Goal: Task Accomplishment & Management: Manage account settings

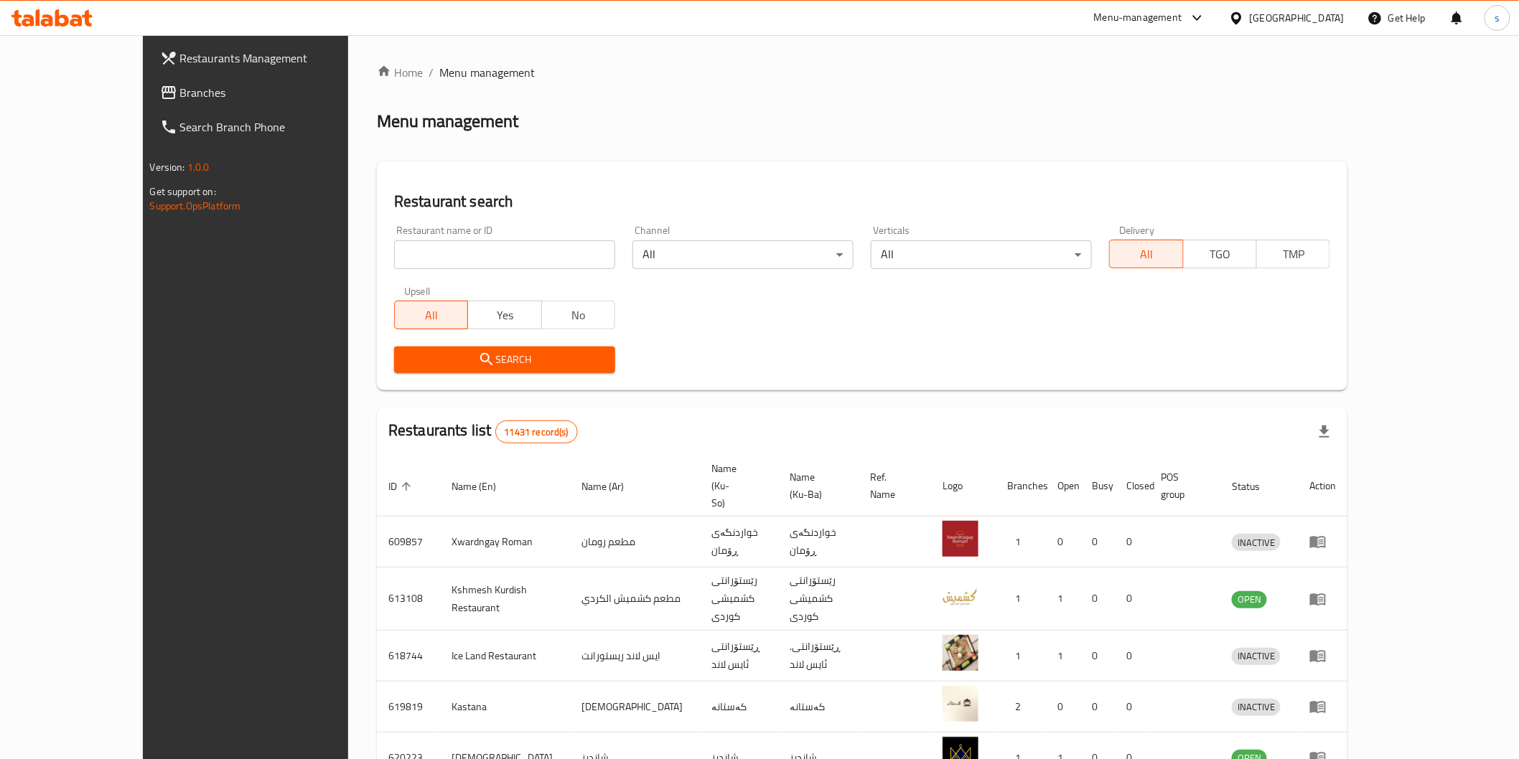
click at [416, 260] on input "search" at bounding box center [504, 254] width 221 height 29
paste input "Kabab [PERSON_NAME]"
click button "Search" at bounding box center [504, 360] width 221 height 27
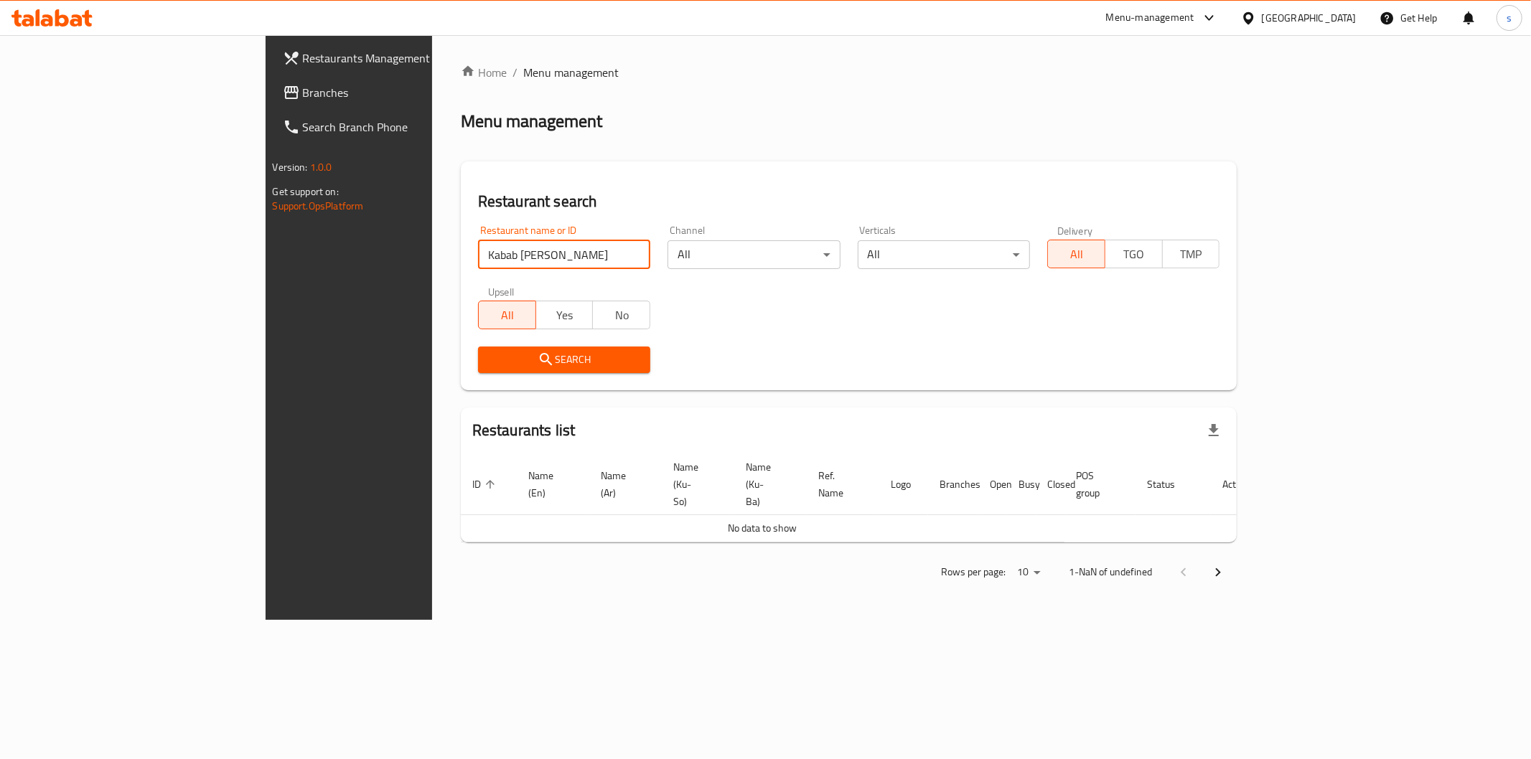
type input "Kabab [PERSON_NAME]"
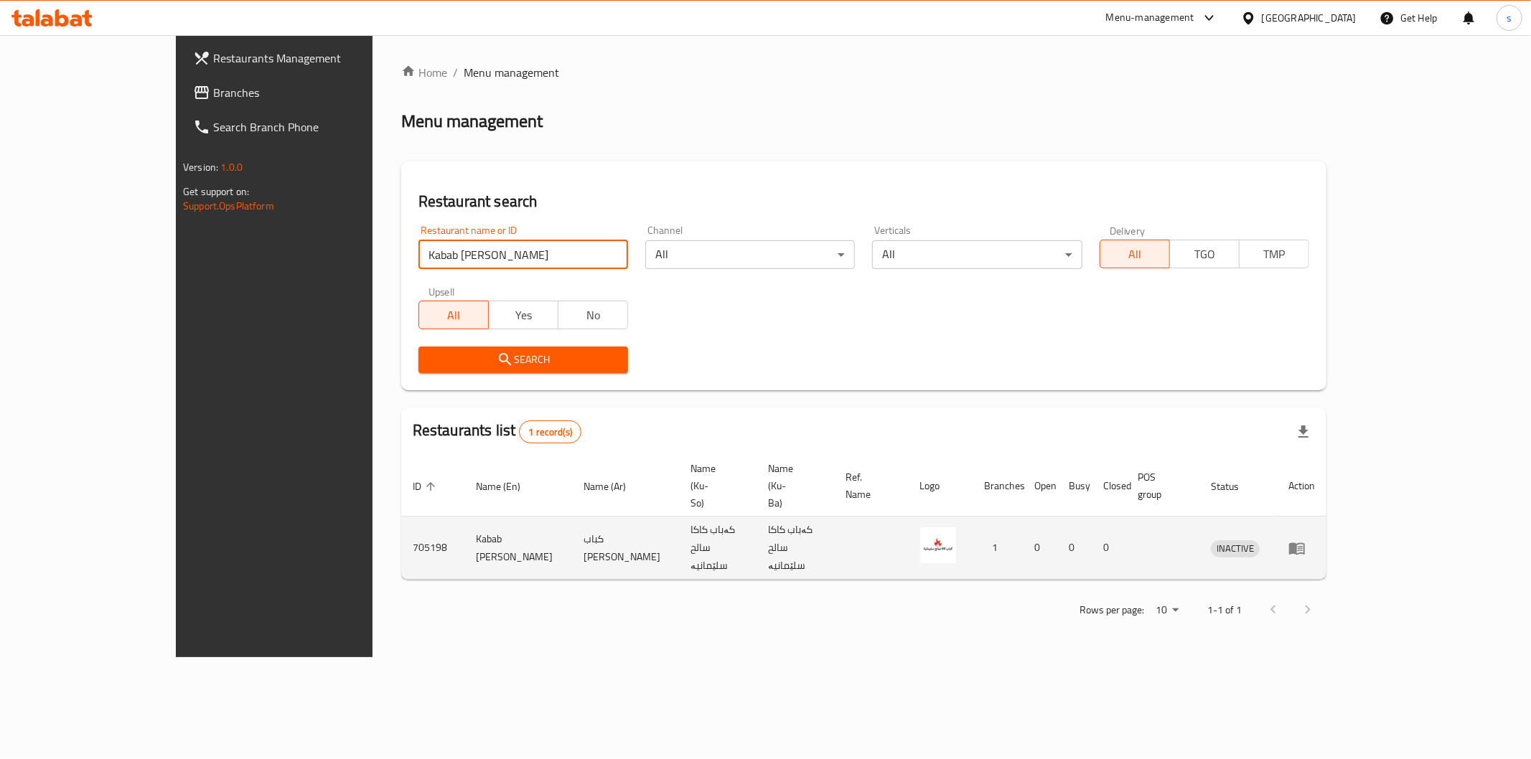
click at [1303, 546] on icon "enhanced table" at bounding box center [1300, 549] width 5 height 6
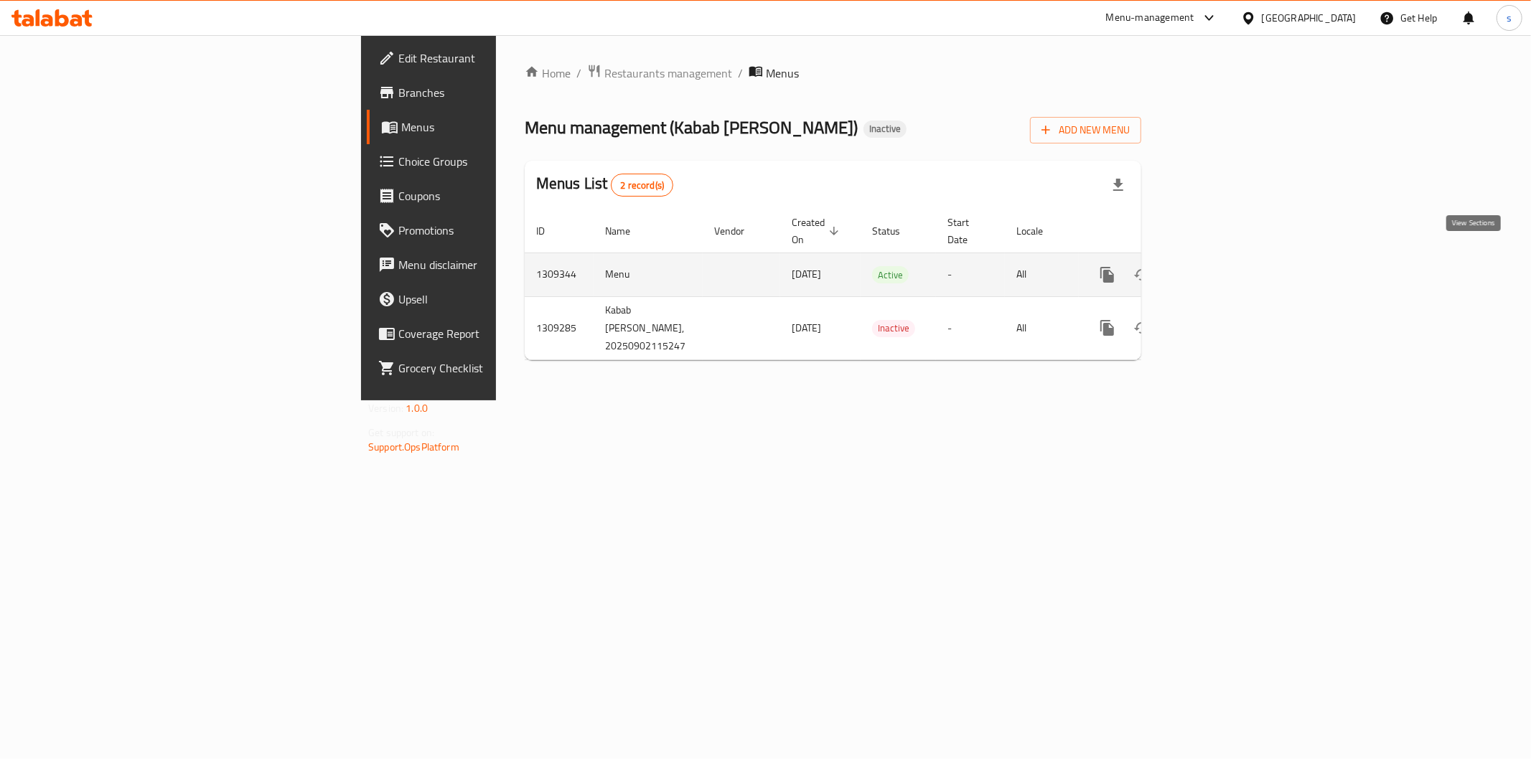
click at [1219, 267] on icon "enhanced table" at bounding box center [1210, 274] width 17 height 17
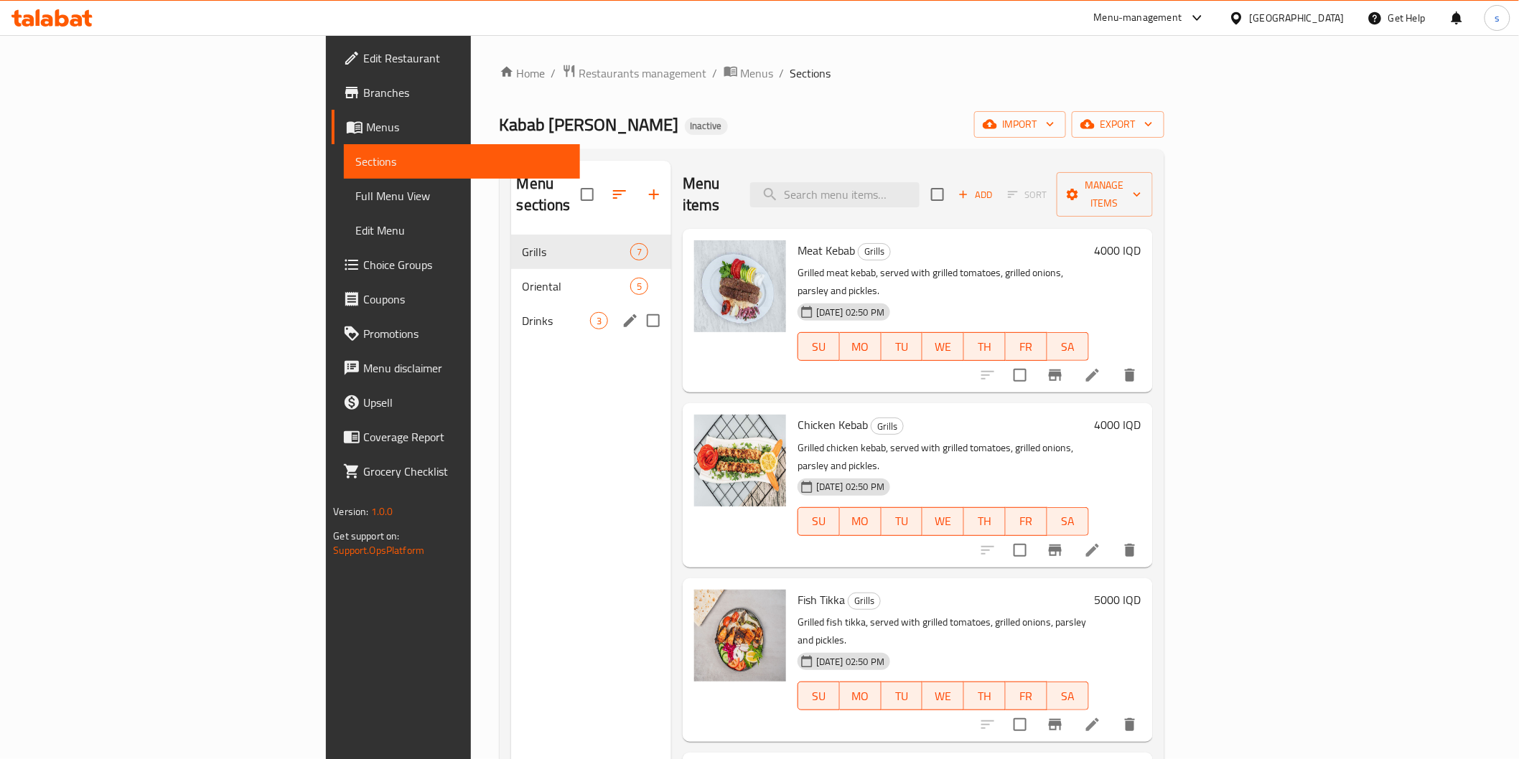
click at [511, 309] on div "Drinks 3" at bounding box center [591, 321] width 160 height 34
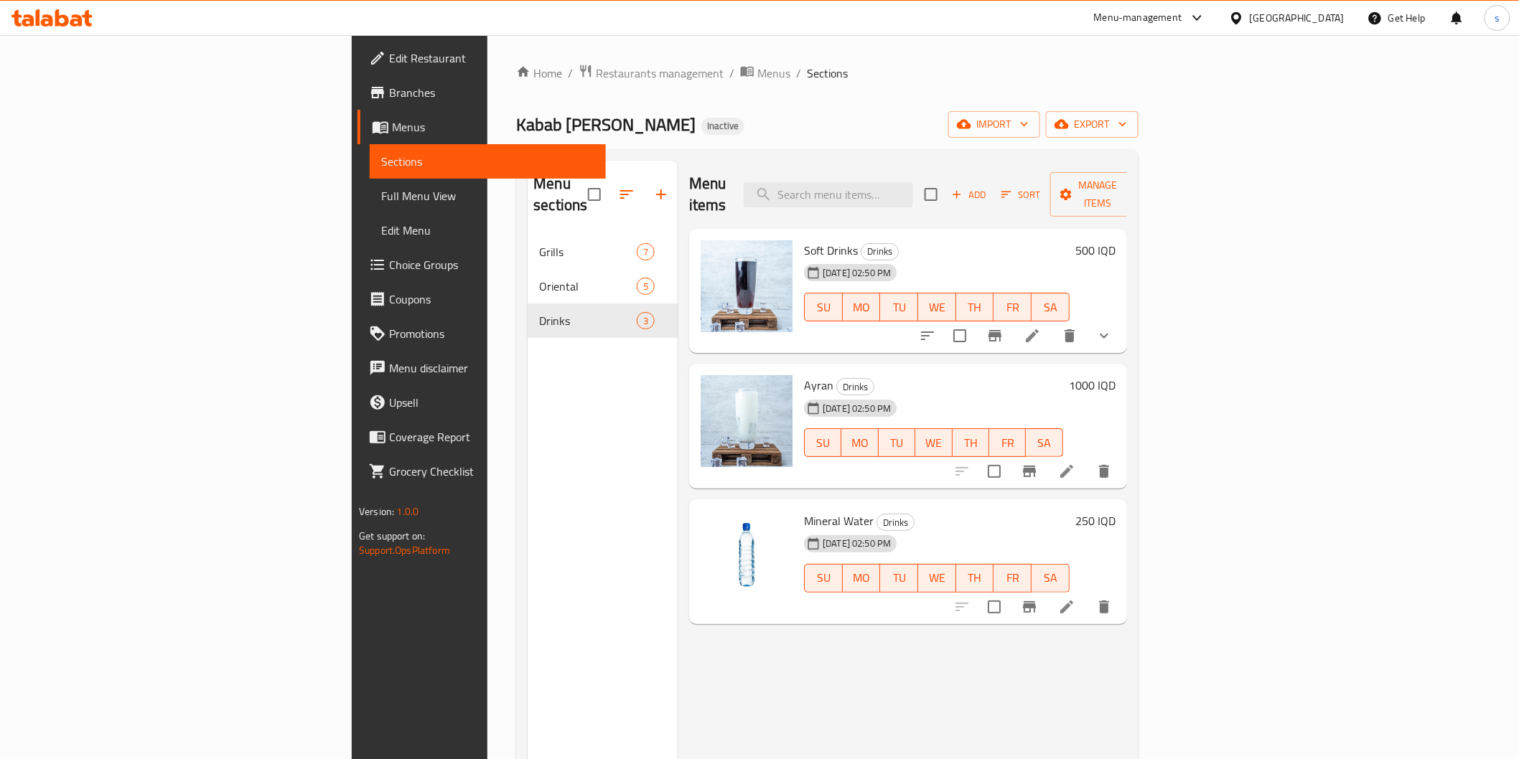
click at [381, 202] on span "Full Menu View" at bounding box center [487, 195] width 212 height 17
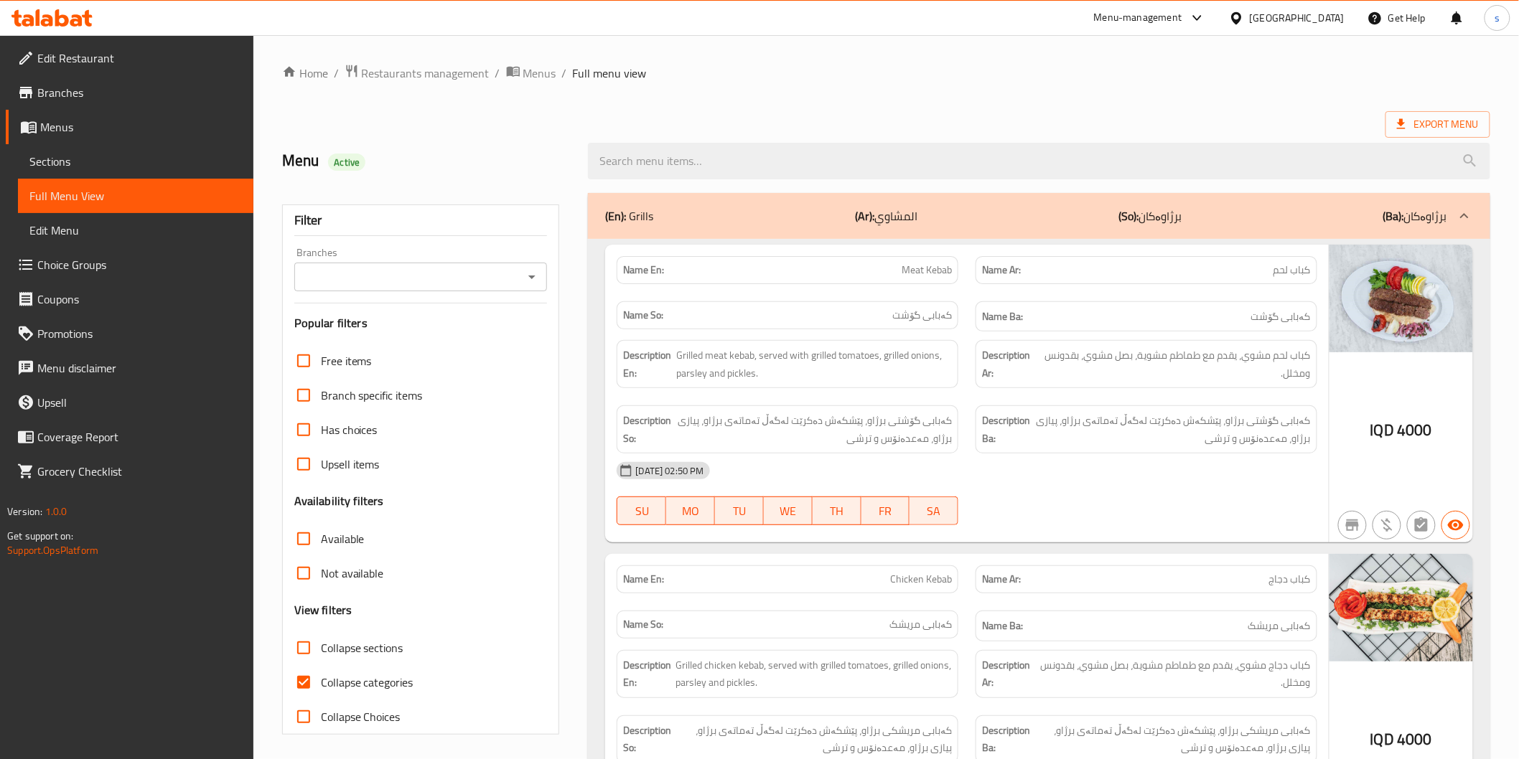
click at [462, 270] on input "Branches" at bounding box center [409, 277] width 221 height 20
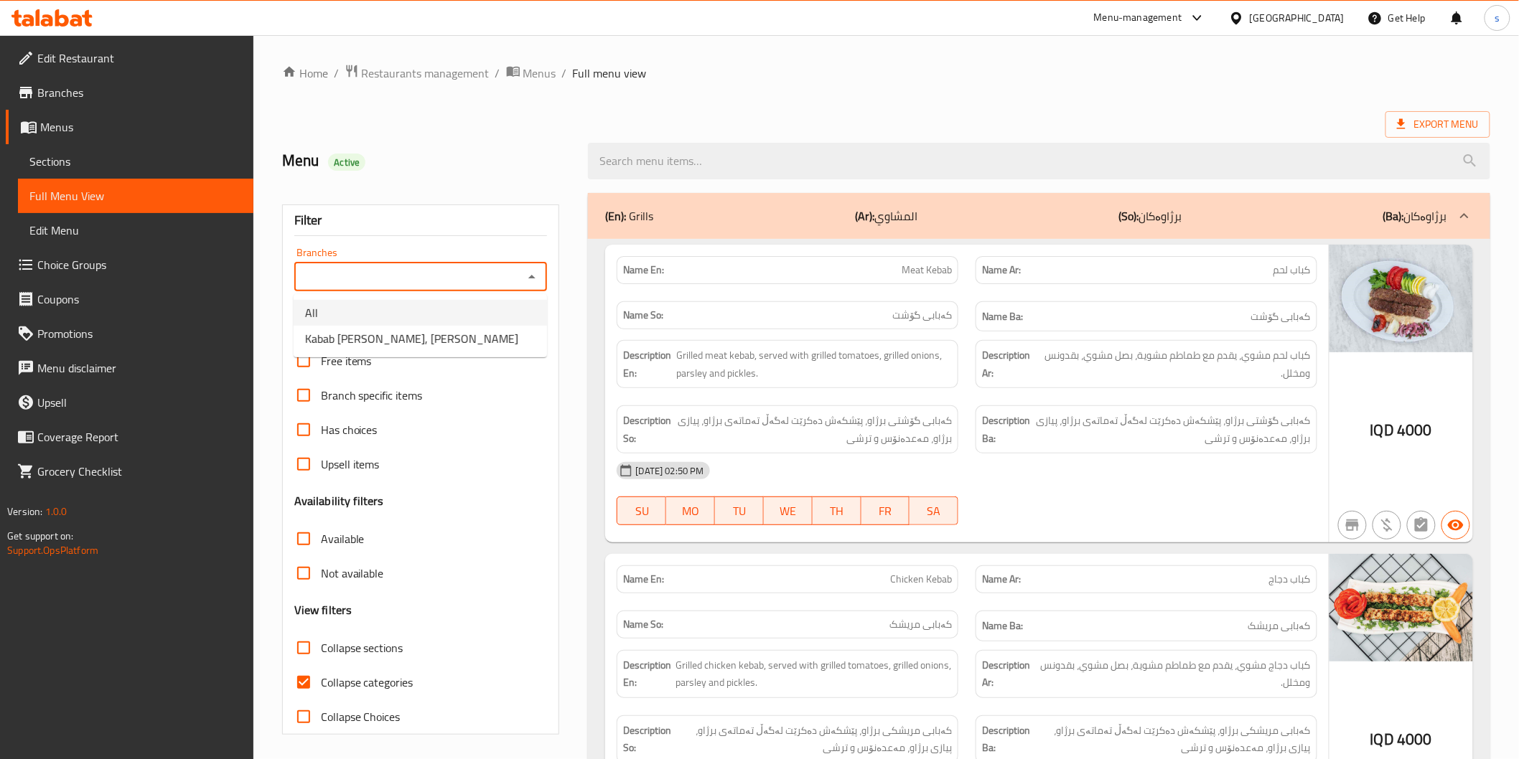
click at [469, 324] on li "All" at bounding box center [420, 313] width 253 height 26
click at [530, 280] on icon "Open" at bounding box center [531, 276] width 17 height 17
click at [497, 340] on span "Kabab Kaka Saleh Sulimaniyah, Karadah Kharij" at bounding box center [411, 338] width 213 height 17
type input "Kabab Kaka Saleh Sulimaniyah, Karadah Kharij"
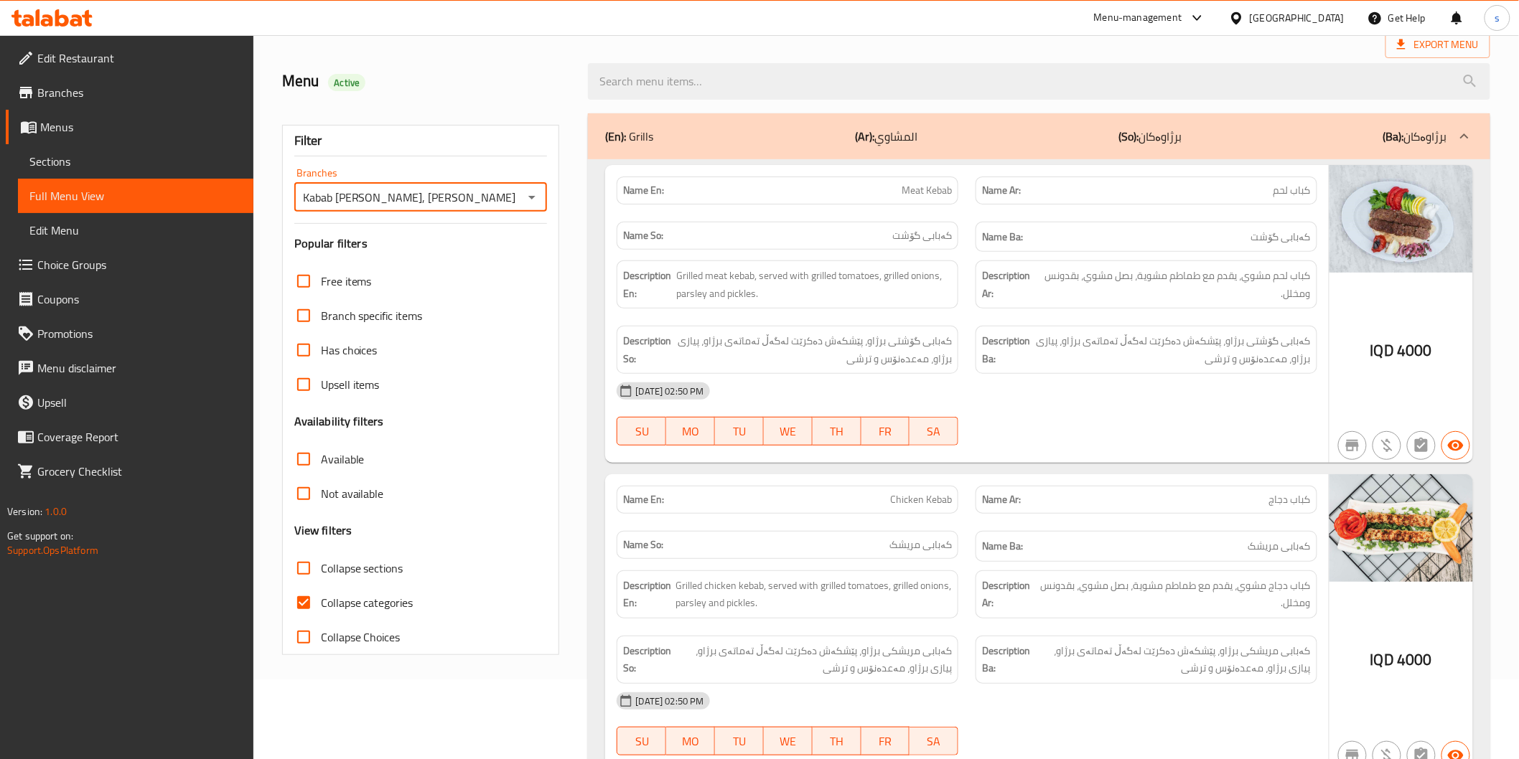
scroll to position [83, 0]
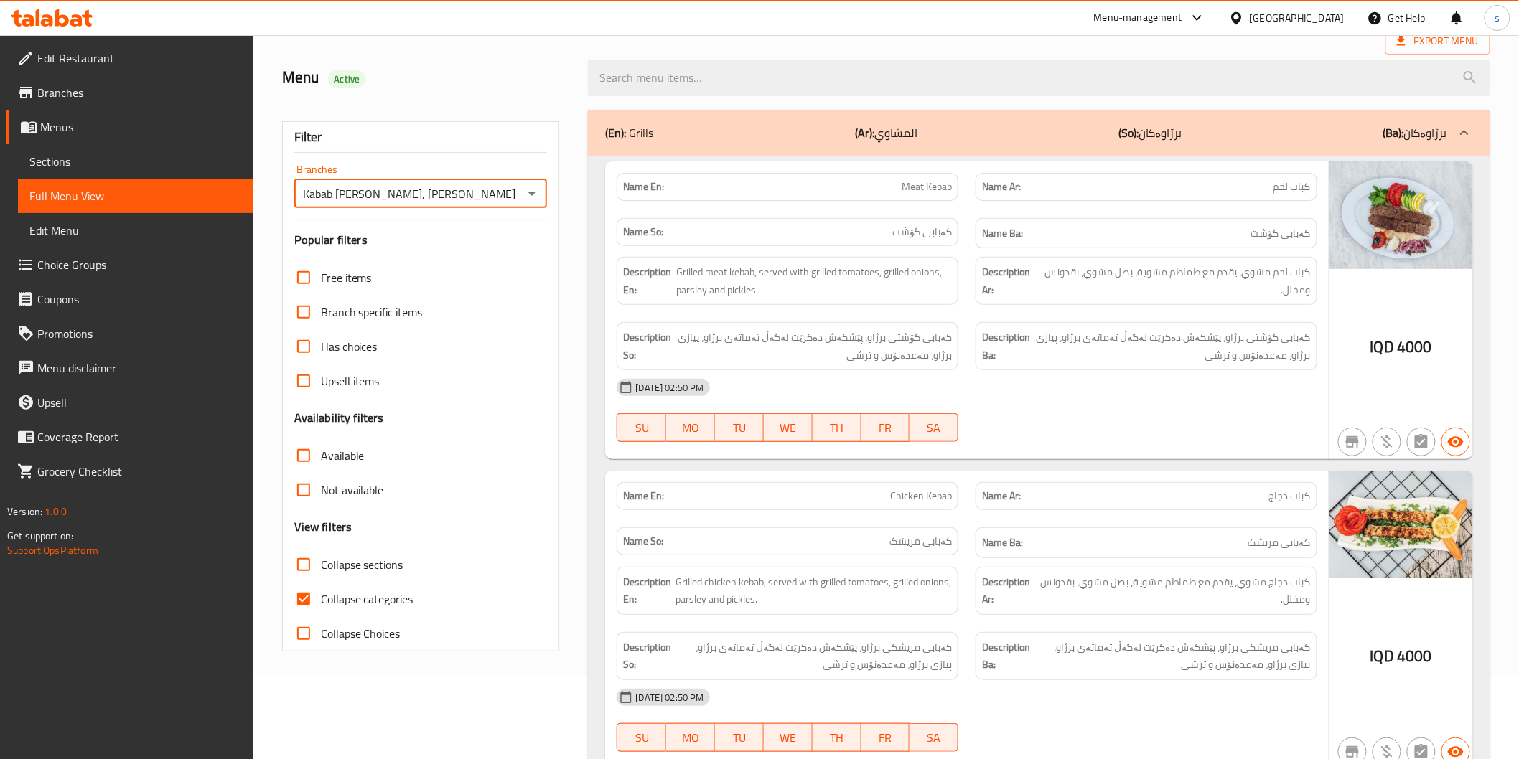
click at [398, 556] on span "Collapse sections" at bounding box center [362, 564] width 83 height 17
click at [321, 556] on input "Collapse sections" at bounding box center [303, 565] width 34 height 34
checkbox input "true"
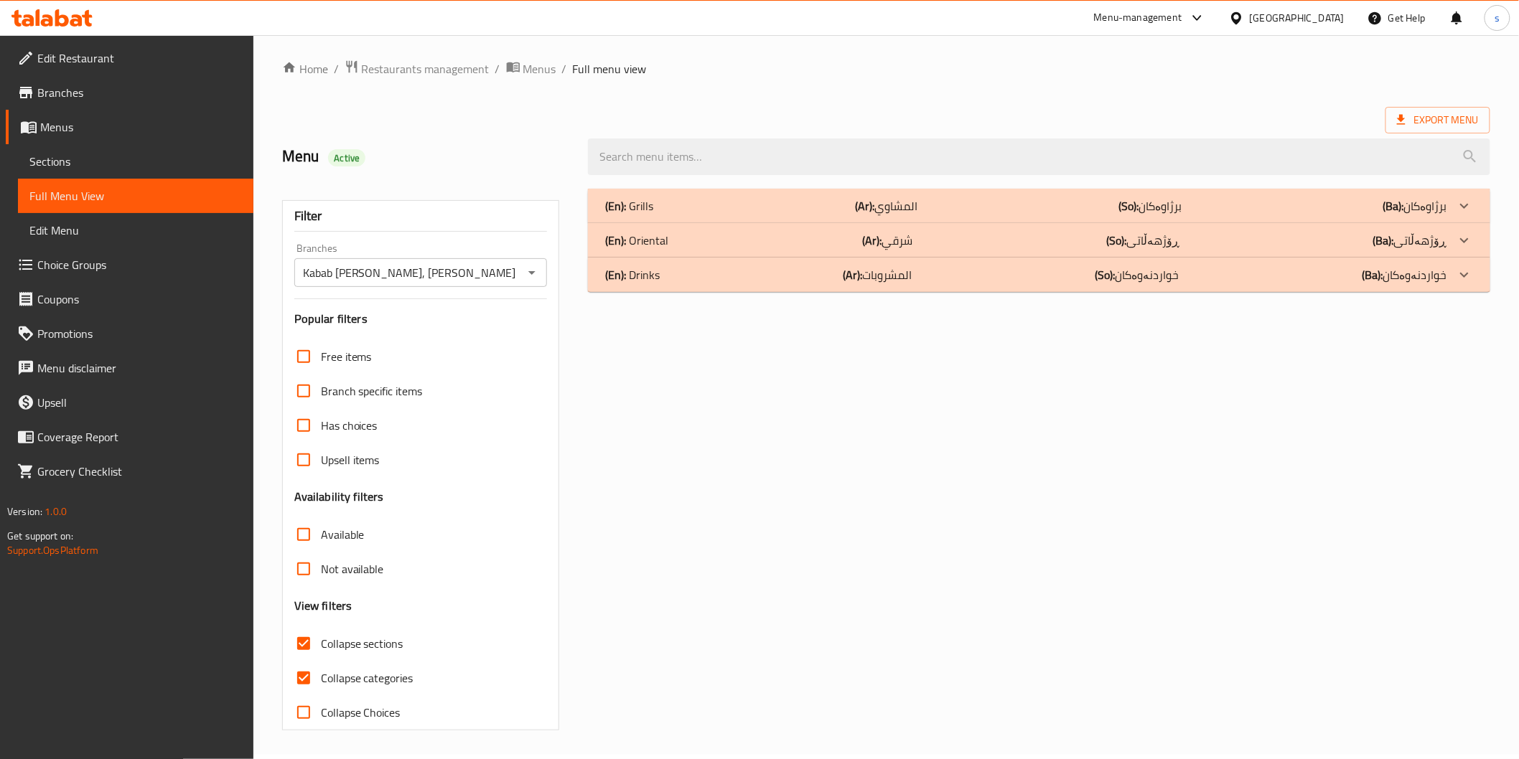
scroll to position [4, 0]
click at [411, 683] on span "Collapse categories" at bounding box center [367, 678] width 93 height 17
click at [321, 683] on input "Collapse categories" at bounding box center [303, 679] width 34 height 34
checkbox input "false"
click at [403, 649] on span "Collapse sections" at bounding box center [362, 644] width 83 height 17
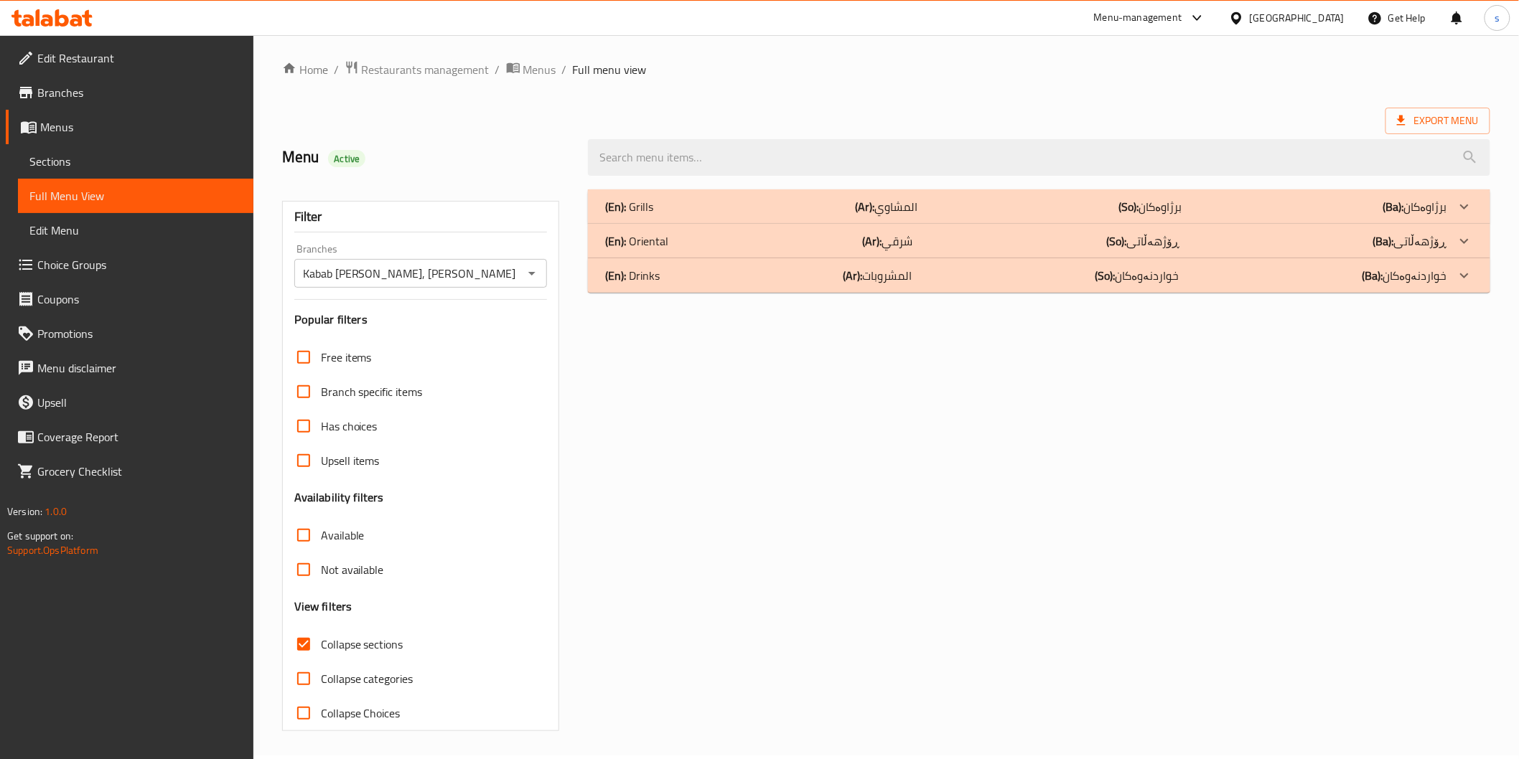
click at [321, 649] on input "Collapse sections" at bounding box center [303, 644] width 34 height 34
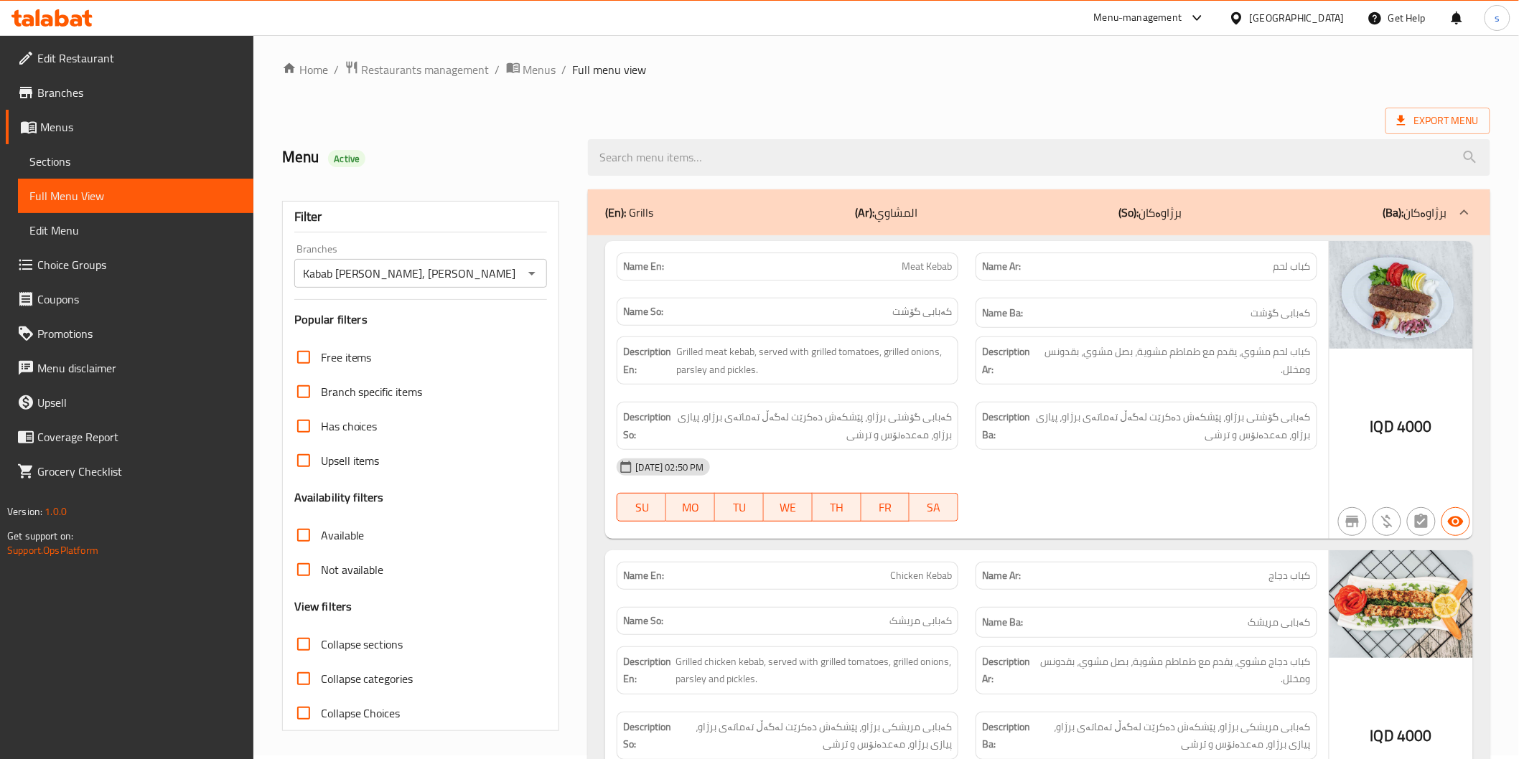
click at [403, 649] on span "Collapse sections" at bounding box center [362, 644] width 83 height 17
click at [321, 649] on input "Collapse sections" at bounding box center [303, 644] width 34 height 34
checkbox input "true"
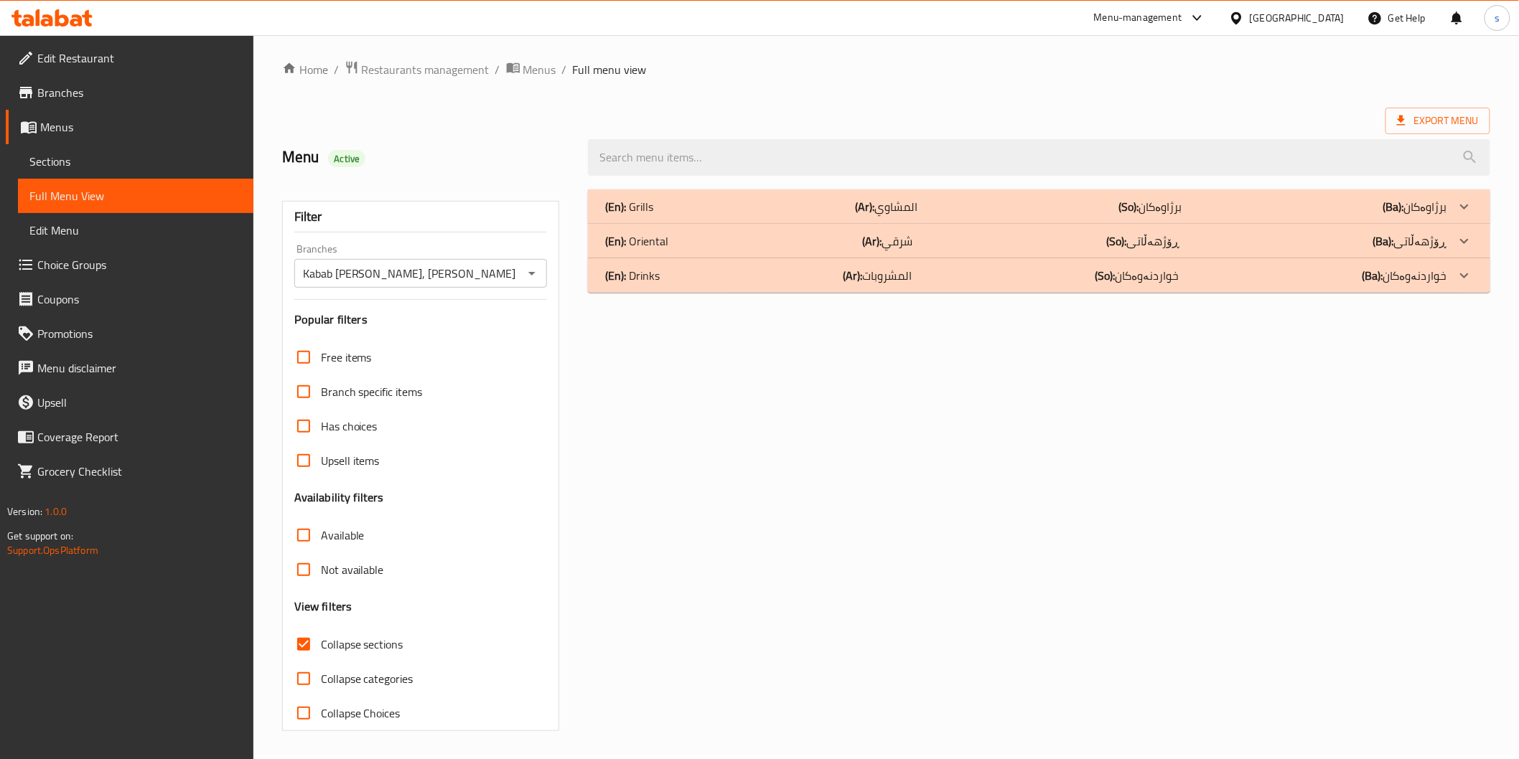
click at [719, 224] on div "(En): Drinks (Ar): المشروبات (So): خواردنەوەکان (Ba): خواردنەوەکان" at bounding box center [1038, 206] width 901 height 34
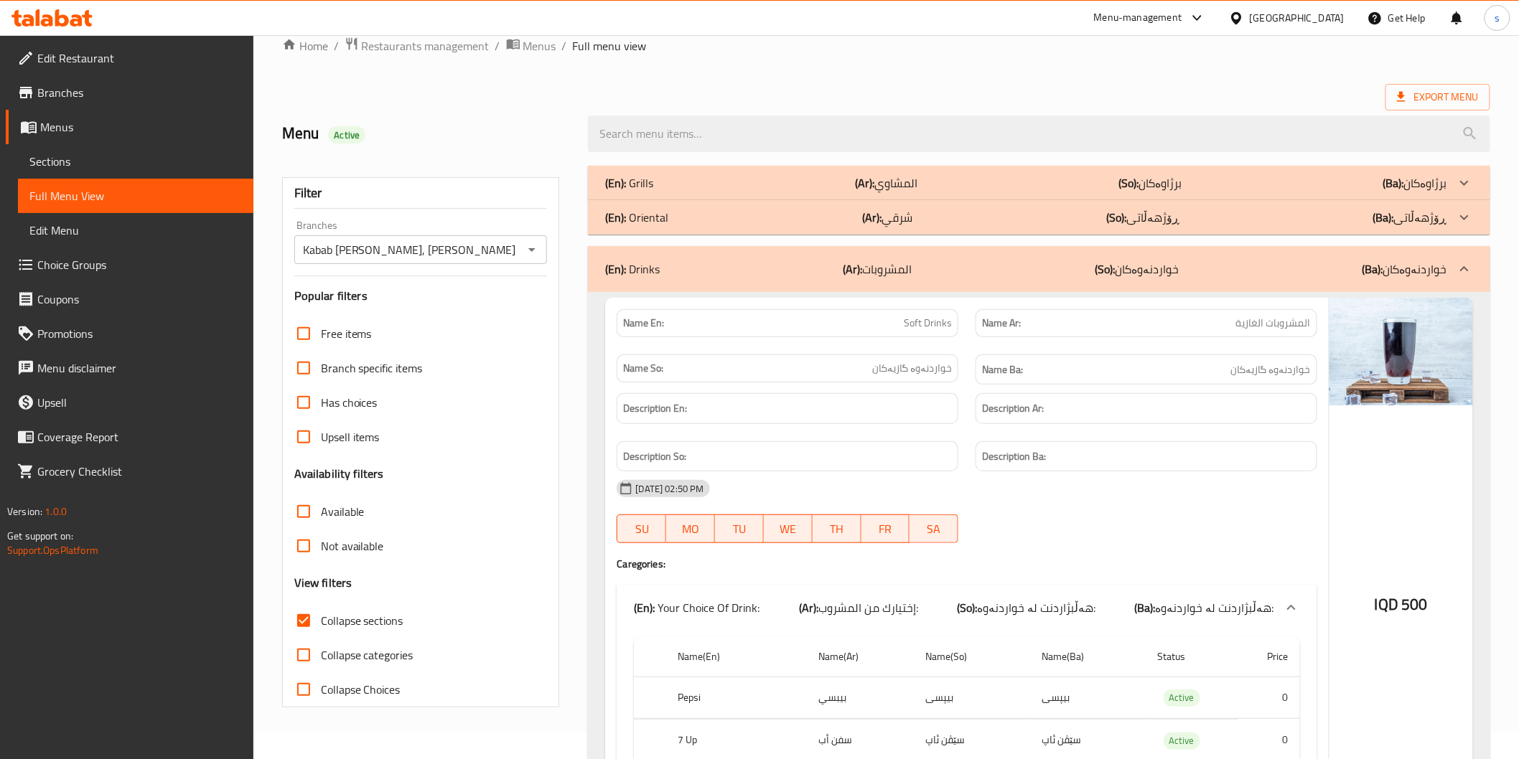
scroll to position [0, 0]
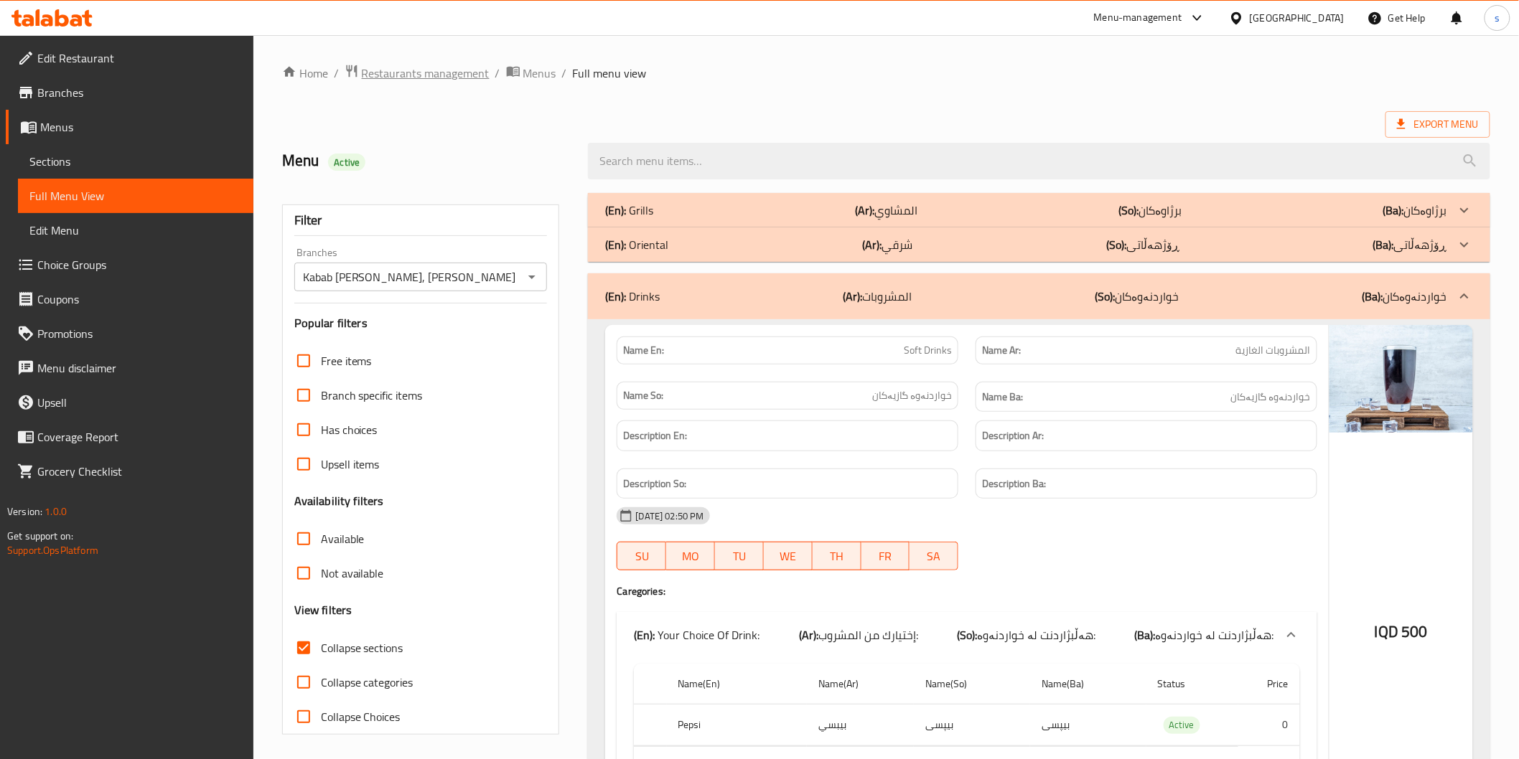
click at [410, 75] on span "Restaurants management" at bounding box center [426, 73] width 128 height 17
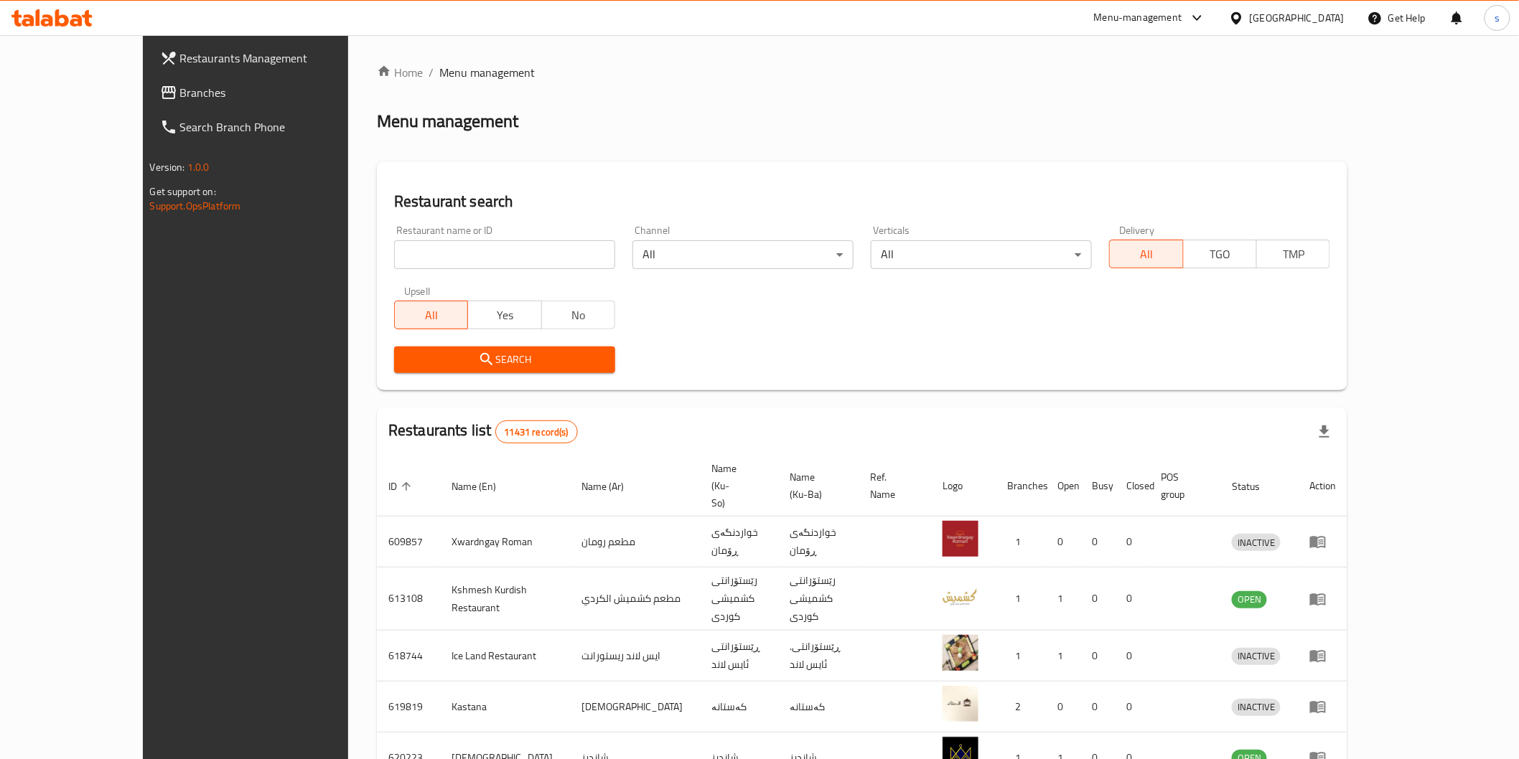
click at [394, 244] on input "search" at bounding box center [504, 254] width 221 height 29
paste input "Fet Food"
type input "Fet Food"
click button "Search" at bounding box center [504, 360] width 221 height 27
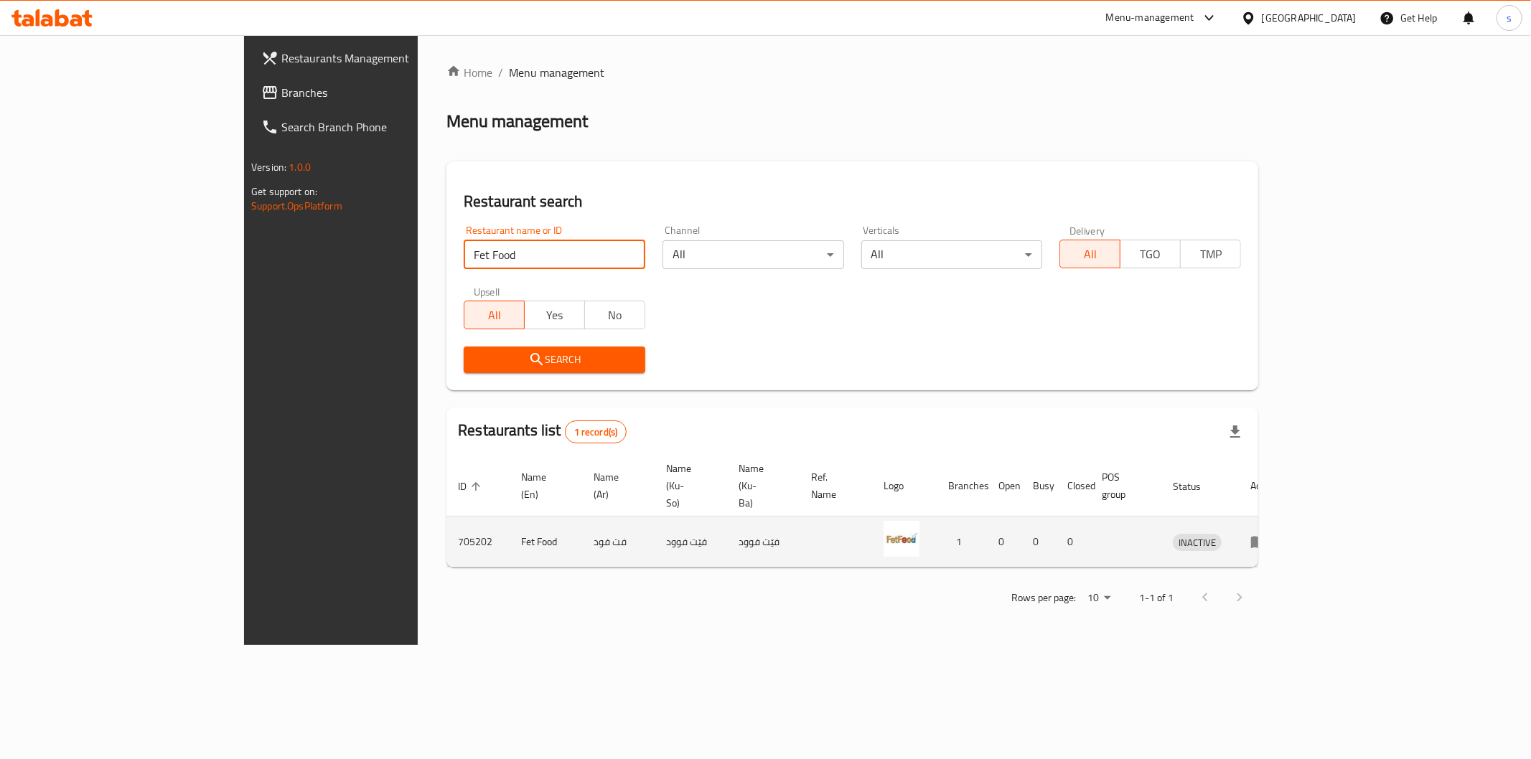
click at [1268, 533] on icon "enhanced table" at bounding box center [1258, 541] width 17 height 17
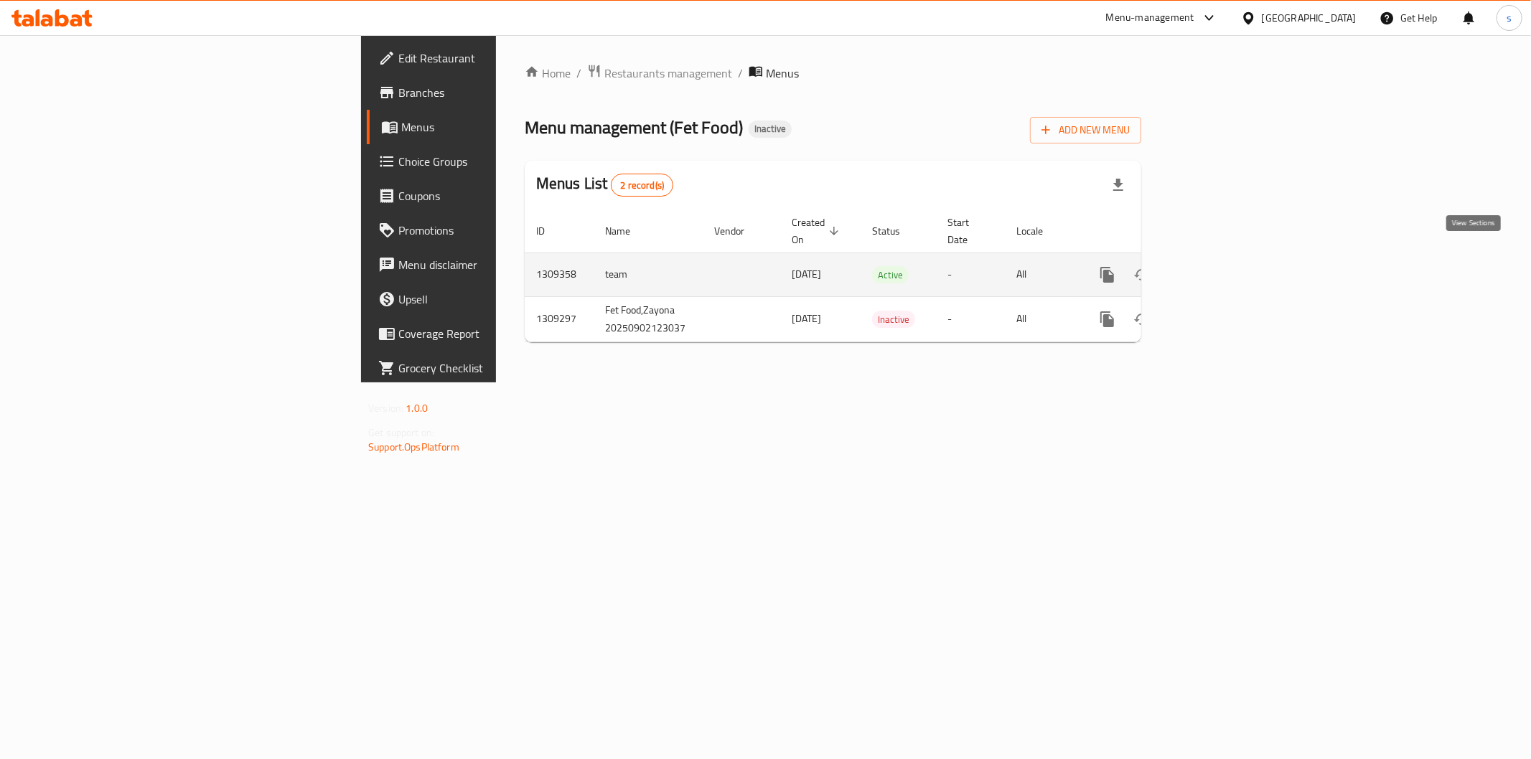
click at [1217, 268] on icon "enhanced table" at bounding box center [1210, 274] width 13 height 13
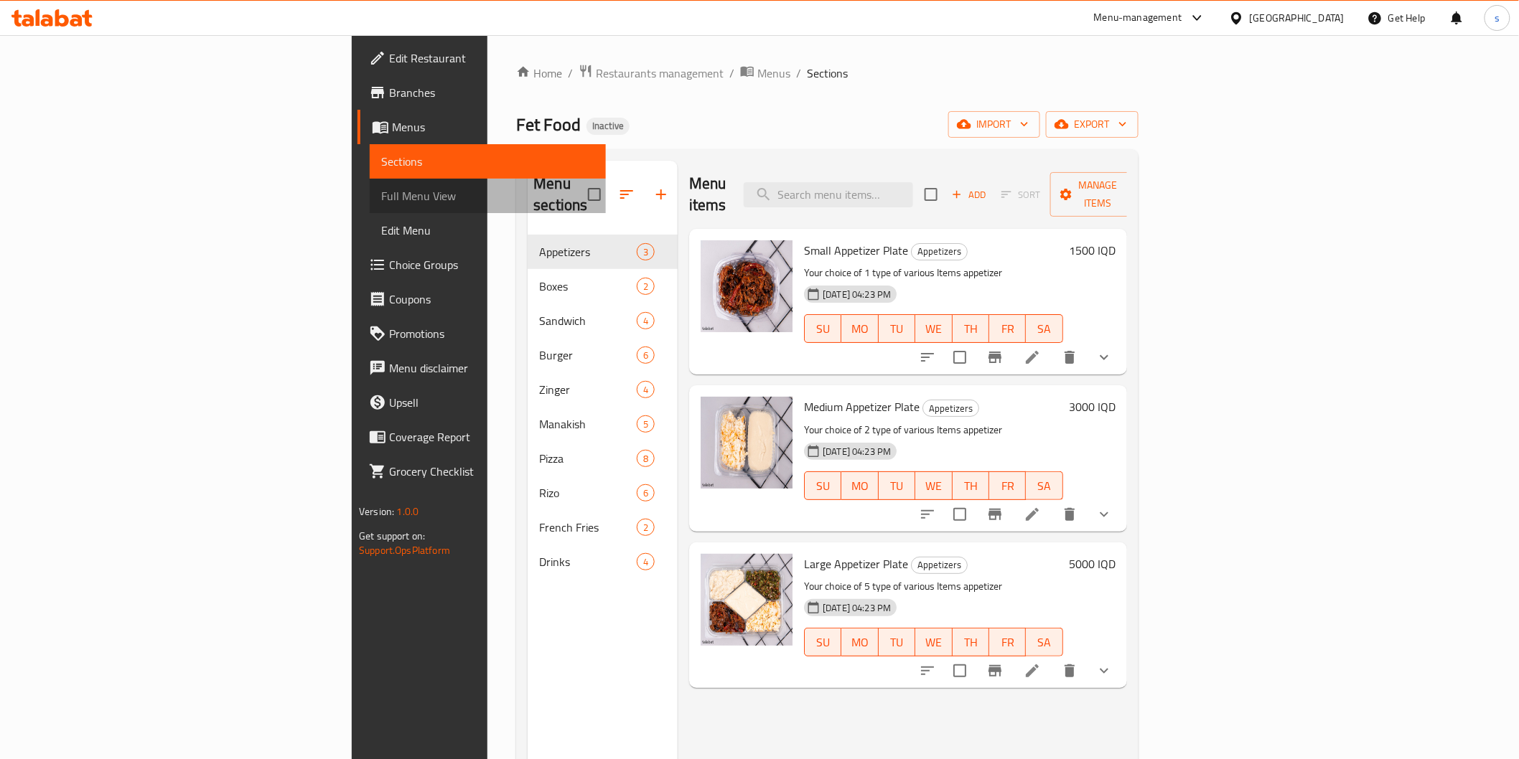
click at [381, 196] on span "Full Menu View" at bounding box center [487, 195] width 212 height 17
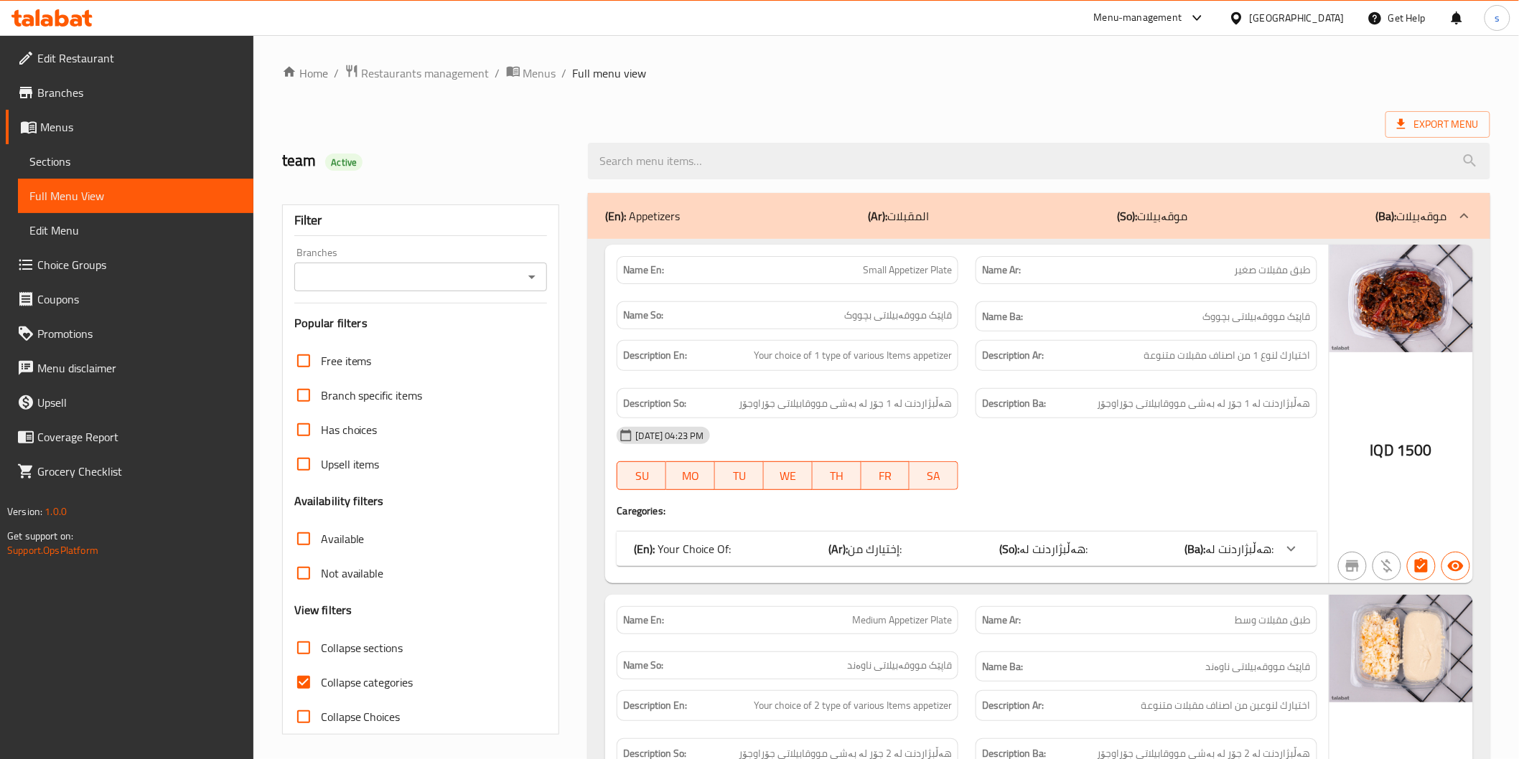
click at [533, 263] on div "Branches" at bounding box center [420, 277] width 253 height 29
click at [528, 275] on icon "Open" at bounding box center [531, 276] width 17 height 17
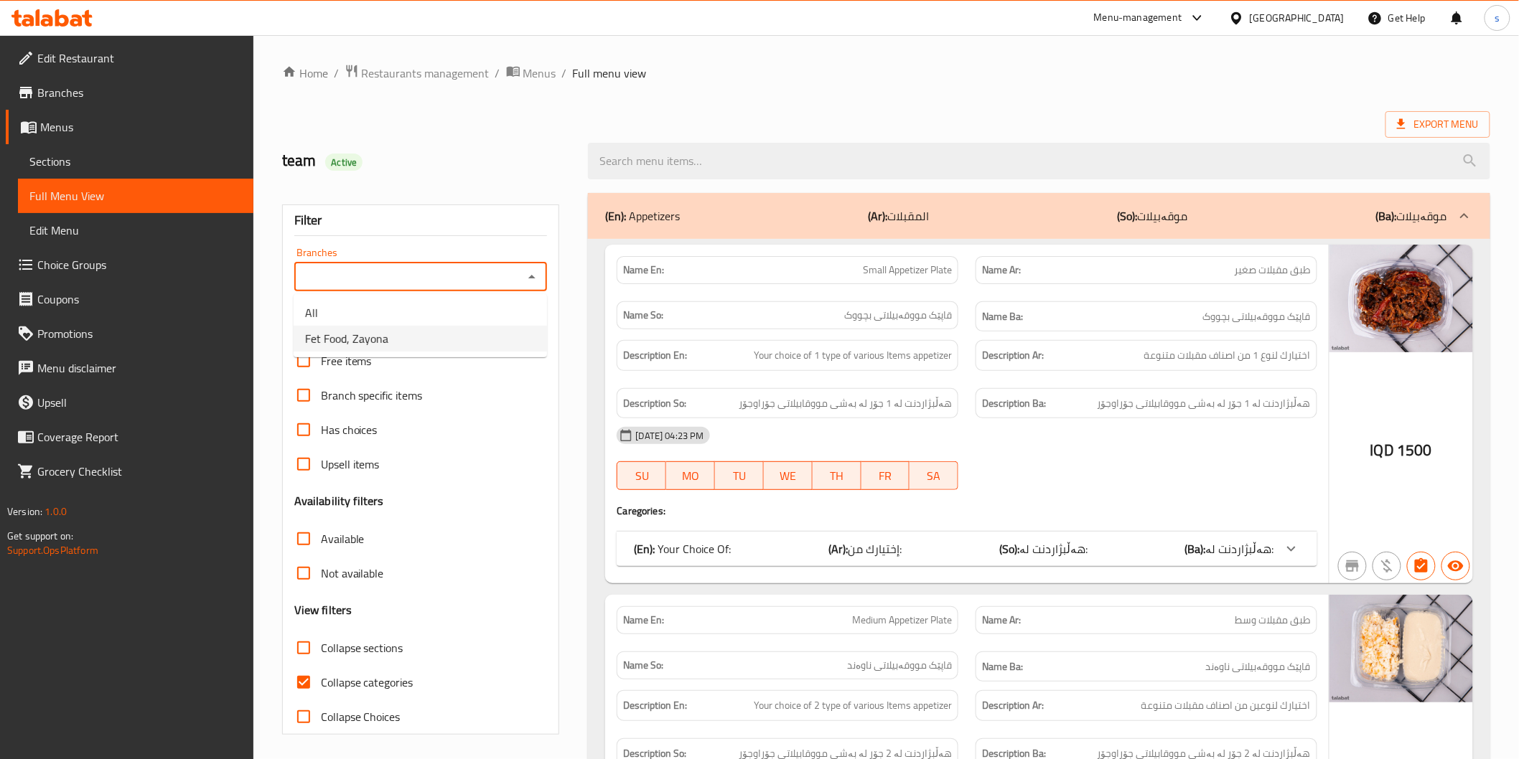
click at [447, 352] on ul "All Fet Food, Zayona" at bounding box center [420, 325] width 253 height 63
click at [454, 347] on li "Fet Food, Zayona" at bounding box center [420, 339] width 253 height 26
type input "Fet Food, Zayona"
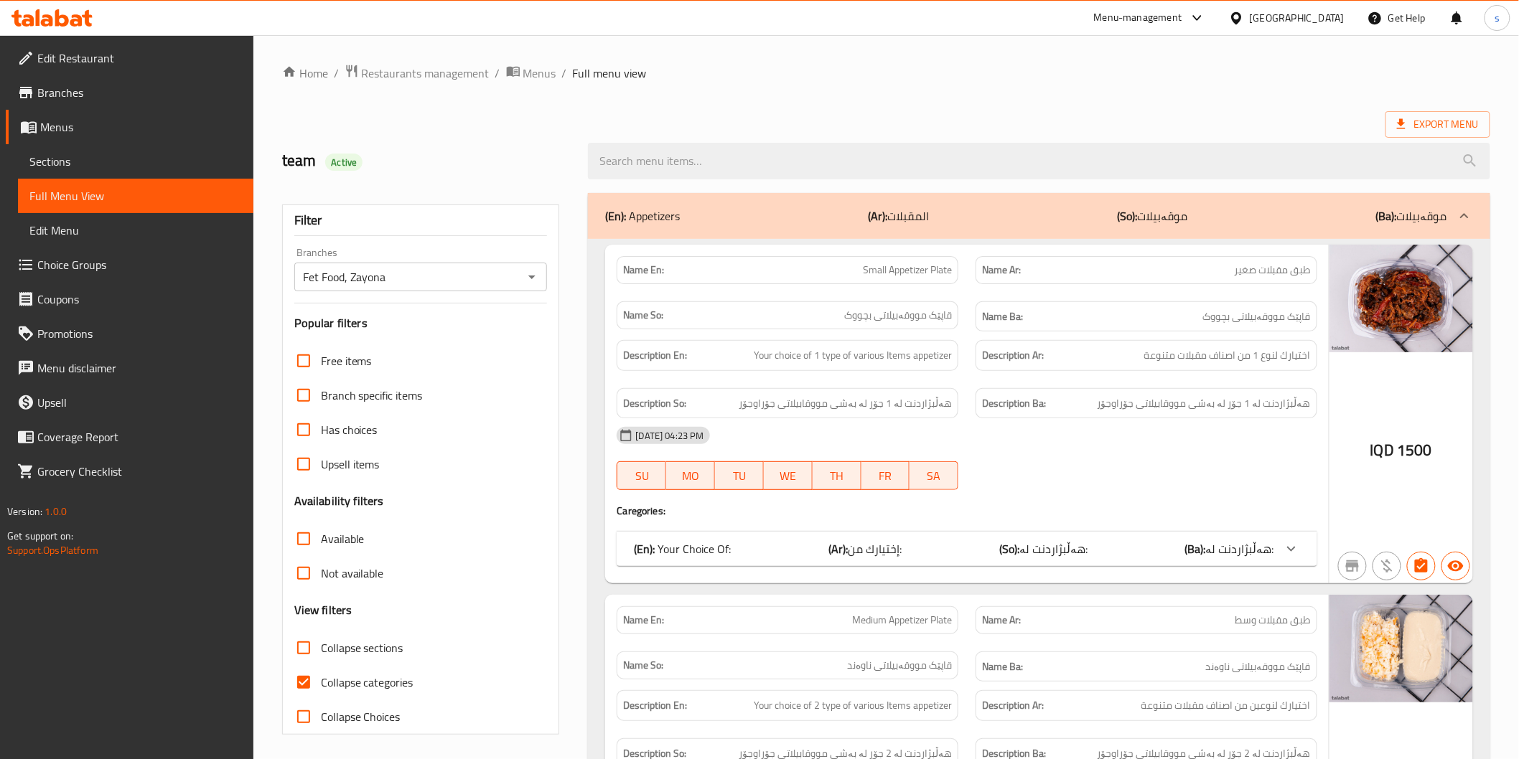
click at [396, 685] on span "Collapse categories" at bounding box center [367, 682] width 93 height 17
click at [321, 685] on input "Collapse categories" at bounding box center [303, 682] width 34 height 34
checkbox input "false"
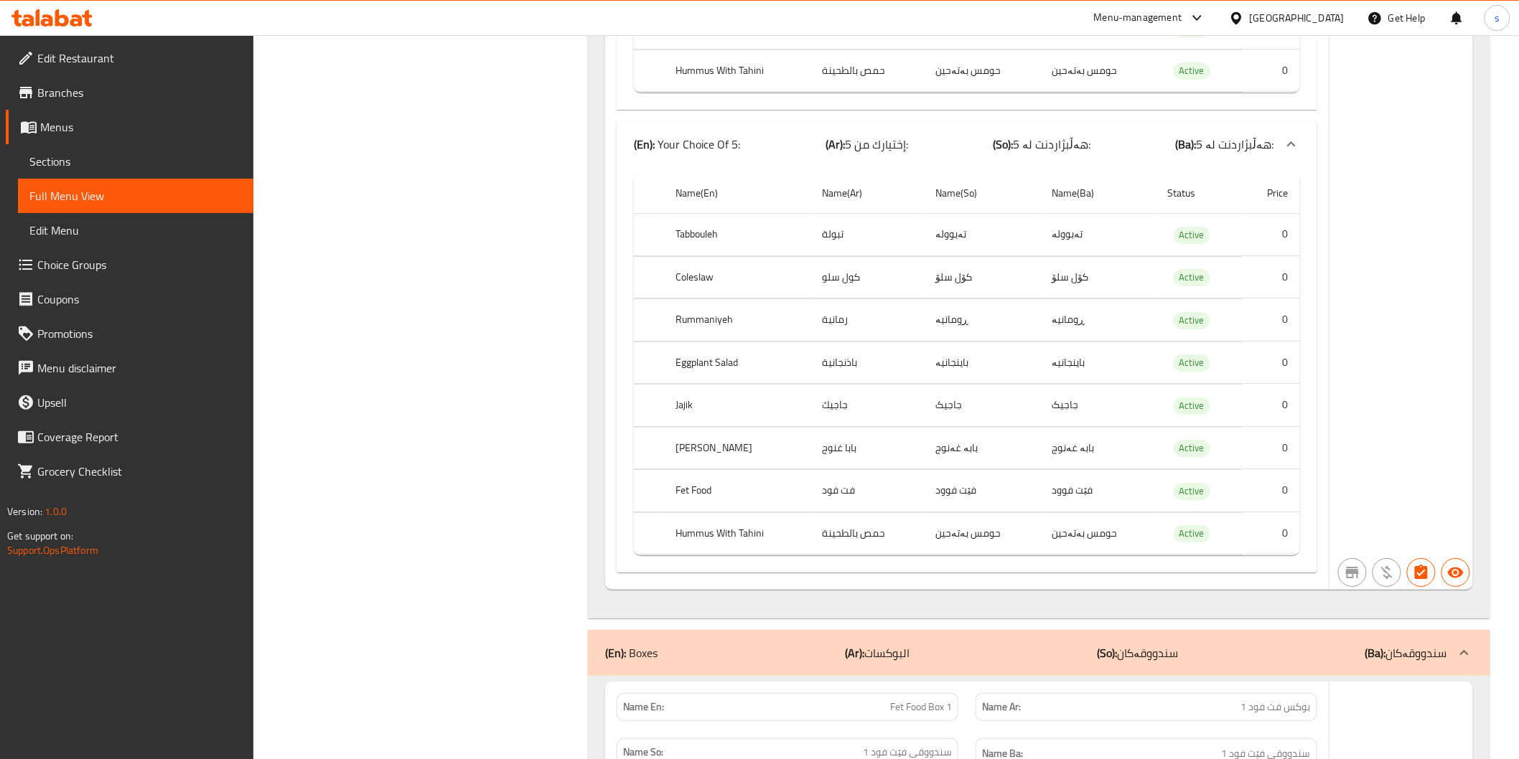
scroll to position [4306, 0]
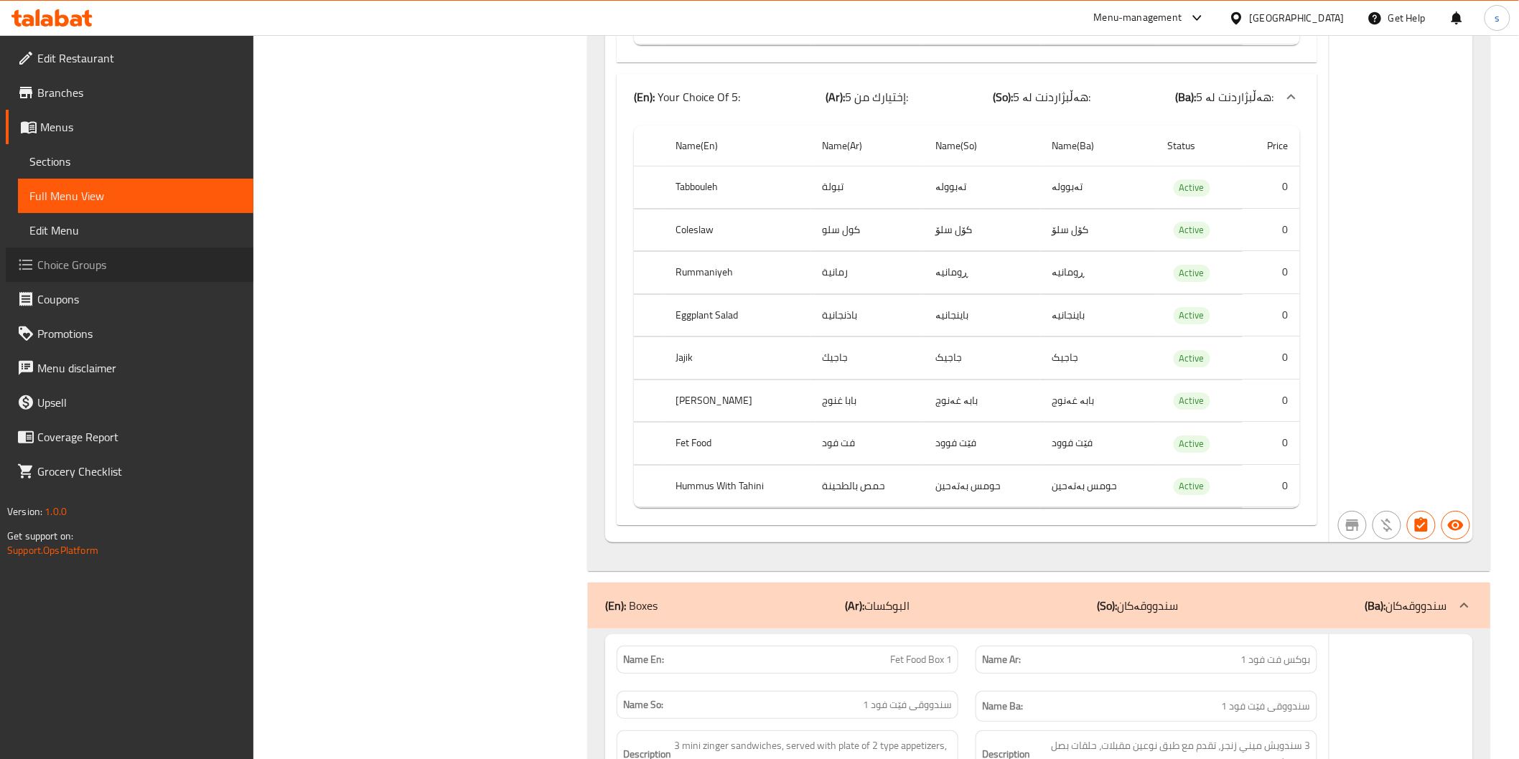
click at [90, 258] on span "Choice Groups" at bounding box center [139, 264] width 205 height 17
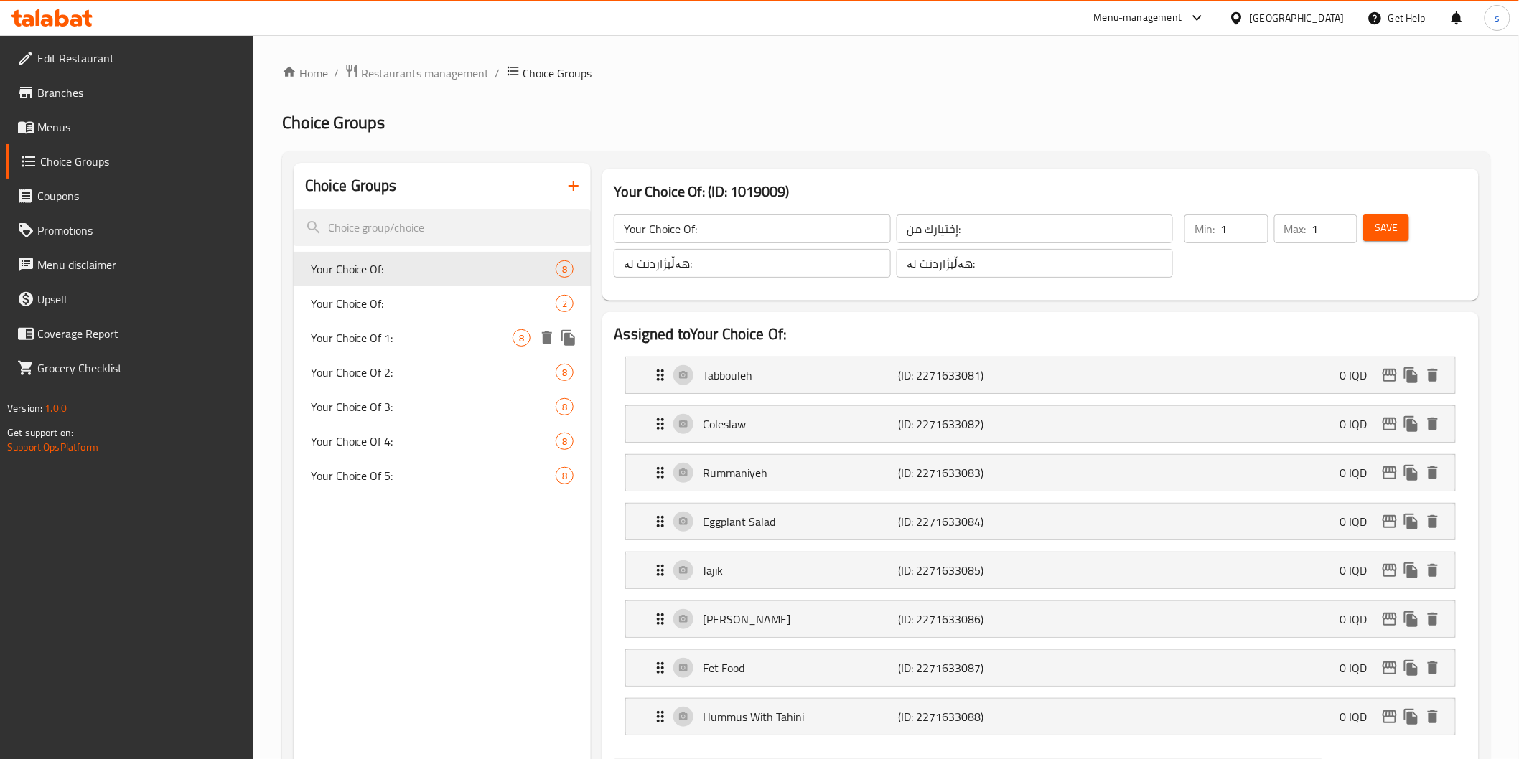
drag, startPoint x: 436, startPoint y: 330, endPoint x: 644, endPoint y: 309, distance: 208.5
click at [436, 331] on span "Your Choice Of 1:" at bounding box center [412, 337] width 202 height 17
type input "Your Choice Of 1:"
type input "إختيارك من 1:"
type input "هەڵبژاردنت لە 1:"
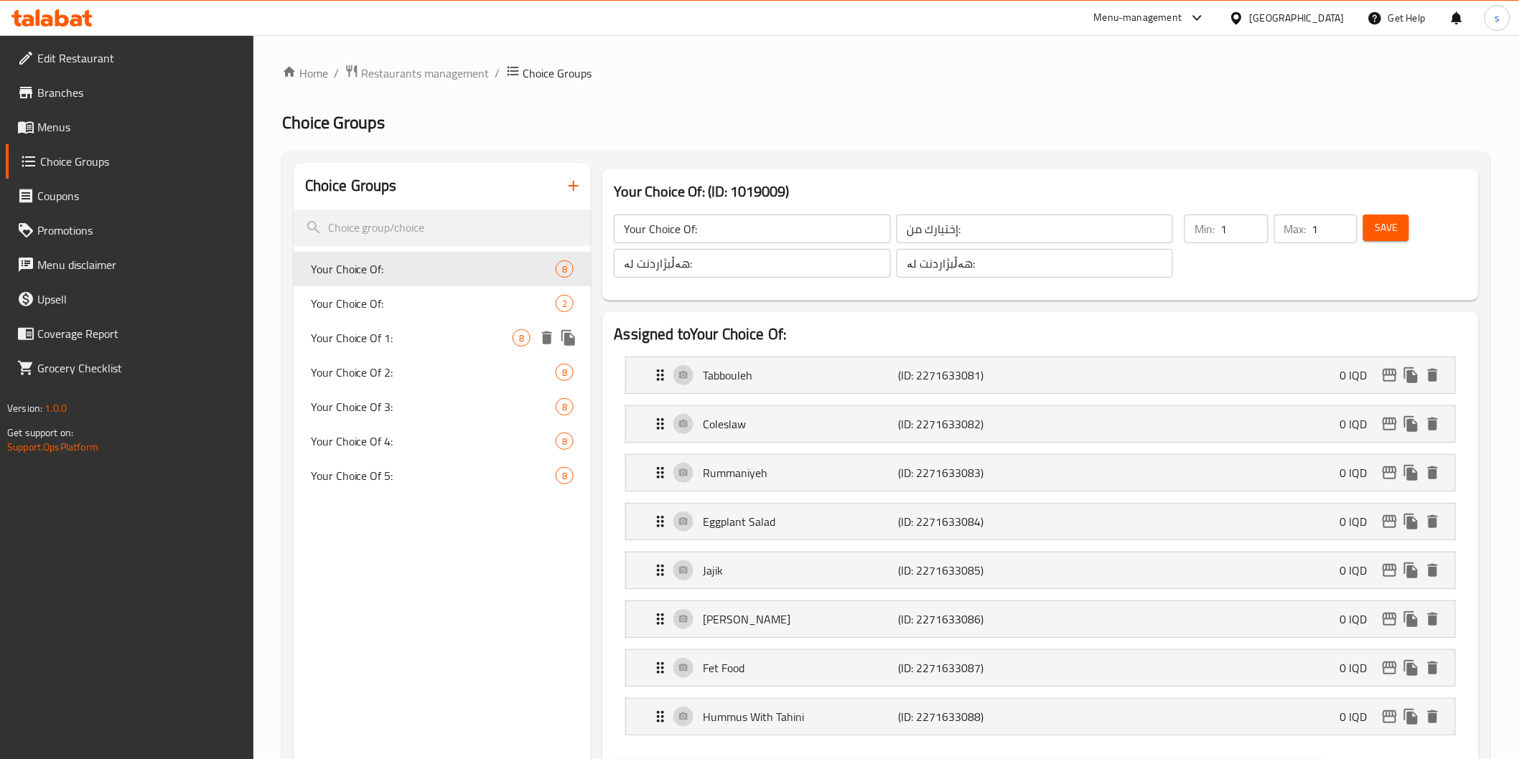
type input "هەڵبژاردنت لە 1:"
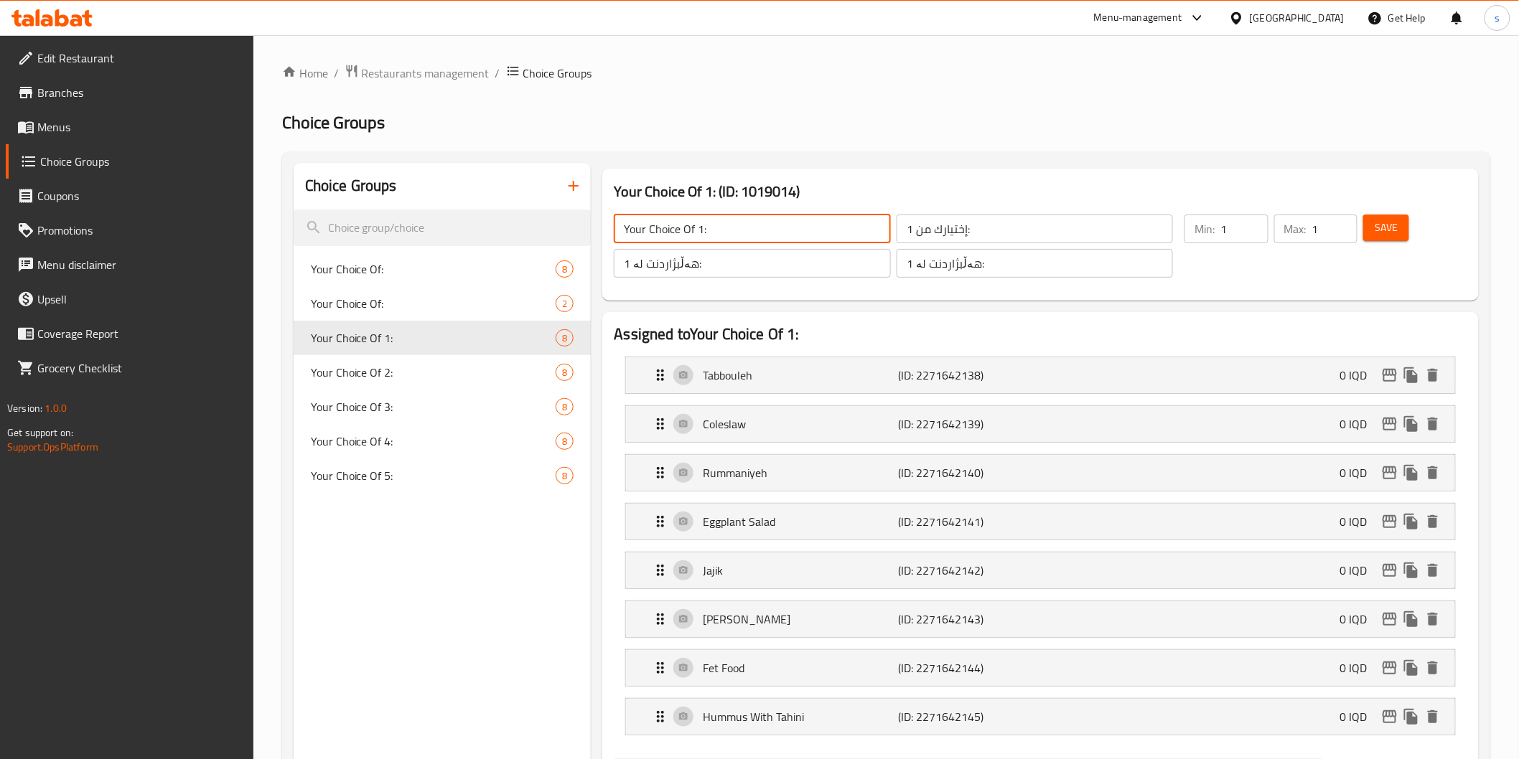
click at [702, 234] on input "Your Choice Of 1:" at bounding box center [752, 229] width 276 height 29
type input "Your Choice Of First:"
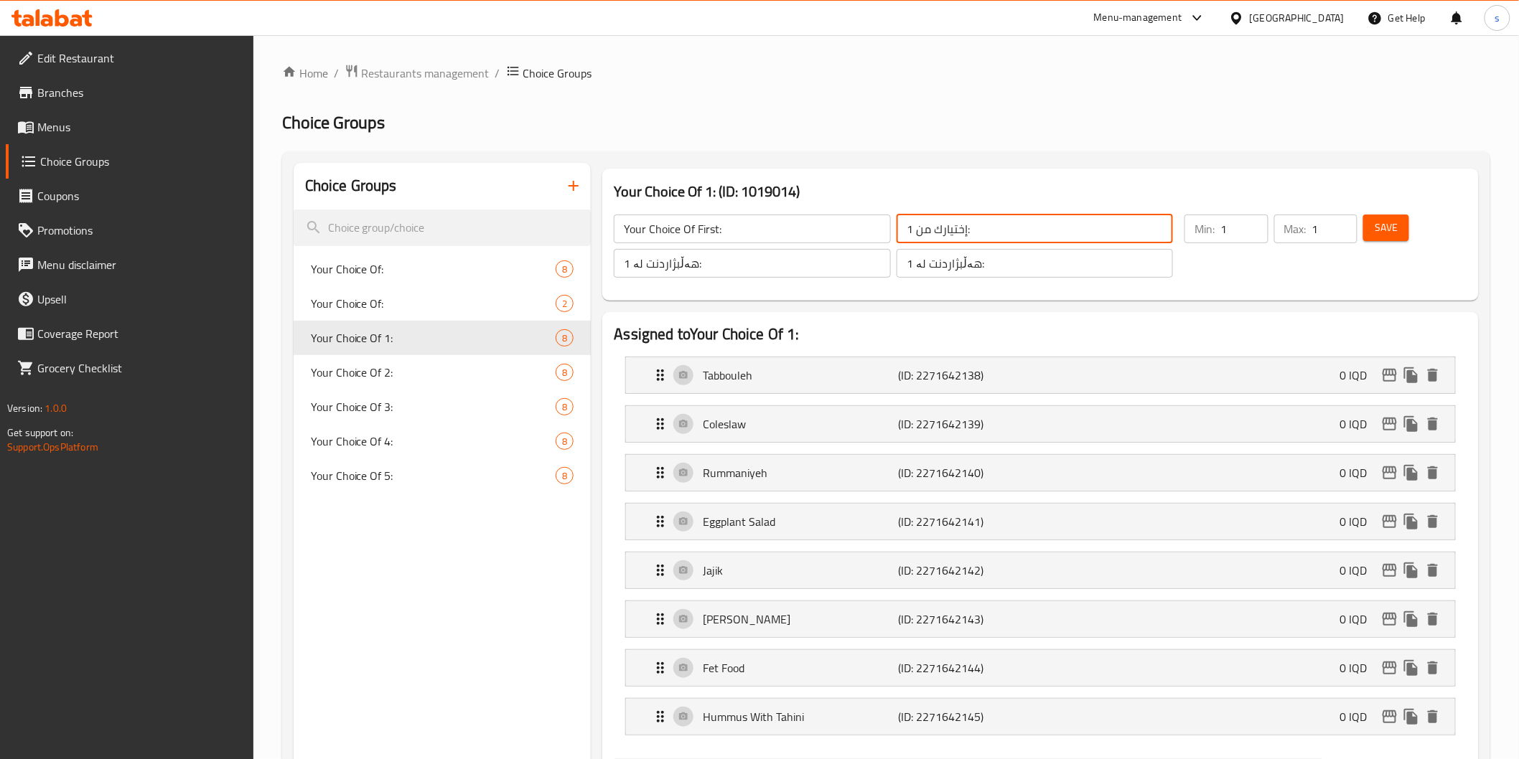
click at [910, 230] on input "إختيارك من 1:" at bounding box center [1034, 229] width 276 height 29
click at [425, 68] on span "Restaurants management" at bounding box center [426, 73] width 128 height 17
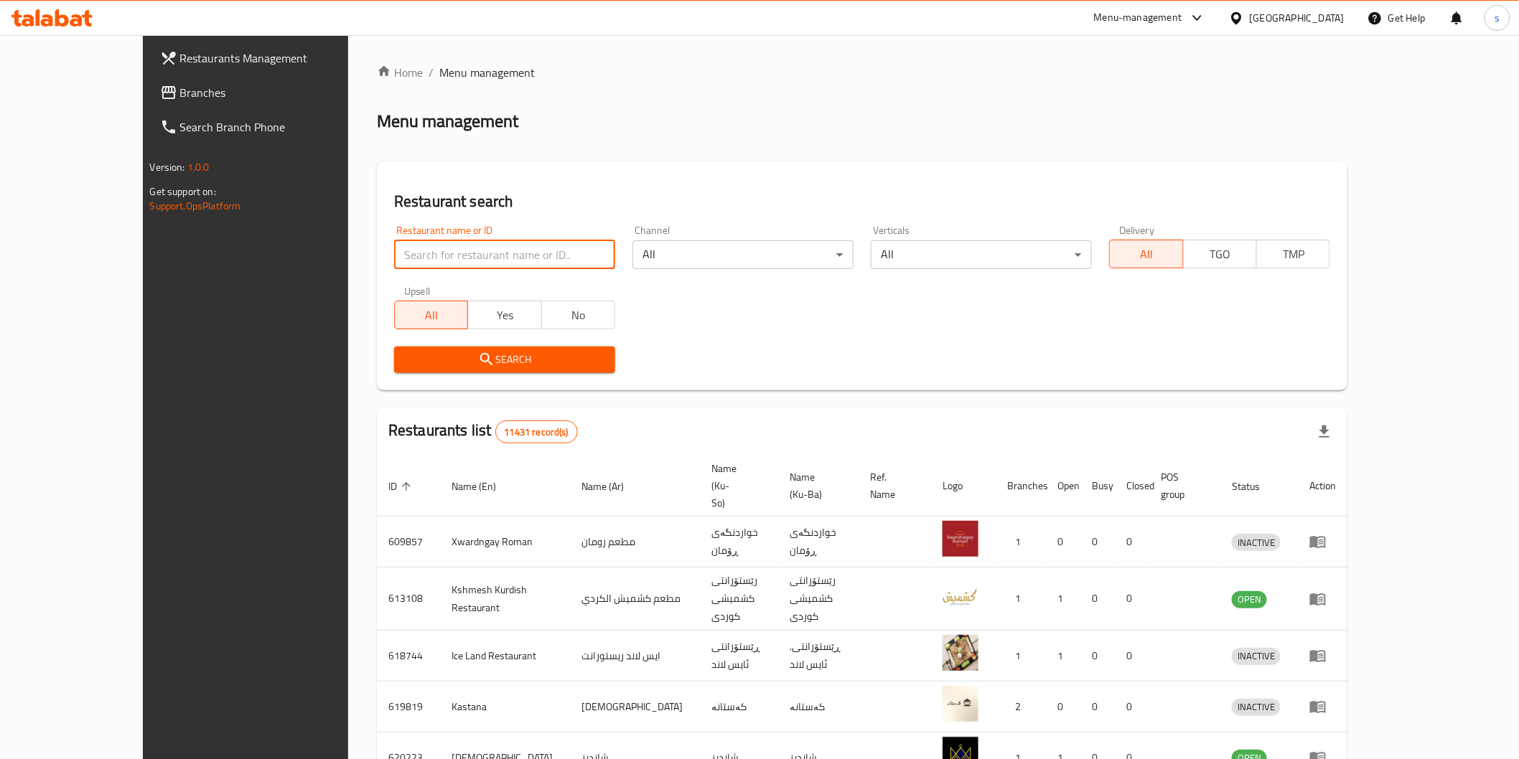
click at [410, 258] on input "search" at bounding box center [504, 254] width 221 height 29
paste input "Maskuf Barakat Al Zahra"
type input "Maskuf Barakat Al Zahra"
click button "Search" at bounding box center [504, 360] width 221 height 27
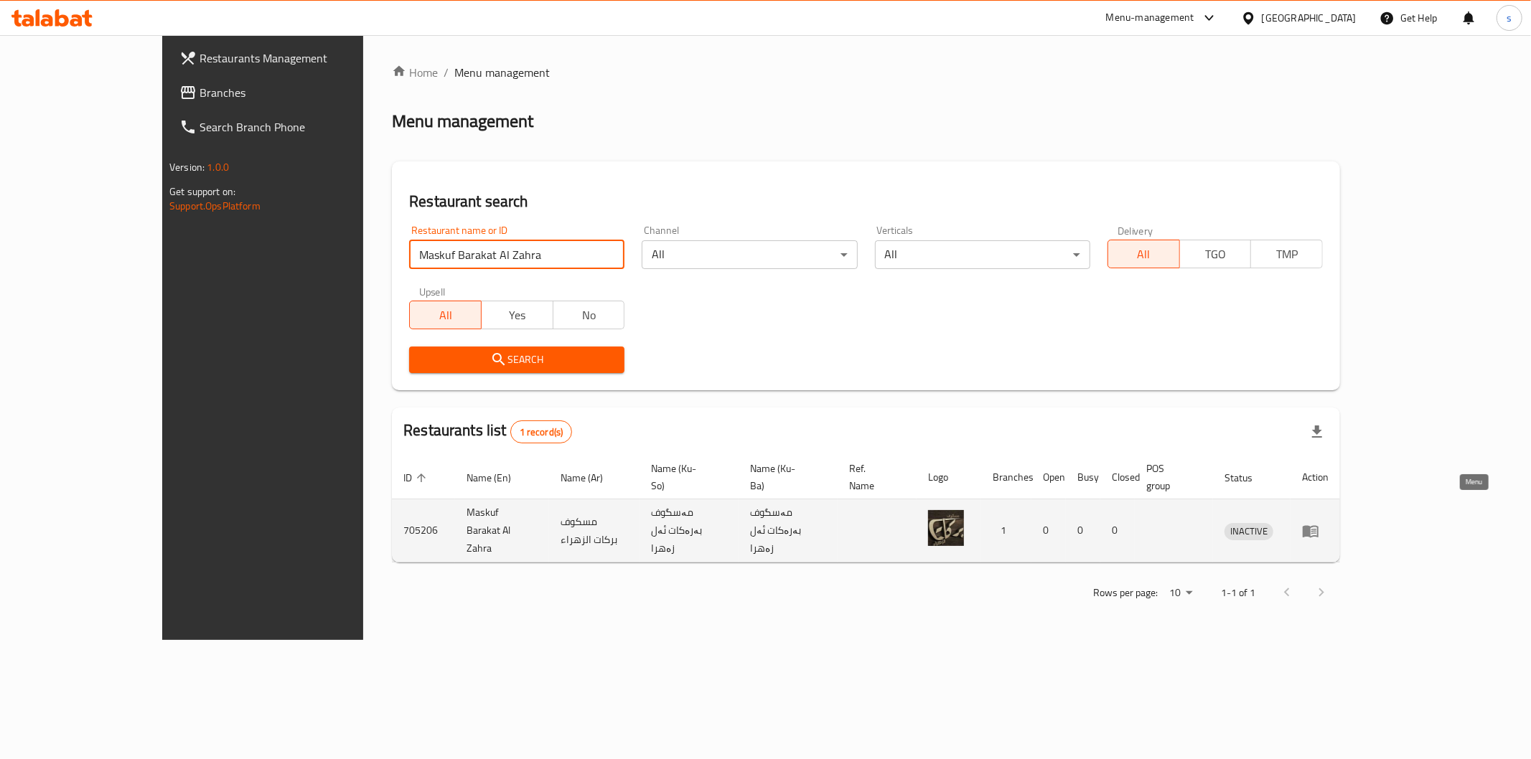
click at [1316, 529] on icon "enhanced table" at bounding box center [1313, 532] width 5 height 6
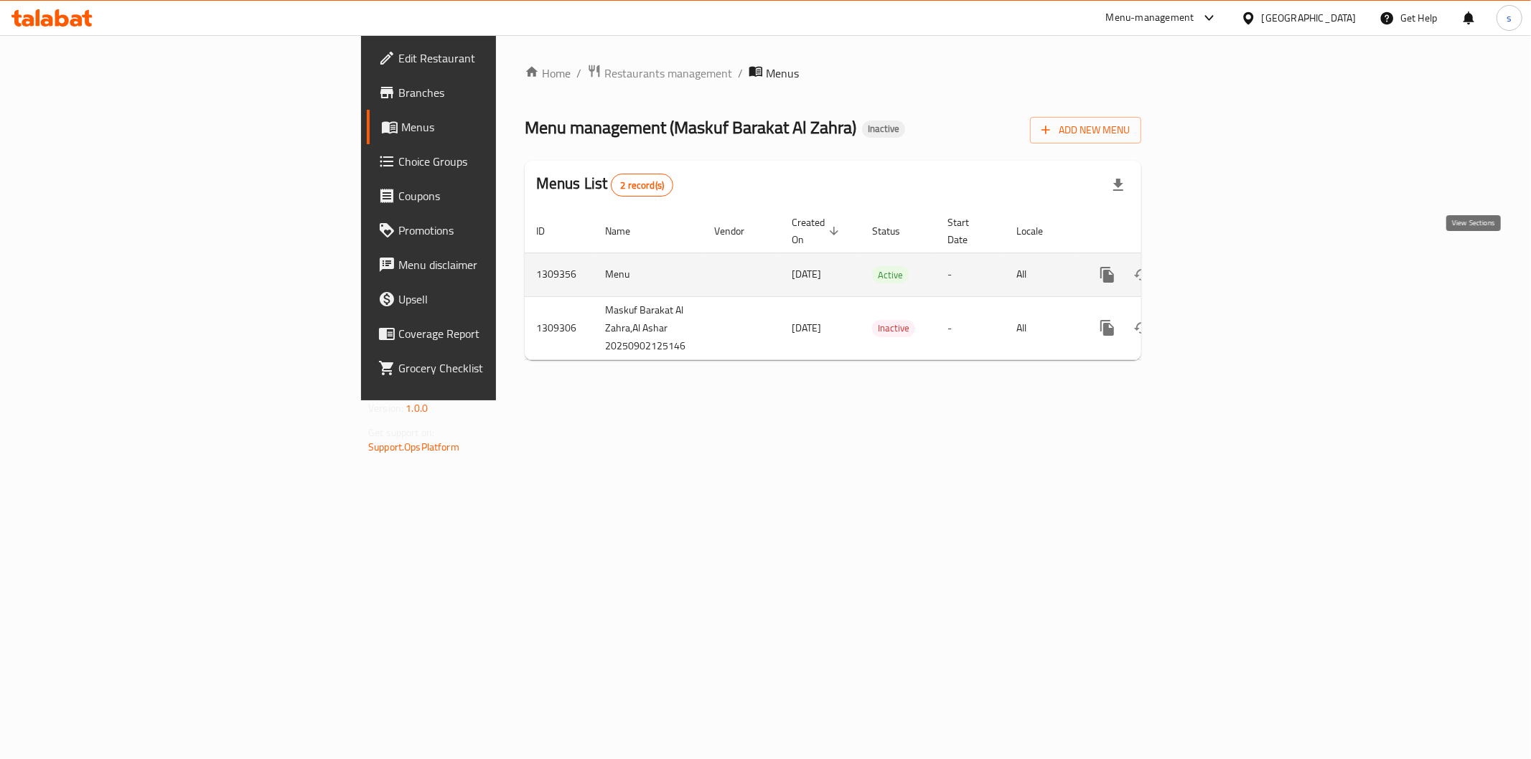
click at [1228, 270] on link "enhanced table" at bounding box center [1211, 275] width 34 height 34
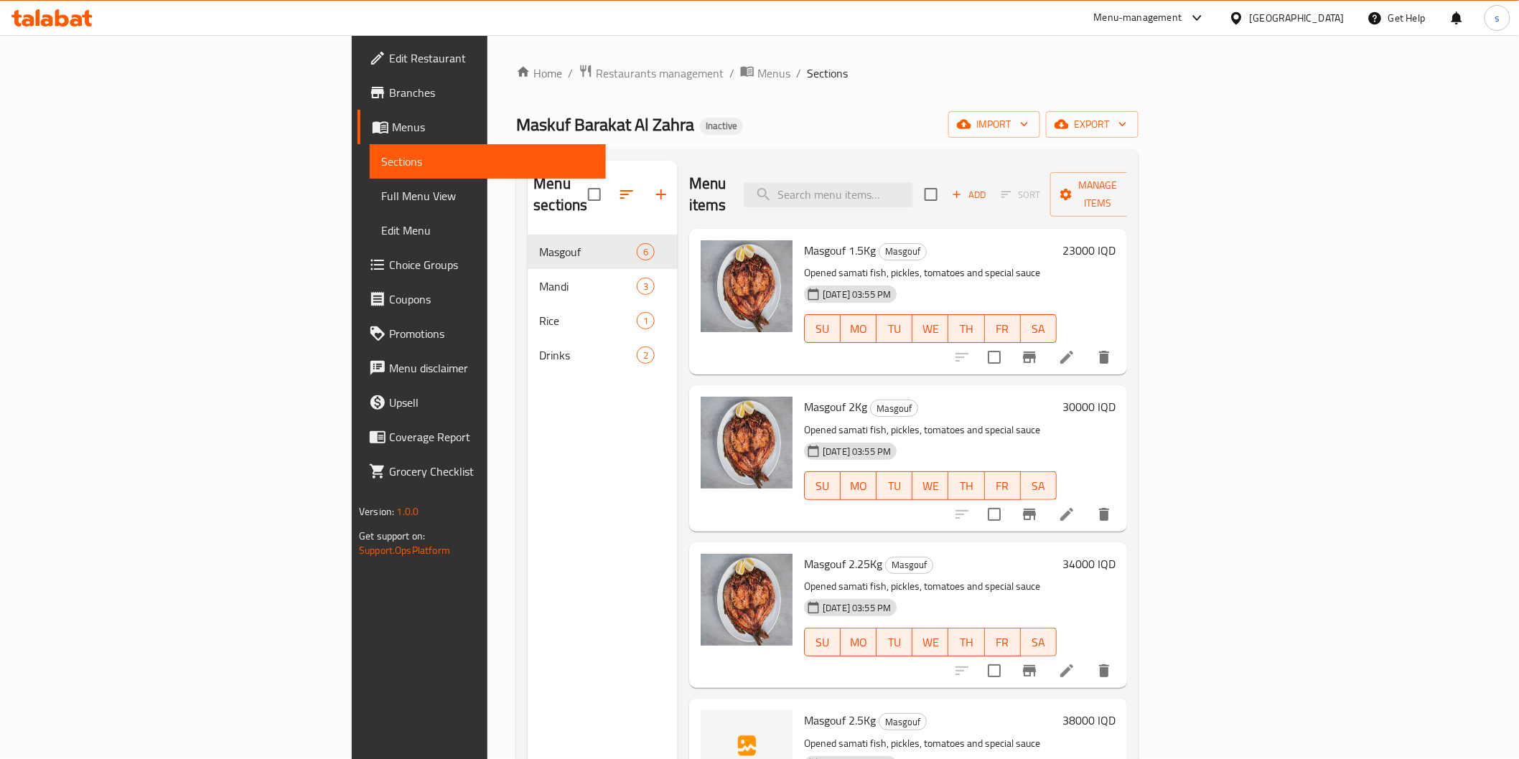
click at [381, 203] on span "Full Menu View" at bounding box center [487, 195] width 212 height 17
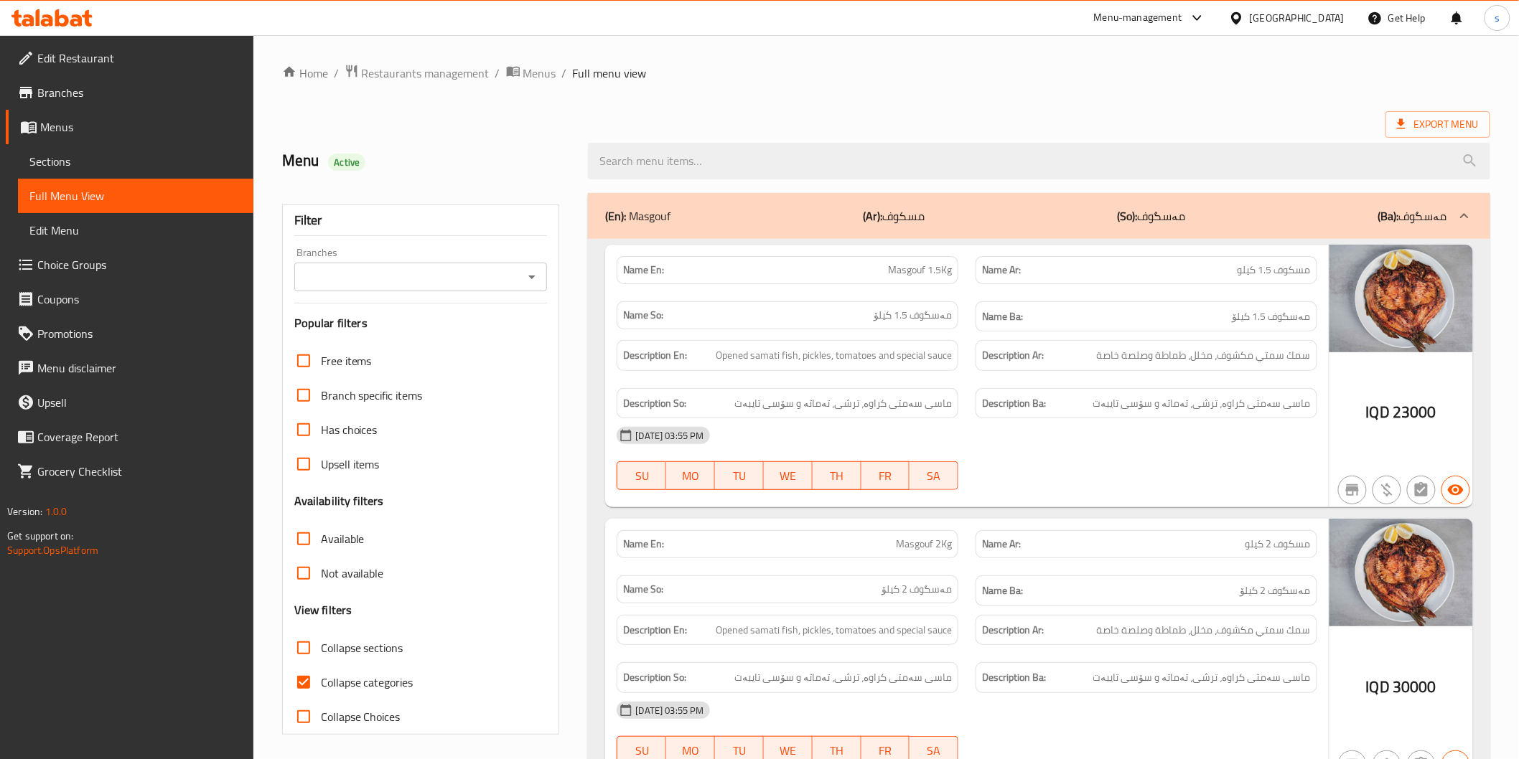
click at [441, 274] on input "Branches" at bounding box center [409, 277] width 221 height 20
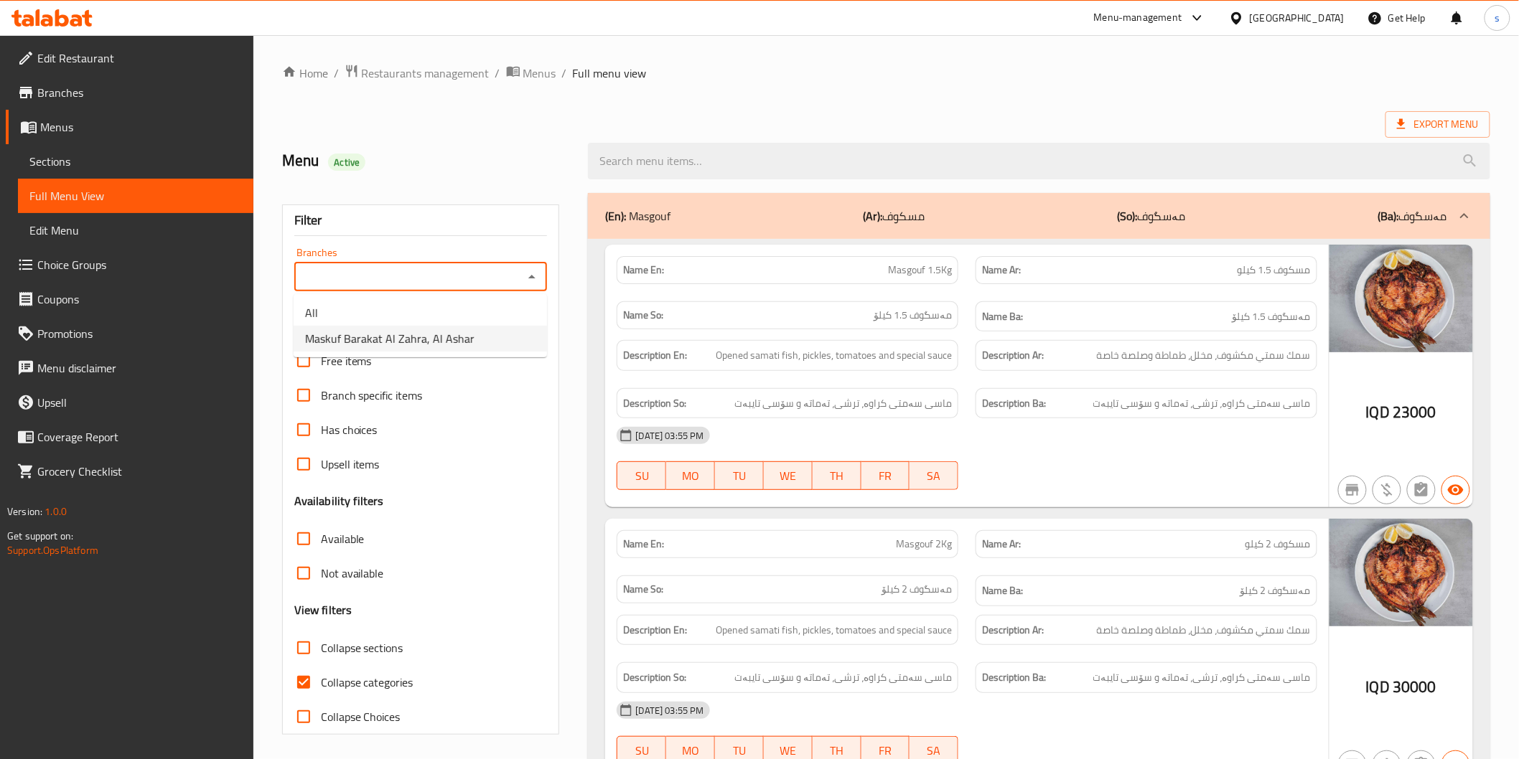
click at [444, 330] on span "Maskuf Barakat Al Zahra, Al Ashar" at bounding box center [389, 338] width 169 height 17
type input "Maskuf Barakat Al Zahra, Al Ashar"
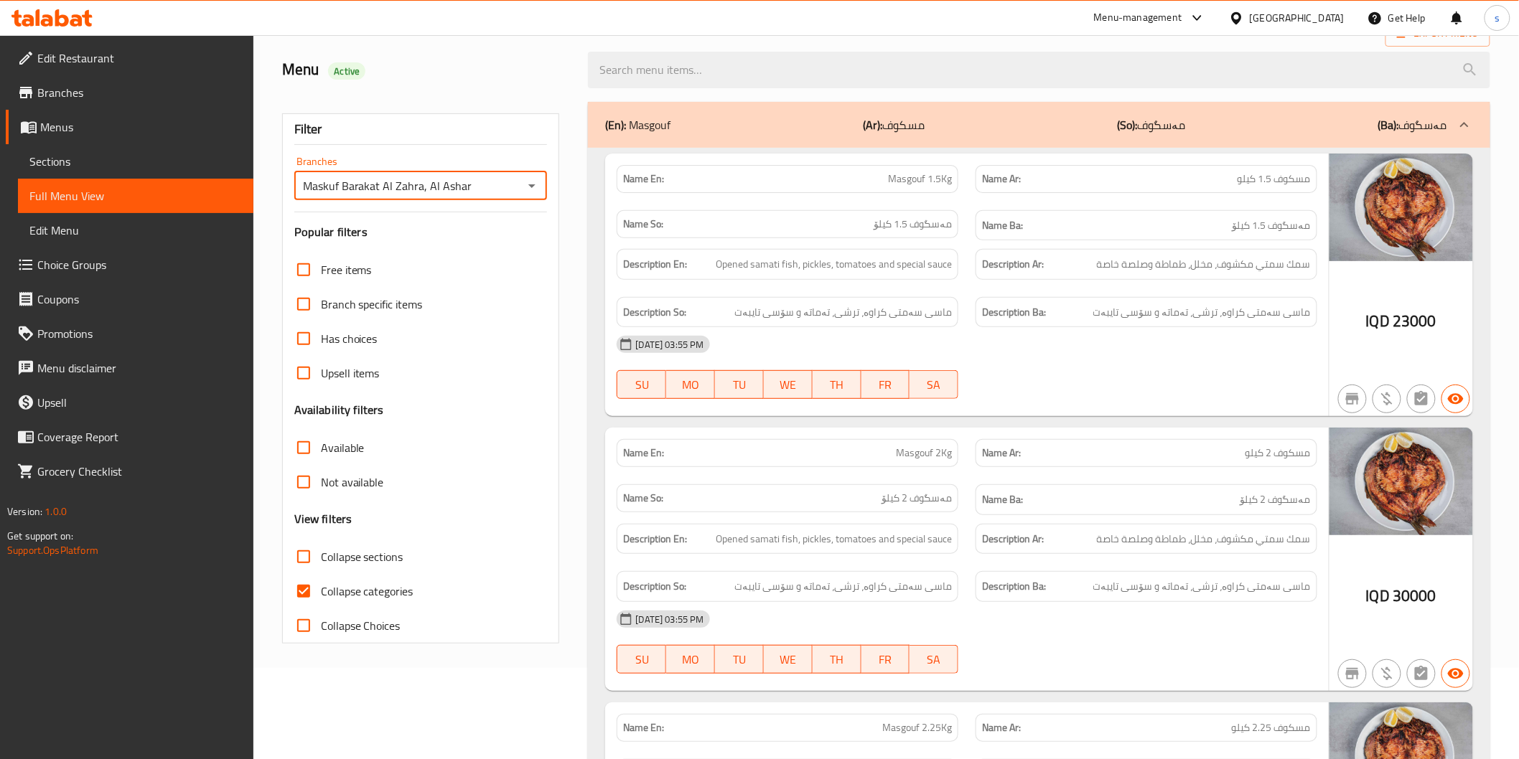
scroll to position [163, 0]
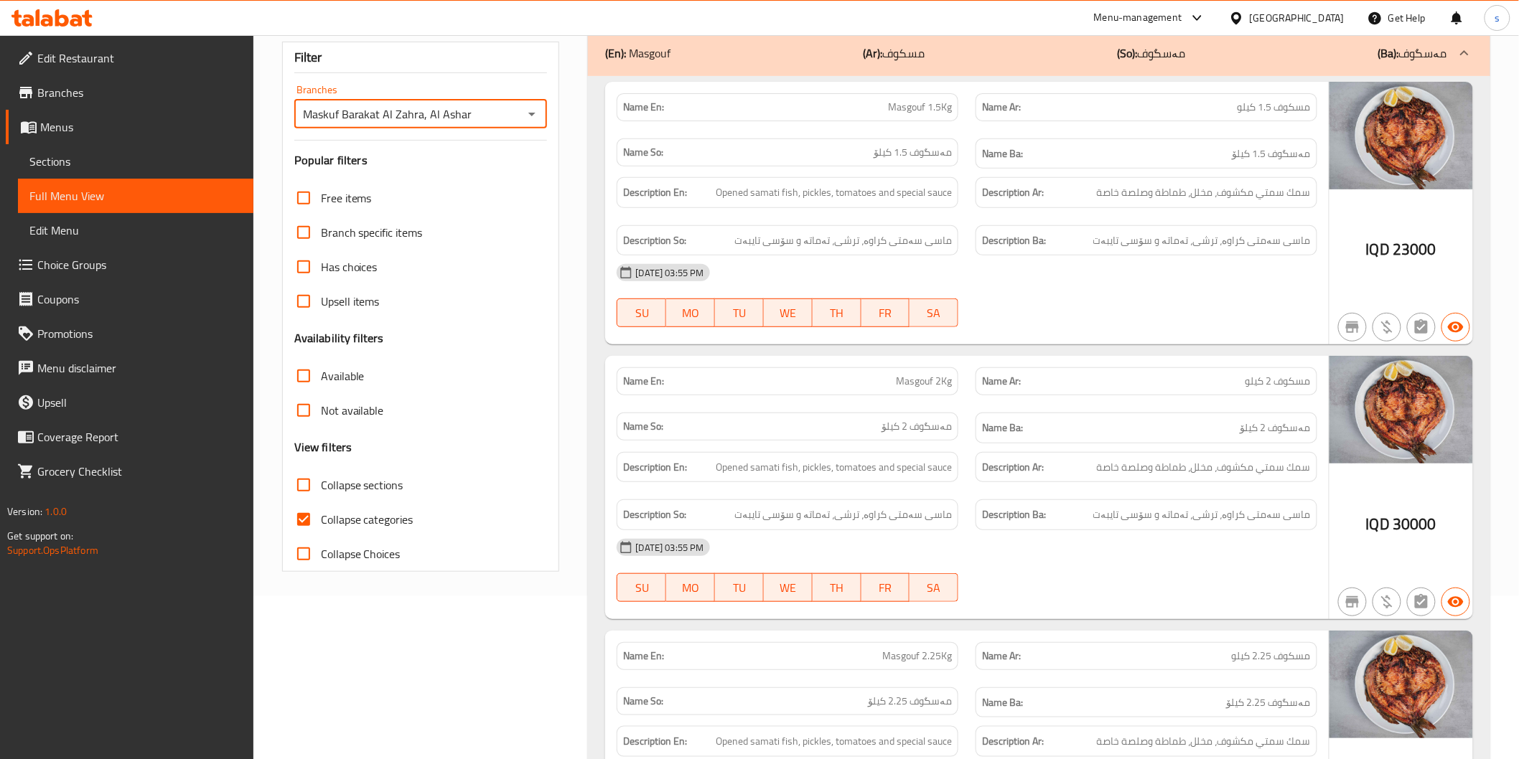
click at [380, 517] on span "Collapse categories" at bounding box center [367, 519] width 93 height 17
click at [321, 517] on input "Collapse categories" at bounding box center [303, 519] width 34 height 34
checkbox input "false"
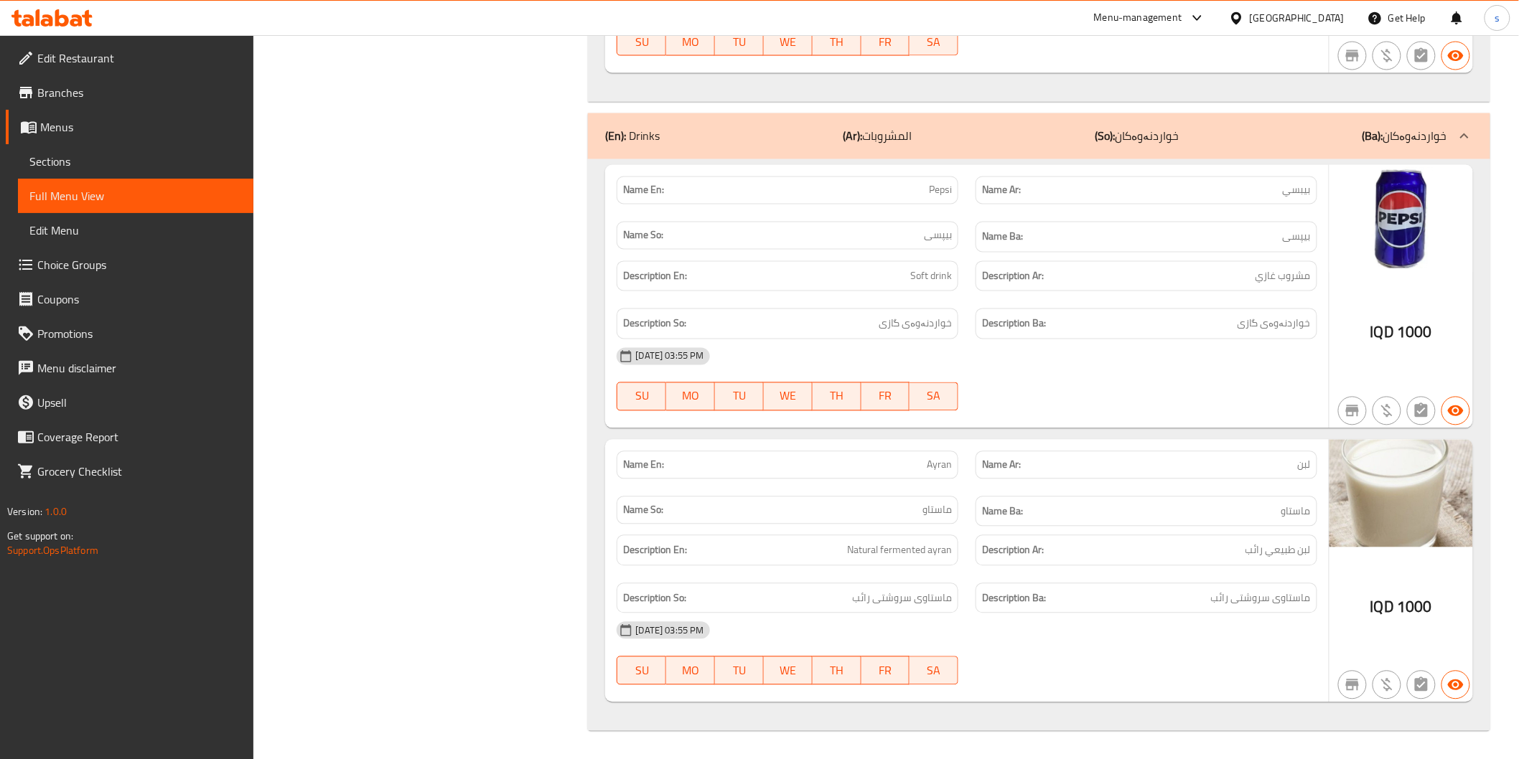
scroll to position [3307, 0]
click at [140, 58] on span "Edit Restaurant" at bounding box center [139, 58] width 205 height 17
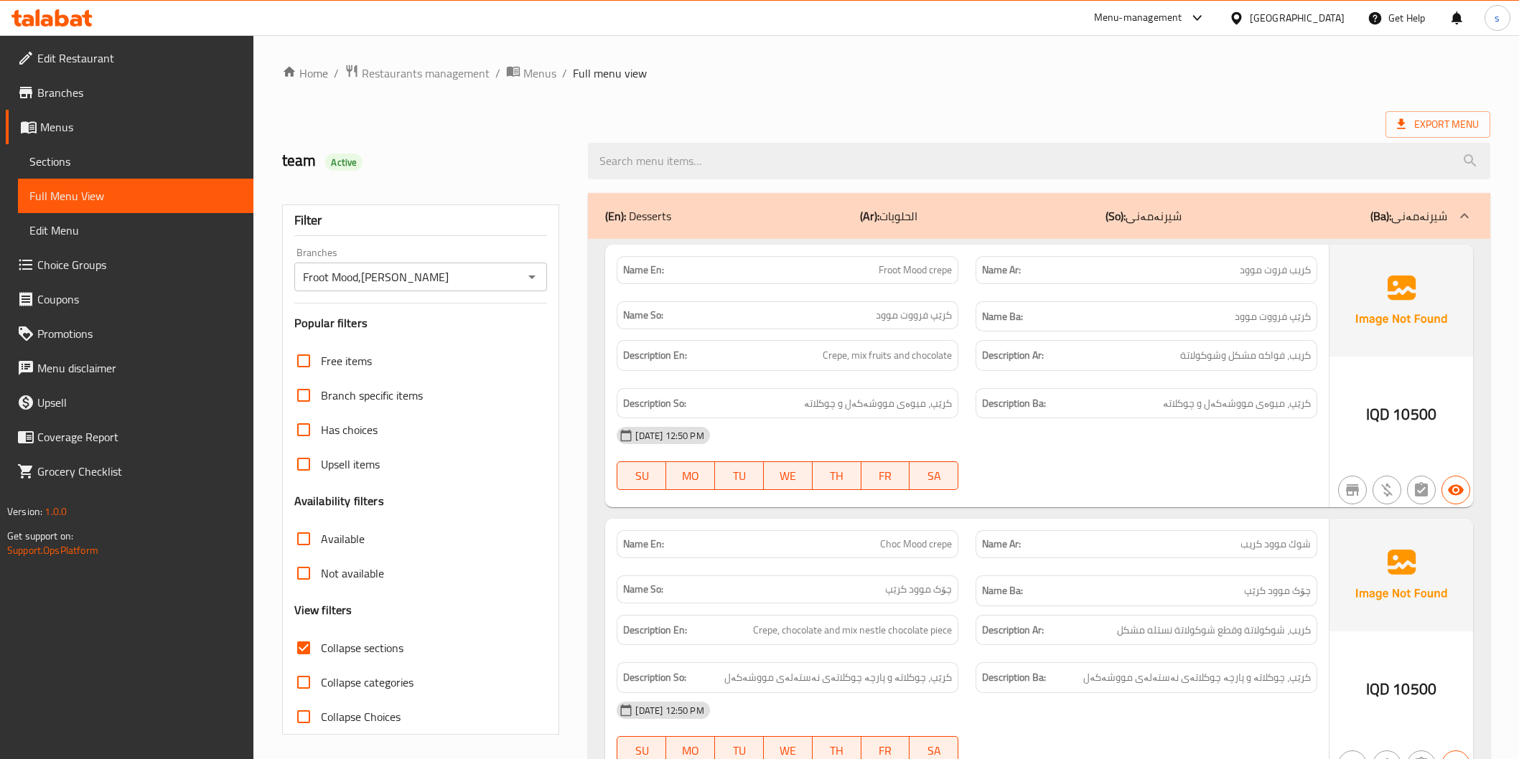
click at [75, 17] on icon at bounding box center [51, 17] width 81 height 17
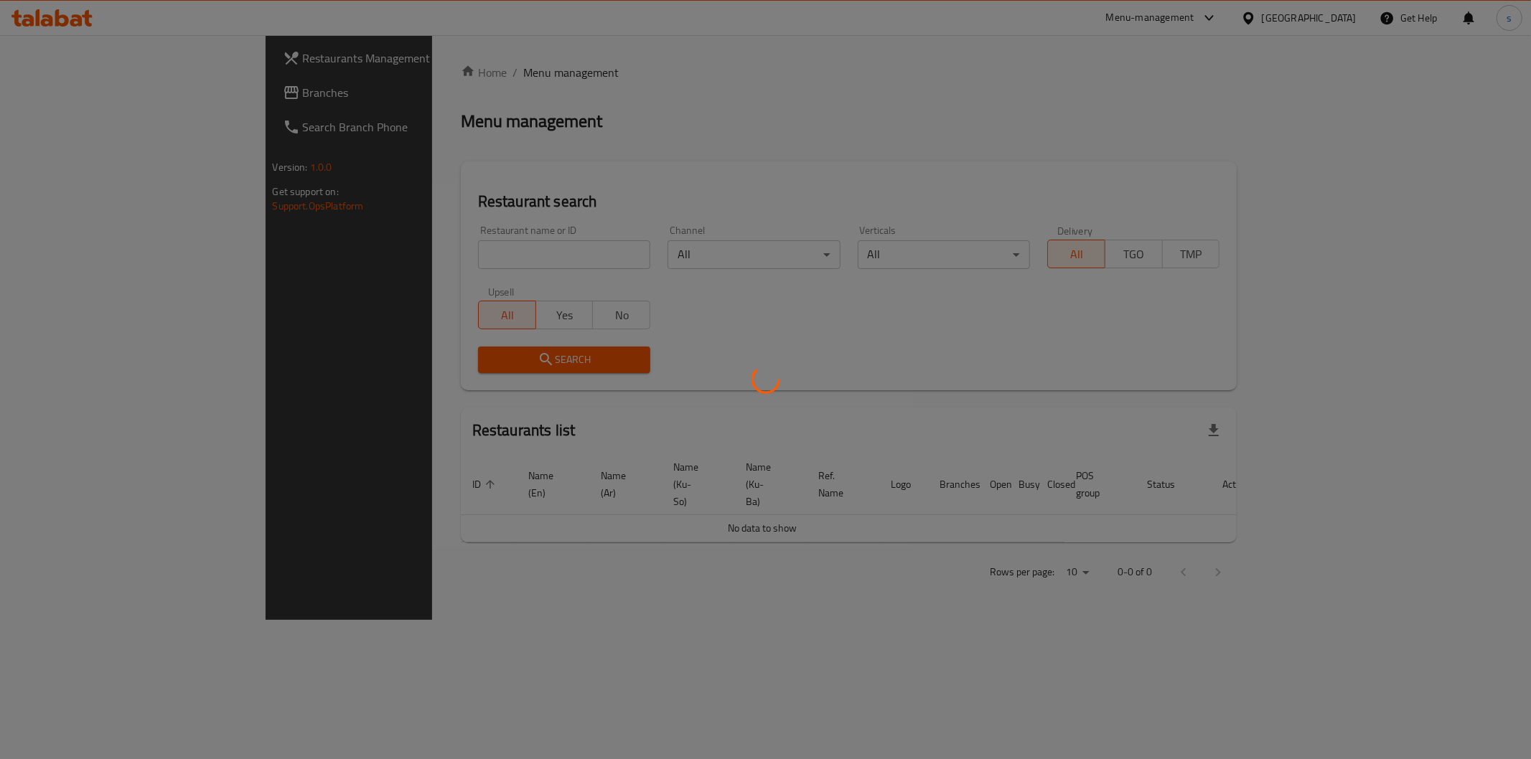
click at [470, 252] on div at bounding box center [765, 379] width 1531 height 759
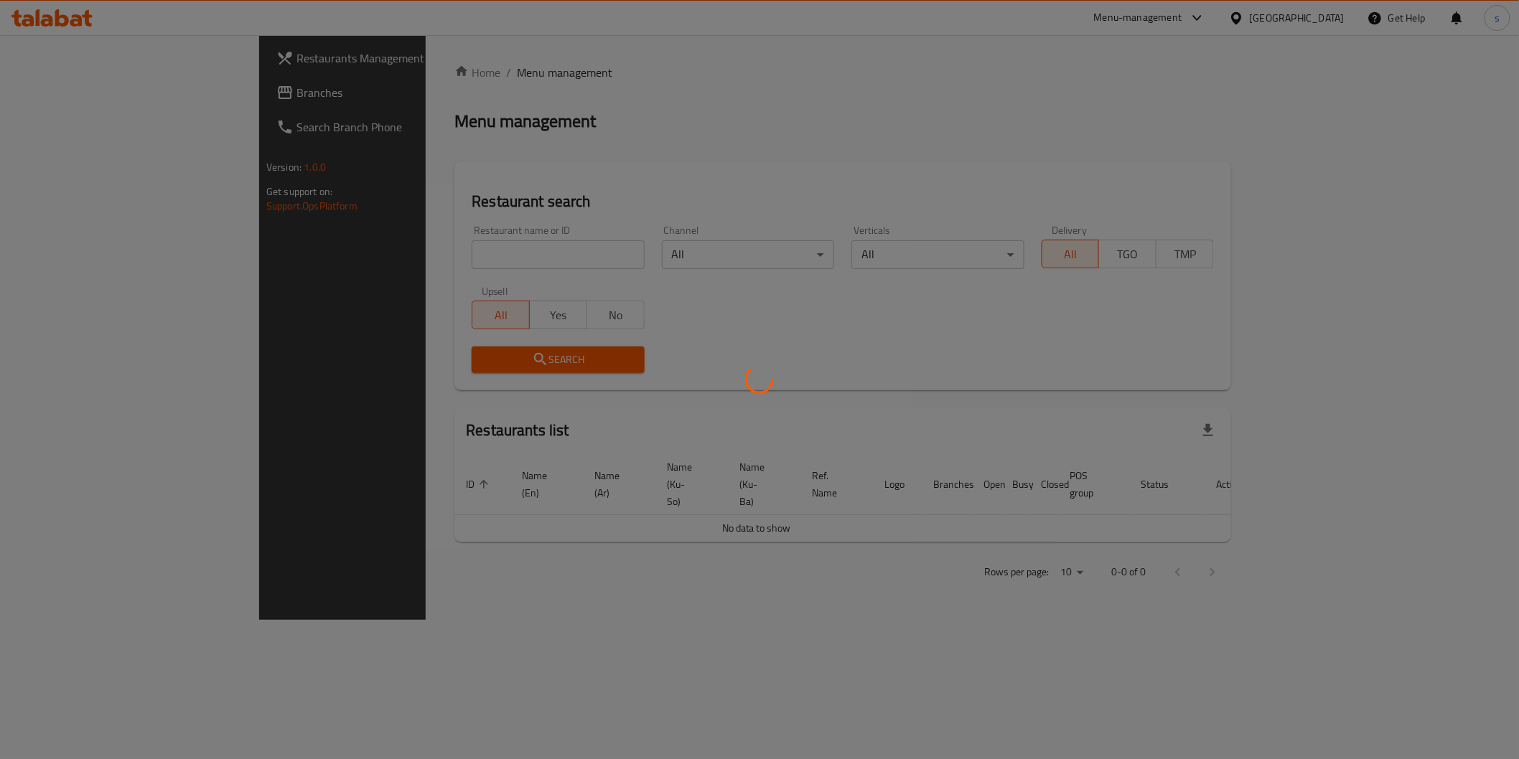
click at [470, 252] on div at bounding box center [759, 379] width 1519 height 759
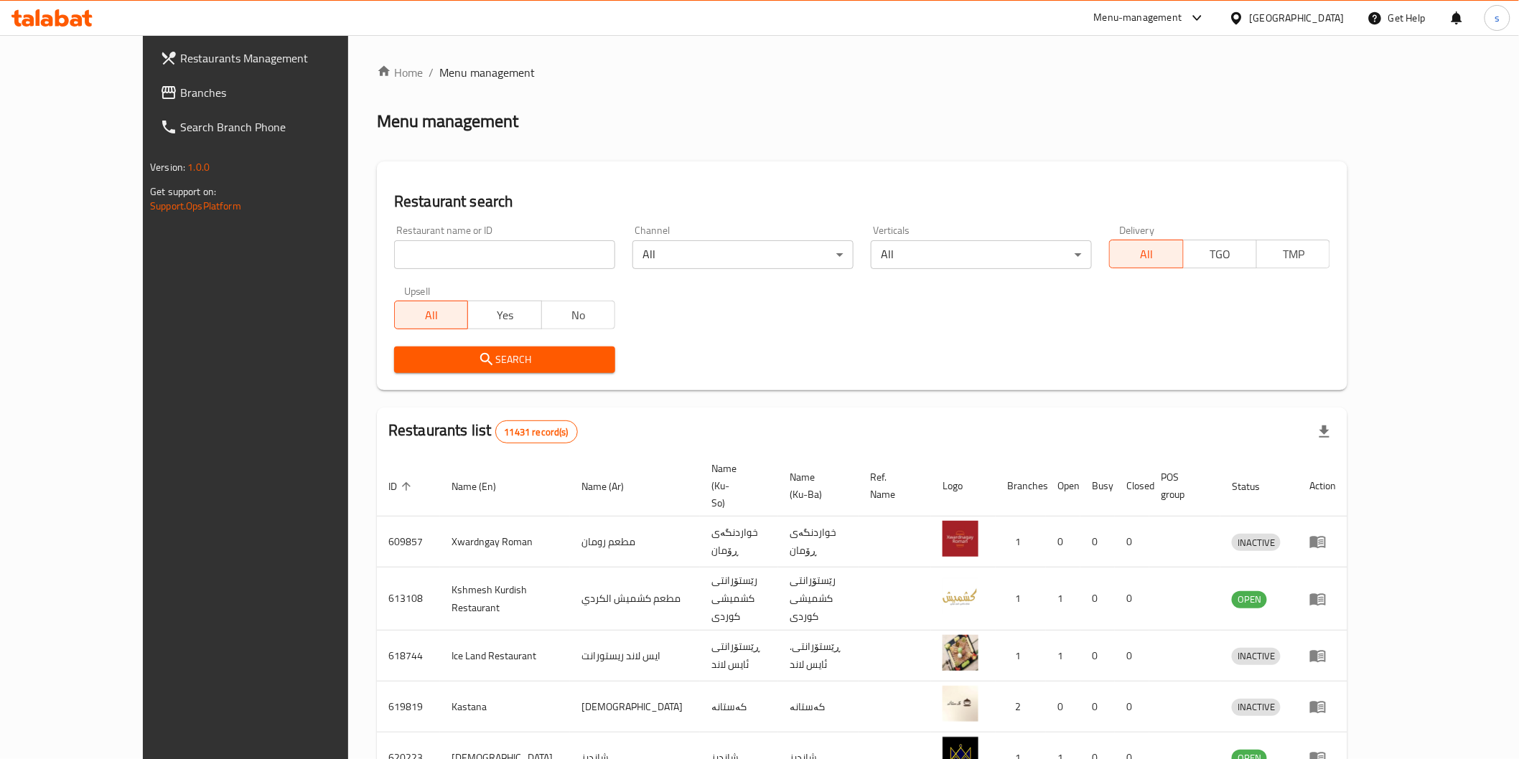
click at [470, 252] on input "search" at bounding box center [504, 254] width 221 height 29
paste input "Kabab [PERSON_NAME]"
click button "Search" at bounding box center [504, 360] width 221 height 27
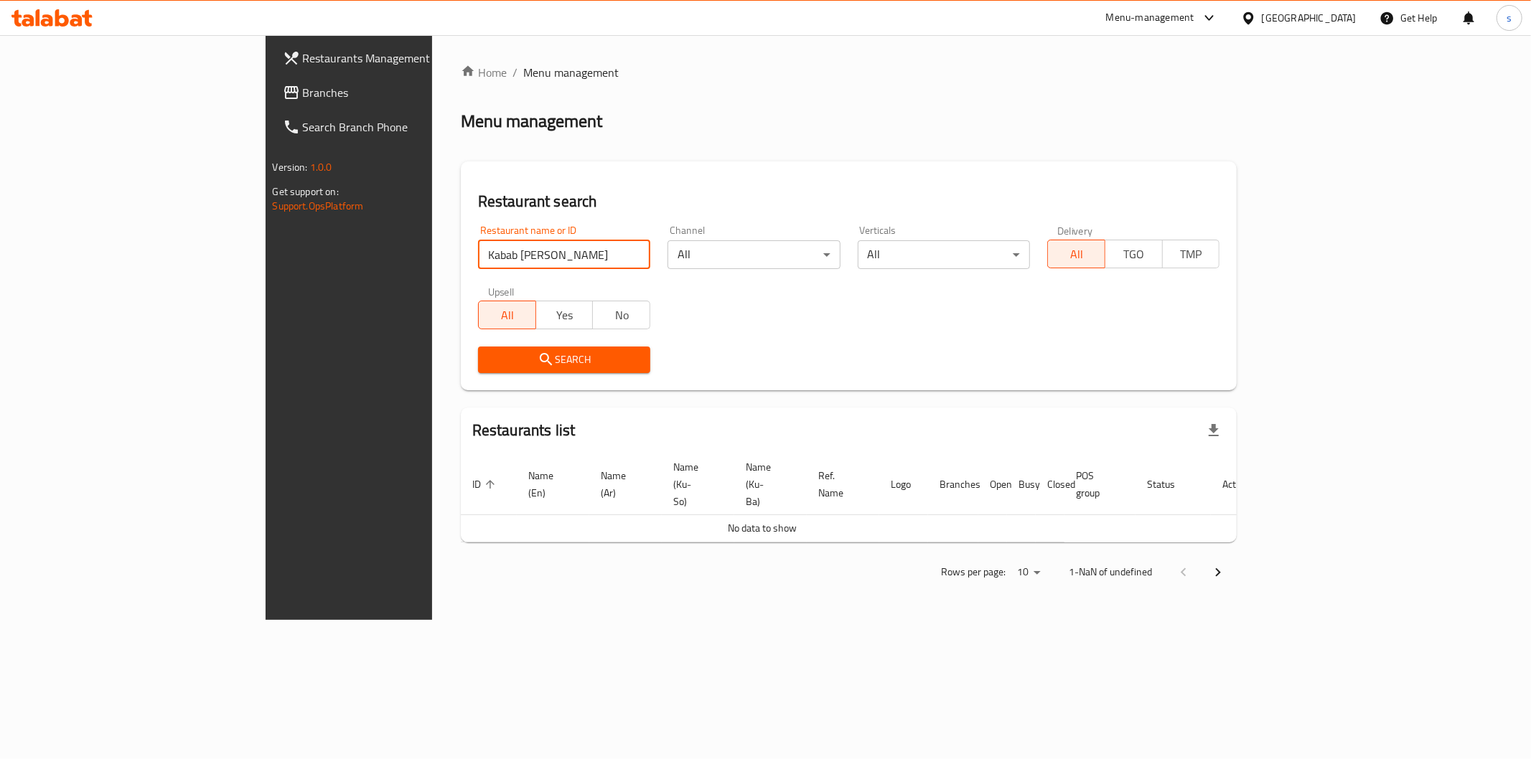
type input "Kabab [PERSON_NAME]"
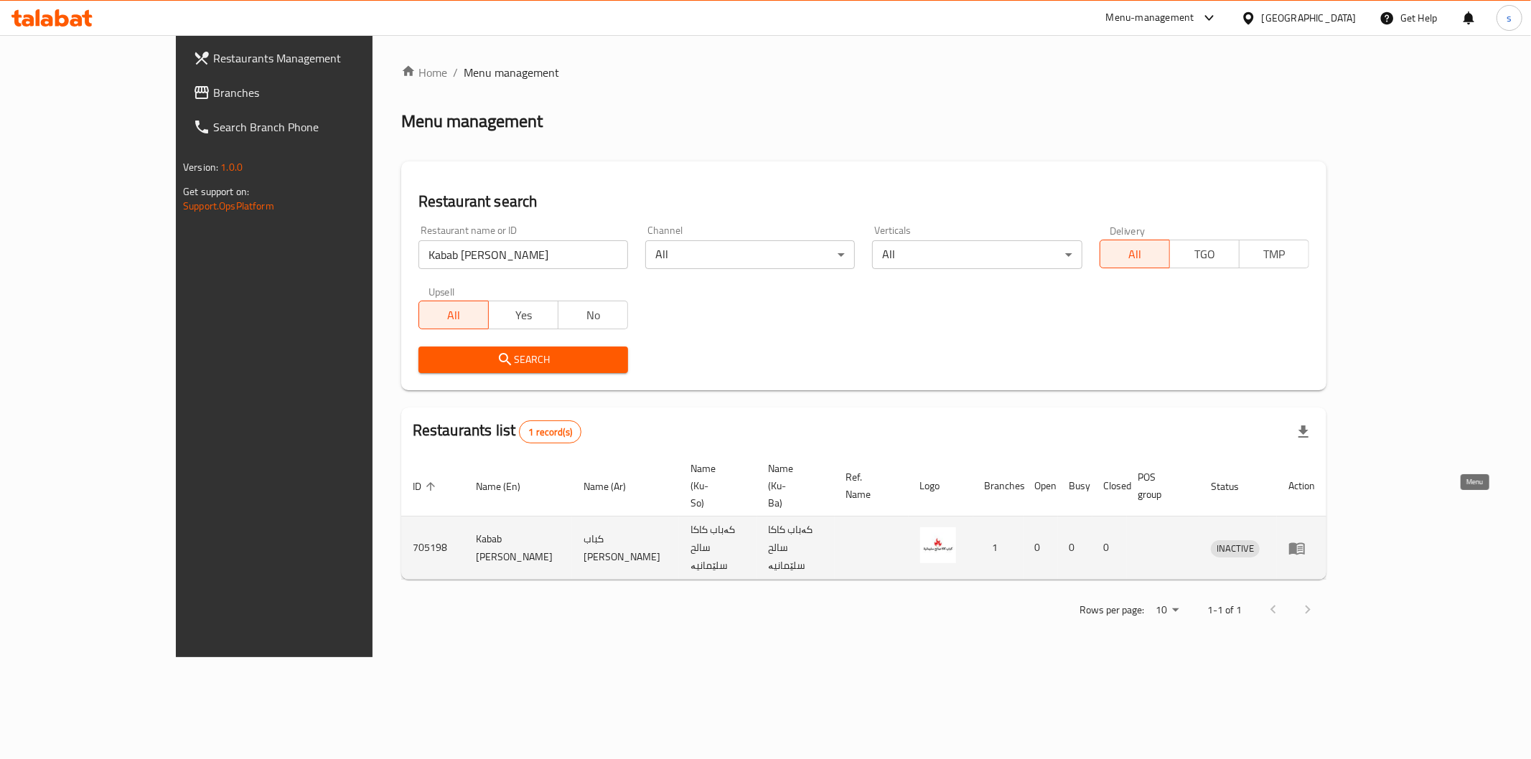
click at [1303, 546] on icon "enhanced table" at bounding box center [1300, 549] width 5 height 6
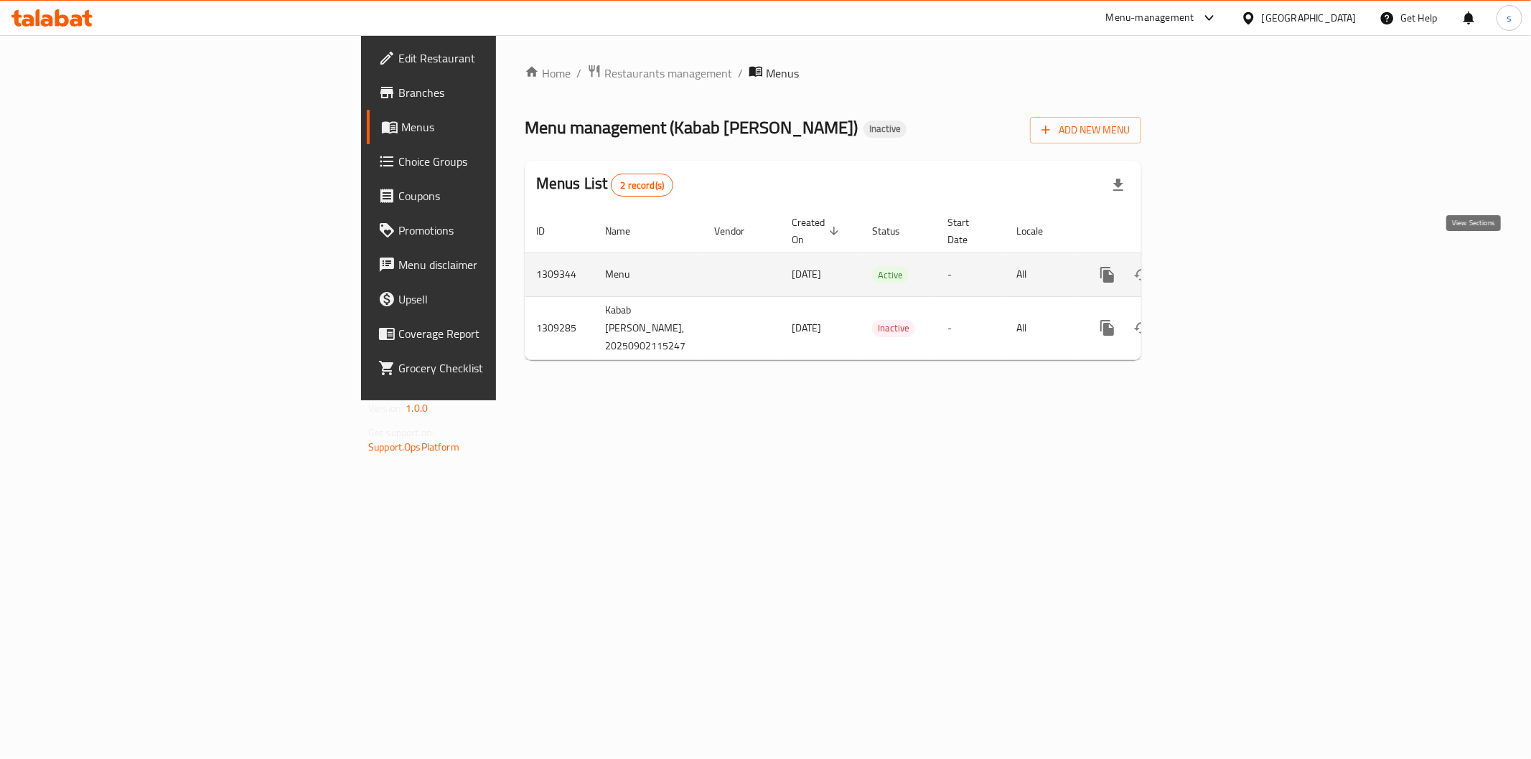
click at [1219, 266] on icon "enhanced table" at bounding box center [1210, 274] width 17 height 17
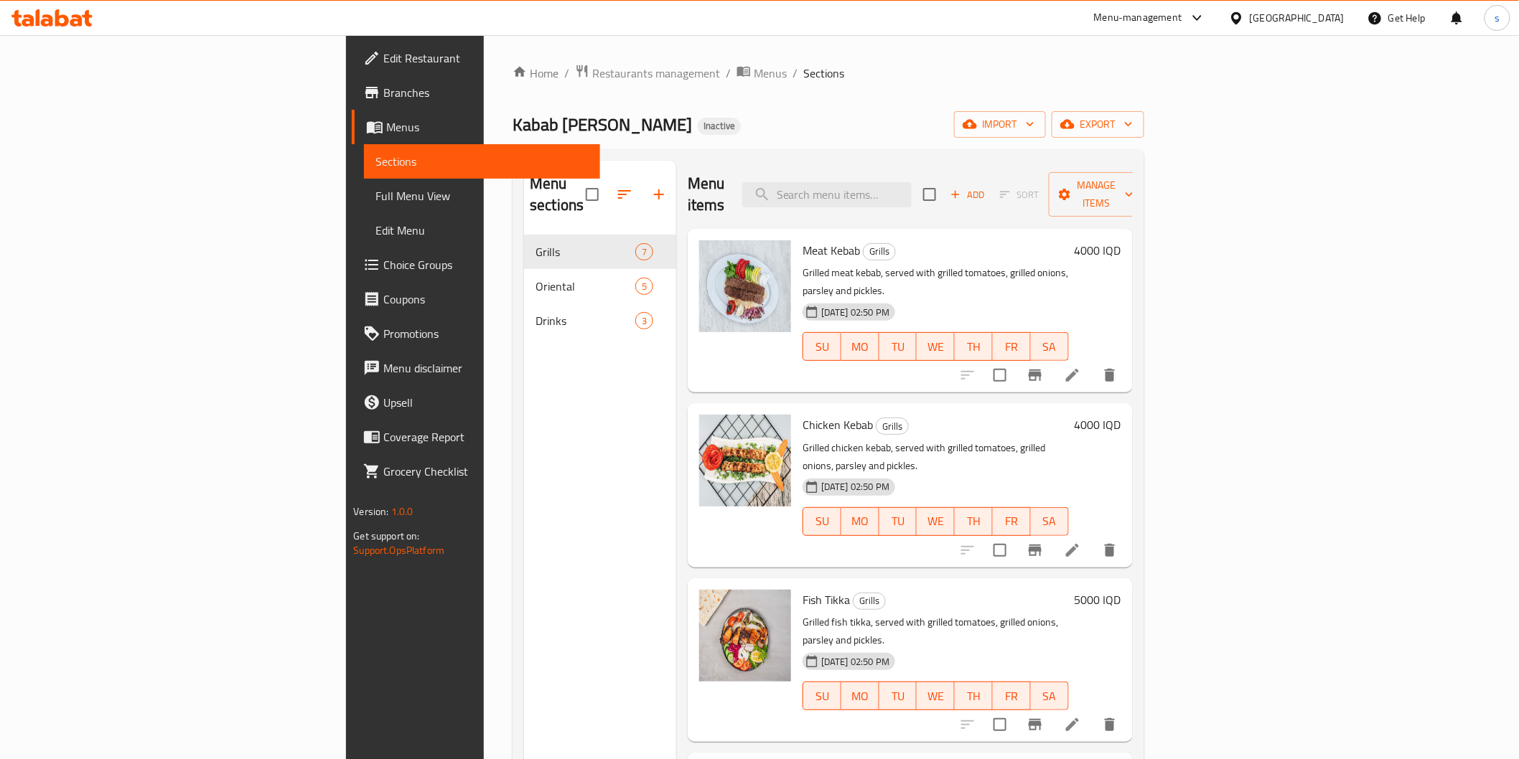
click at [375, 199] on span "Full Menu View" at bounding box center [481, 195] width 212 height 17
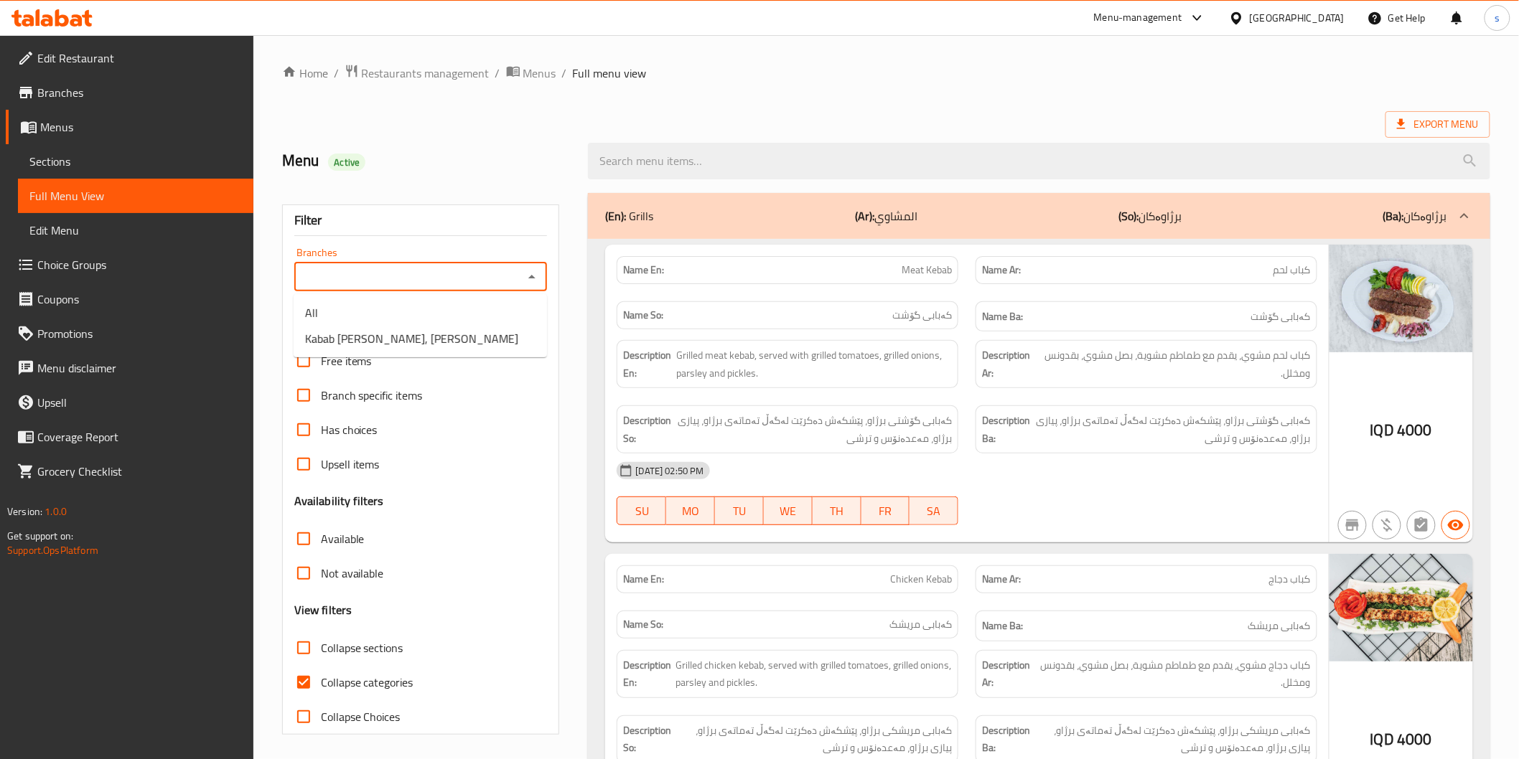
click at [342, 268] on input "Branches" at bounding box center [409, 277] width 221 height 20
click at [364, 347] on span "Kabab Kaka Saleh Sulimaniyah, Karadah Kharij" at bounding box center [411, 338] width 213 height 17
type input "Kabab Kaka Saleh Sulimaniyah, Karadah Kharij"
click at [380, 658] on label "Collapse sections" at bounding box center [344, 648] width 117 height 34
click at [321, 658] on input "Collapse sections" at bounding box center [303, 648] width 34 height 34
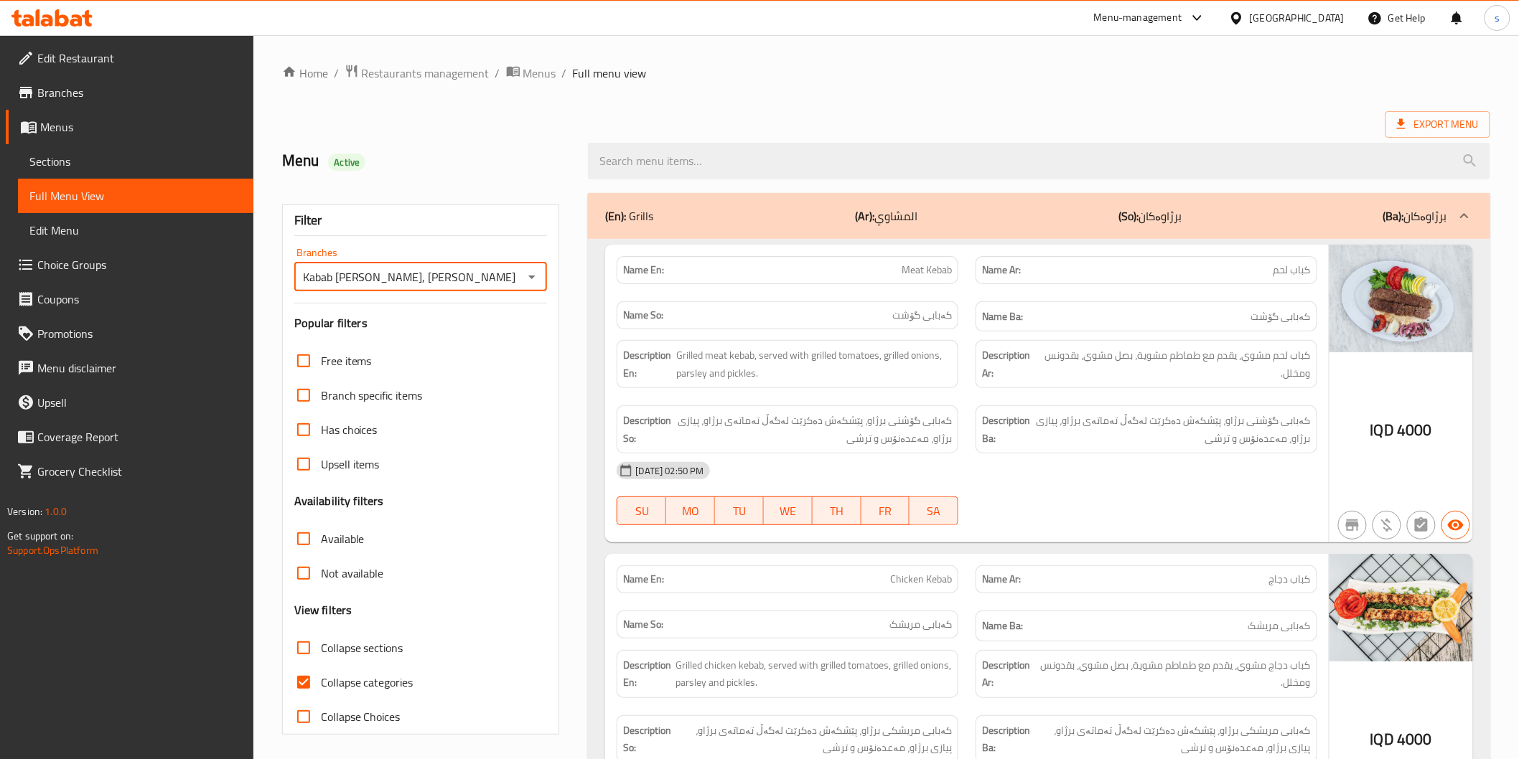
checkbox input "true"
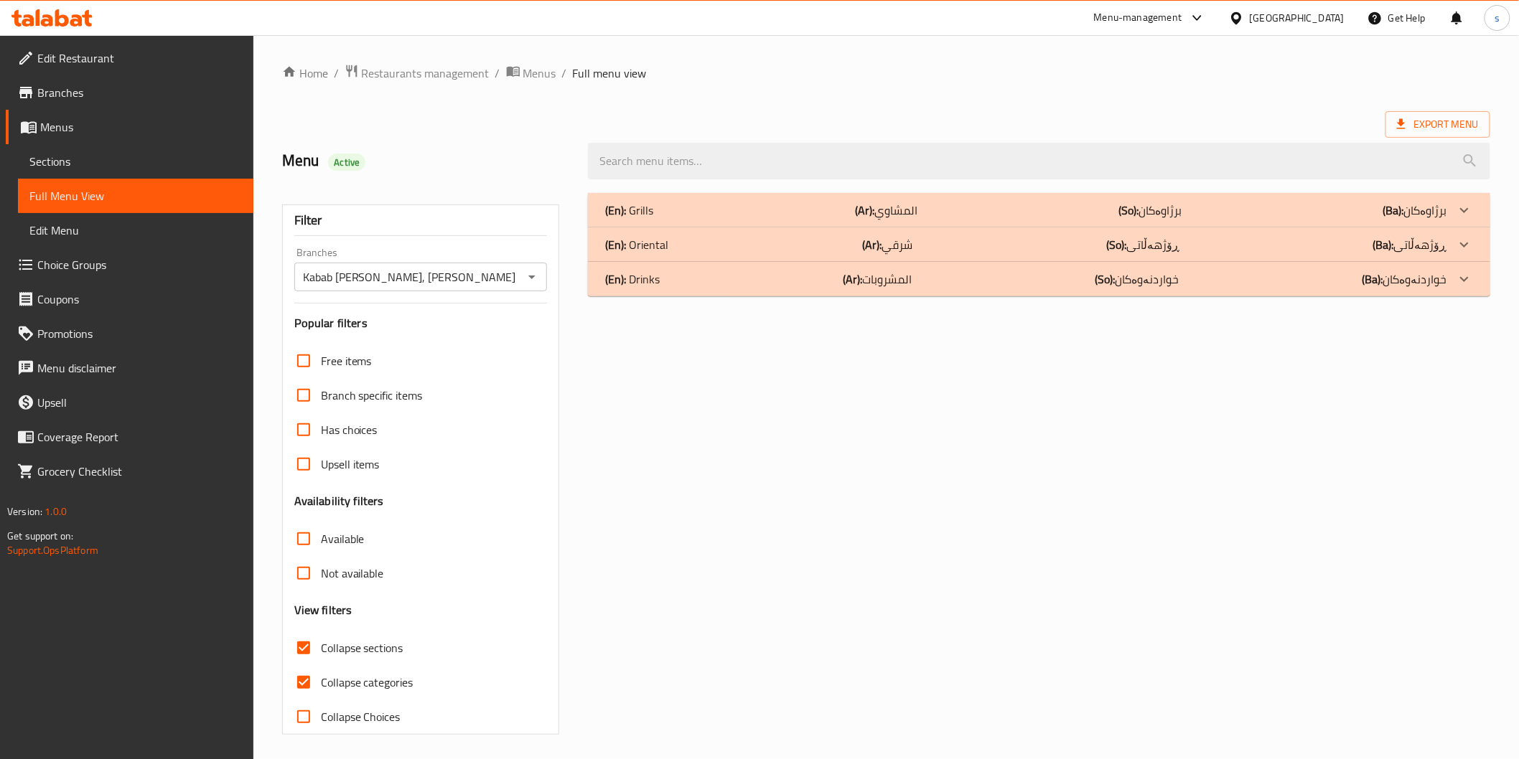
click at [375, 686] on span "Collapse categories" at bounding box center [367, 682] width 93 height 17
click at [321, 686] on input "Collapse categories" at bounding box center [303, 682] width 34 height 34
checkbox input "false"
click at [701, 228] on div "(En): Drinks (Ar): المشروبات (So): خواردنەوەکان (Ba): خواردنەوەکان" at bounding box center [1038, 210] width 901 height 34
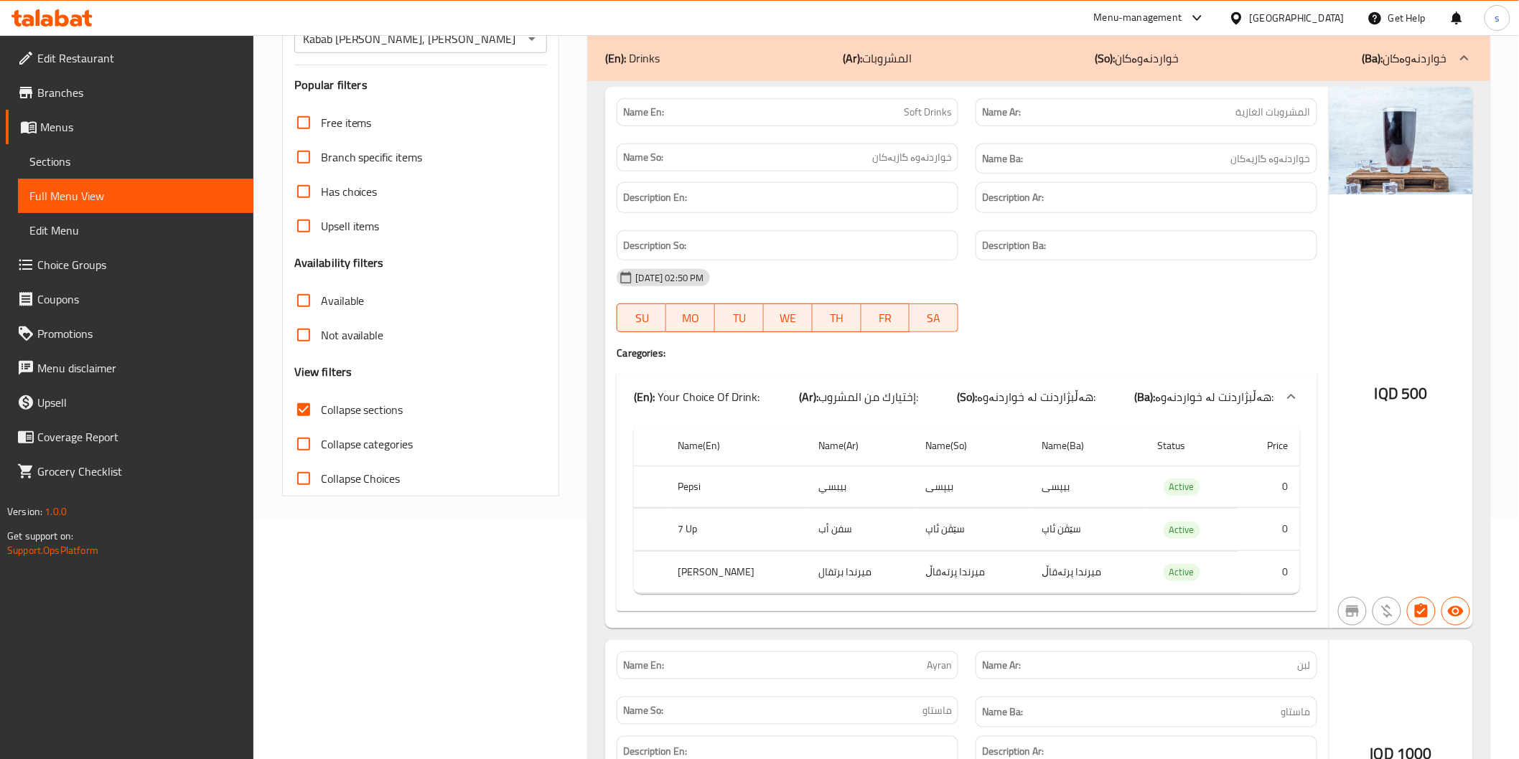
scroll to position [239, 0]
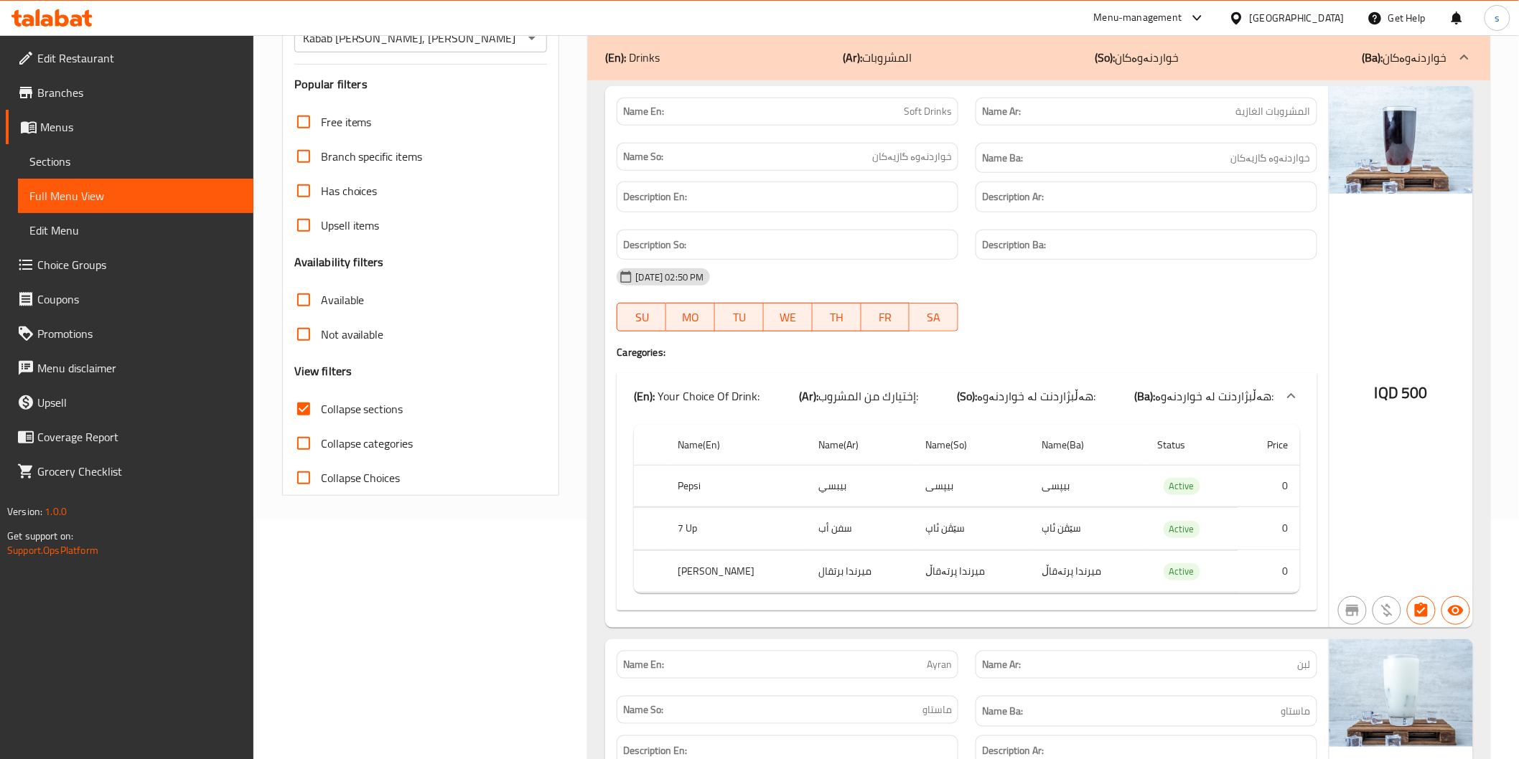
click at [823, 355] on h4 "Caregories:" at bounding box center [967, 352] width 700 height 14
click at [865, 576] on td "ميرندا برتقال" at bounding box center [860, 572] width 107 height 42
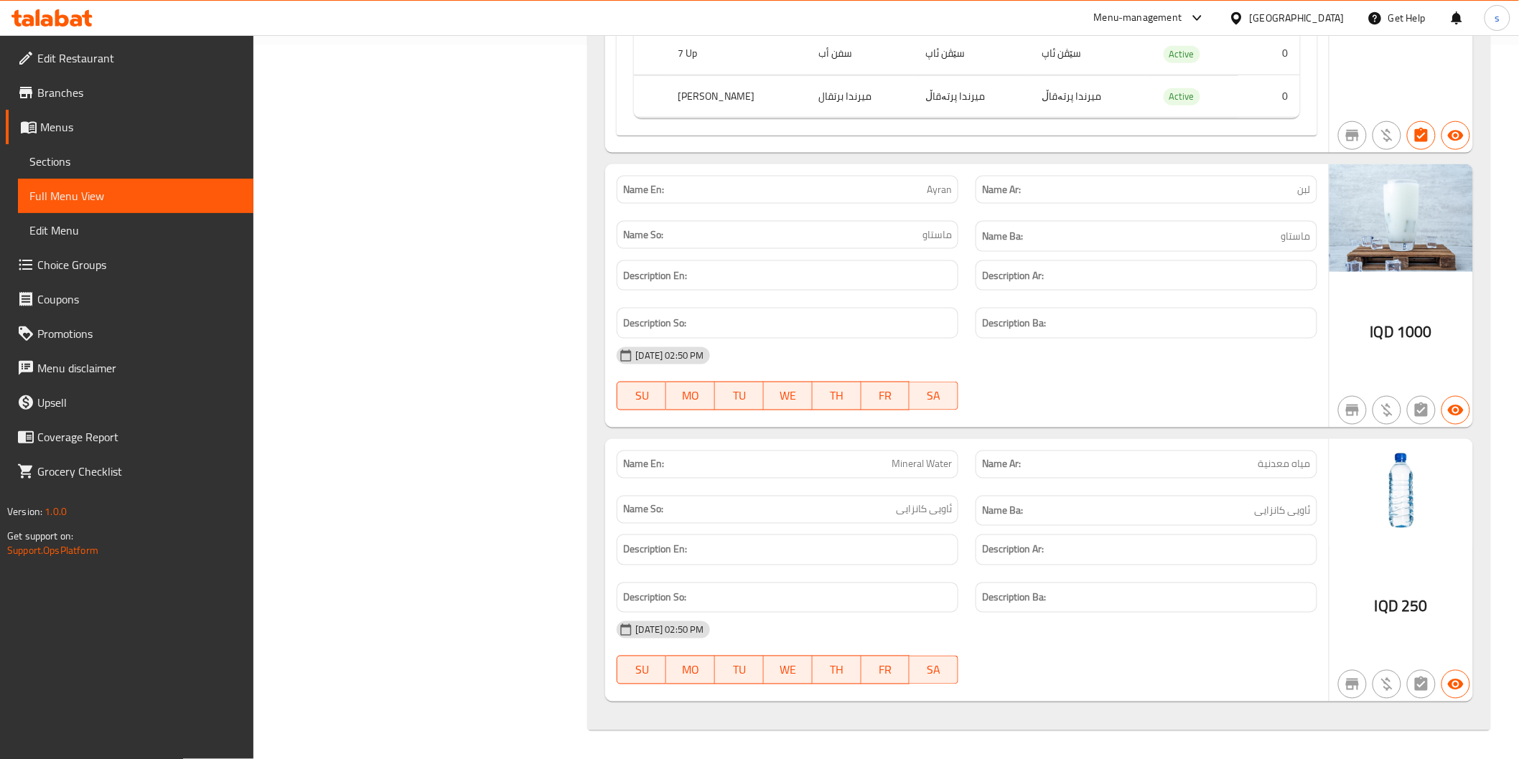
scroll to position [715, 0]
click at [848, 554] on h6 "Description En:" at bounding box center [787, 550] width 329 height 18
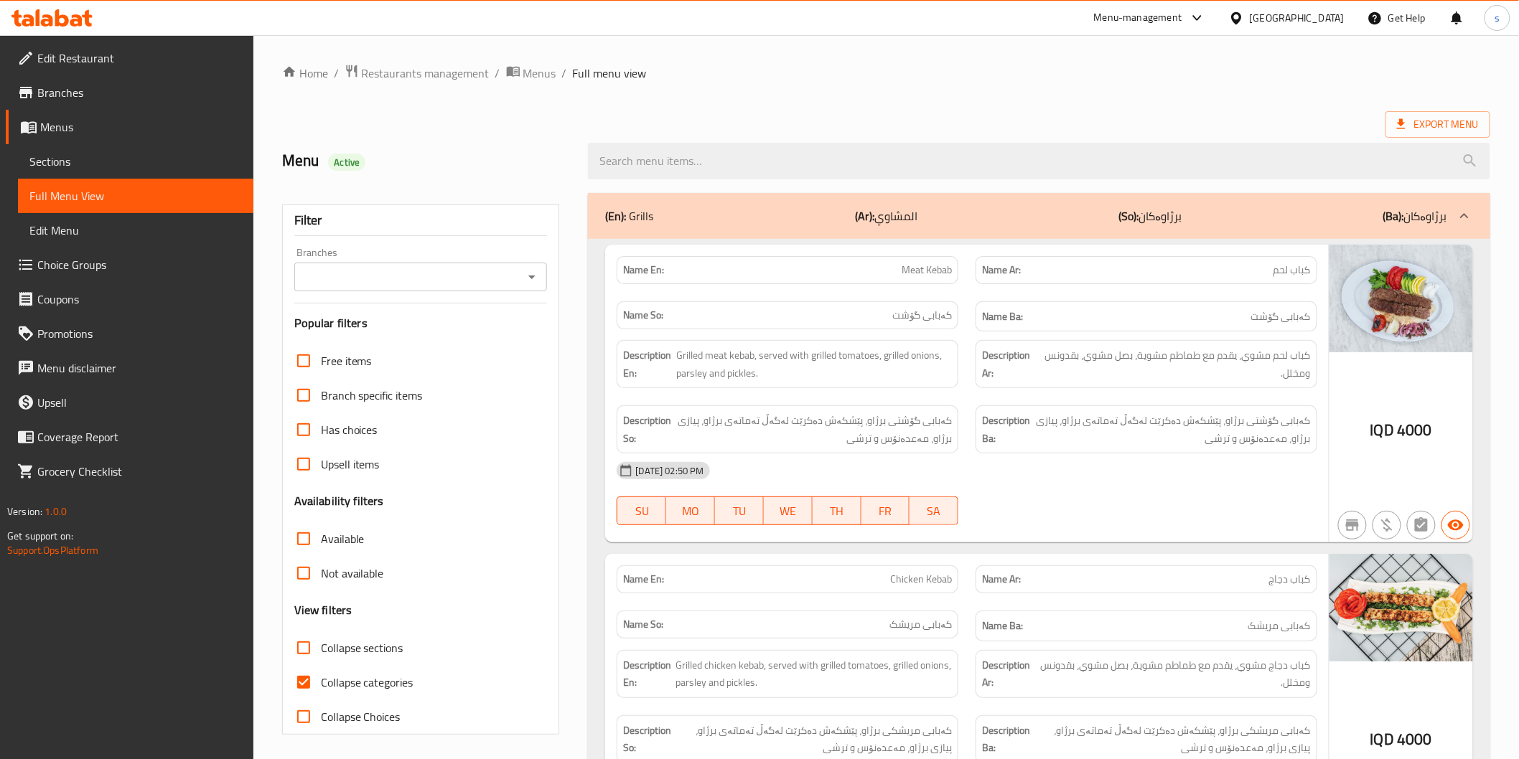
click at [177, 149] on link "Sections" at bounding box center [135, 161] width 235 height 34
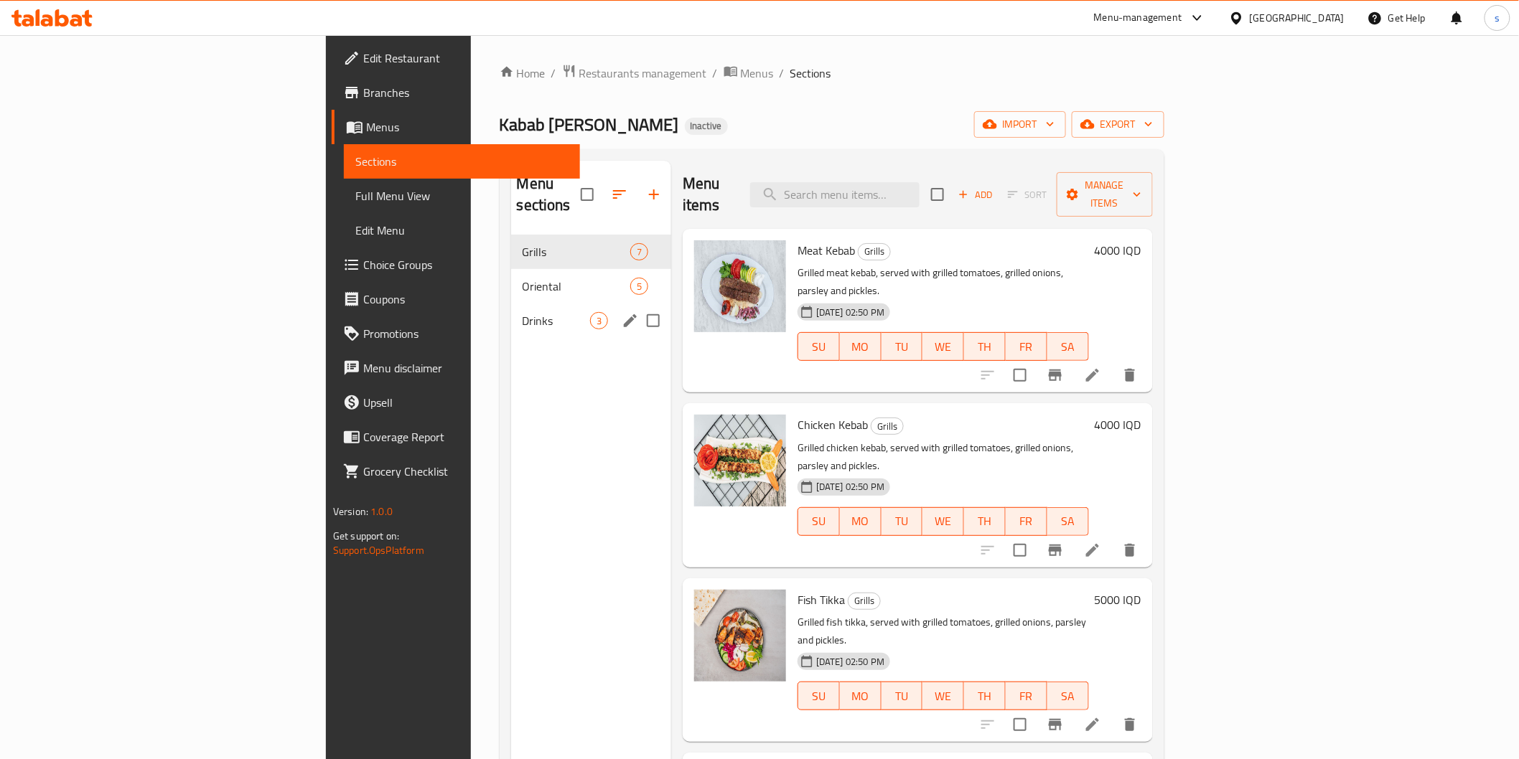
click at [511, 304] on div "Drinks 3" at bounding box center [591, 321] width 160 height 34
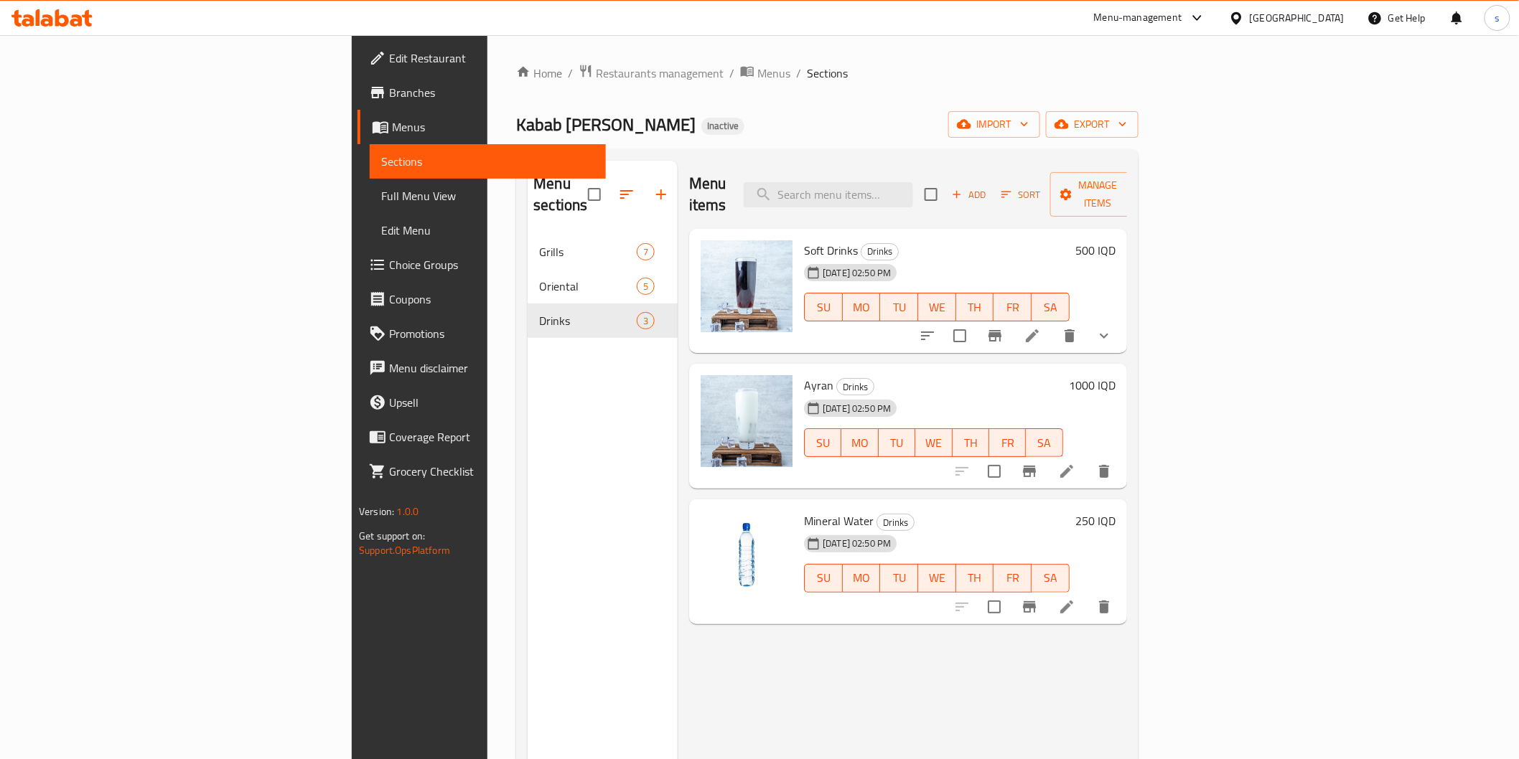
click at [1052, 323] on li at bounding box center [1032, 336] width 40 height 26
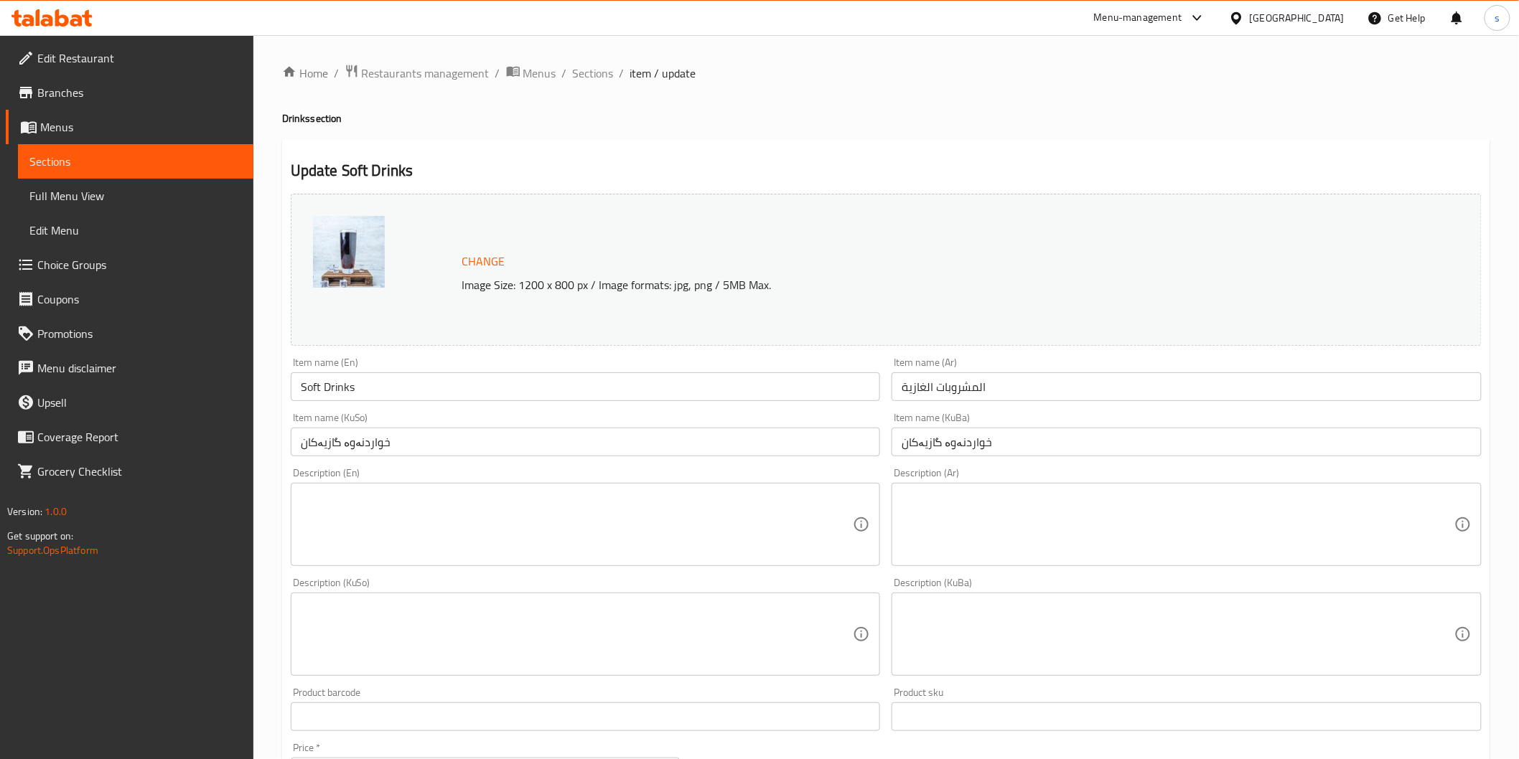
click at [982, 380] on input "المشروبات الغازية" at bounding box center [1186, 387] width 590 height 29
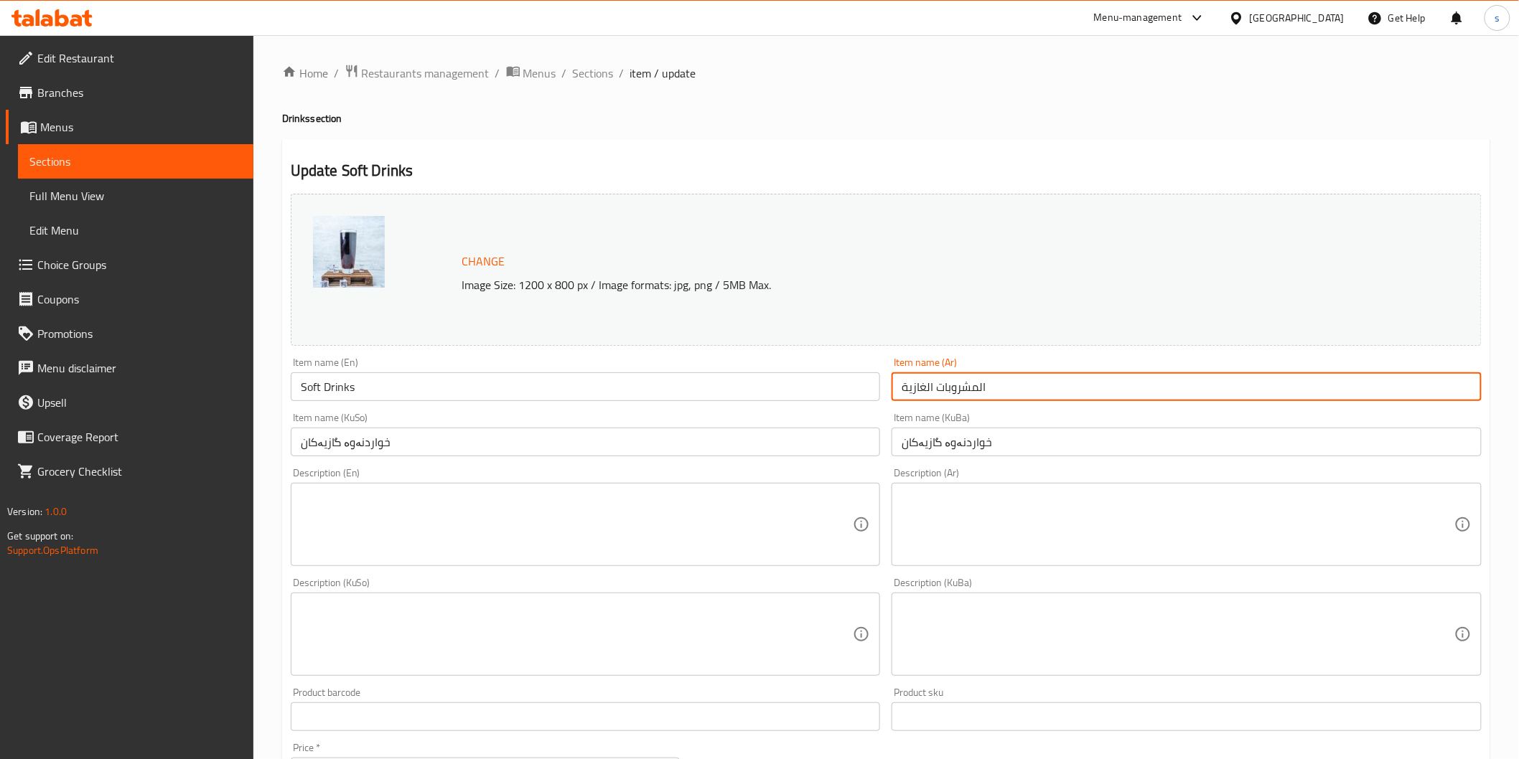
click at [978, 383] on input "المشروبات الغازية" at bounding box center [1186, 387] width 590 height 29
click at [924, 385] on input "مشروبات الغازية" at bounding box center [1186, 387] width 590 height 29
type input "مشروبات غازية"
click at [786, 515] on textarea at bounding box center [577, 525] width 553 height 68
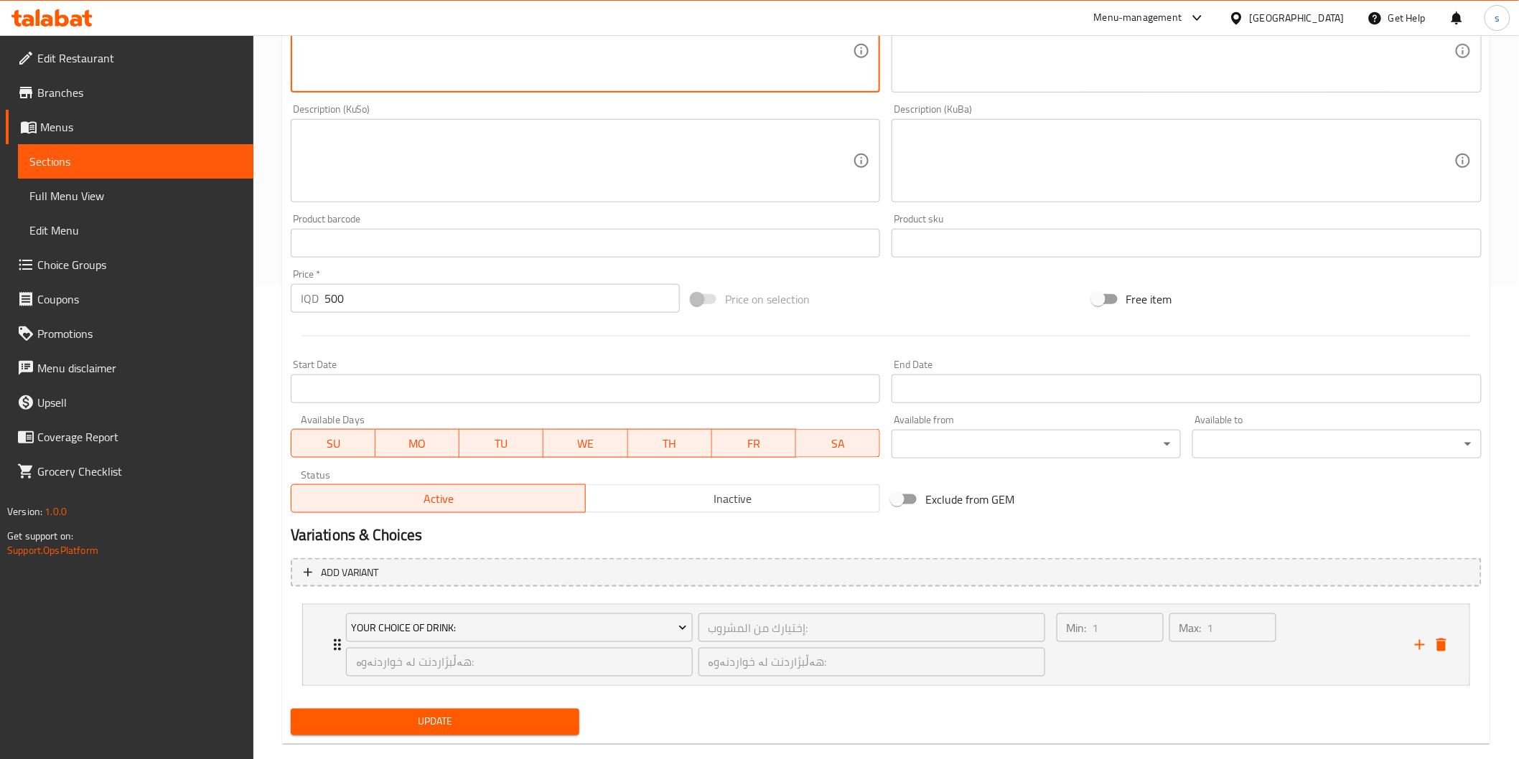
scroll to position [497, 0]
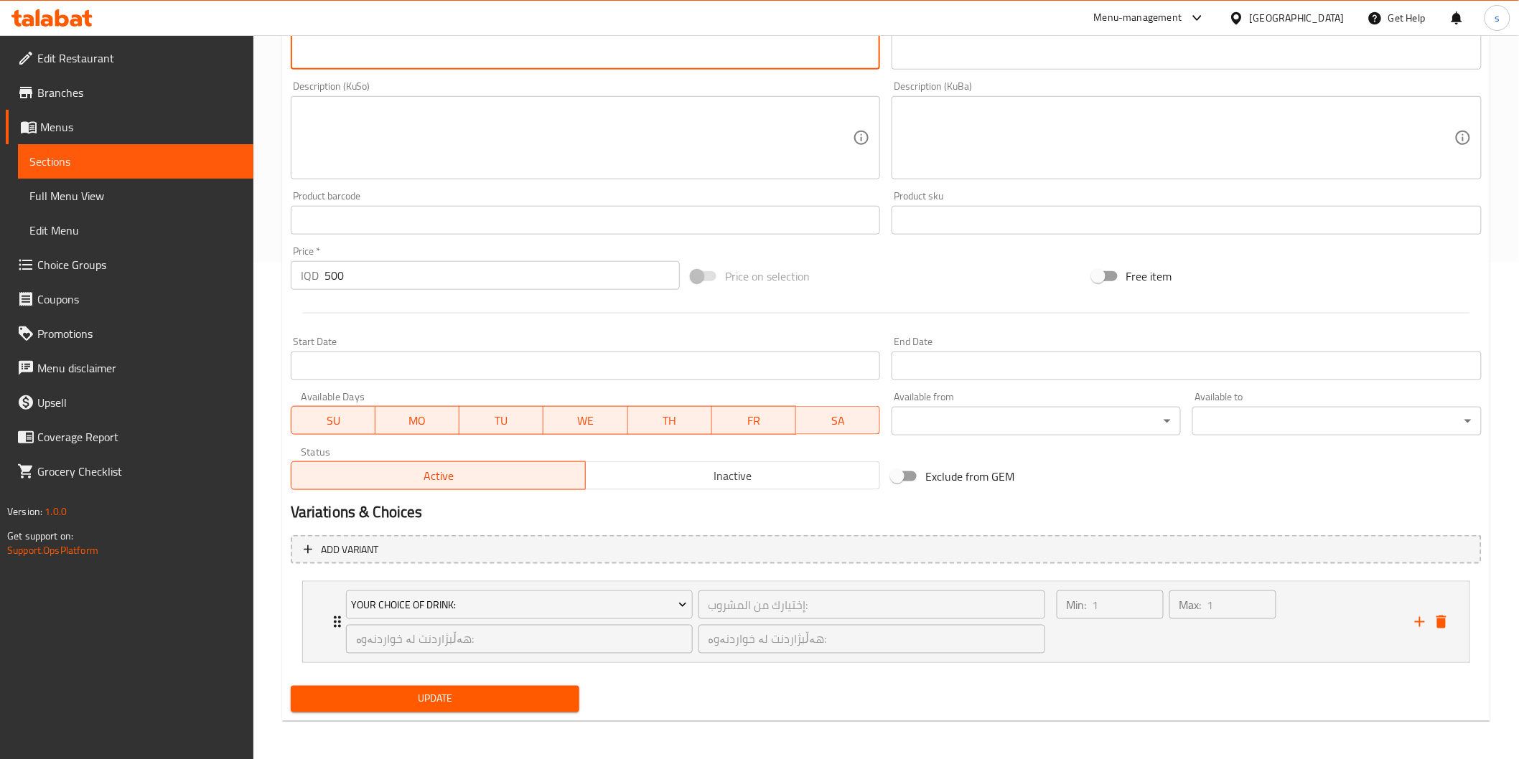
click at [474, 700] on span "Update" at bounding box center [435, 699] width 266 height 18
click at [98, 61] on span "Edit Restaurant" at bounding box center [139, 58] width 205 height 17
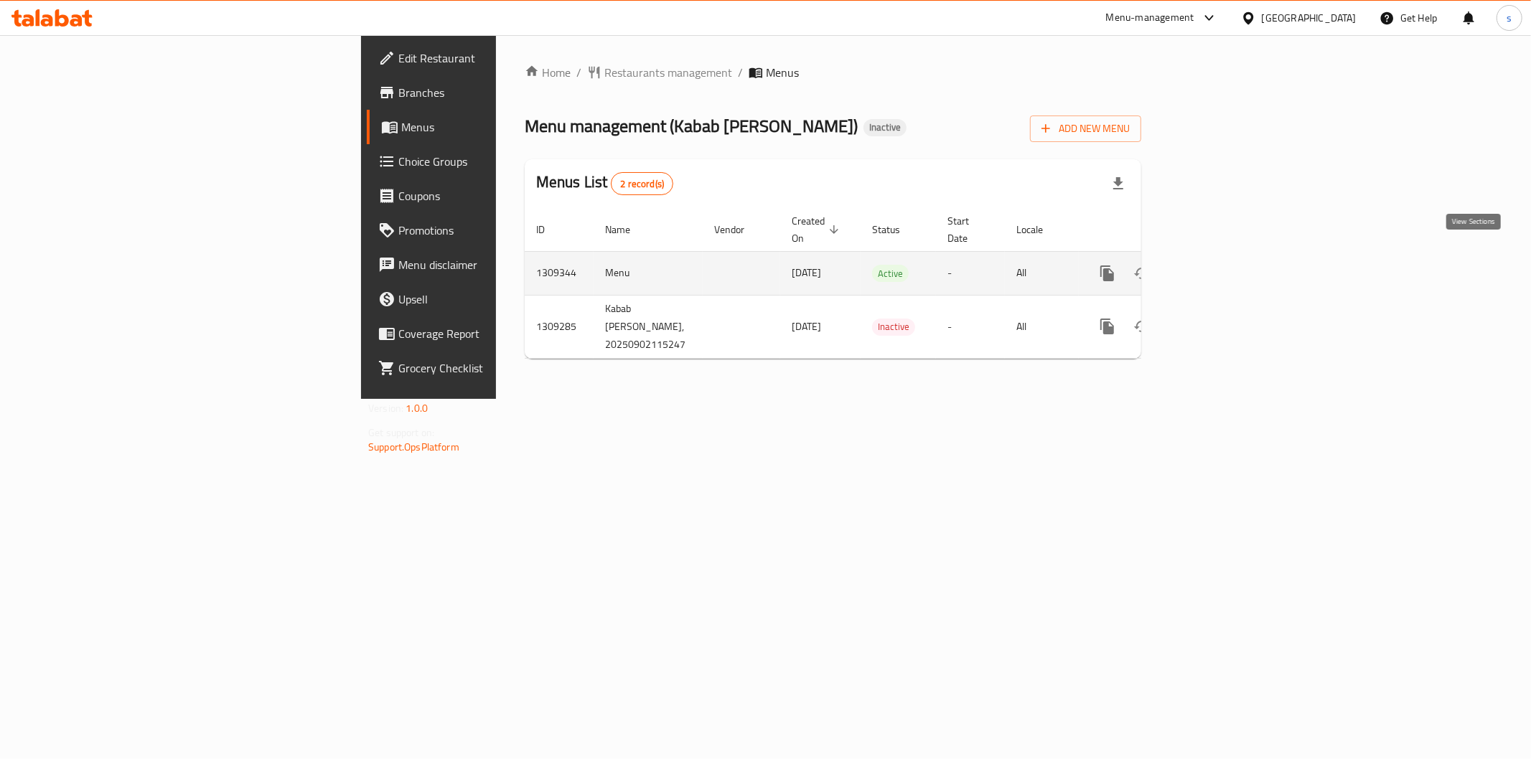
click at [1219, 265] on icon "enhanced table" at bounding box center [1210, 273] width 17 height 17
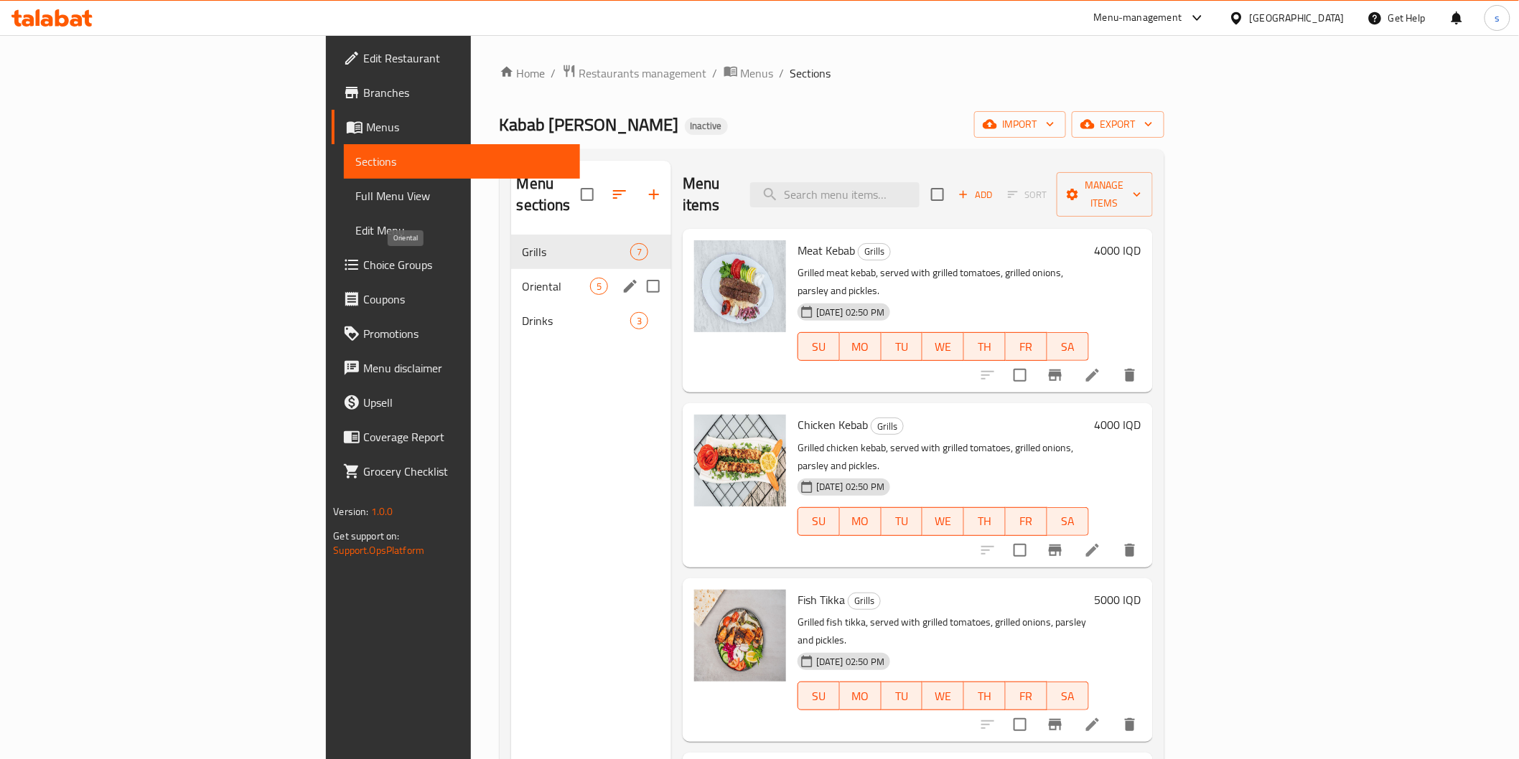
click at [523, 278] on span "Oriental" at bounding box center [556, 286] width 67 height 17
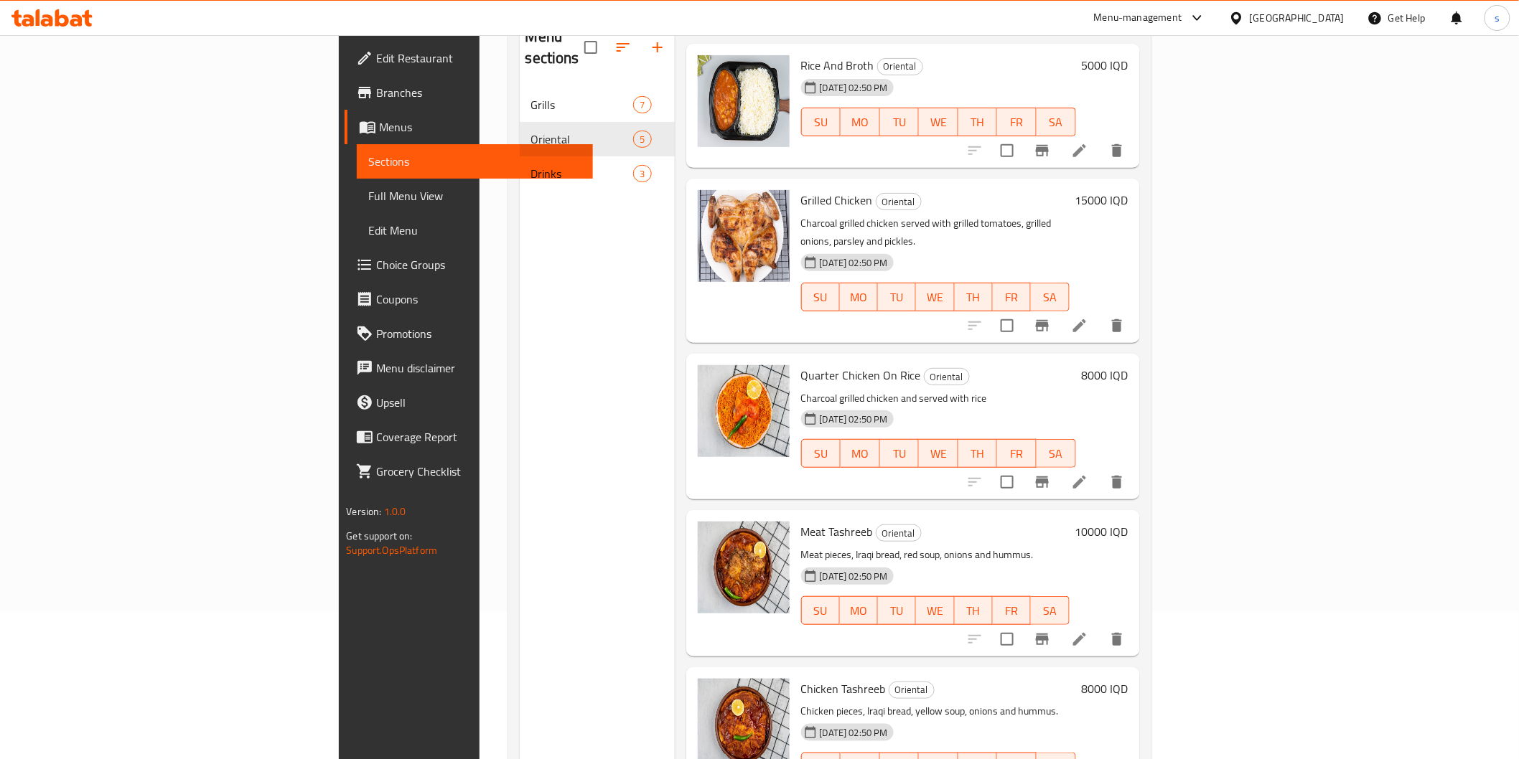
scroll to position [201, 0]
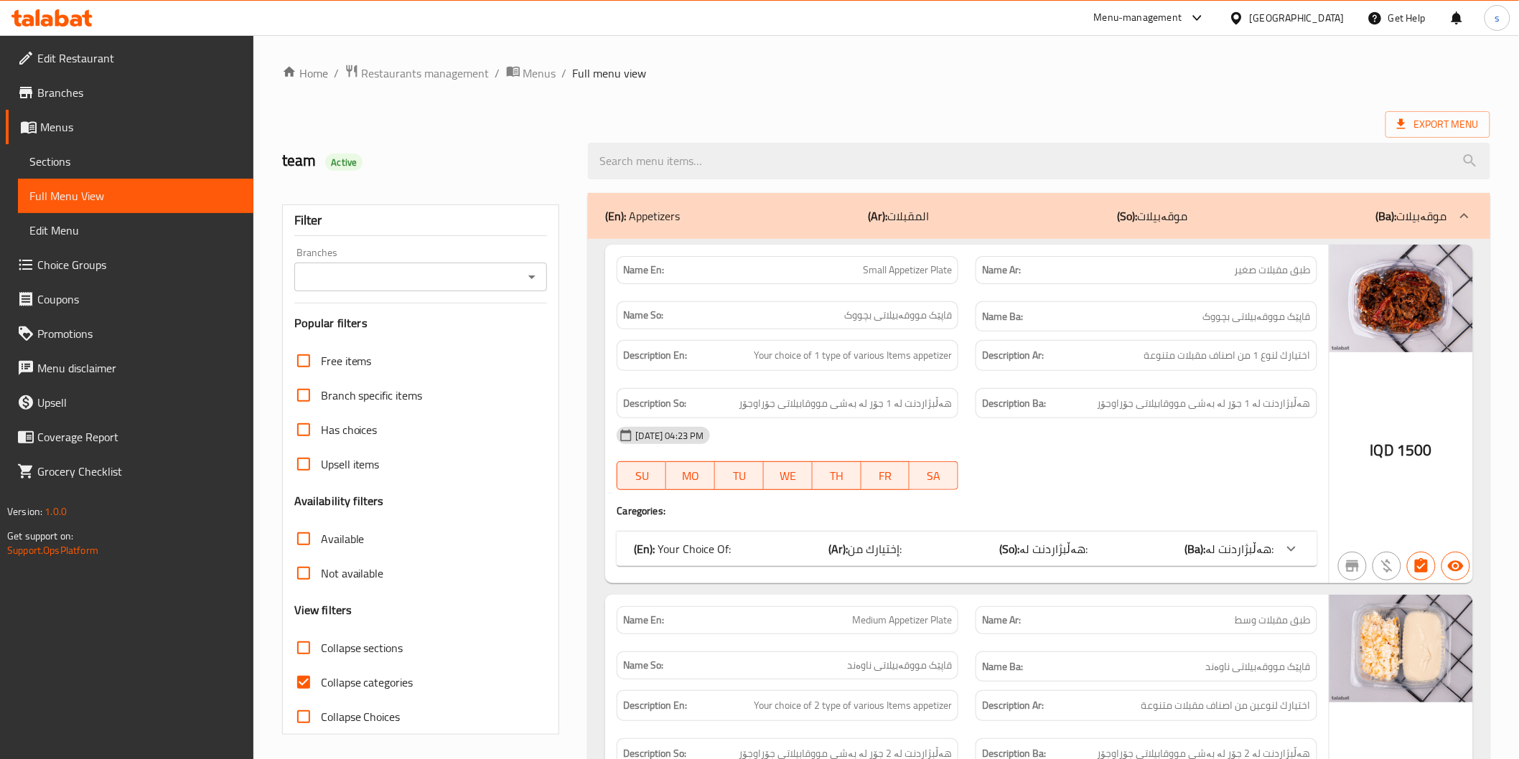
click at [781, 540] on div "(En): Your Choice Of: (Ar): إختيارك من: (So): هەڵبژاردنت لە: (Ba): هەڵبژاردنت ل…" at bounding box center [954, 548] width 640 height 17
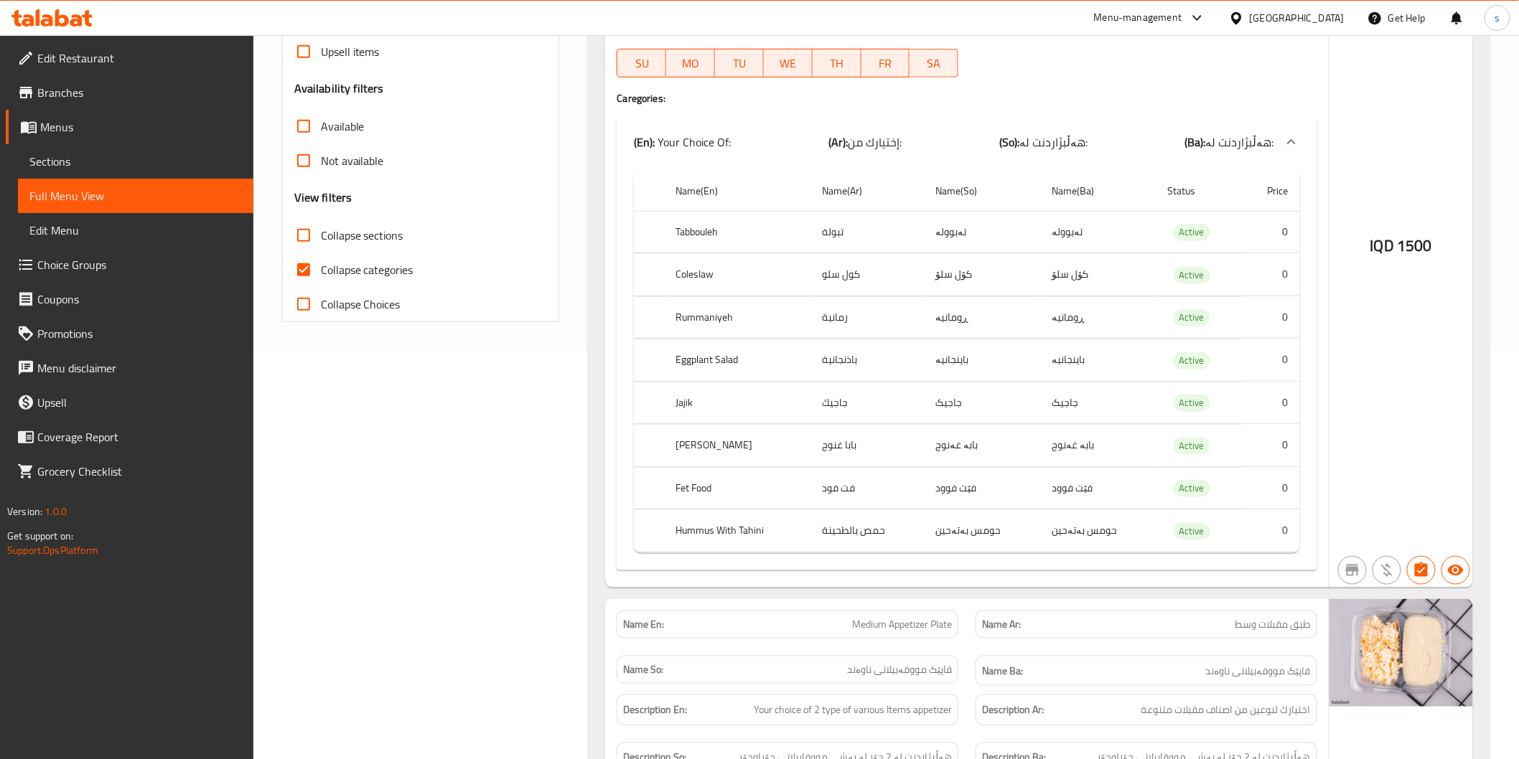
scroll to position [478, 0]
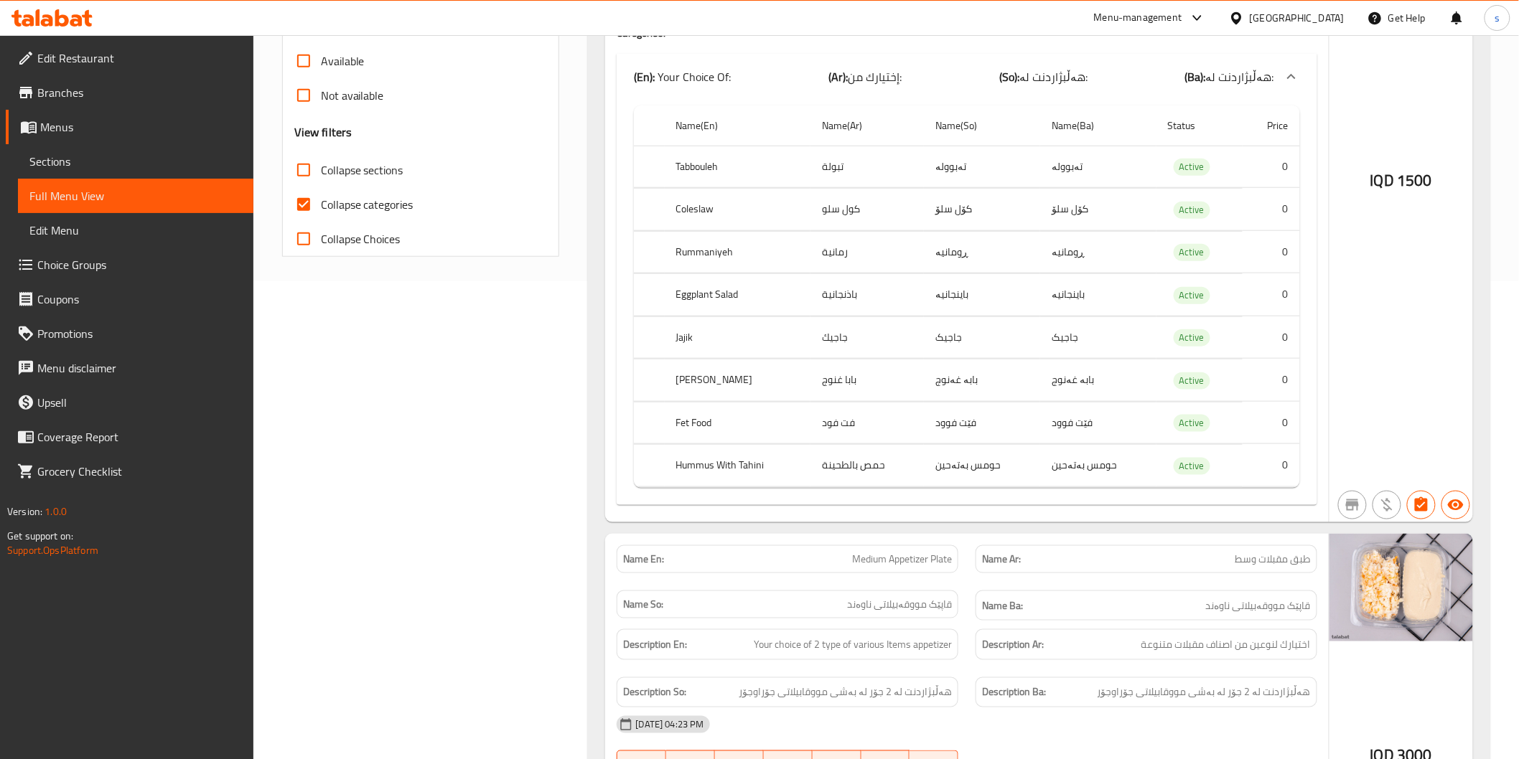
click at [413, 197] on span "Collapse categories" at bounding box center [367, 204] width 93 height 17
click at [321, 197] on input "Collapse categories" at bounding box center [303, 204] width 34 height 34
checkbox input "false"
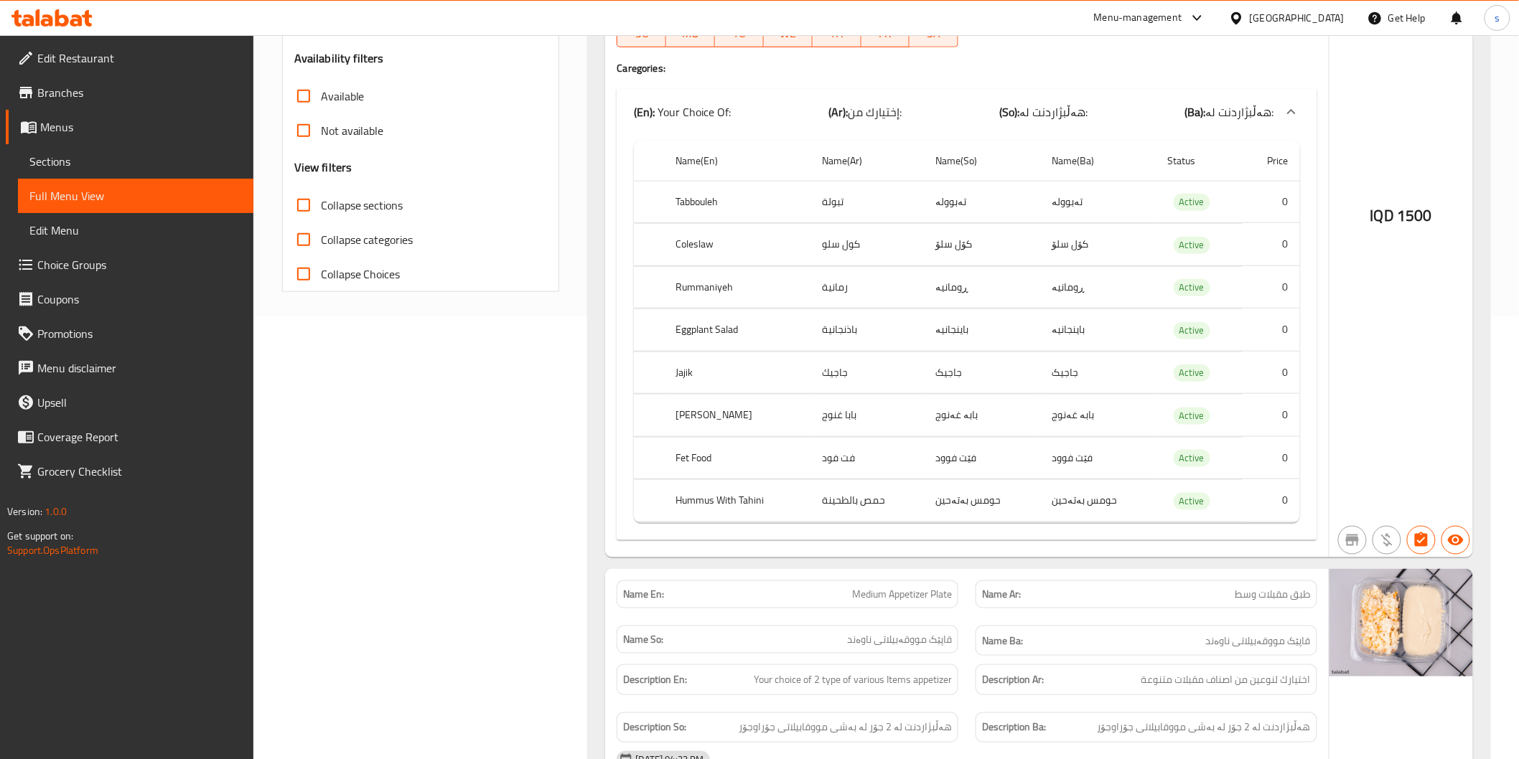
scroll to position [363, 0]
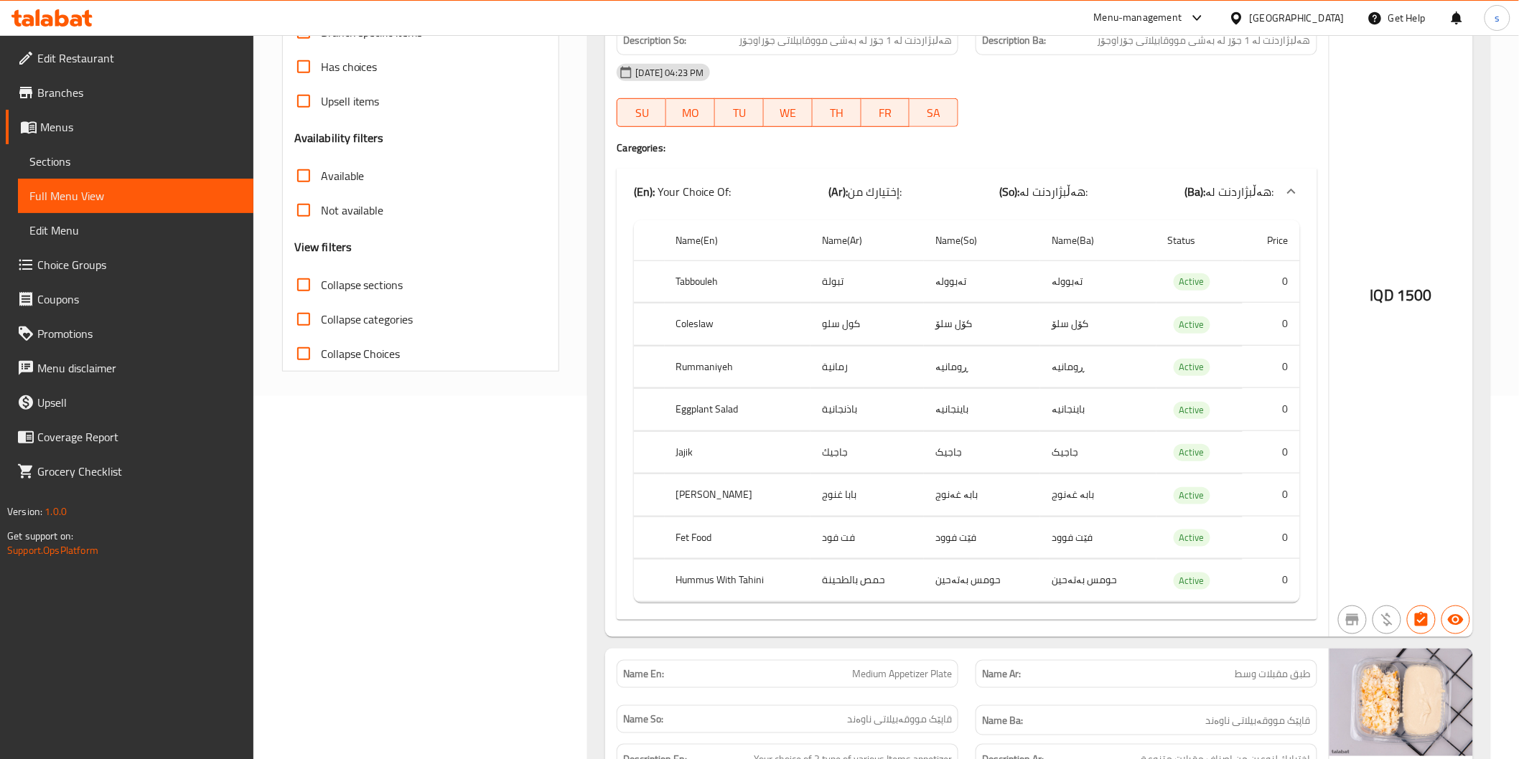
click at [389, 281] on span "Collapse sections" at bounding box center [362, 284] width 83 height 17
click at [321, 281] on input "Collapse sections" at bounding box center [303, 285] width 34 height 34
checkbox input "true"
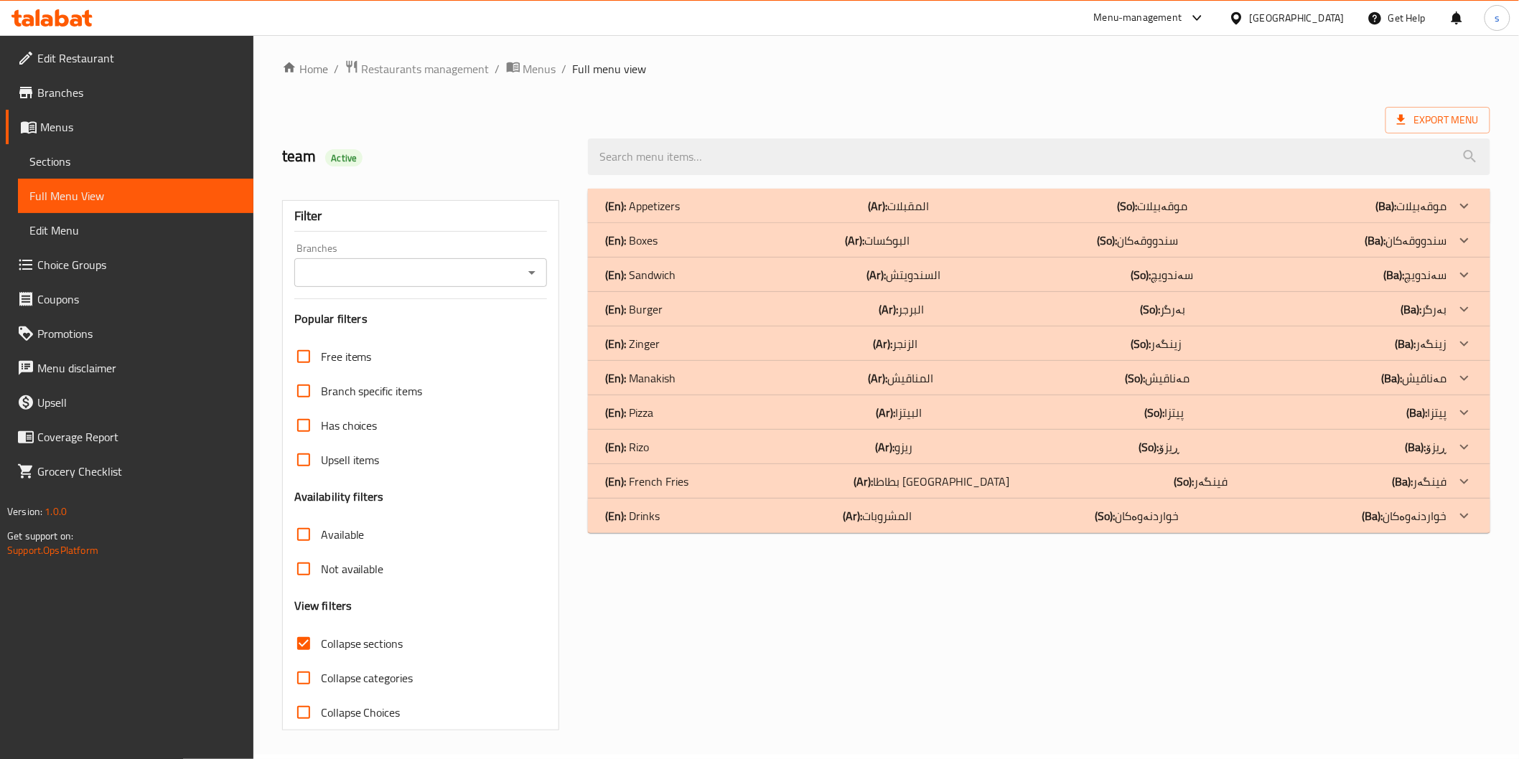
scroll to position [4, 0]
click at [863, 215] on div "(En): Pizza (Ar): البيتزا (So): پیتزا (Ba): پیتزا" at bounding box center [1025, 206] width 841 height 17
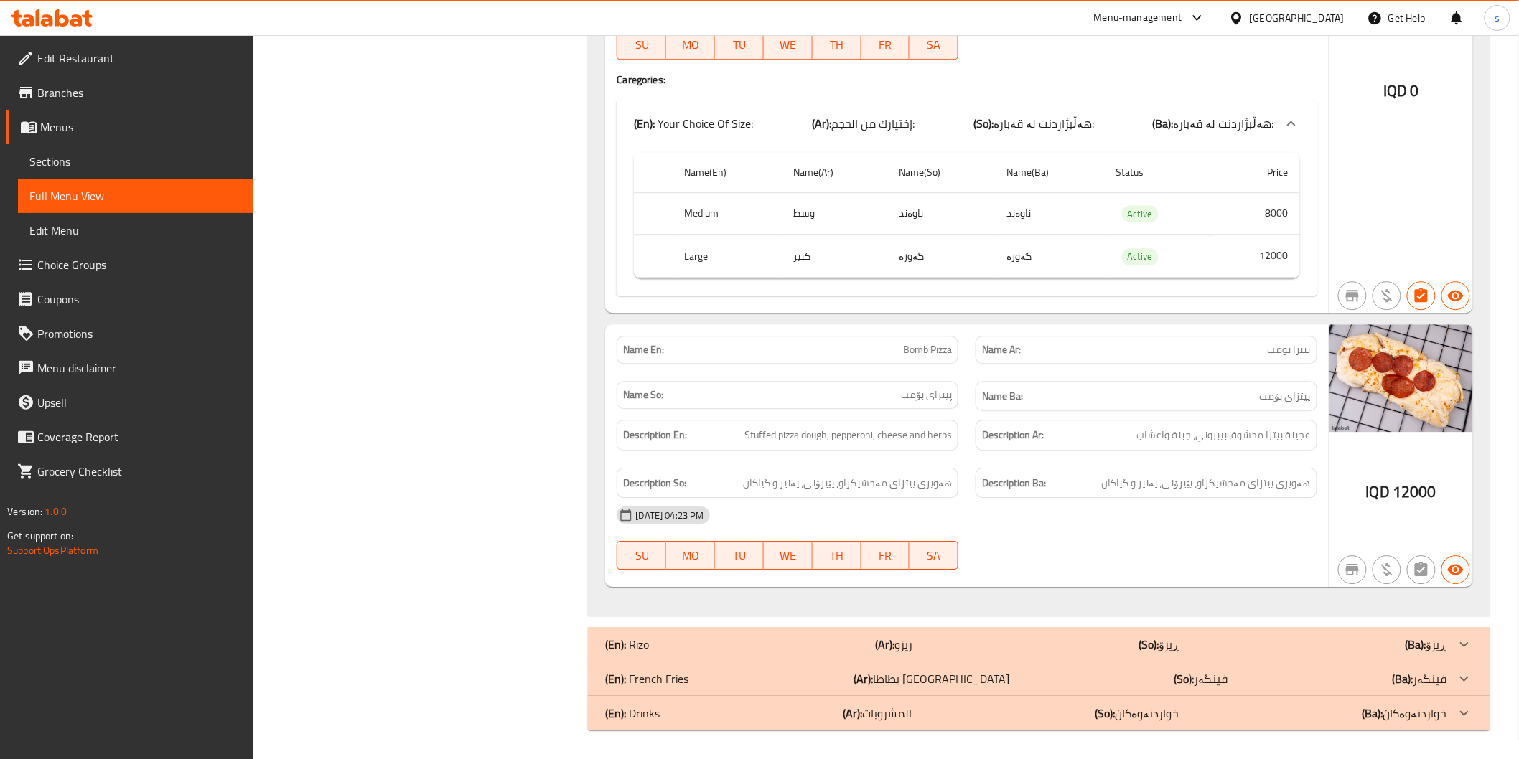
scroll to position [3822, 0]
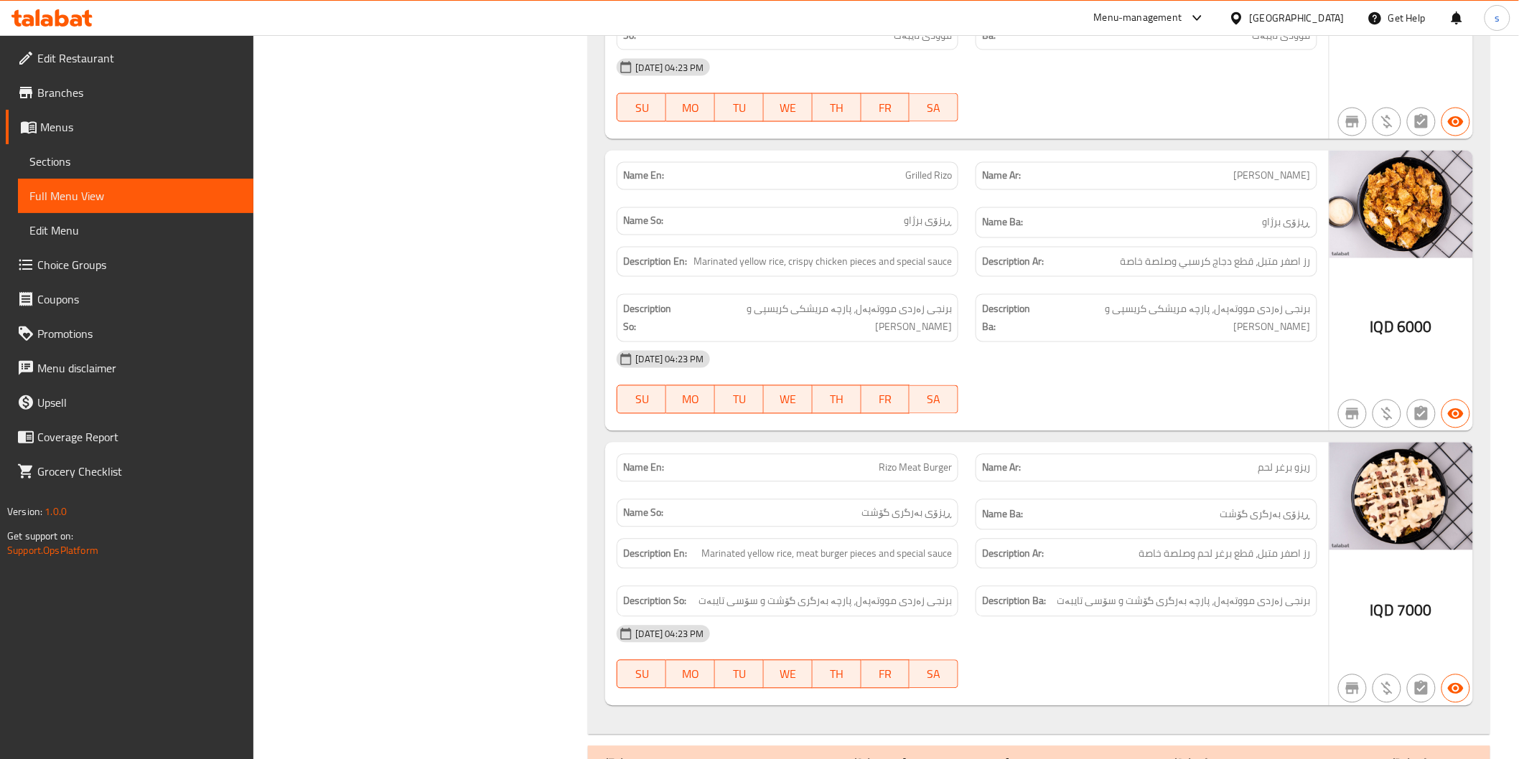
scroll to position [5606, 0]
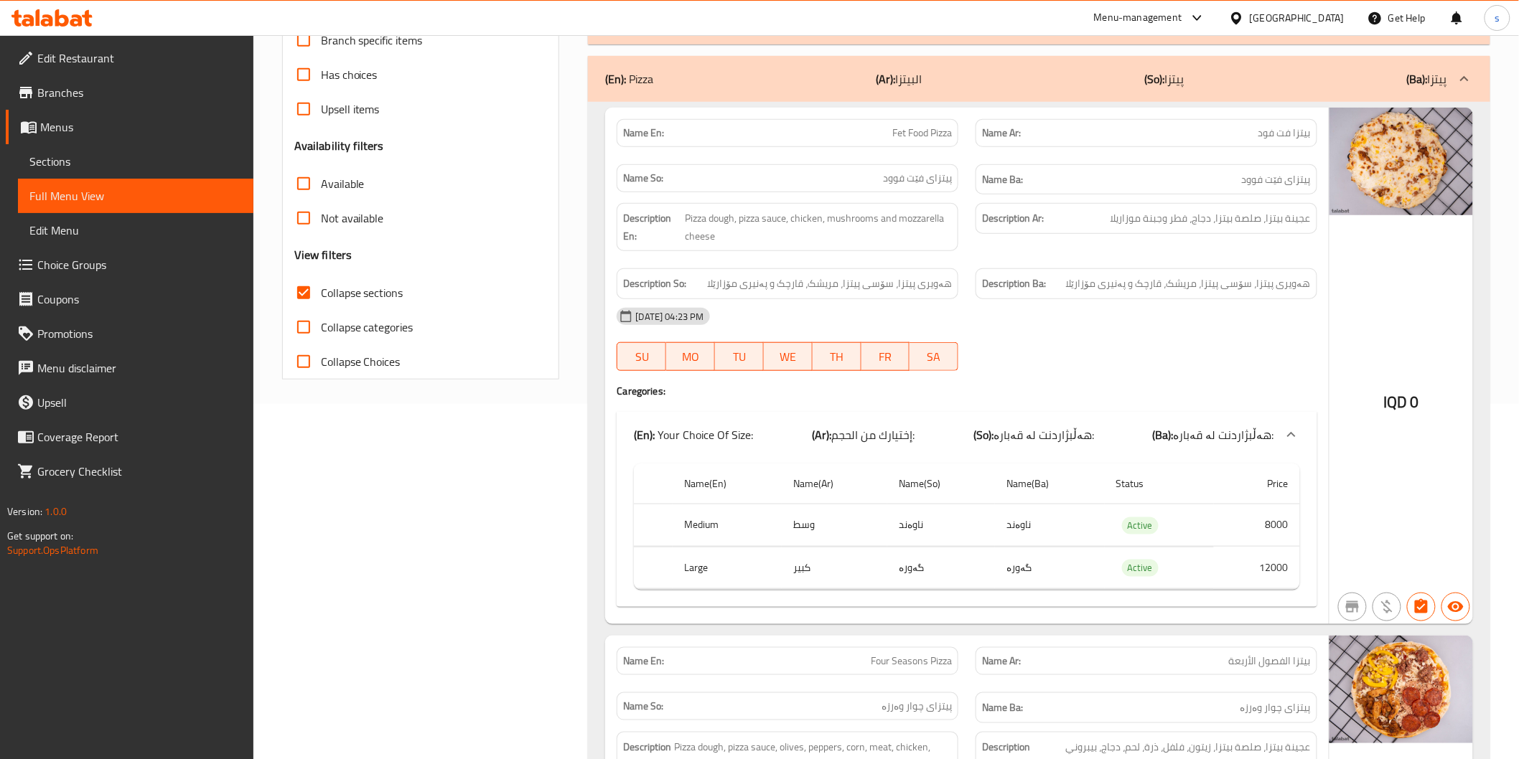
scroll to position [0, 0]
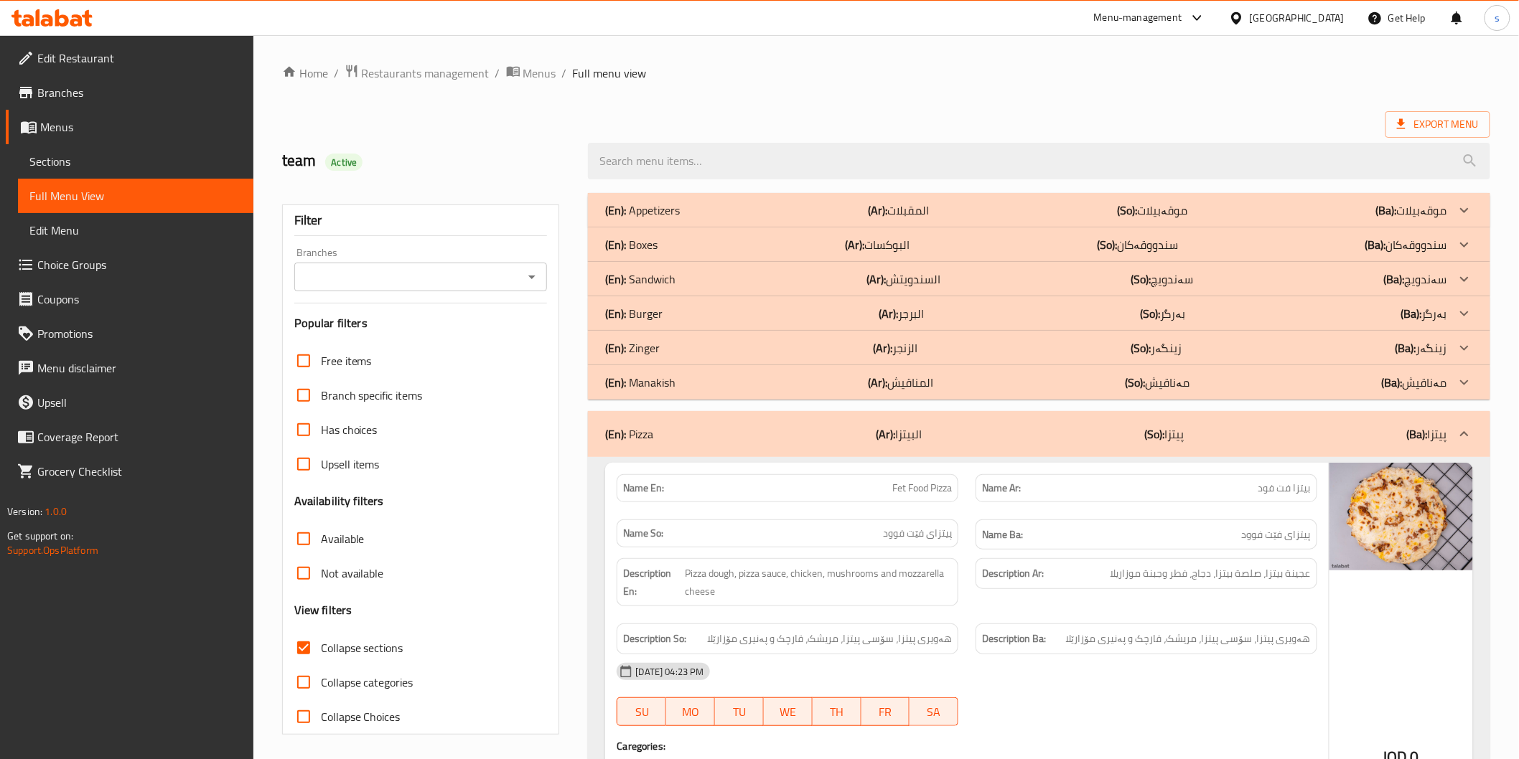
click at [1367, 219] on div "(En): Manakish (Ar): المناقيش (So): مەناقیش (Ba): مەناقیش" at bounding box center [1025, 210] width 841 height 17
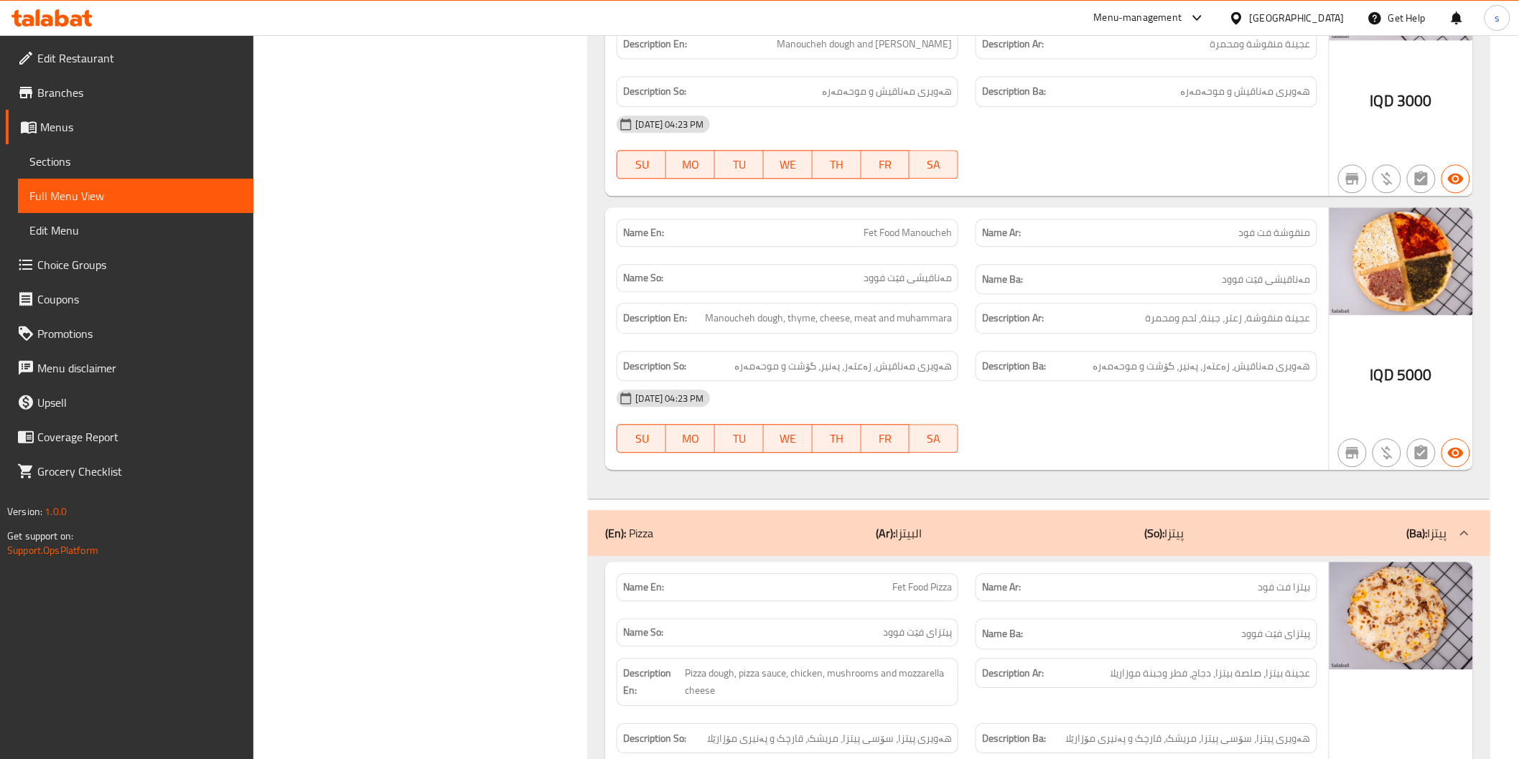
scroll to position [1355, 0]
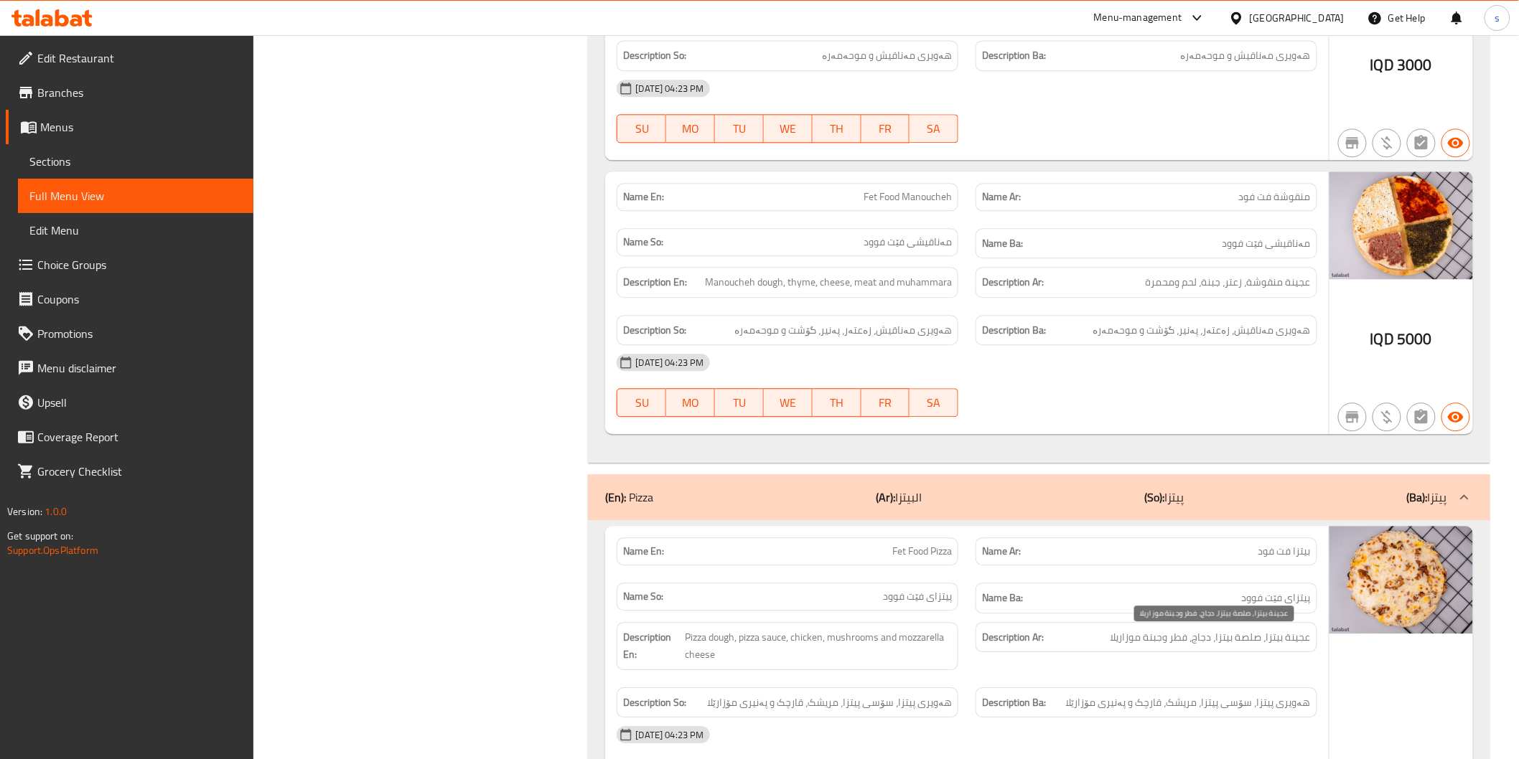
click at [1180, 634] on span "عجينة بيتزا، صلصة بيتزا، دجاج، فطر وجبنة موزاريلا" at bounding box center [1210, 638] width 200 height 18
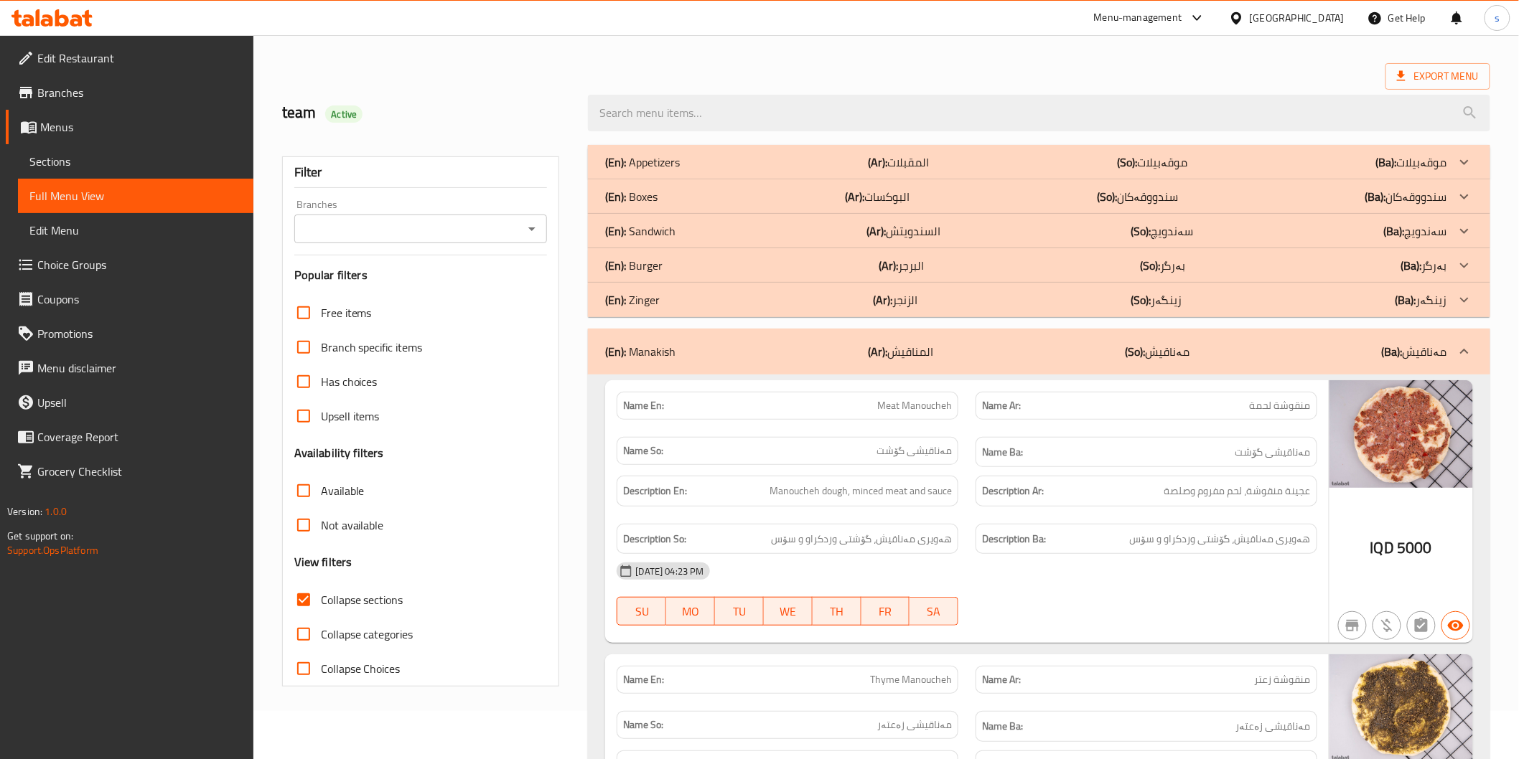
scroll to position [0, 0]
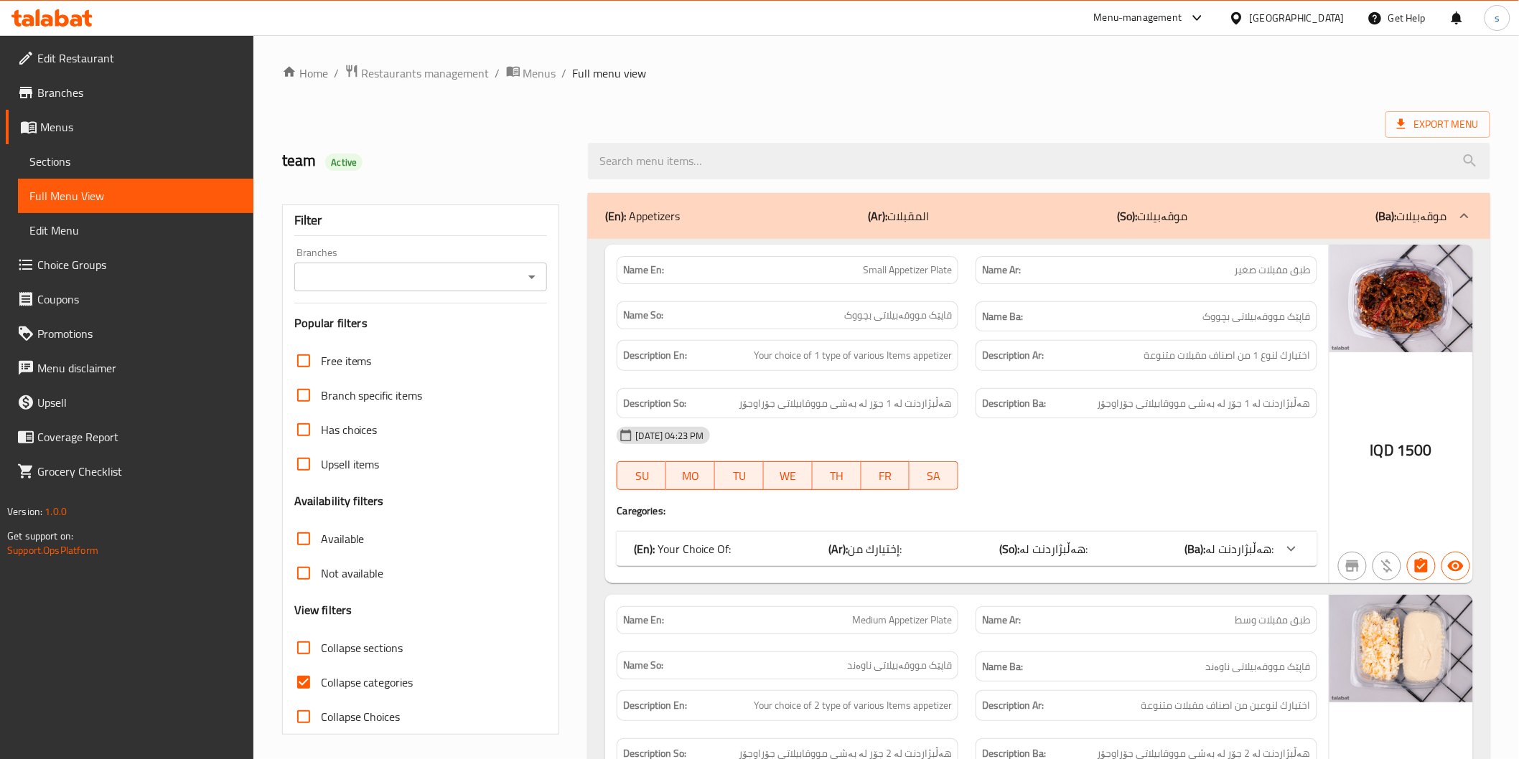
click at [404, 281] on input "Branches" at bounding box center [409, 277] width 221 height 20
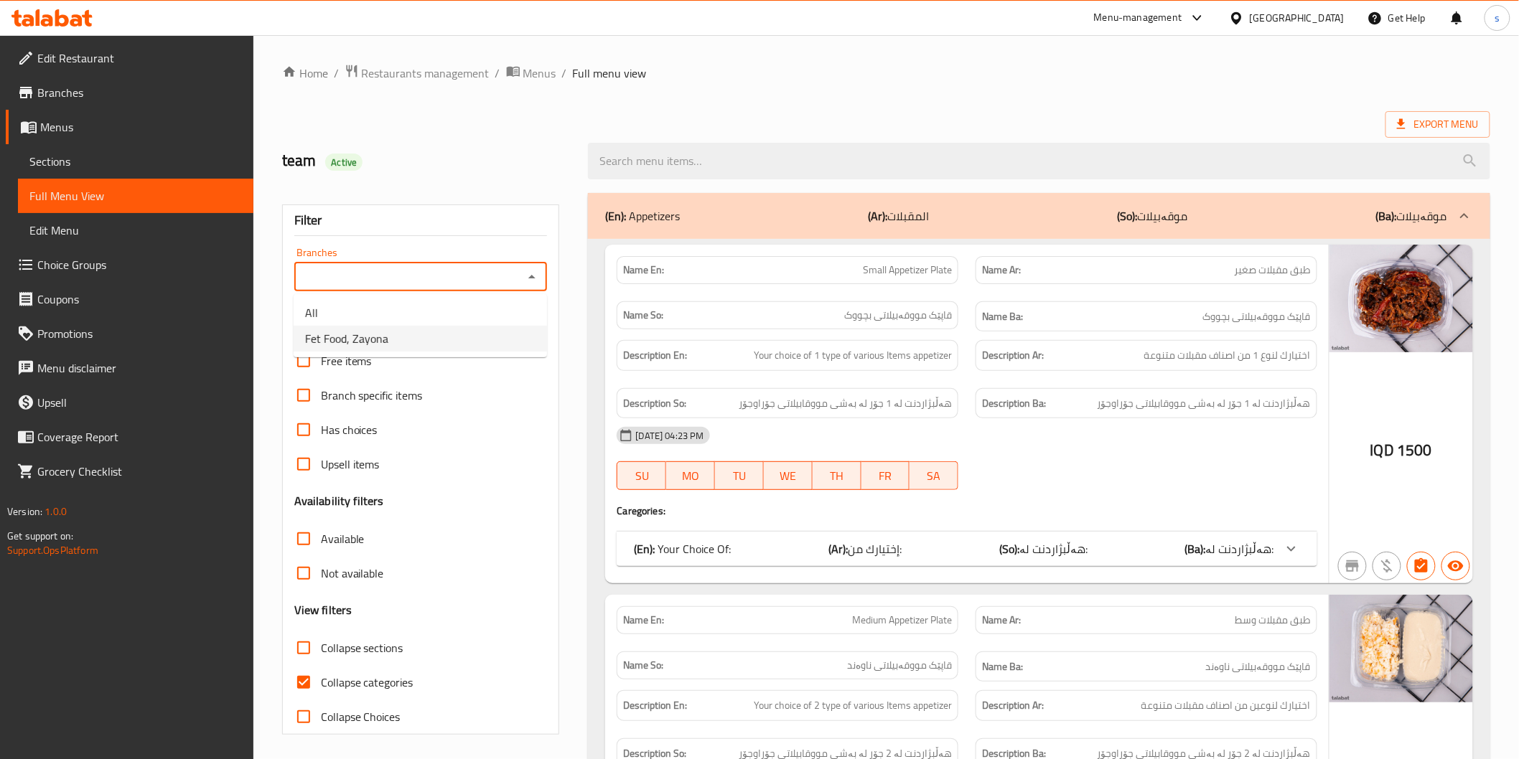
click at [381, 346] on span "Fet Food, Zayona" at bounding box center [346, 338] width 83 height 17
type input "Fet Food, Zayona"
click at [340, 657] on span "Collapse sections" at bounding box center [362, 648] width 83 height 17
click at [321, 657] on input "Collapse sections" at bounding box center [303, 648] width 34 height 34
checkbox input "true"
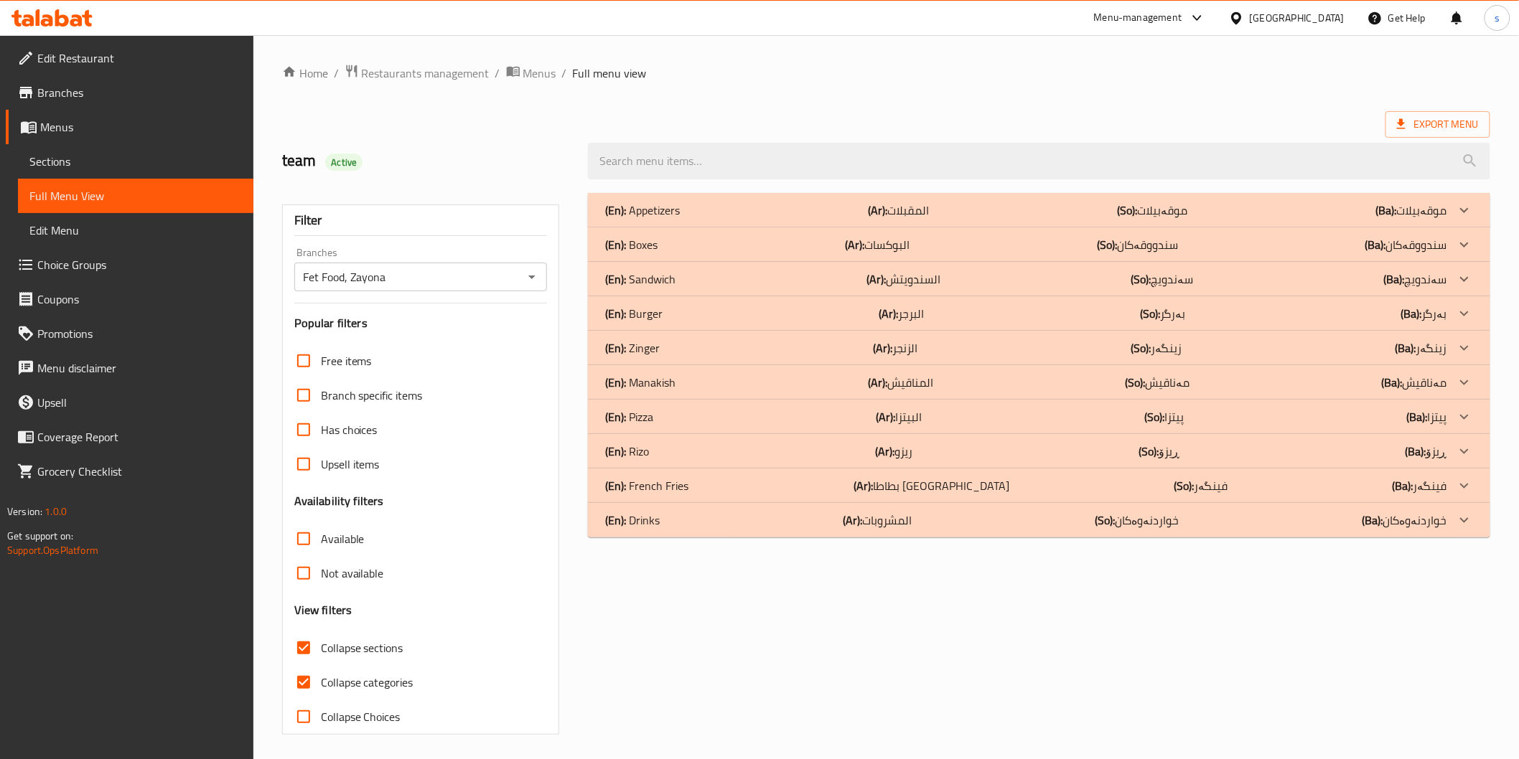
click at [342, 674] on span "Collapse categories" at bounding box center [367, 682] width 93 height 17
click at [321, 673] on input "Collapse categories" at bounding box center [303, 682] width 34 height 34
checkbox input "false"
click at [688, 228] on div "(En): French Fries (Ar): بطاطا مقلية (So): فینگەر (Ba): فینگەر" at bounding box center [1038, 210] width 901 height 34
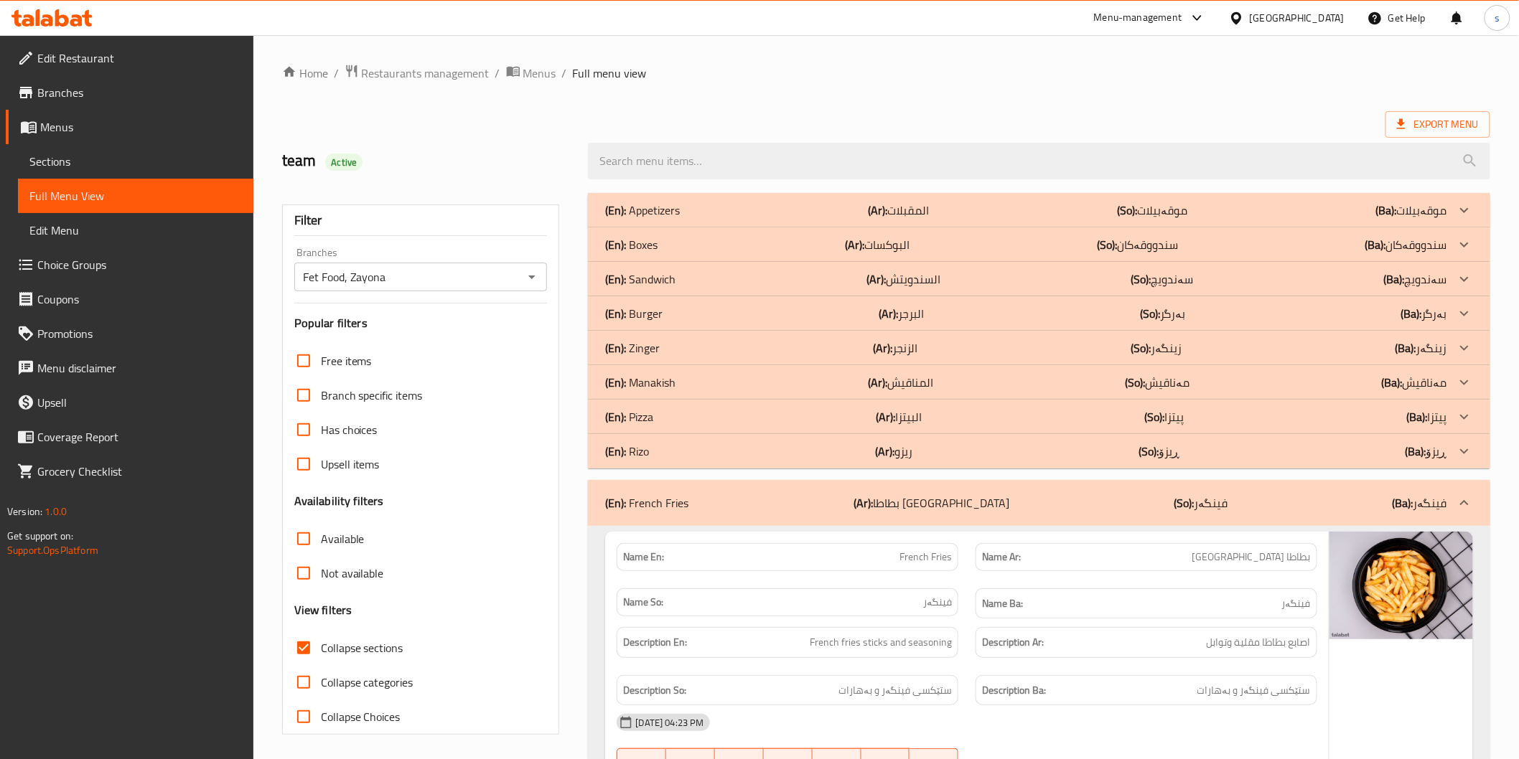
click at [687, 219] on div "(En): Rizo (Ar): ريزو (So): ڕیزۆ (Ba): ڕیزۆ" at bounding box center [1025, 210] width 841 height 17
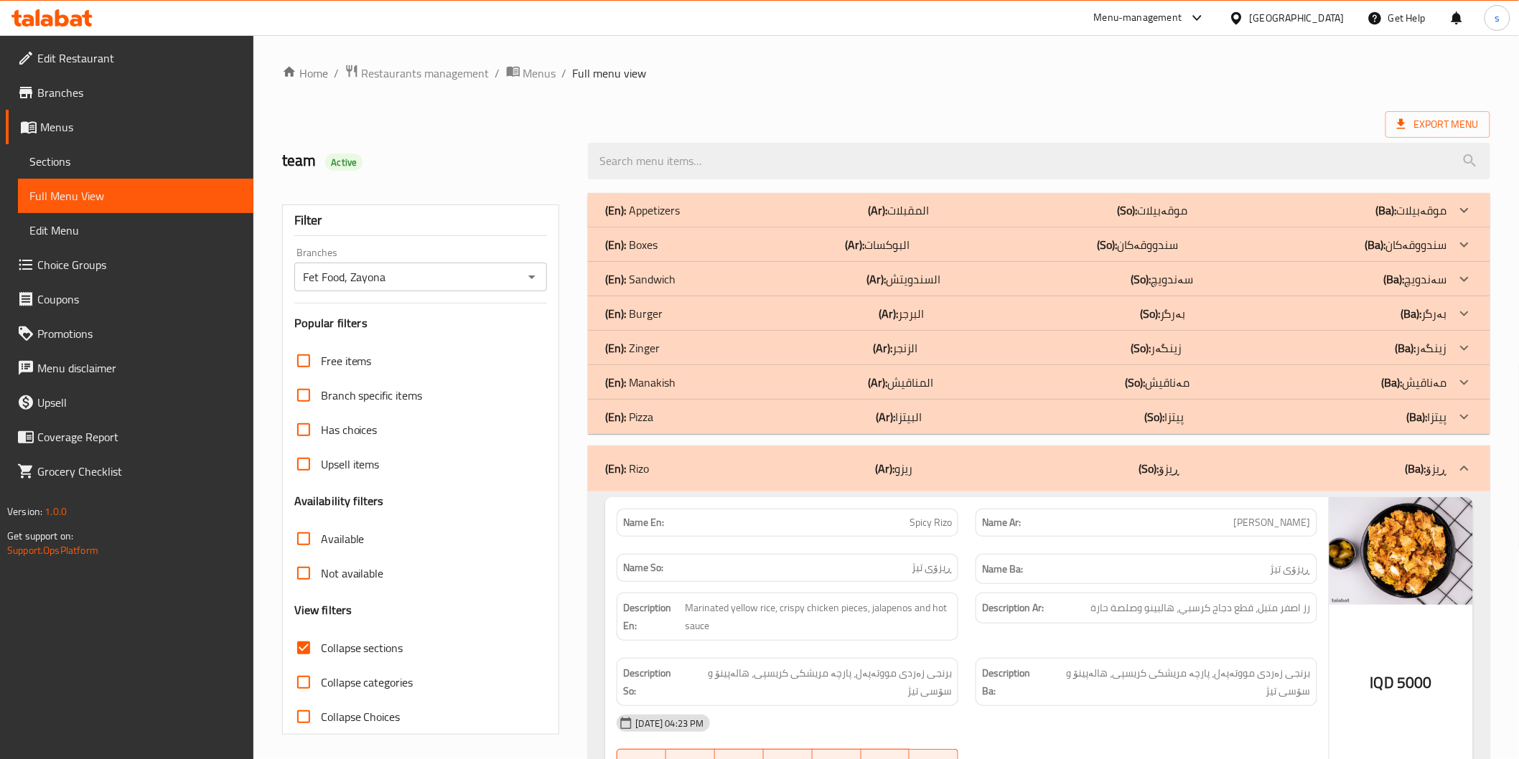
click at [693, 219] on div "(En): Pizza (Ar): البيتزا (So): پیتزا (Ba): پیتزا" at bounding box center [1025, 210] width 841 height 17
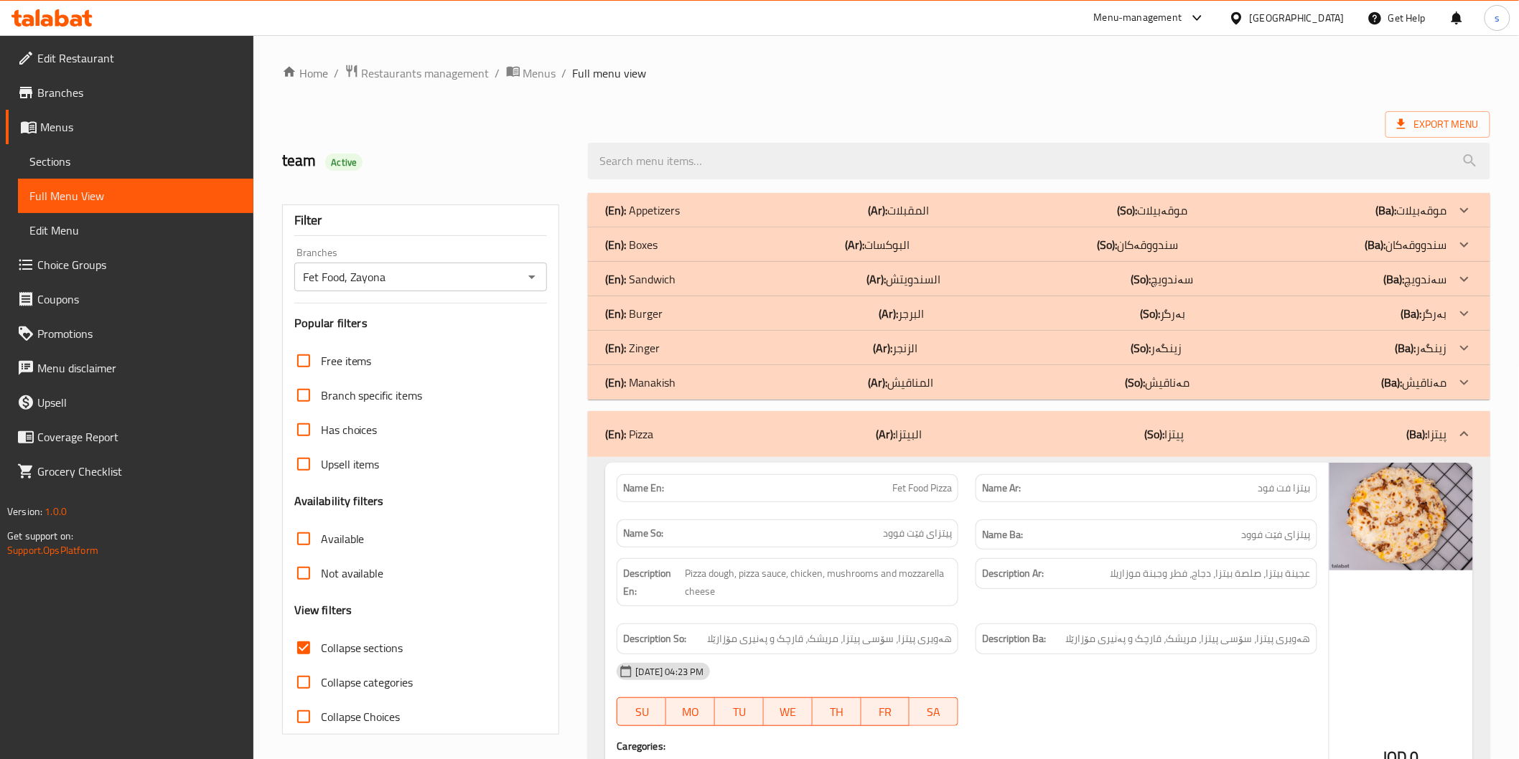
click at [698, 219] on div "(En): Manakish (Ar): المناقيش (So): مەناقیش (Ba): مەناقیش" at bounding box center [1025, 210] width 841 height 17
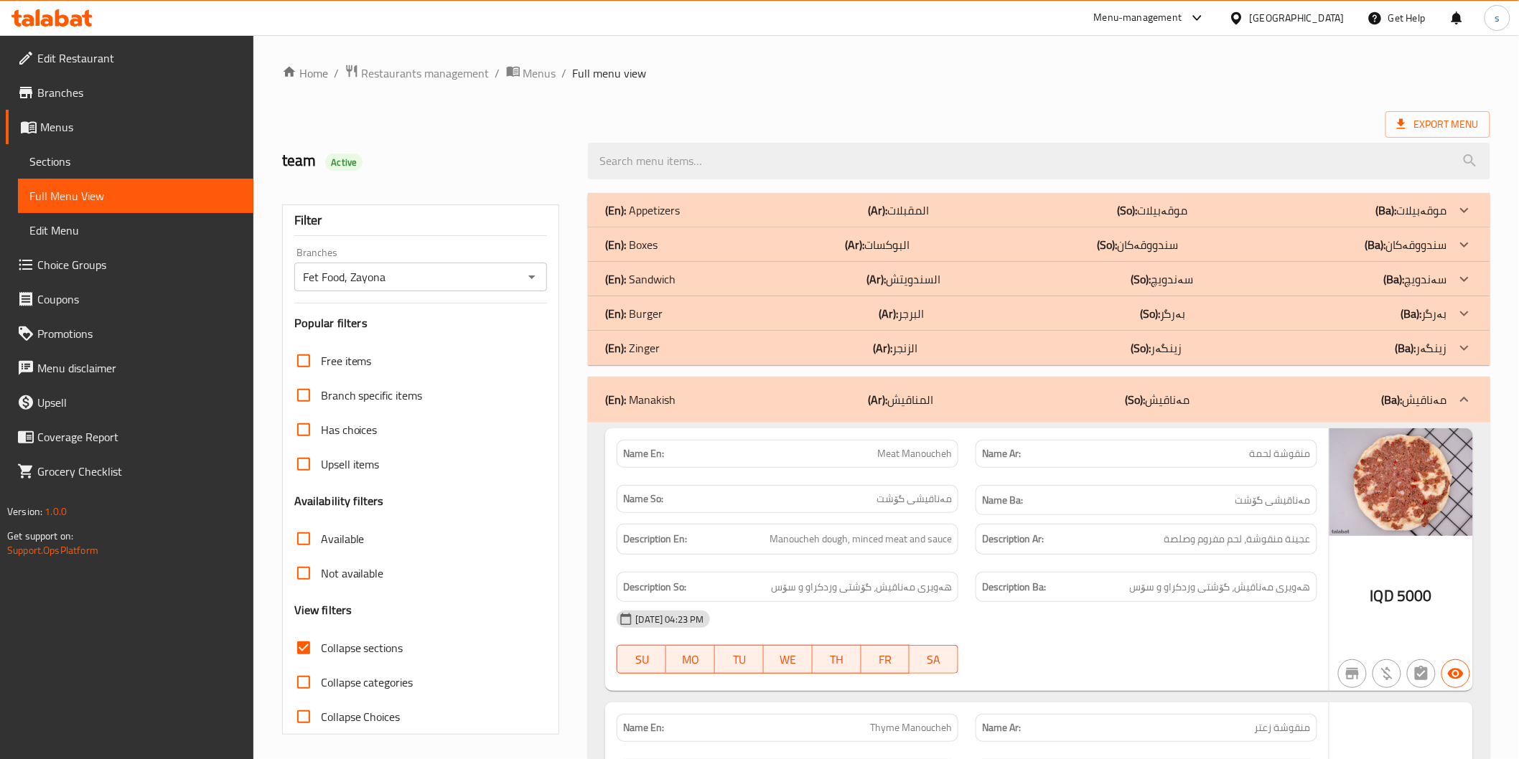
click at [705, 219] on div "(En): Zinger (Ar): الزنجر (So): زینگەر (Ba): زینگەر" at bounding box center [1025, 210] width 841 height 17
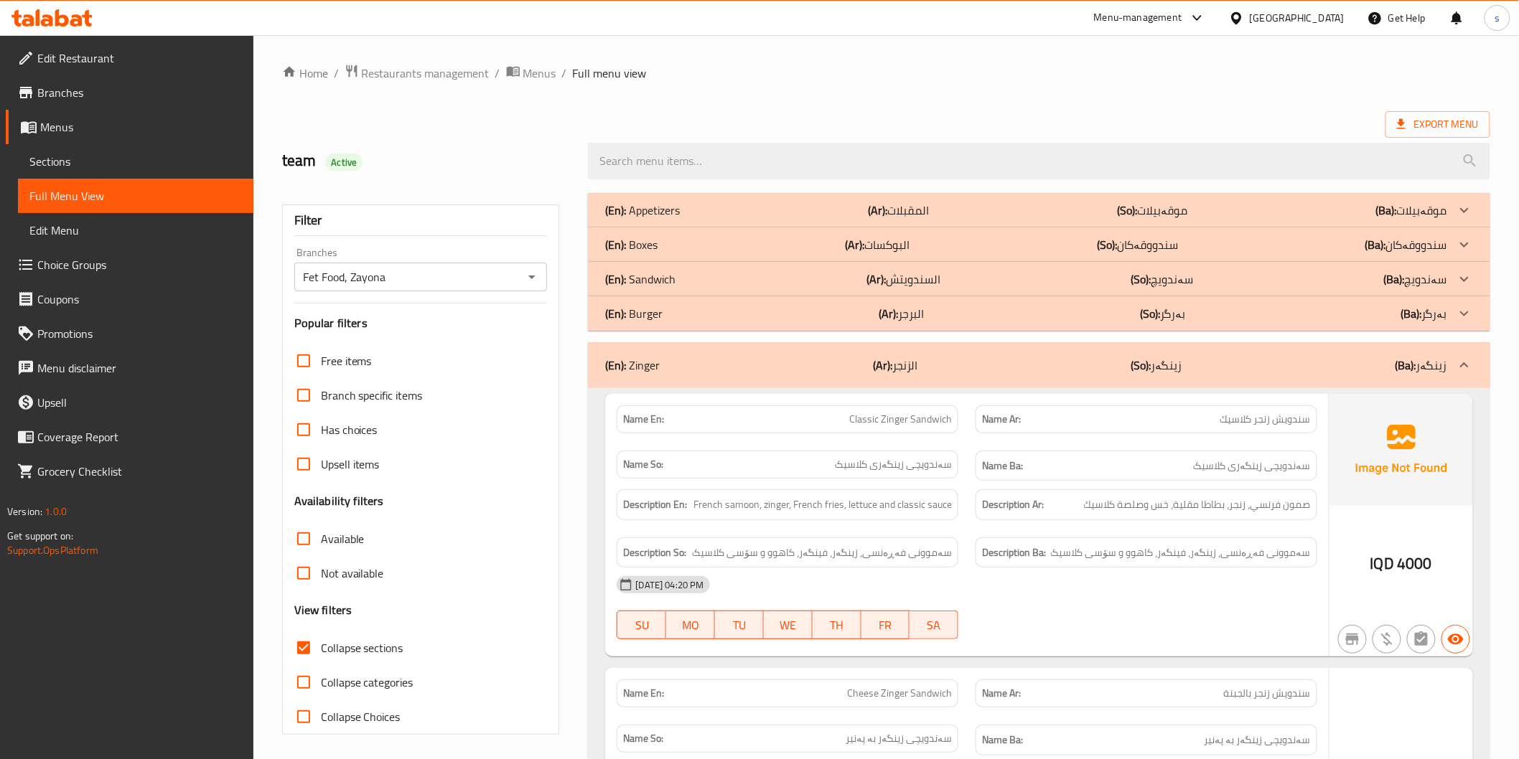
click at [712, 219] on div "(En): Burger (Ar): البرجر (So): بەرگر (Ba): بەرگر" at bounding box center [1025, 210] width 841 height 17
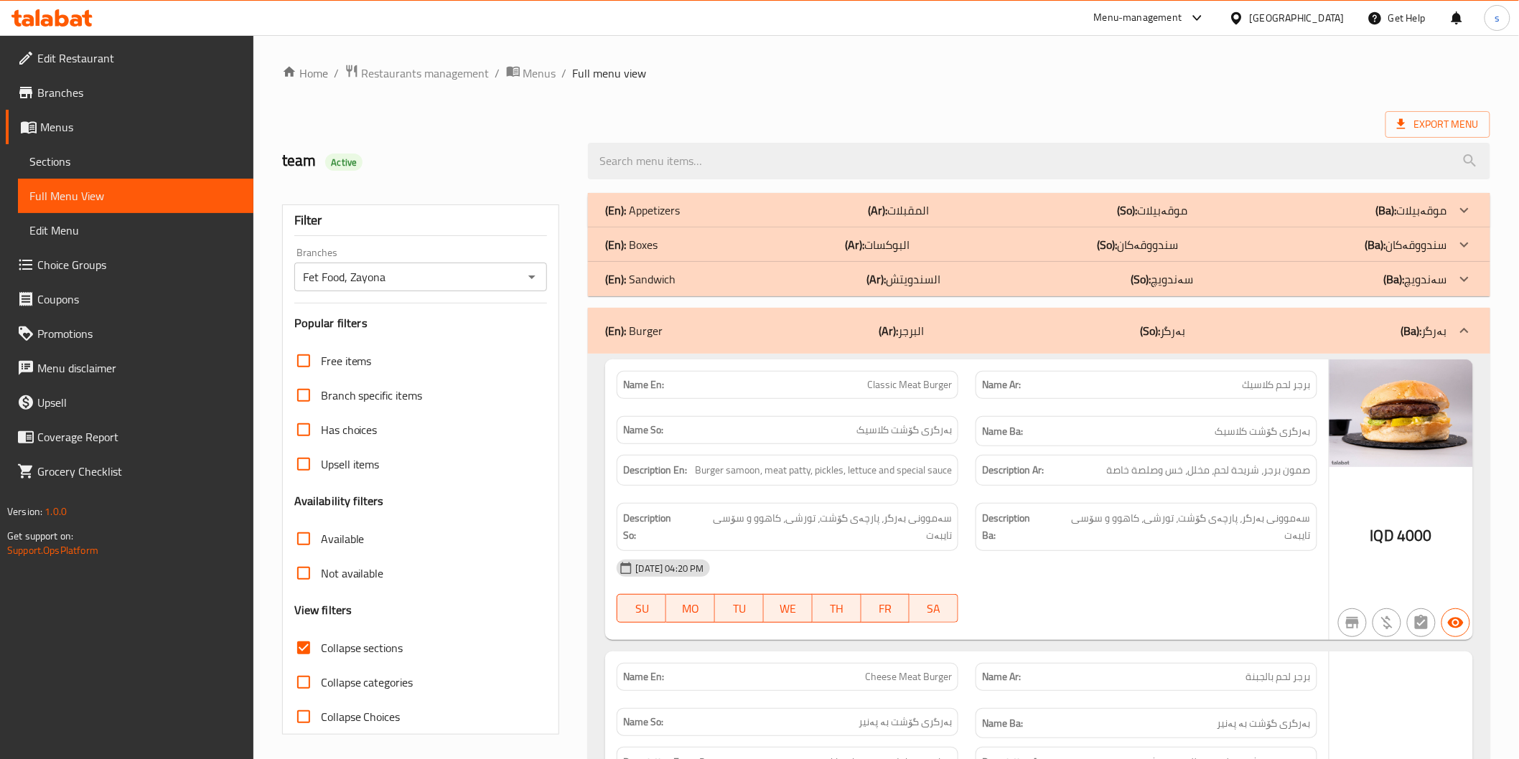
click at [716, 219] on div "(En): Sandwich (Ar): السندويتش (So): سەندویچ (Ba): سەندویچ" at bounding box center [1025, 210] width 841 height 17
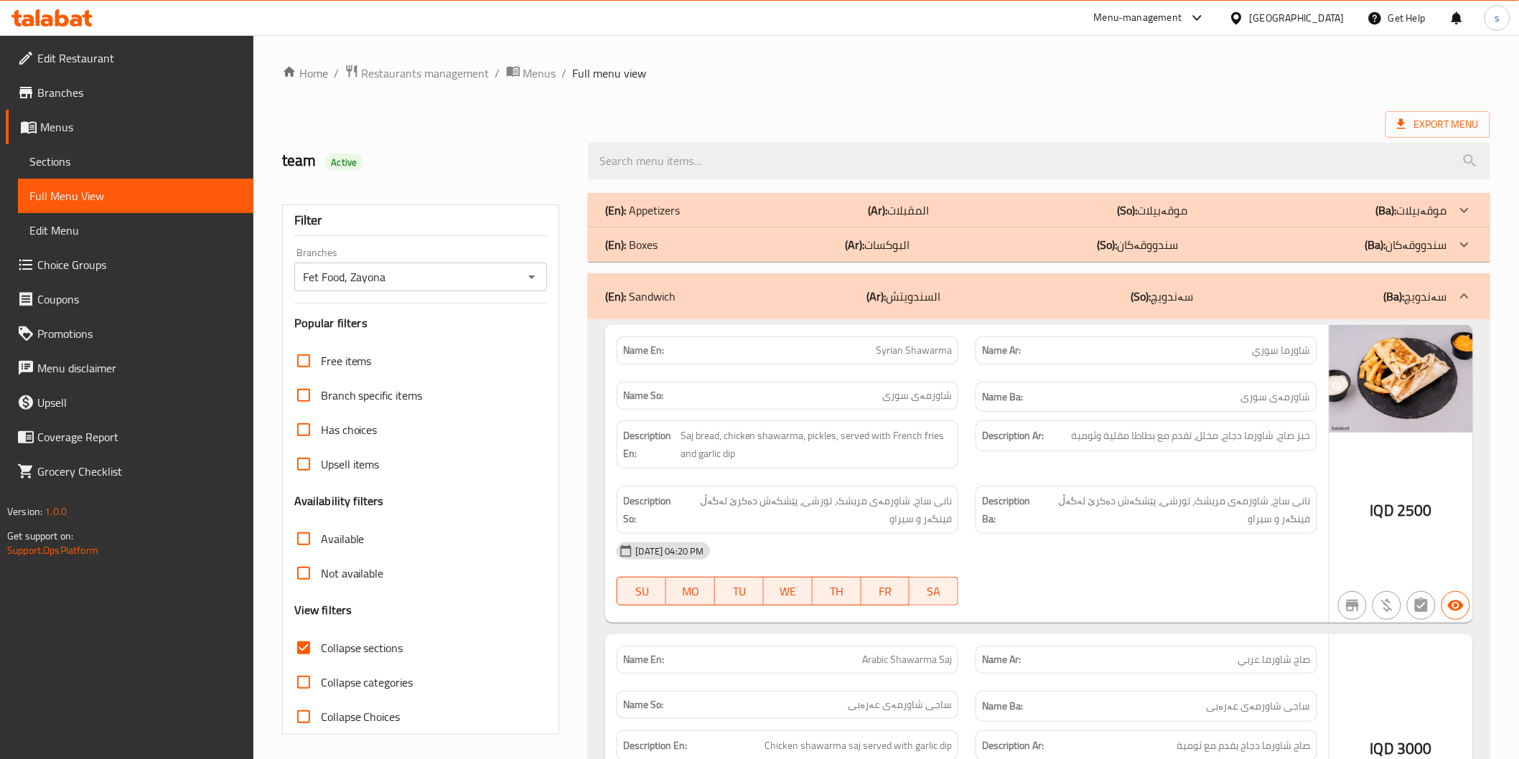
click at [718, 228] on div "(En): Boxes (Ar): البوكسات (So): سندووقەکان (Ba): سندووقەکان" at bounding box center [1038, 210] width 901 height 34
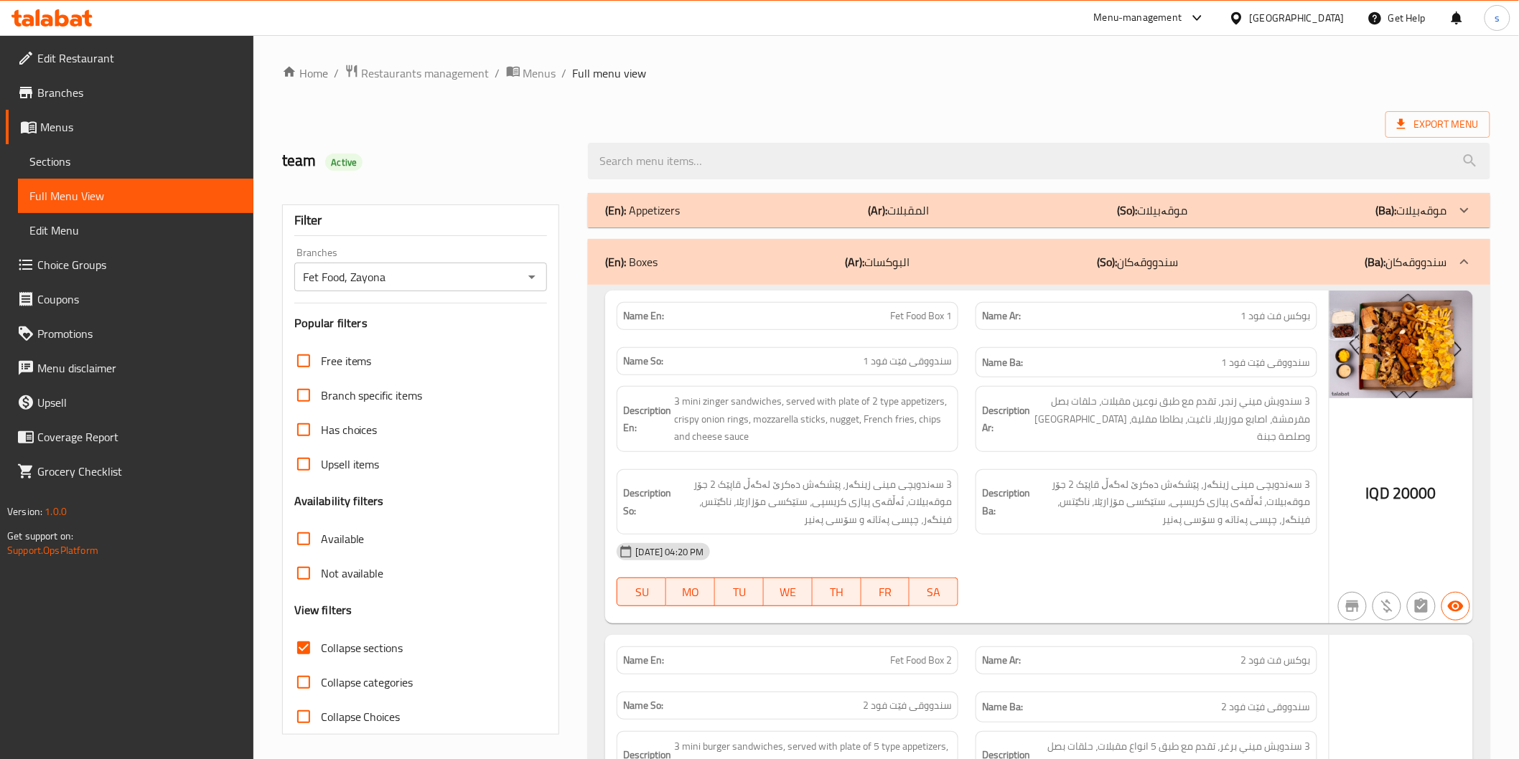
click at [718, 239] on div "(En): Boxes (Ar): البوكسات (So): سندووقەکان (Ba): سندووقەکان" at bounding box center [1038, 262] width 901 height 46
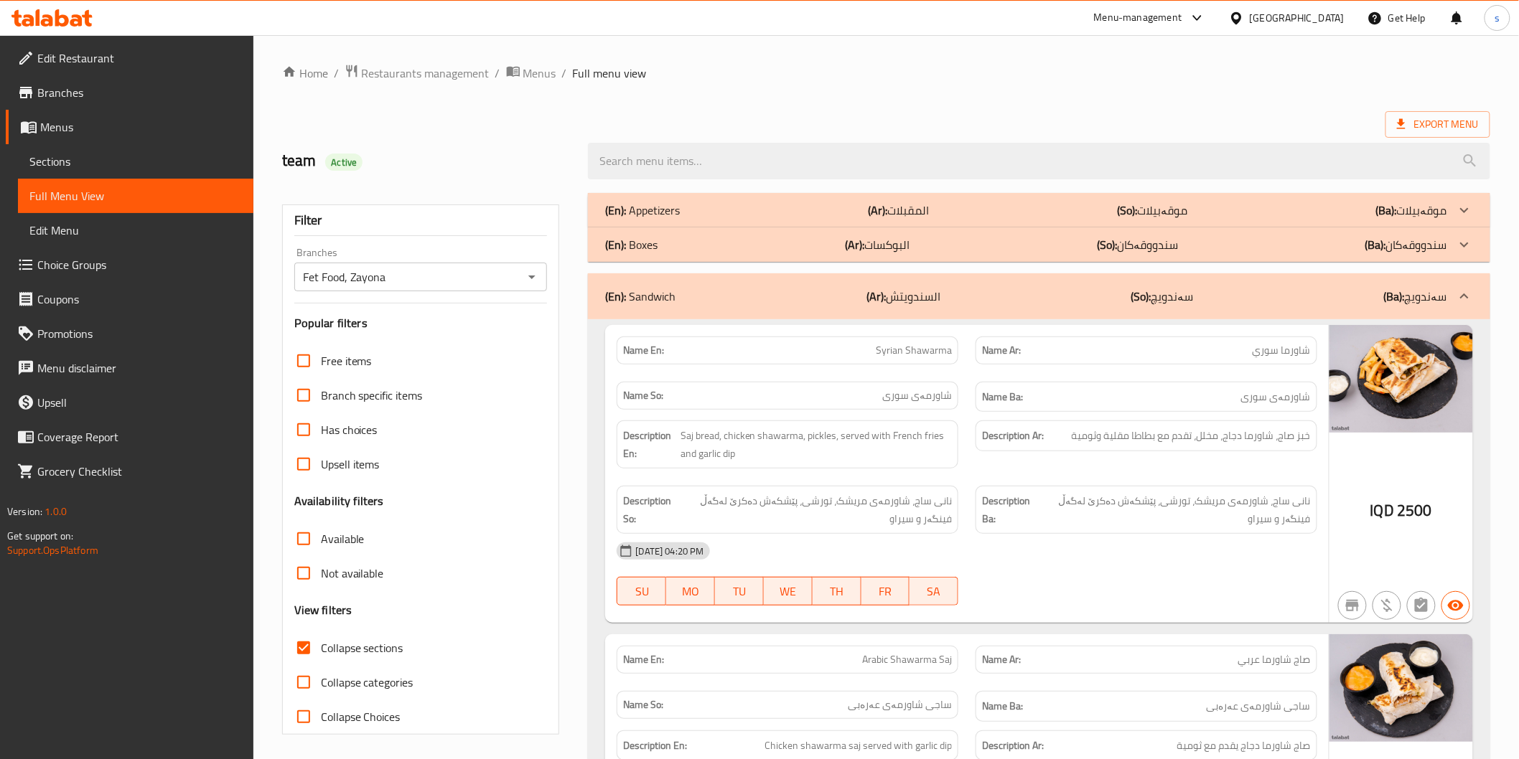
click at [719, 217] on div "(En): Appetizers (Ar): المقبلات (So): موقەبیلات (Ba): موقەبیلات" at bounding box center [1025, 210] width 841 height 17
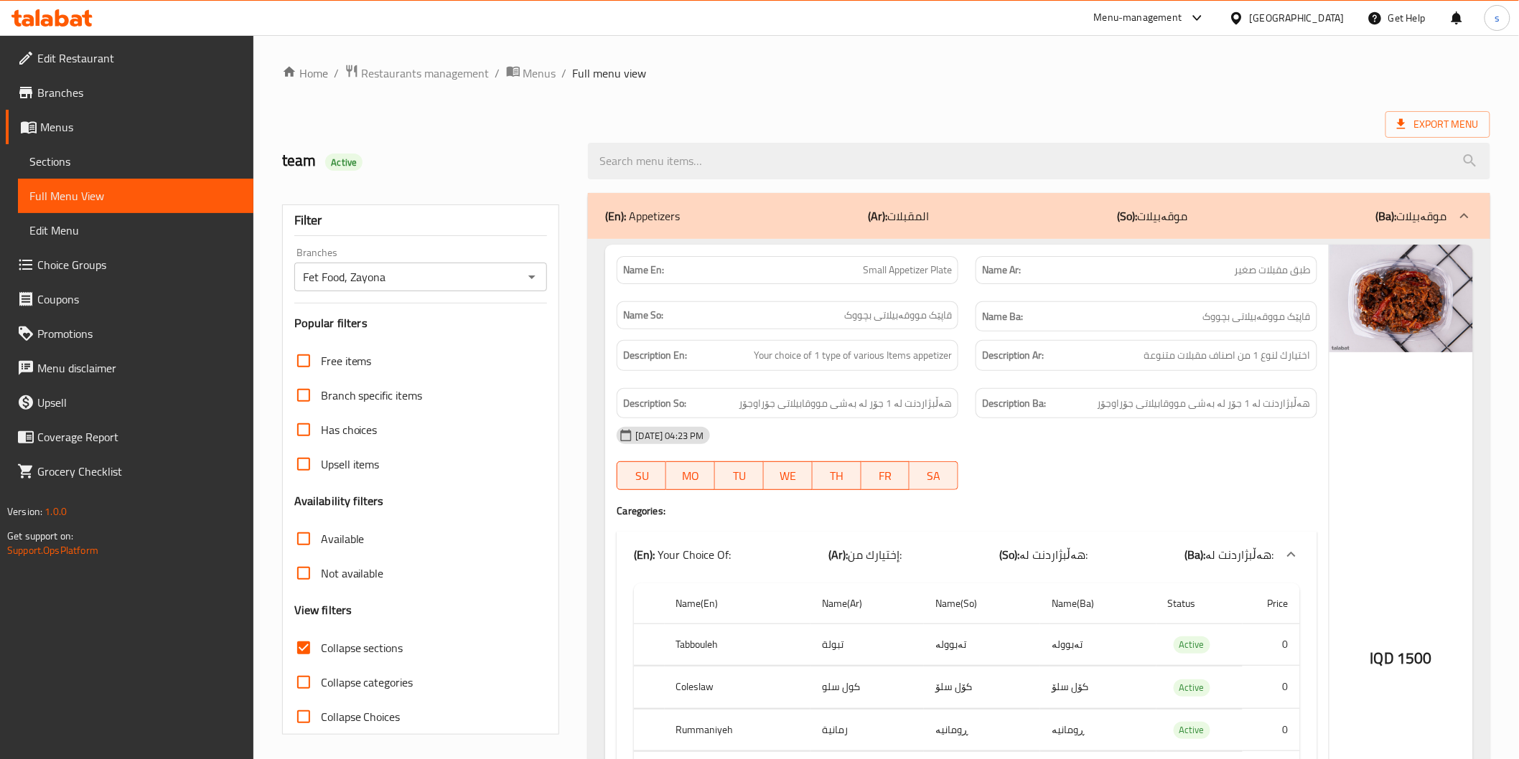
click at [372, 640] on span "Collapse sections" at bounding box center [362, 648] width 83 height 17
click at [321, 640] on input "Collapse sections" at bounding box center [303, 648] width 34 height 34
checkbox input "false"
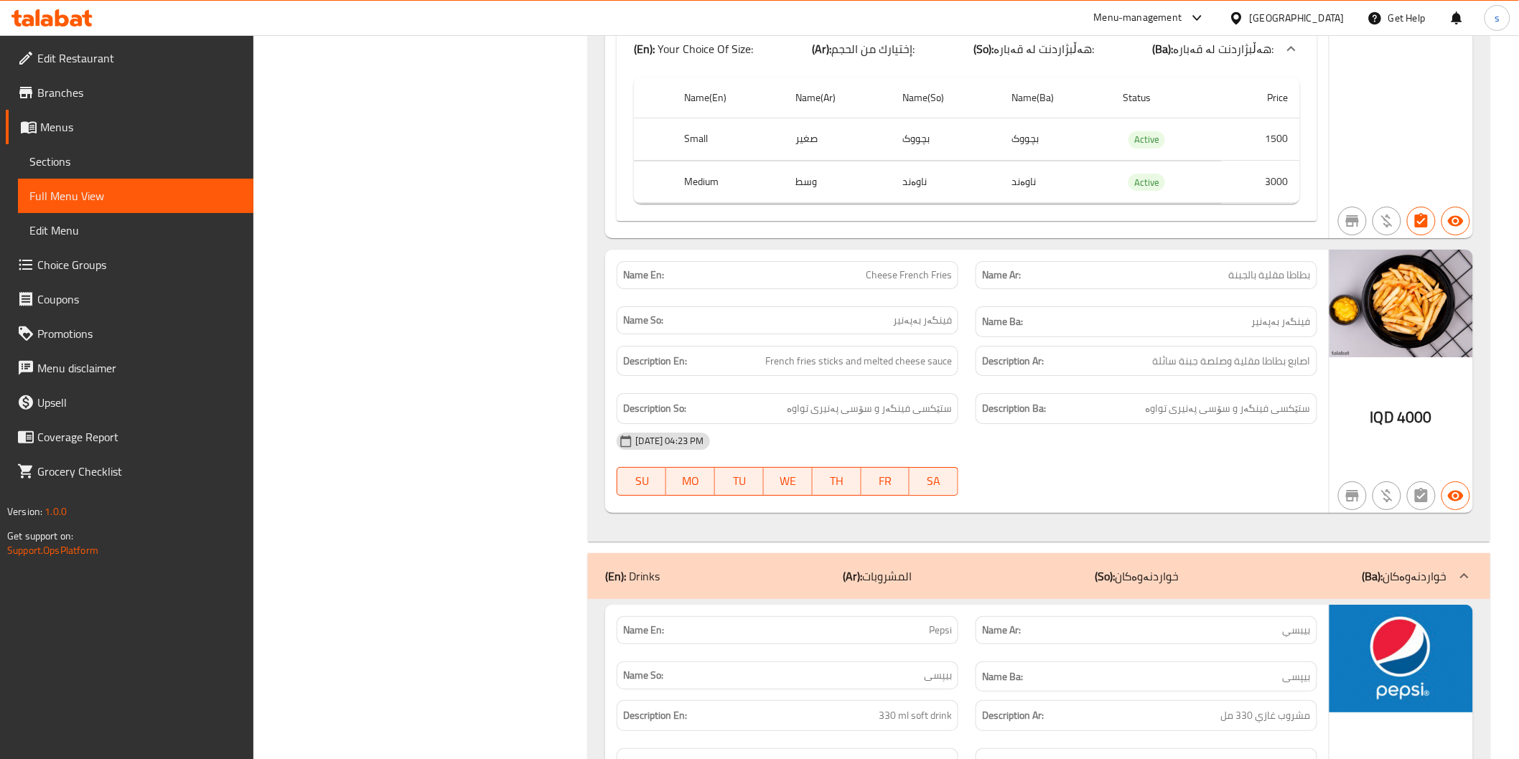
scroll to position [17853, 0]
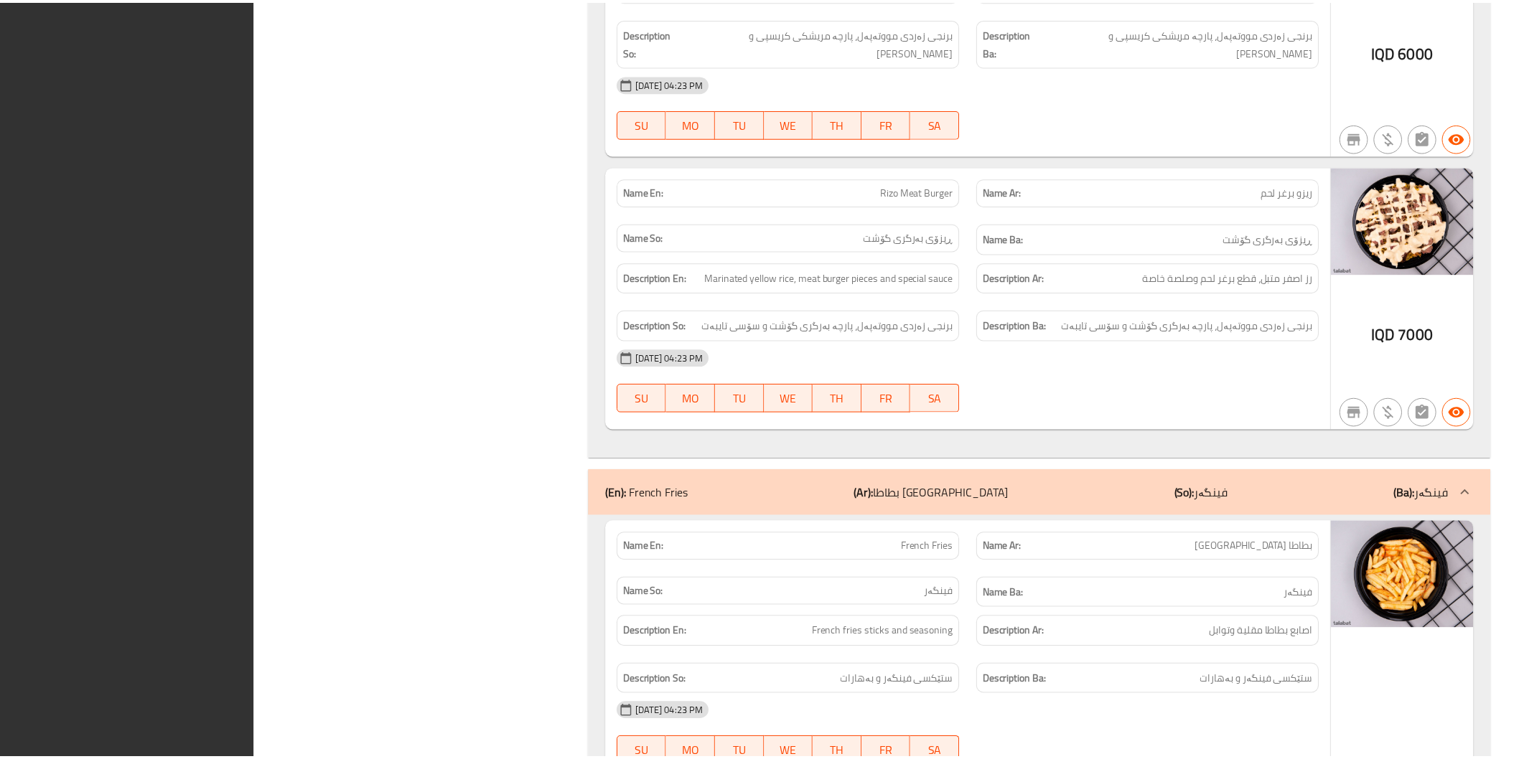
scroll to position [17710, 0]
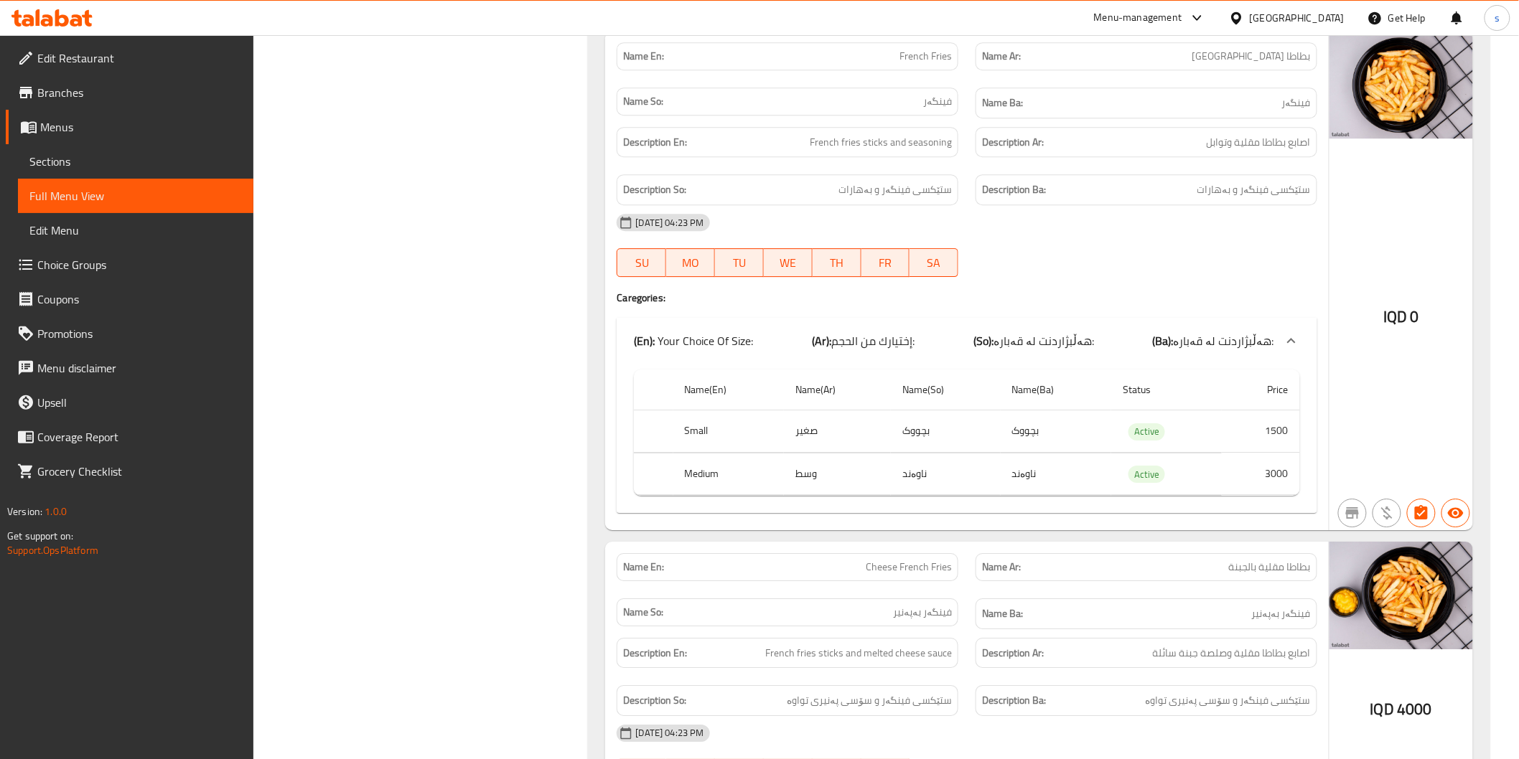
click at [75, 20] on icon at bounding box center [76, 20] width 12 height 12
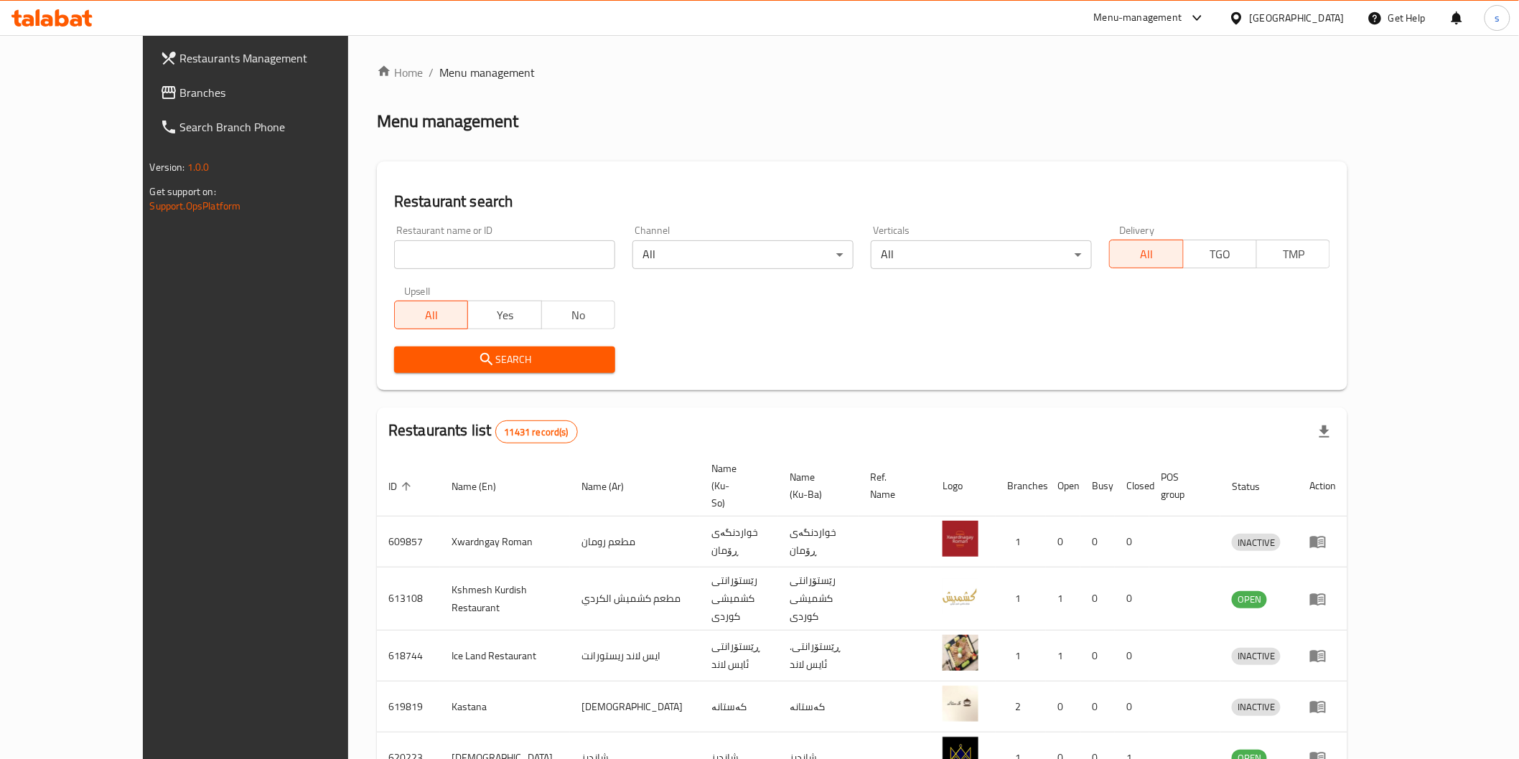
click at [180, 87] on span "Branches" at bounding box center [282, 92] width 205 height 17
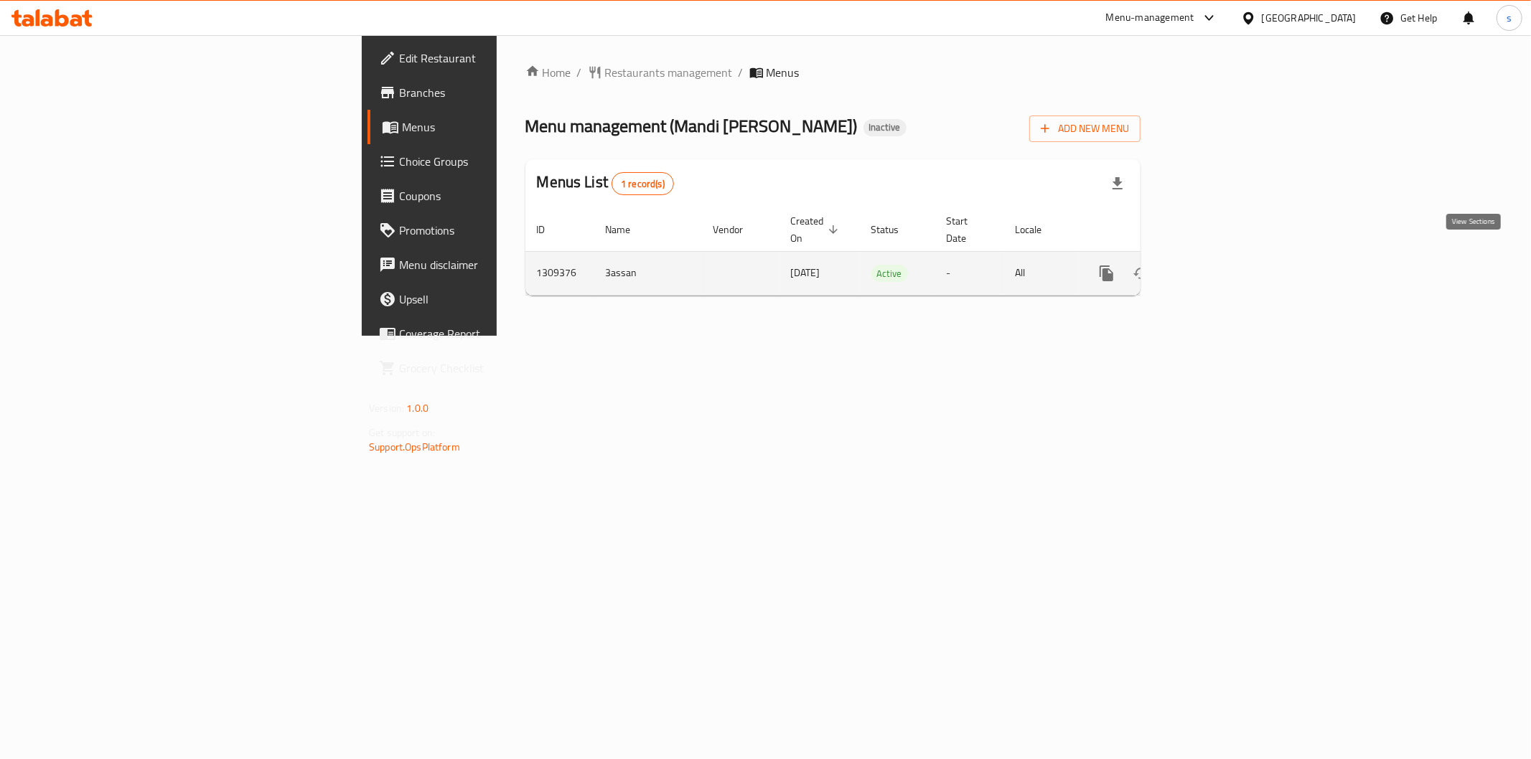
click at [1227, 260] on link "enhanced table" at bounding box center [1210, 273] width 34 height 34
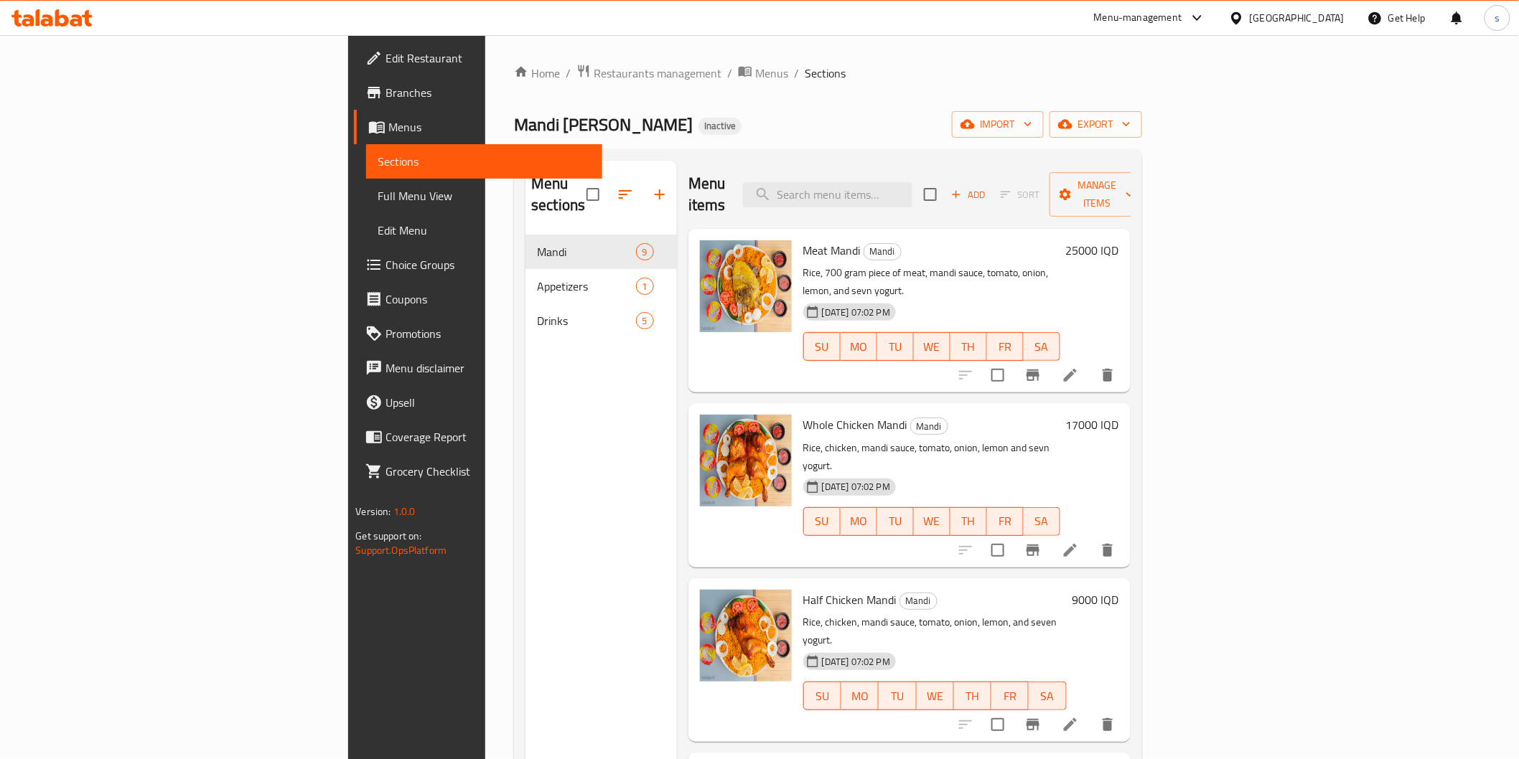
click at [544, 85] on div "Home / Restaurants management / Menus / Sections Mandi [PERSON_NAME] Inactive i…" at bounding box center [827, 498] width 627 height 868
click at [755, 73] on span "Menus" at bounding box center [771, 73] width 33 height 17
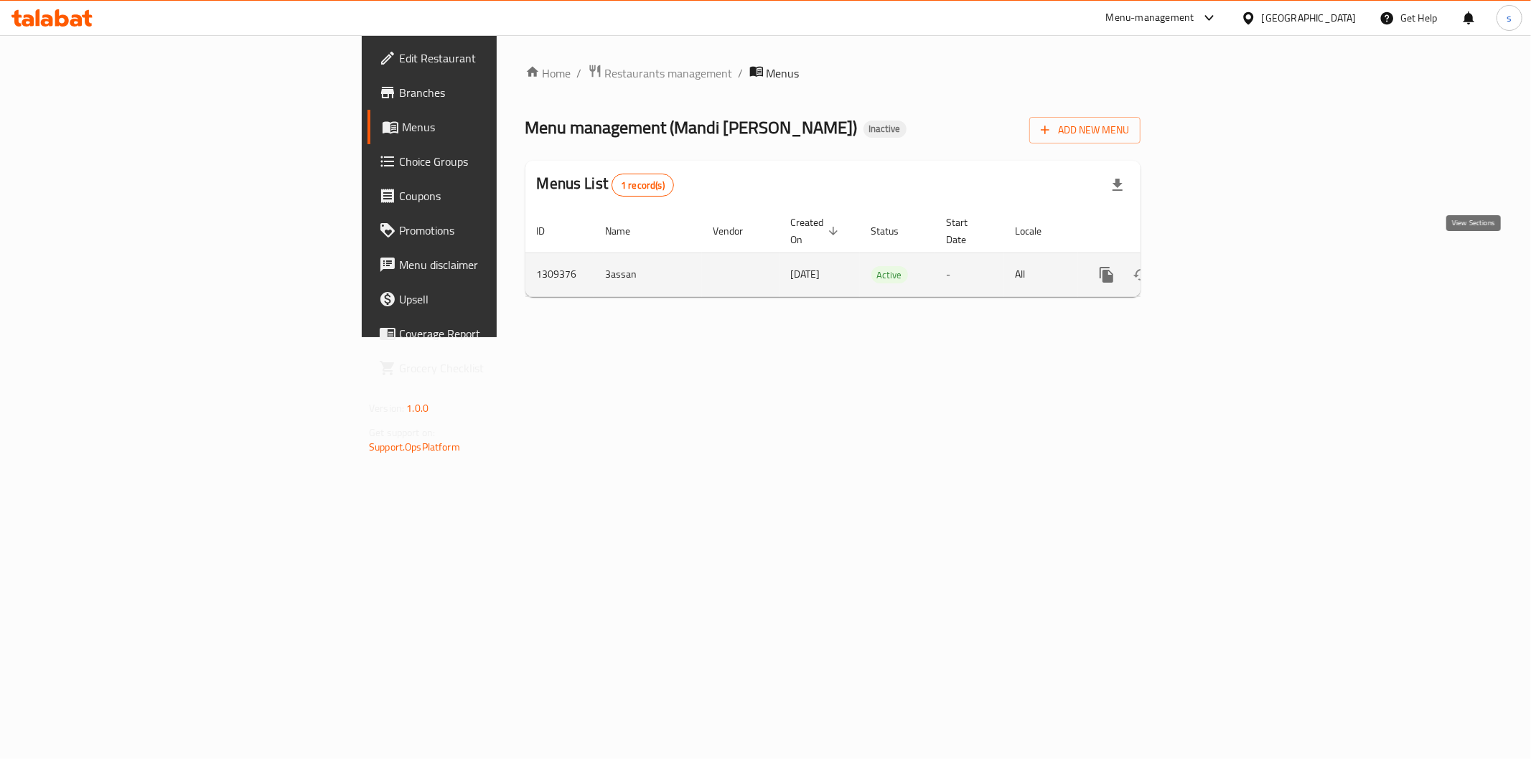
click at [1217, 268] on icon "enhanced table" at bounding box center [1210, 274] width 13 height 13
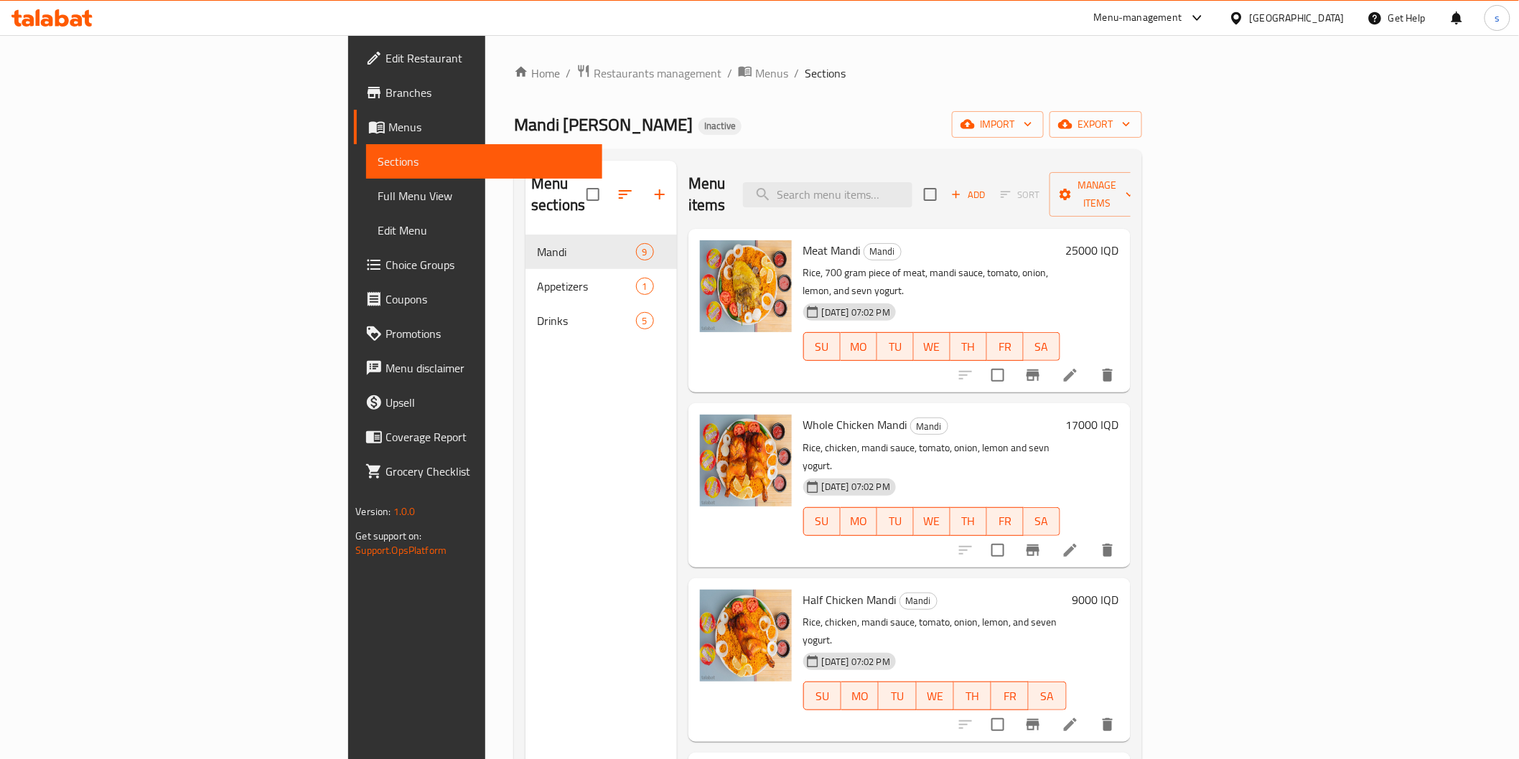
click at [378, 204] on span "Full Menu View" at bounding box center [484, 195] width 212 height 17
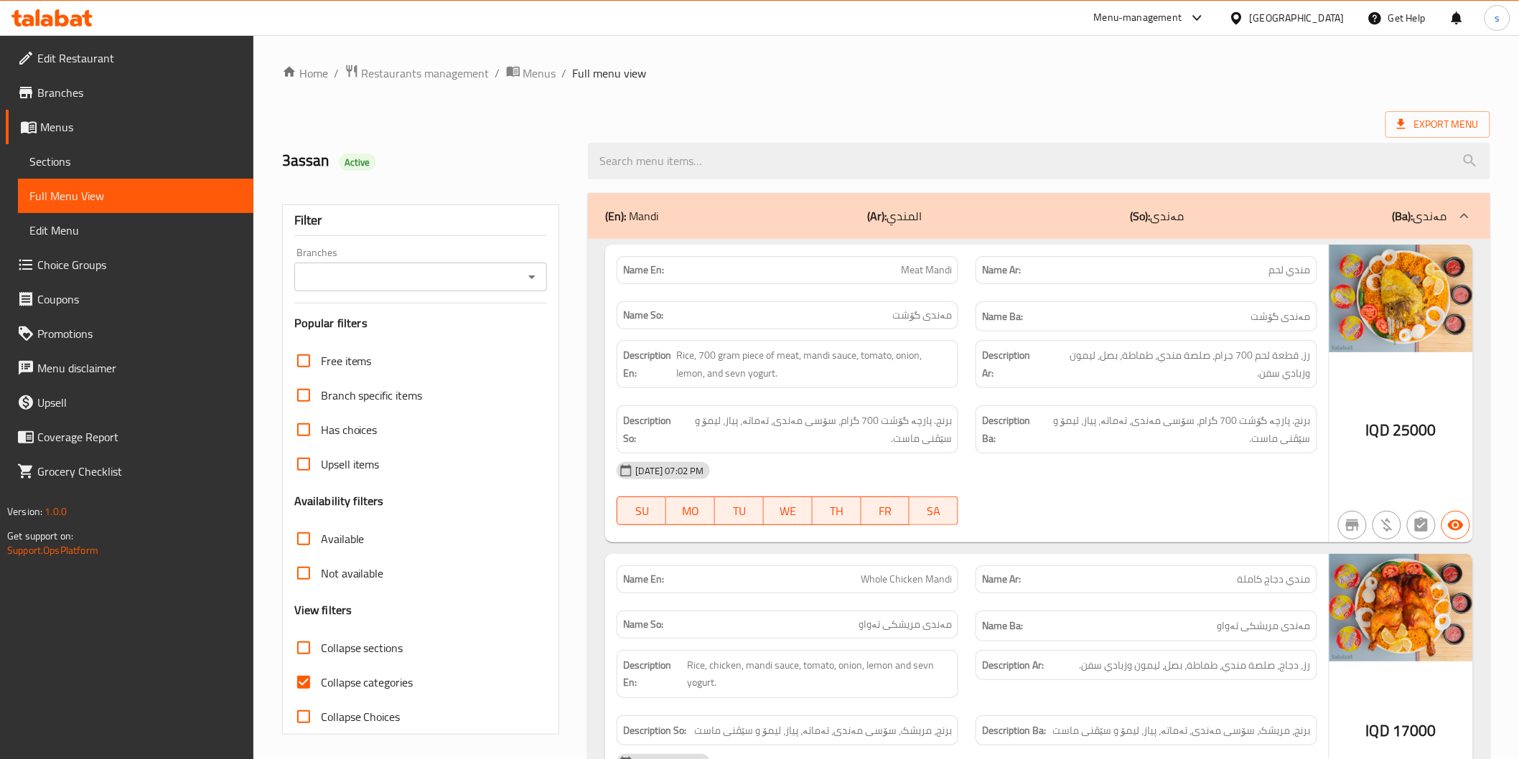
click at [363, 263] on div "Branches" at bounding box center [420, 277] width 253 height 29
click at [373, 289] on div "Branches" at bounding box center [420, 277] width 253 height 29
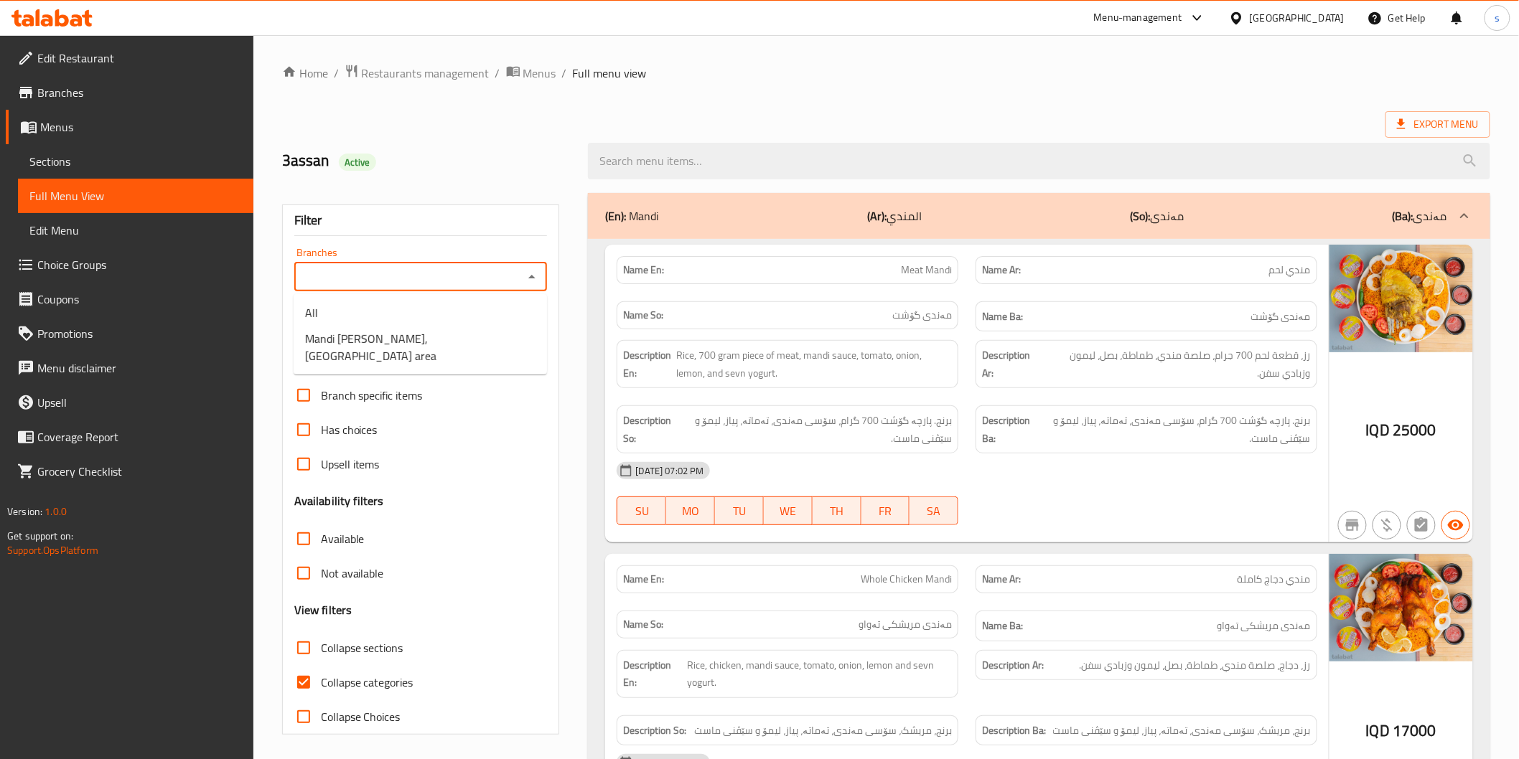
click at [381, 281] on input "Branches" at bounding box center [409, 277] width 221 height 20
click at [403, 334] on span "Mandi [PERSON_NAME], [GEOGRAPHIC_DATA] area" at bounding box center [420, 347] width 230 height 34
type input "Mandi [PERSON_NAME], [GEOGRAPHIC_DATA] area"
click at [352, 680] on span "Collapse categories" at bounding box center [367, 682] width 93 height 17
click at [321, 680] on input "Collapse categories" at bounding box center [303, 682] width 34 height 34
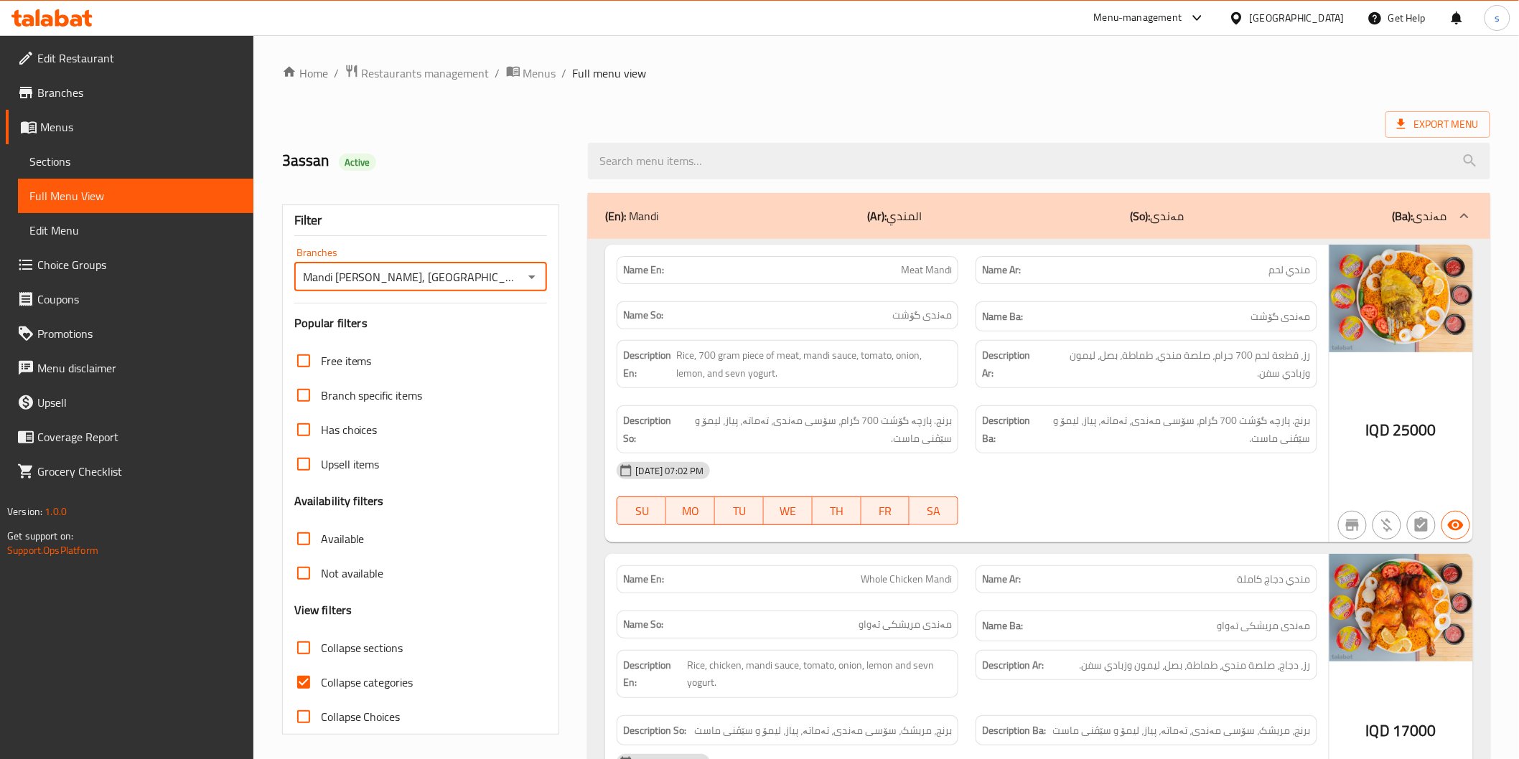
checkbox input "false"
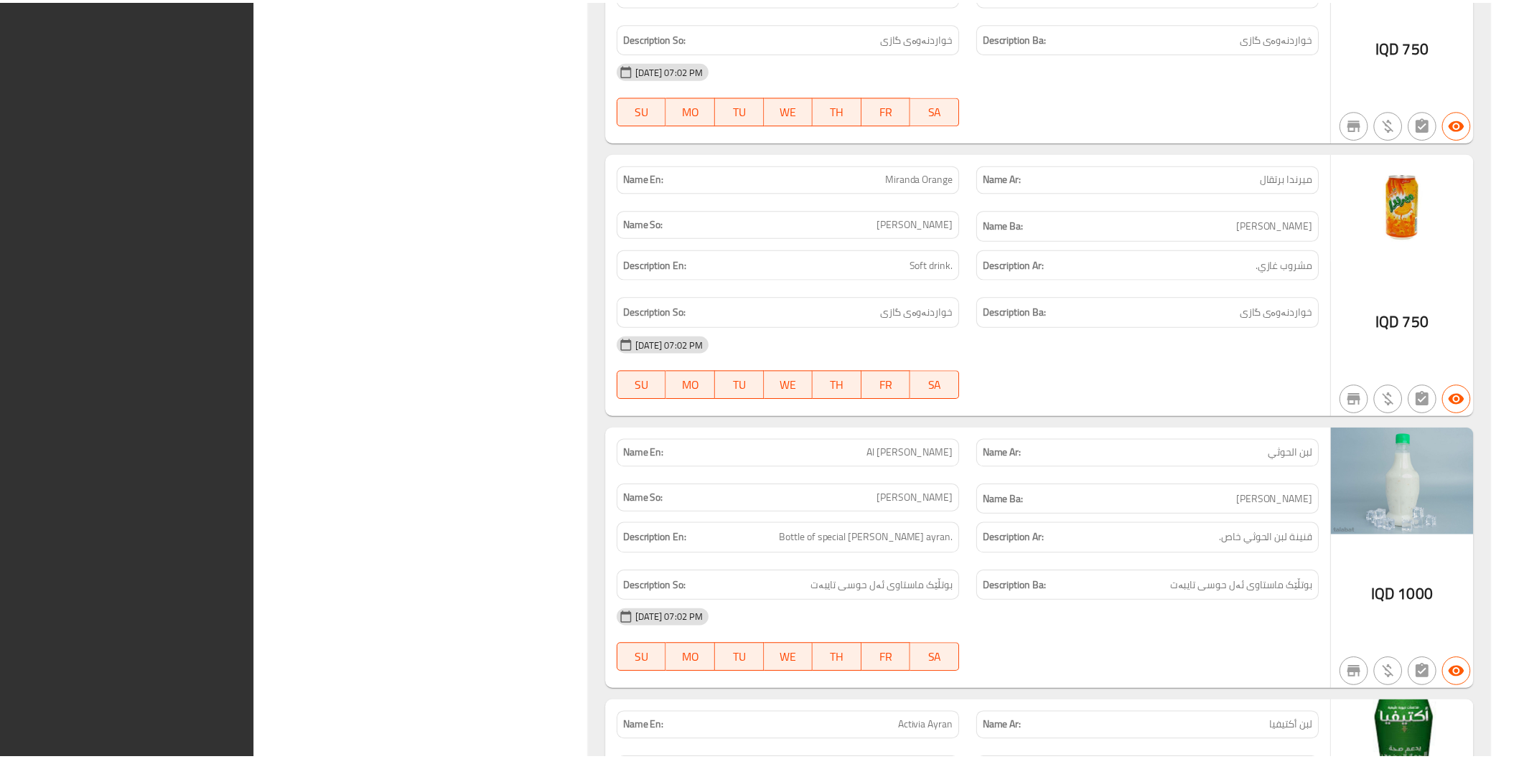
scroll to position [7625, 0]
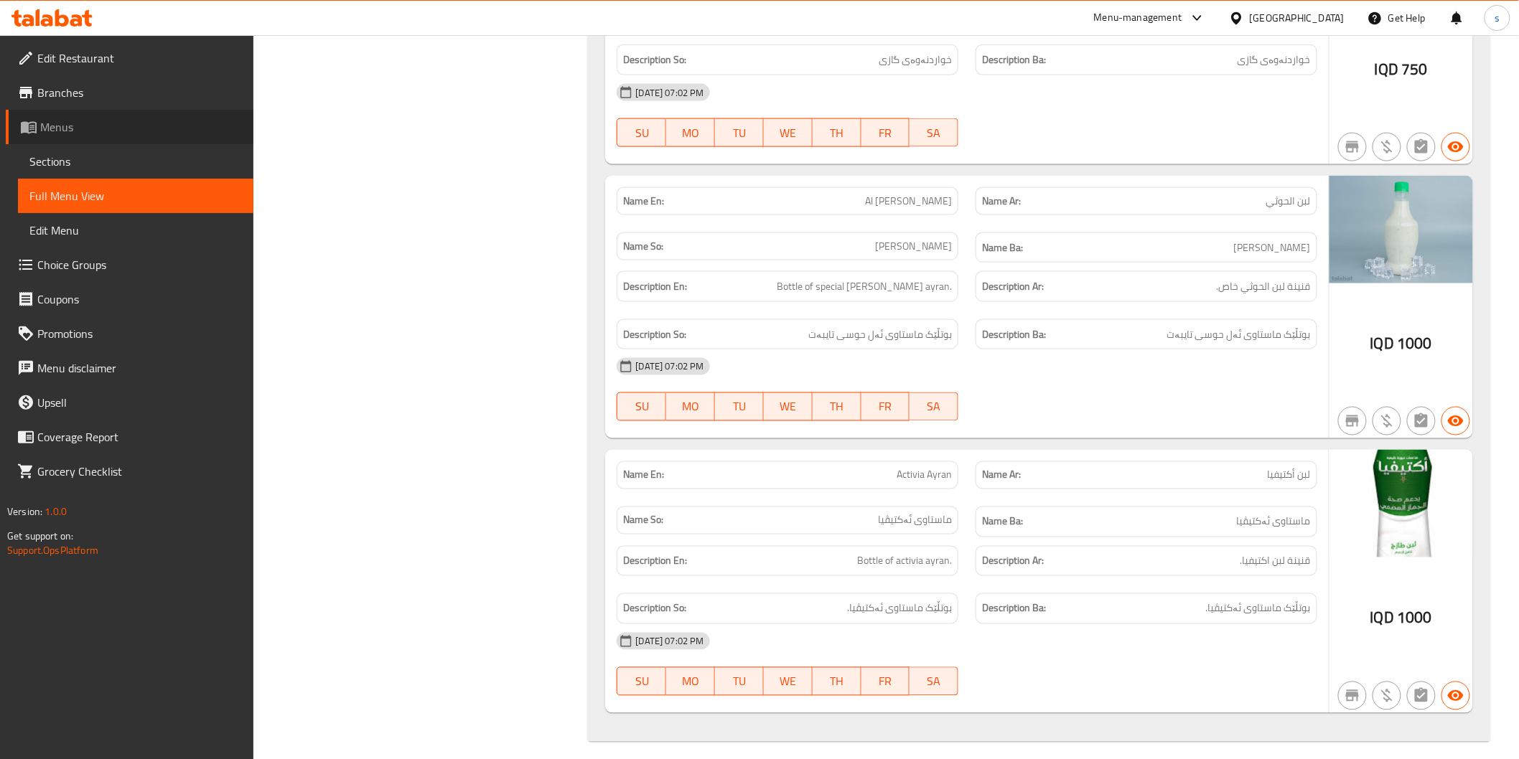
click at [126, 130] on span "Menus" at bounding box center [141, 126] width 202 height 17
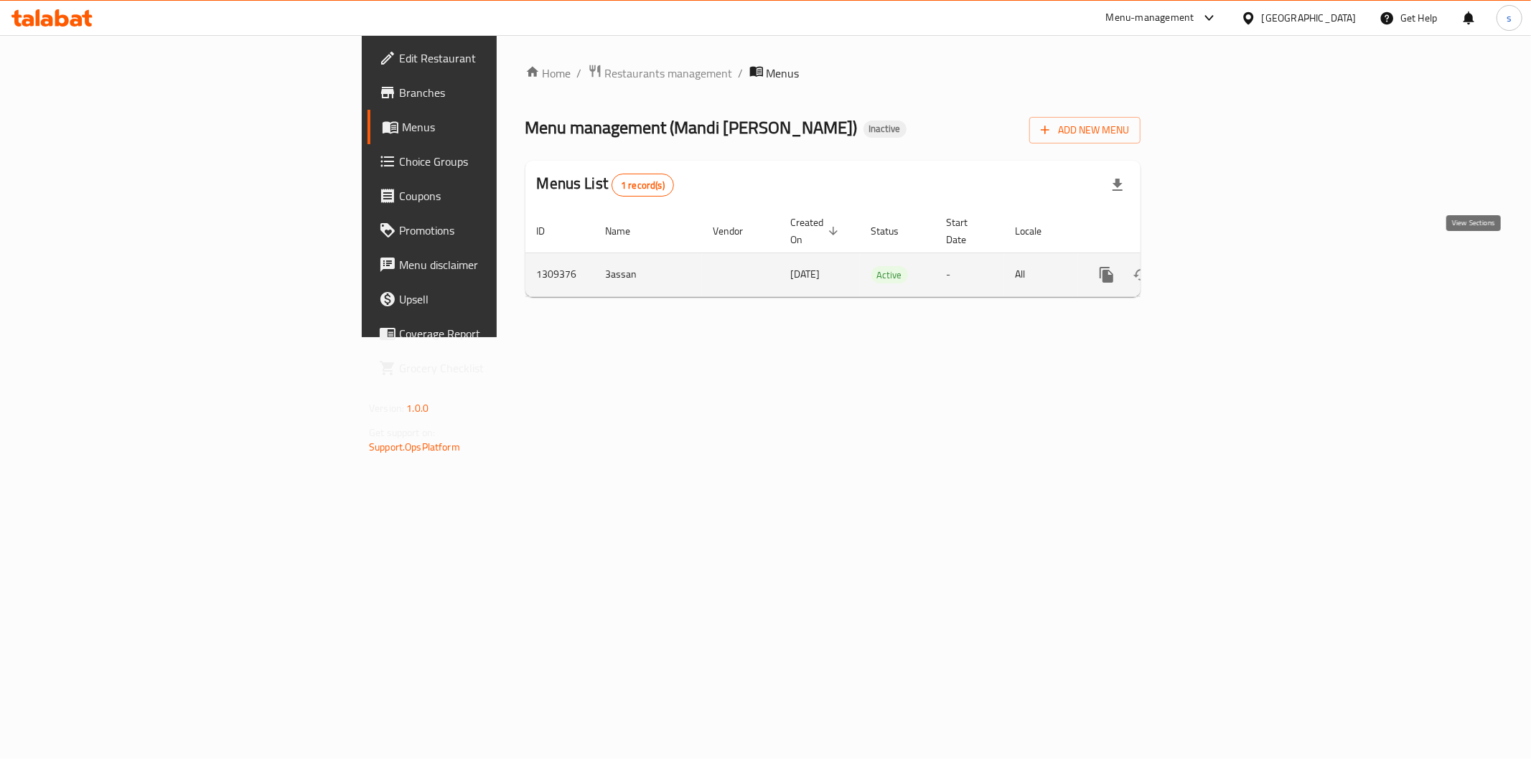
click at [1219, 266] on icon "enhanced table" at bounding box center [1209, 274] width 17 height 17
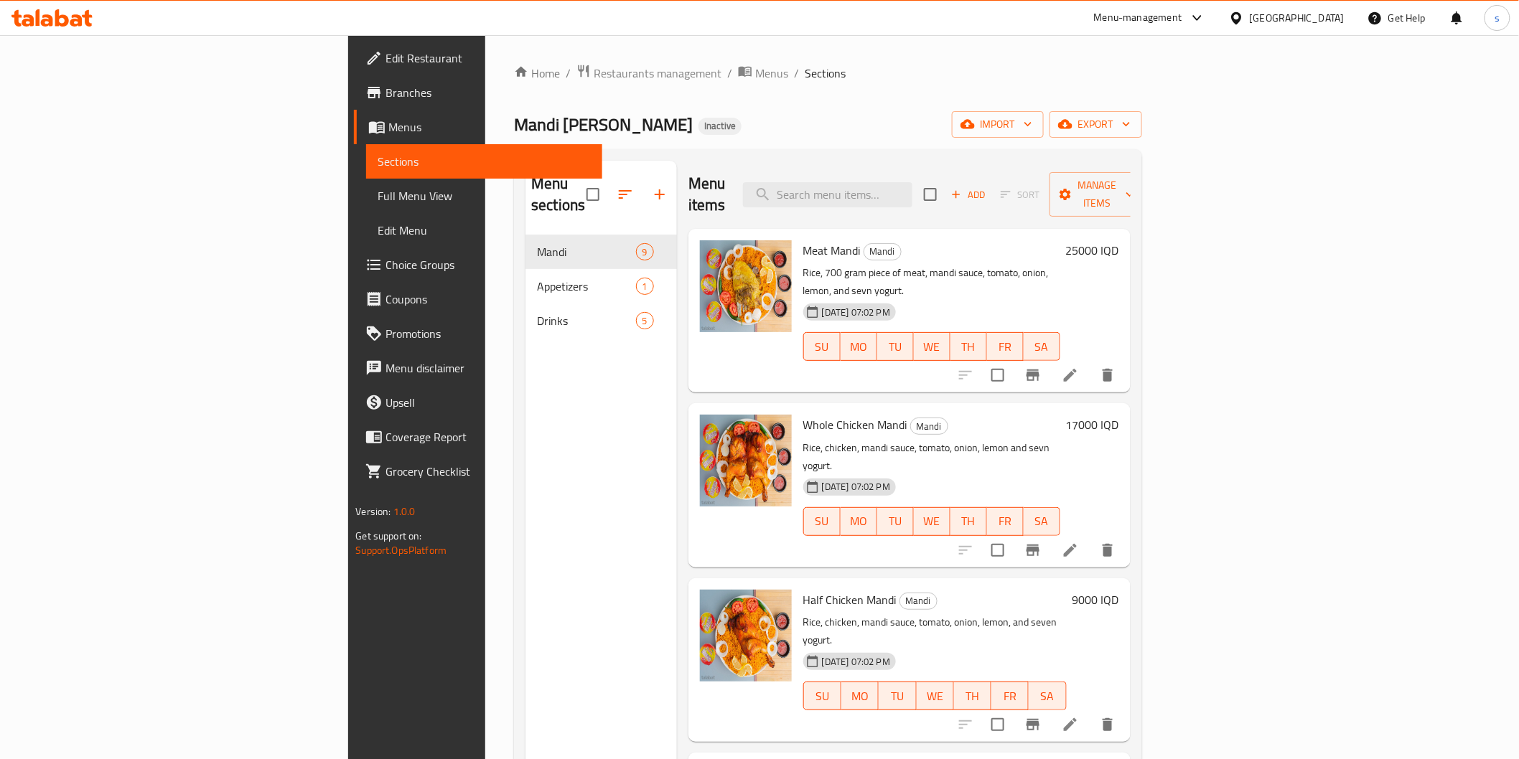
click at [366, 219] on link "Edit Menu" at bounding box center [483, 230] width 235 height 34
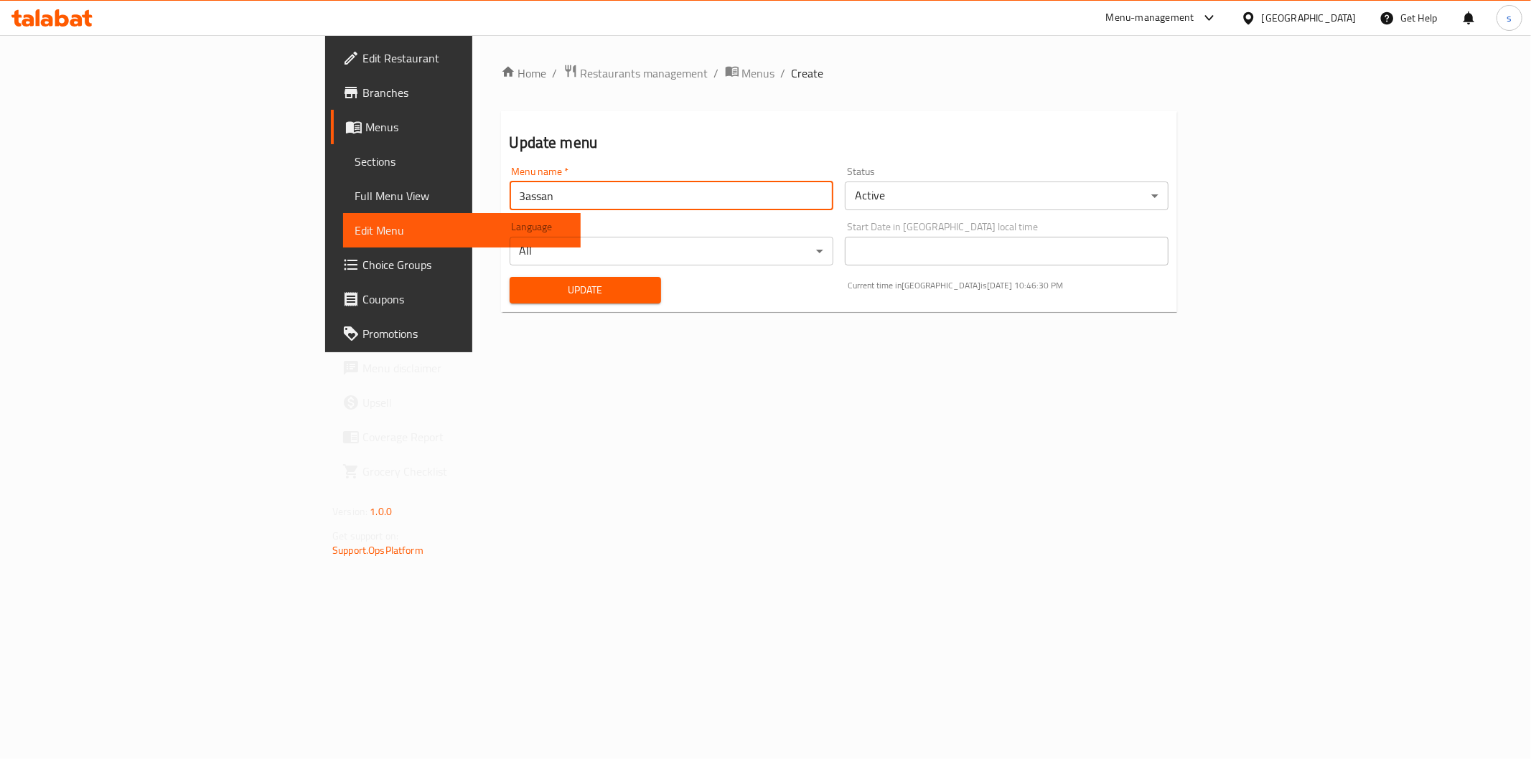
drag, startPoint x: 314, startPoint y: 205, endPoint x: 303, endPoint y: 207, distance: 11.6
click at [510, 207] on input "3assan" at bounding box center [672, 196] width 324 height 29
type input "7assan"
click at [510, 278] on button "Update" at bounding box center [586, 290] width 152 height 27
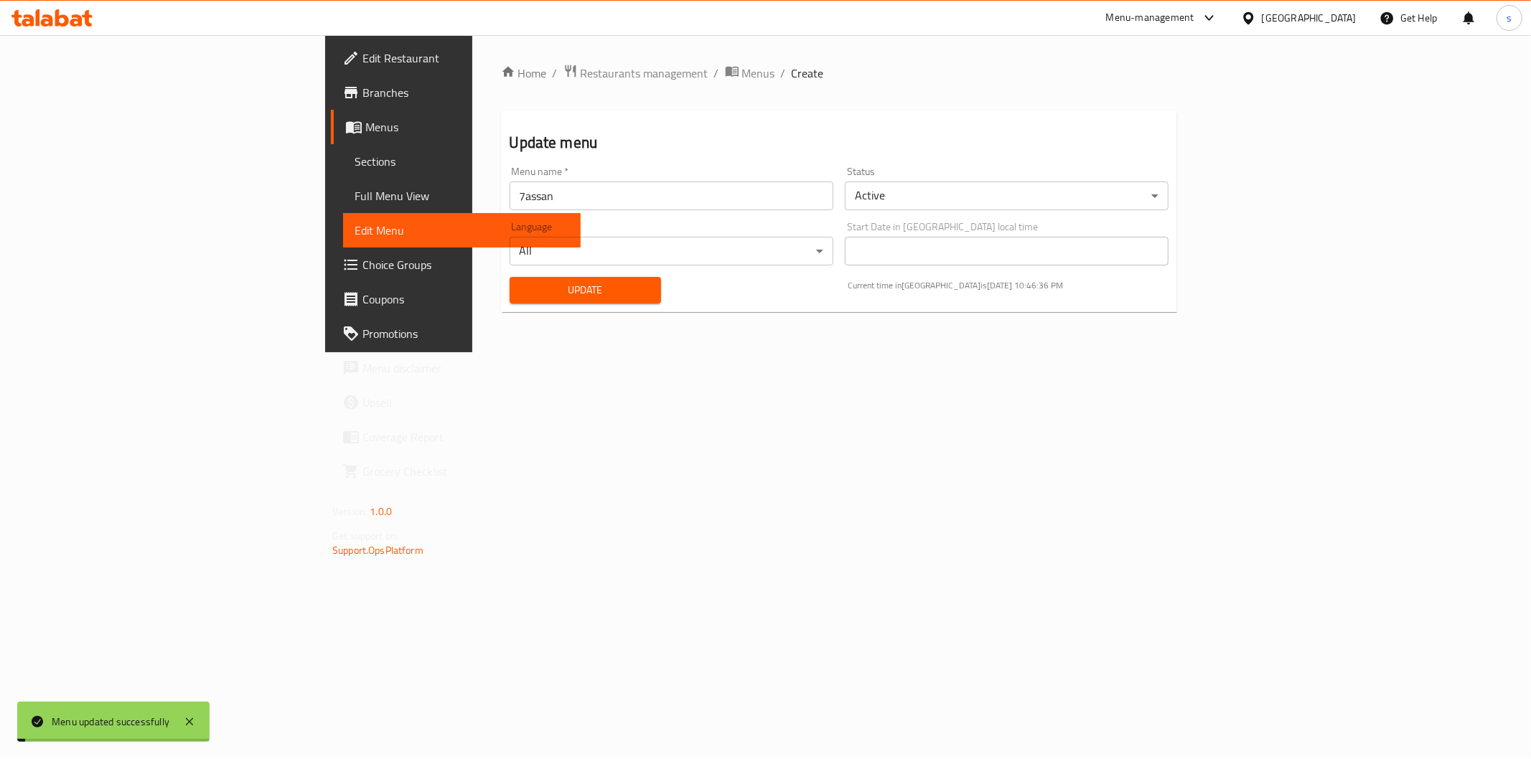
click at [525, 59] on div "Home / Restaurants management / Menus / Create Update menu Menu name   * 7assan…" at bounding box center [839, 193] width 734 height 317
click at [742, 75] on span "Menus" at bounding box center [758, 73] width 33 height 17
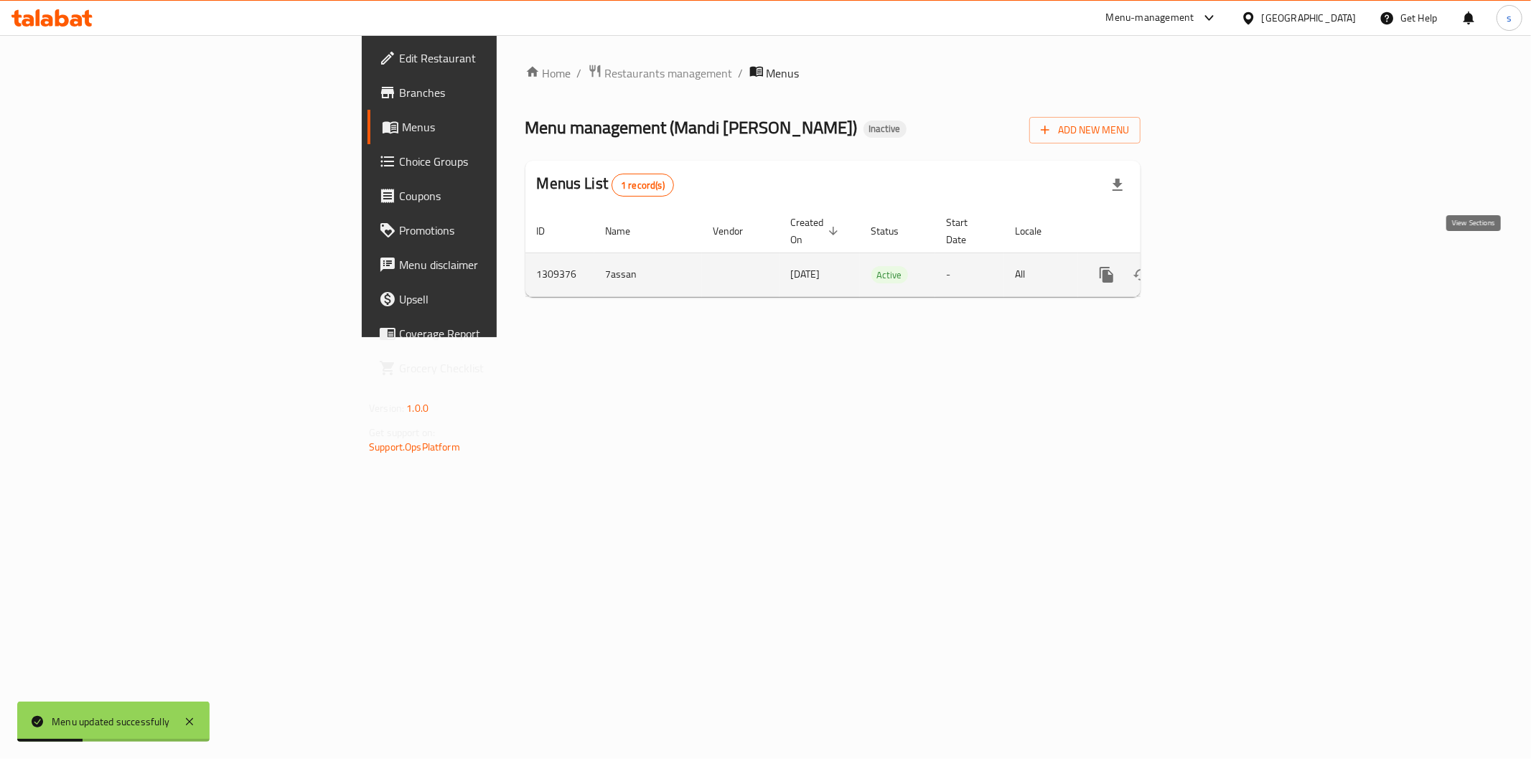
click at [1219, 266] on icon "enhanced table" at bounding box center [1209, 274] width 17 height 17
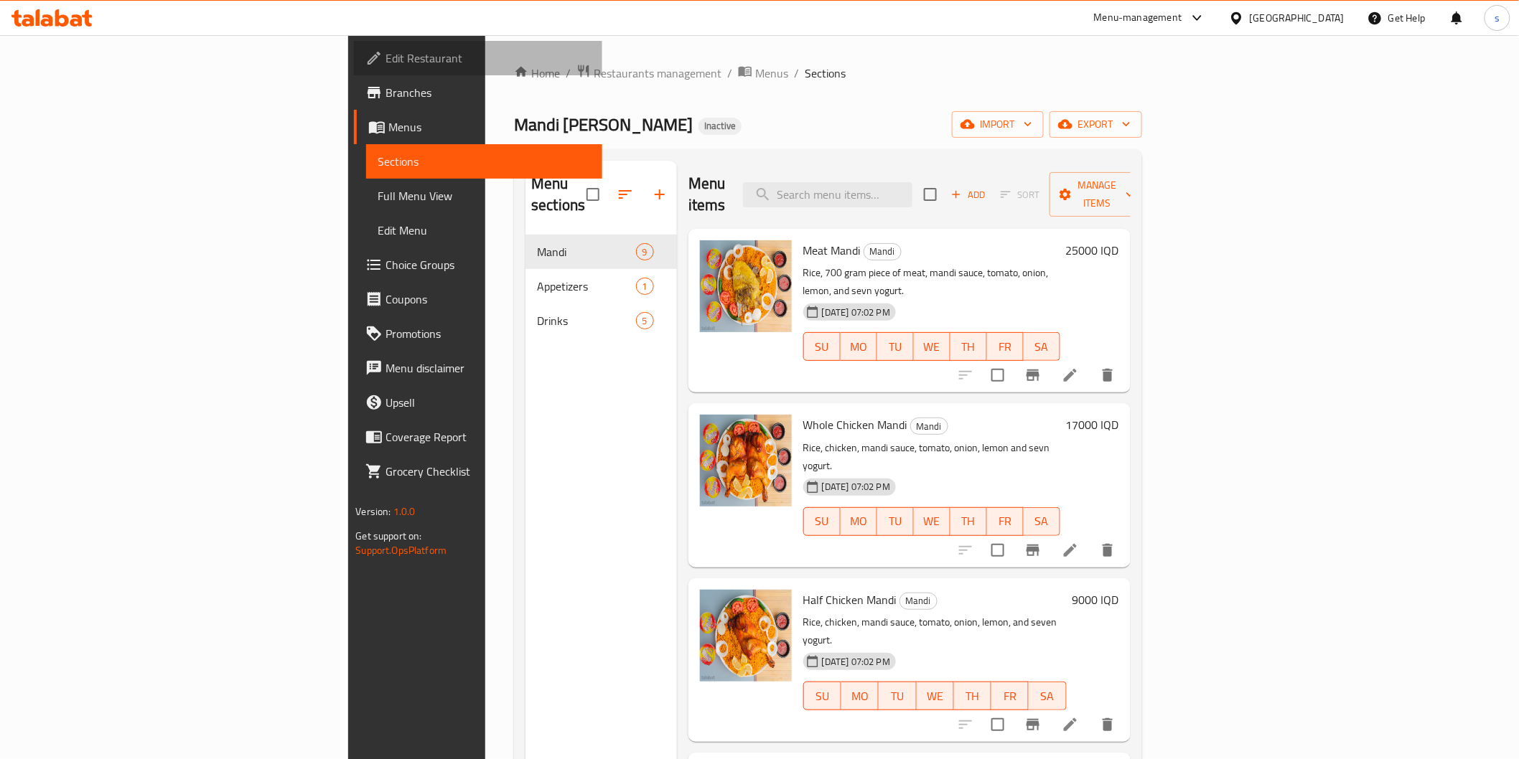
click at [354, 45] on link "Edit Restaurant" at bounding box center [478, 58] width 248 height 34
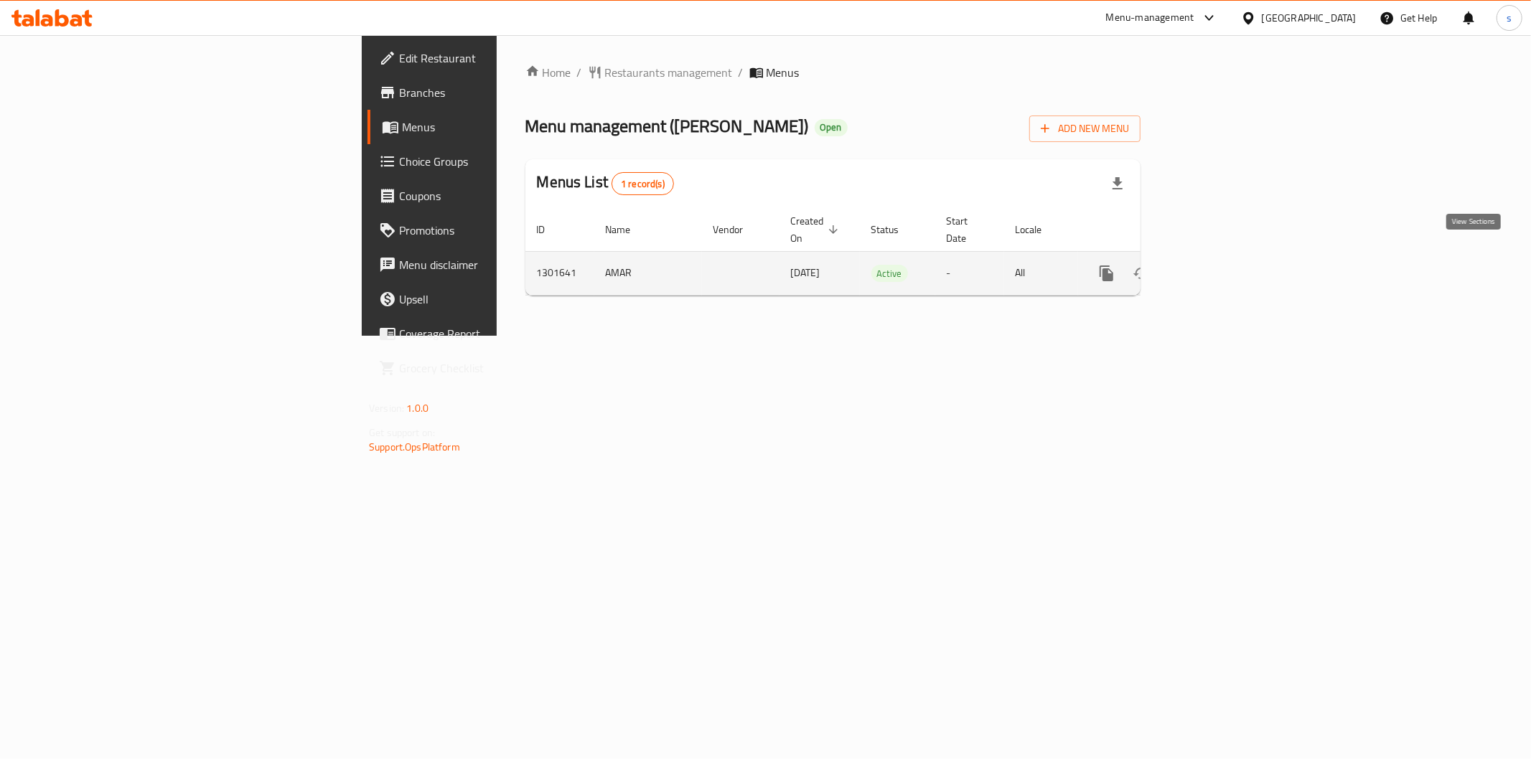
click at [1227, 256] on link "enhanced table" at bounding box center [1210, 273] width 34 height 34
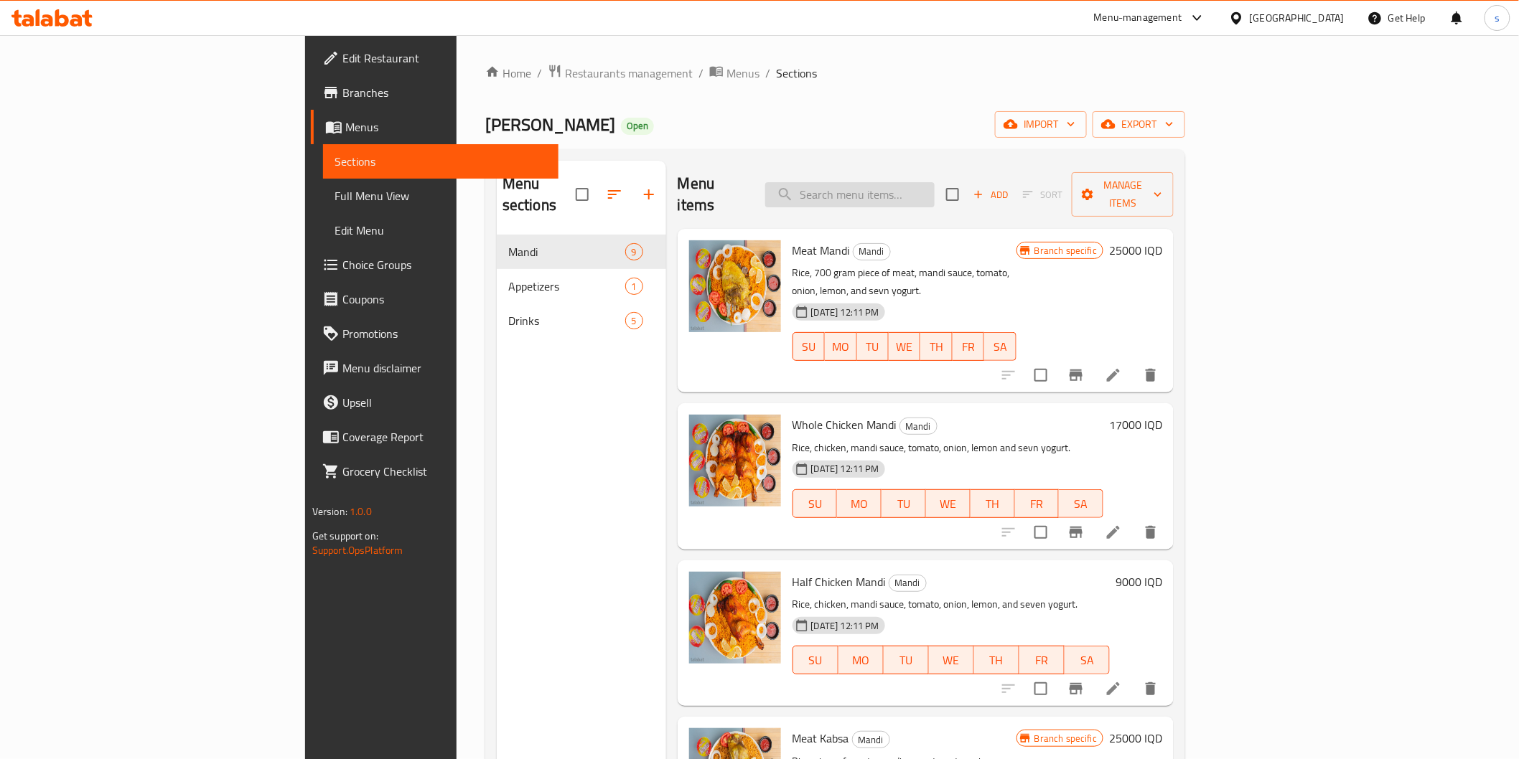
click at [901, 187] on input "search" at bounding box center [849, 194] width 169 height 25
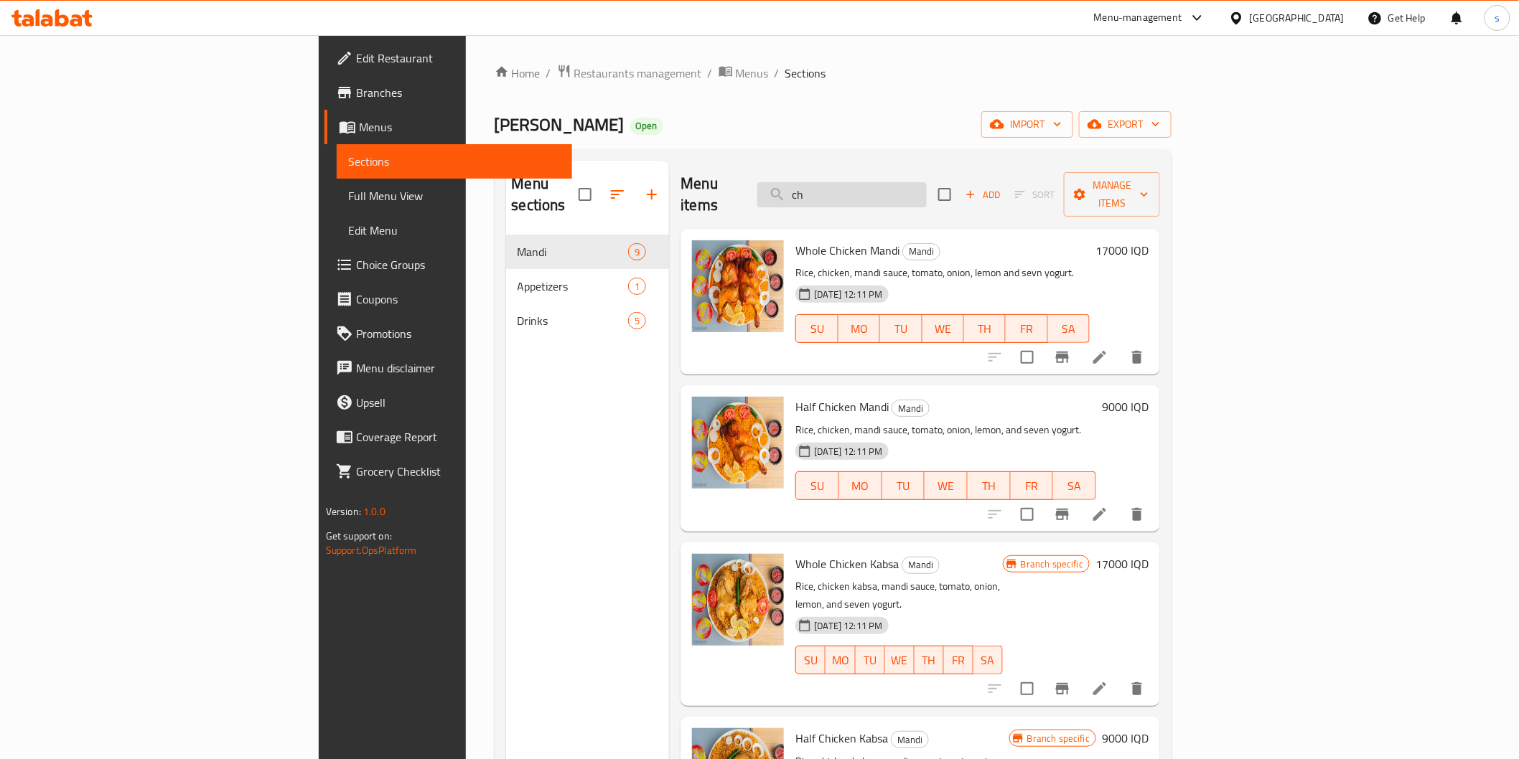
type input "c"
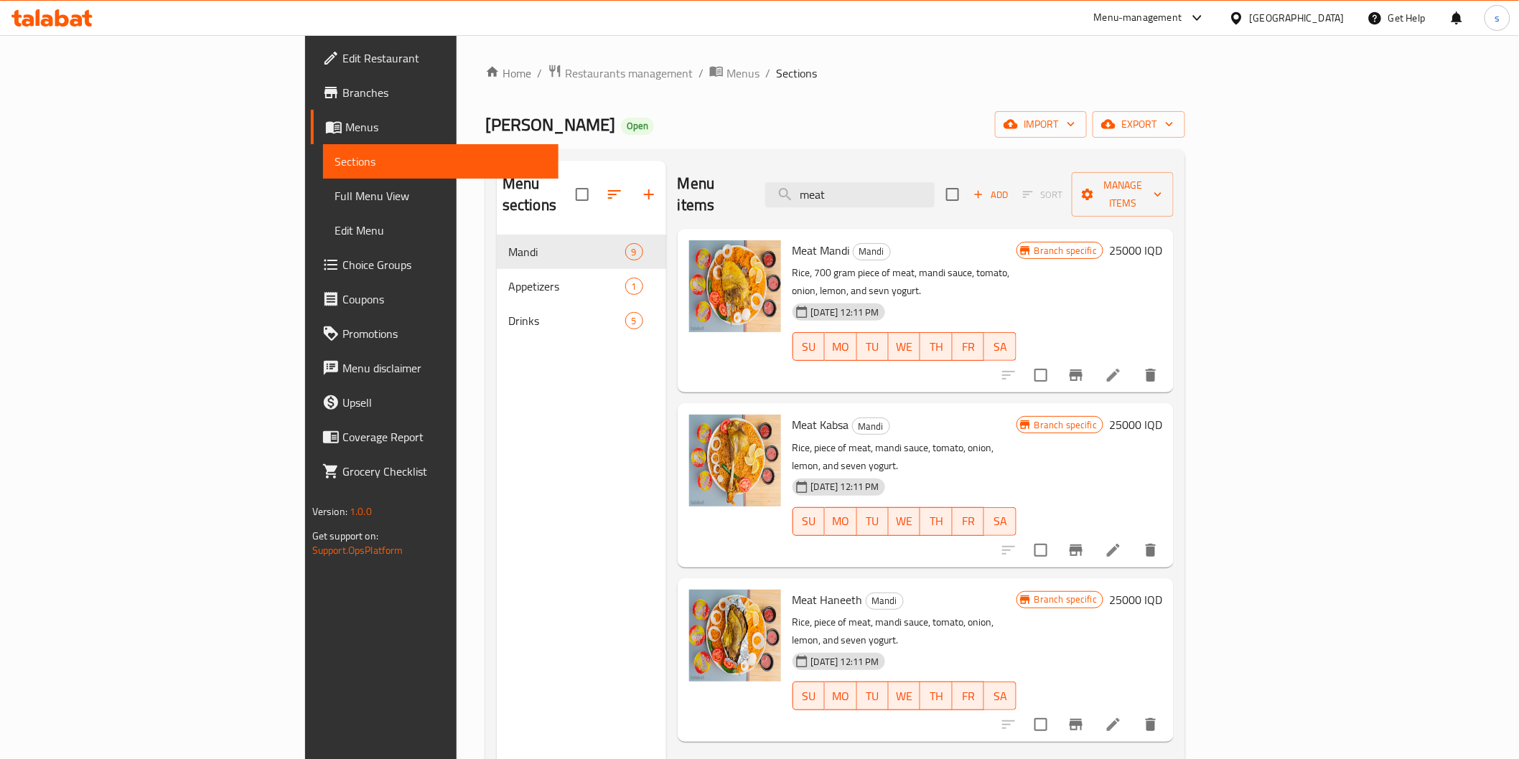
type input "meat"
click at [342, 67] on span "Edit Restaurant" at bounding box center [444, 58] width 205 height 17
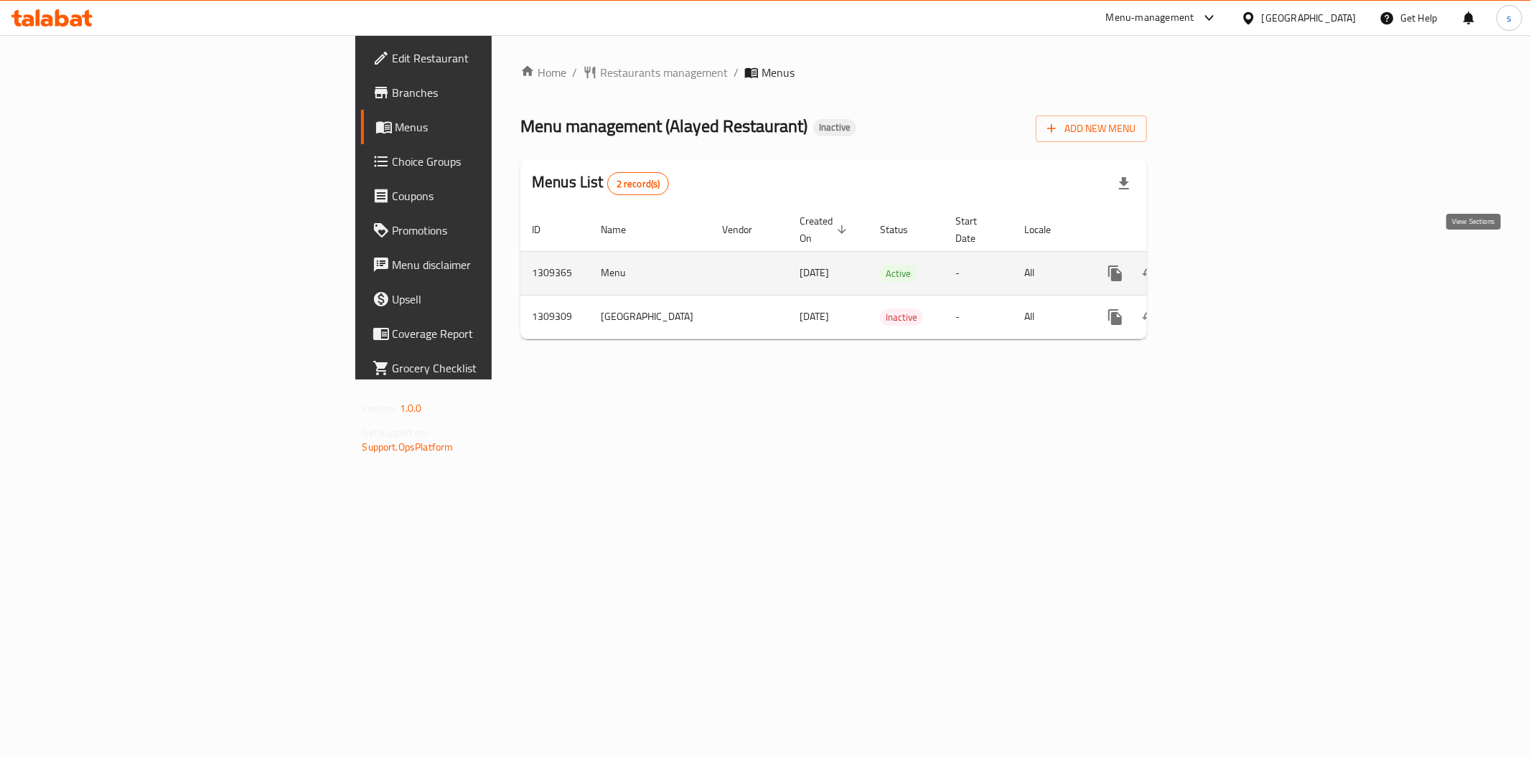
click at [1236, 256] on link "enhanced table" at bounding box center [1218, 273] width 34 height 34
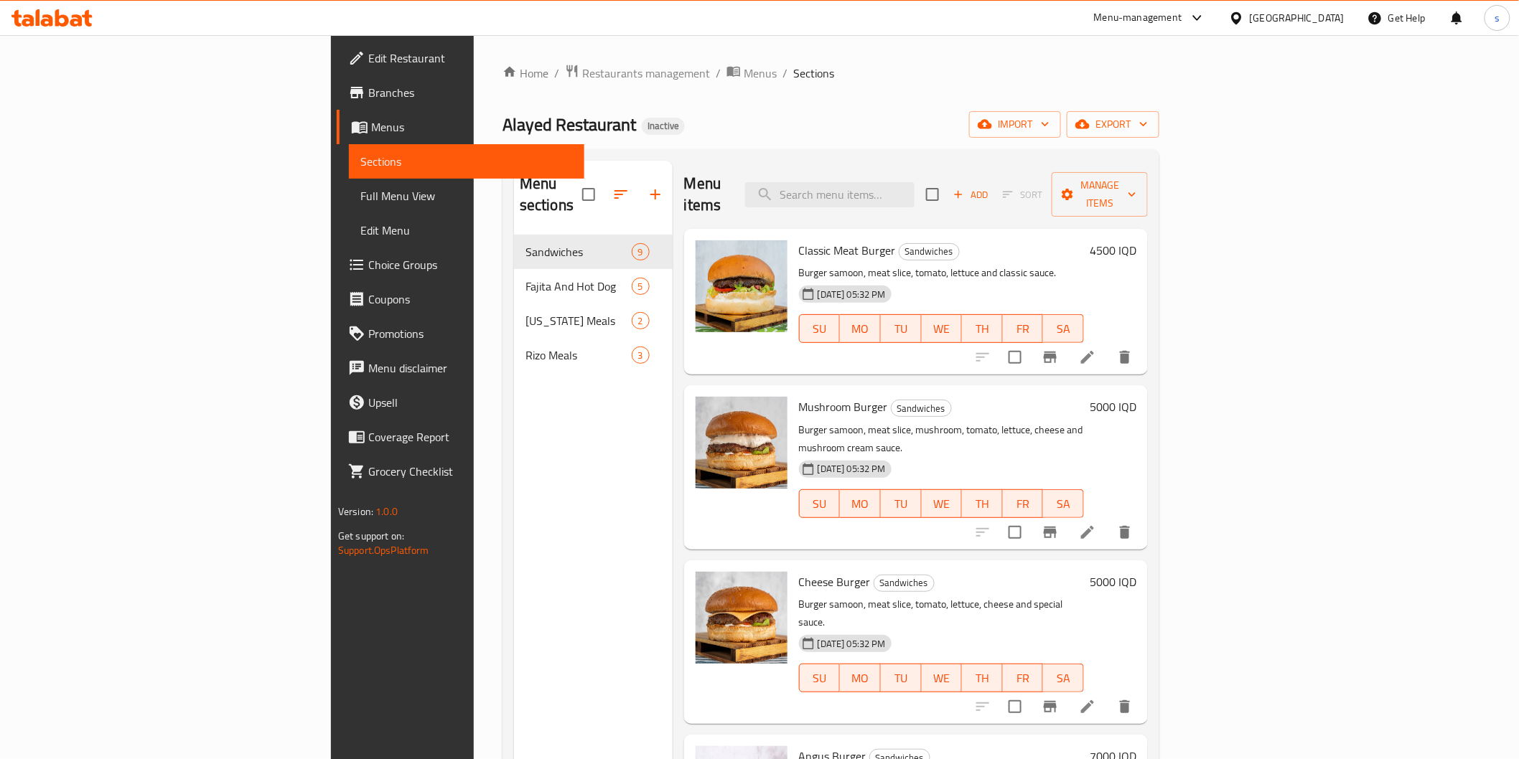
click at [360, 197] on span "Full Menu View" at bounding box center [466, 195] width 212 height 17
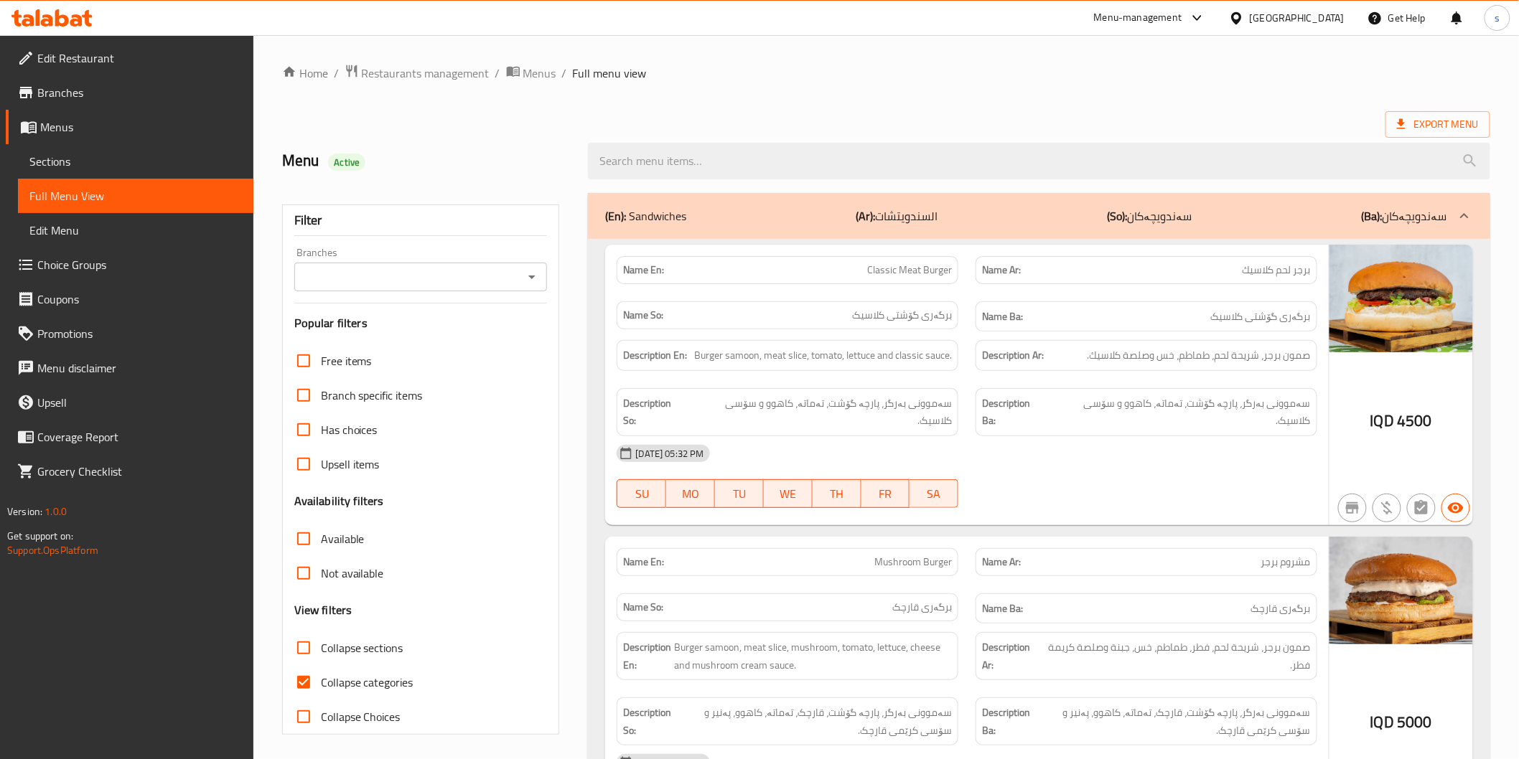
click at [426, 271] on input "Branches" at bounding box center [409, 277] width 221 height 20
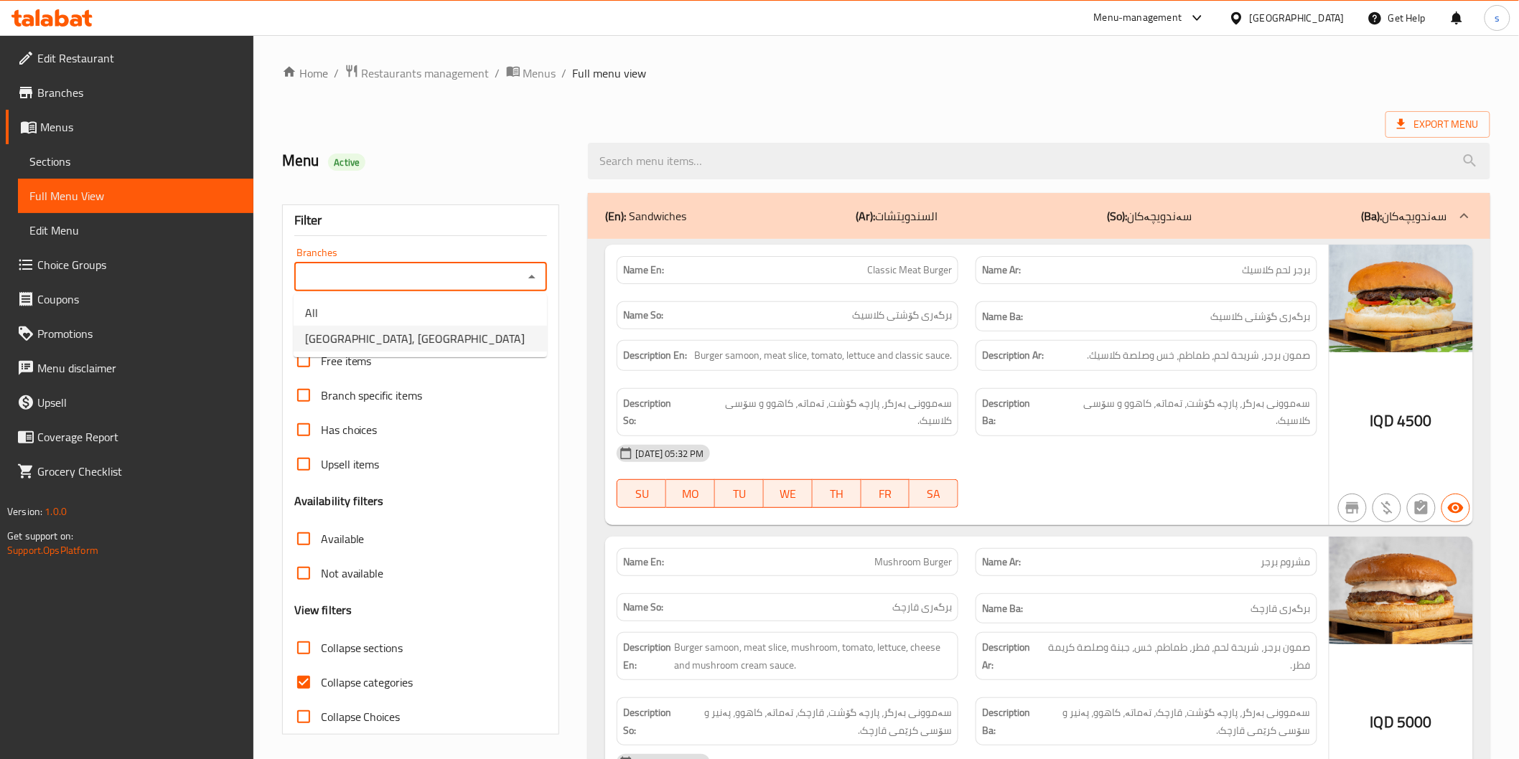
click at [416, 352] on ul "All Alayed Restaurant, [GEOGRAPHIC_DATA]" at bounding box center [420, 325] width 253 height 63
click at [426, 345] on span "[GEOGRAPHIC_DATA], [GEOGRAPHIC_DATA]" at bounding box center [415, 338] width 220 height 17
type input "[GEOGRAPHIC_DATA], [GEOGRAPHIC_DATA]"
click at [347, 685] on span "Collapse categories" at bounding box center [367, 682] width 93 height 17
click at [321, 685] on input "Collapse categories" at bounding box center [303, 682] width 34 height 34
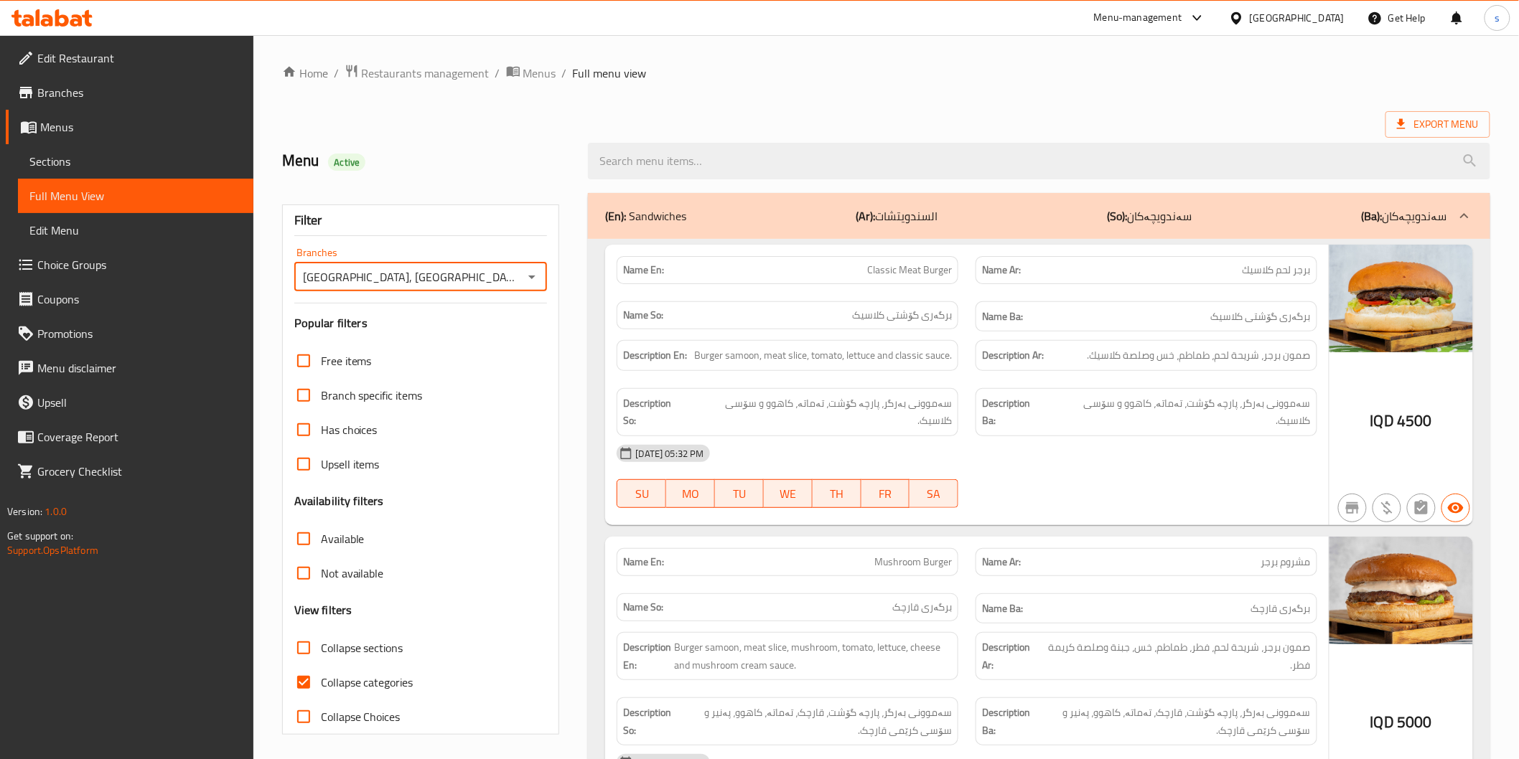
checkbox input "false"
click at [1178, 258] on div "Name Ar: برجر لحم كلاسيك" at bounding box center [1146, 270] width 342 height 28
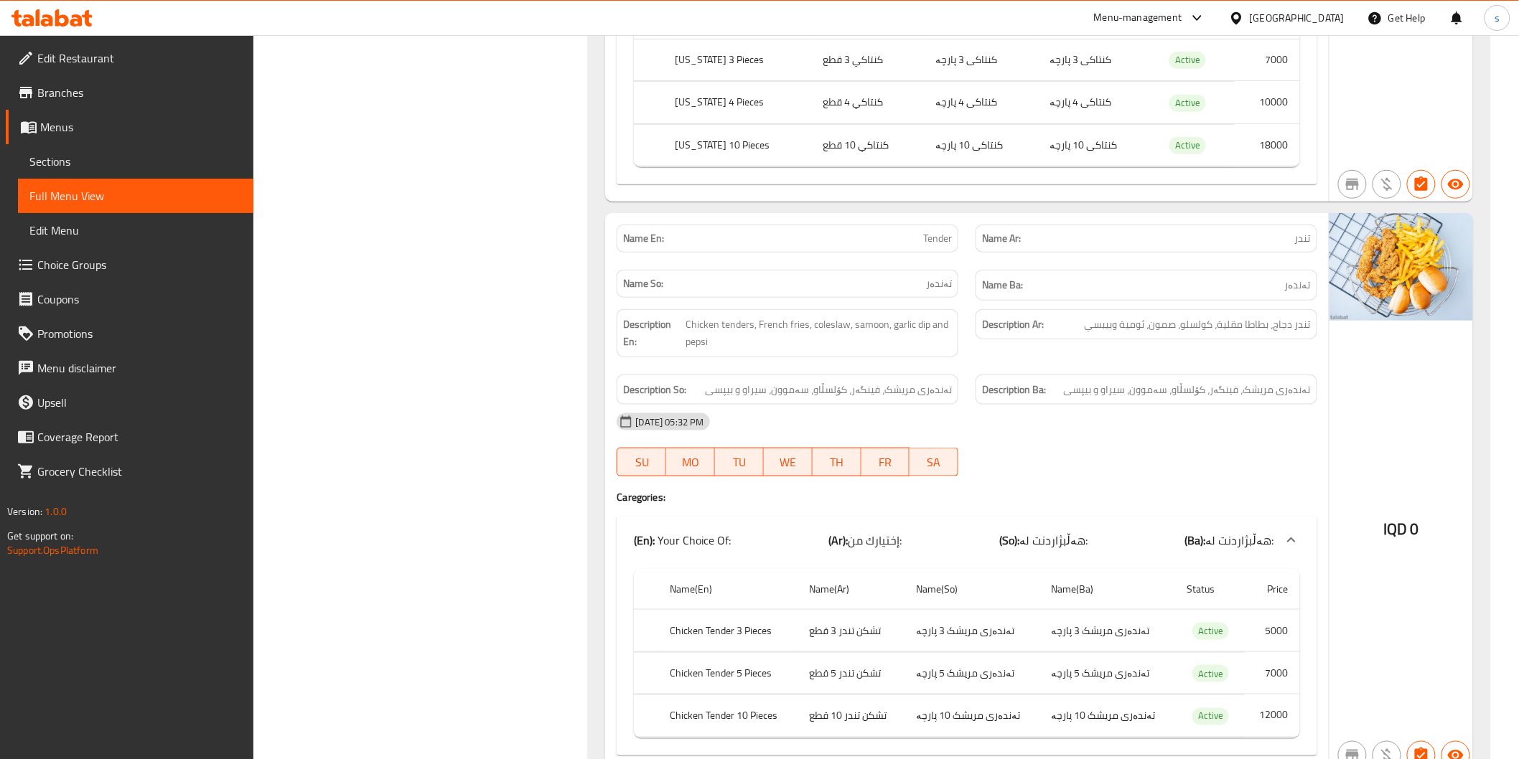
scroll to position [5024, 0]
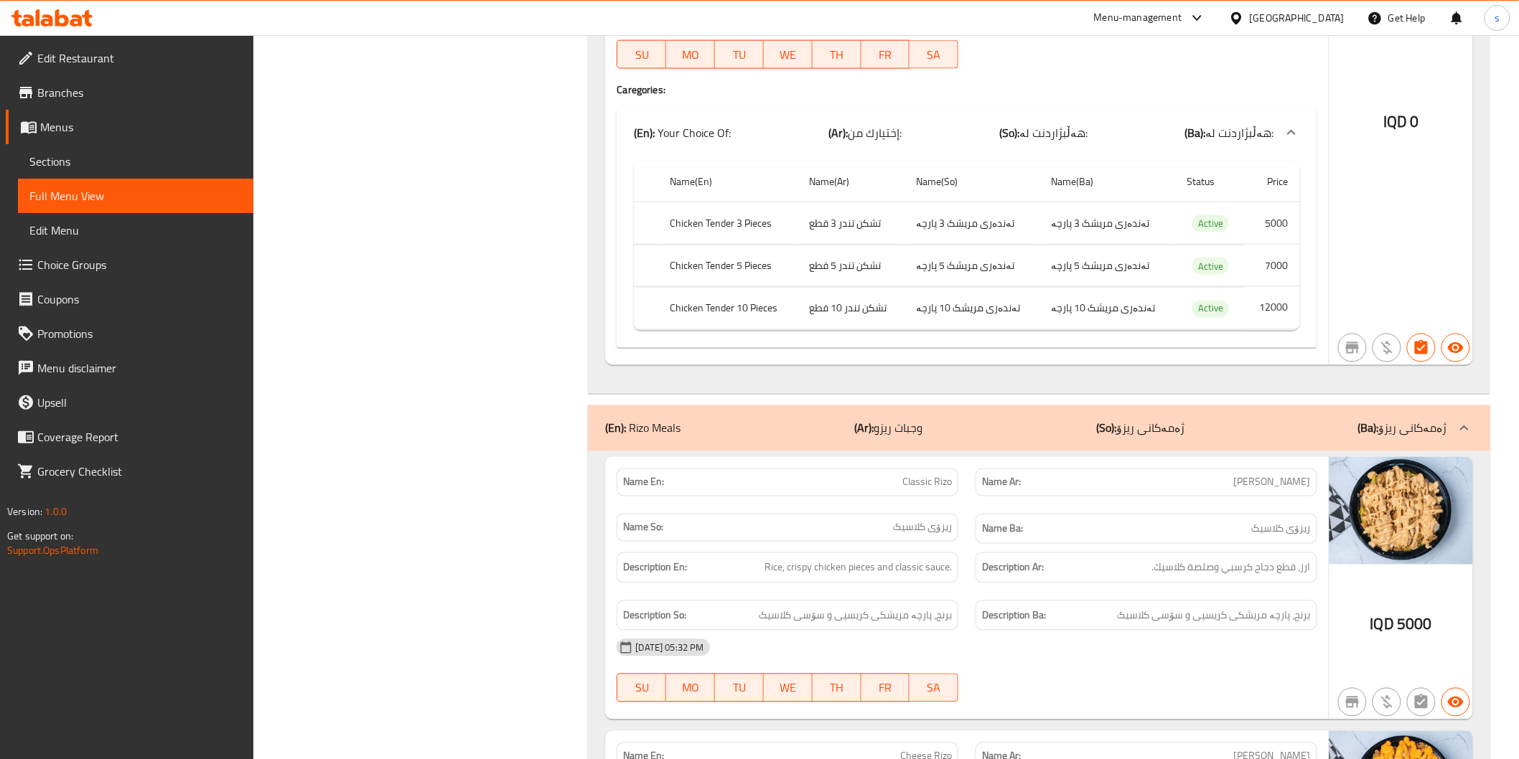
scroll to position [5412, 0]
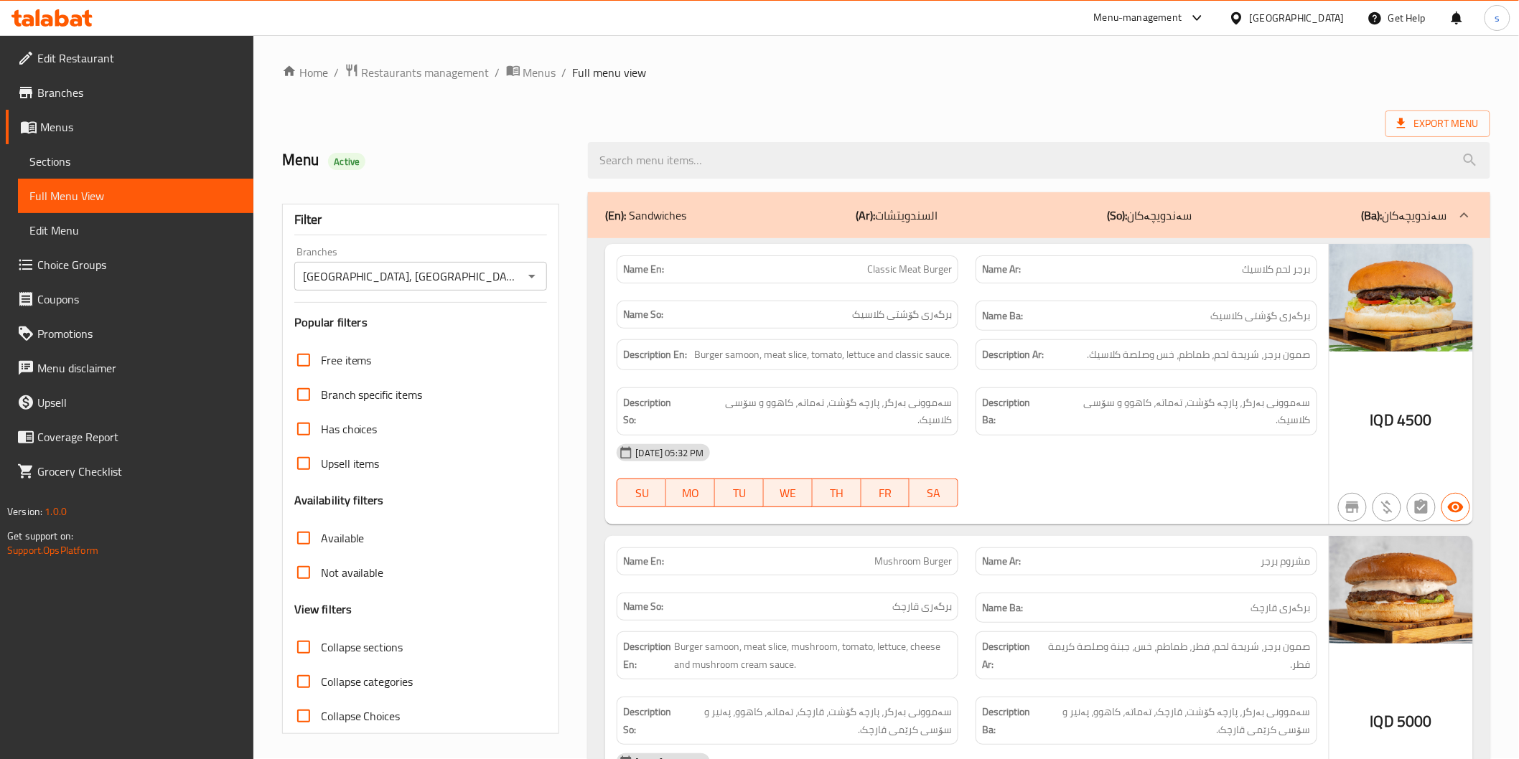
scroll to position [0, 0]
click at [417, 66] on span "Restaurants management" at bounding box center [426, 73] width 128 height 17
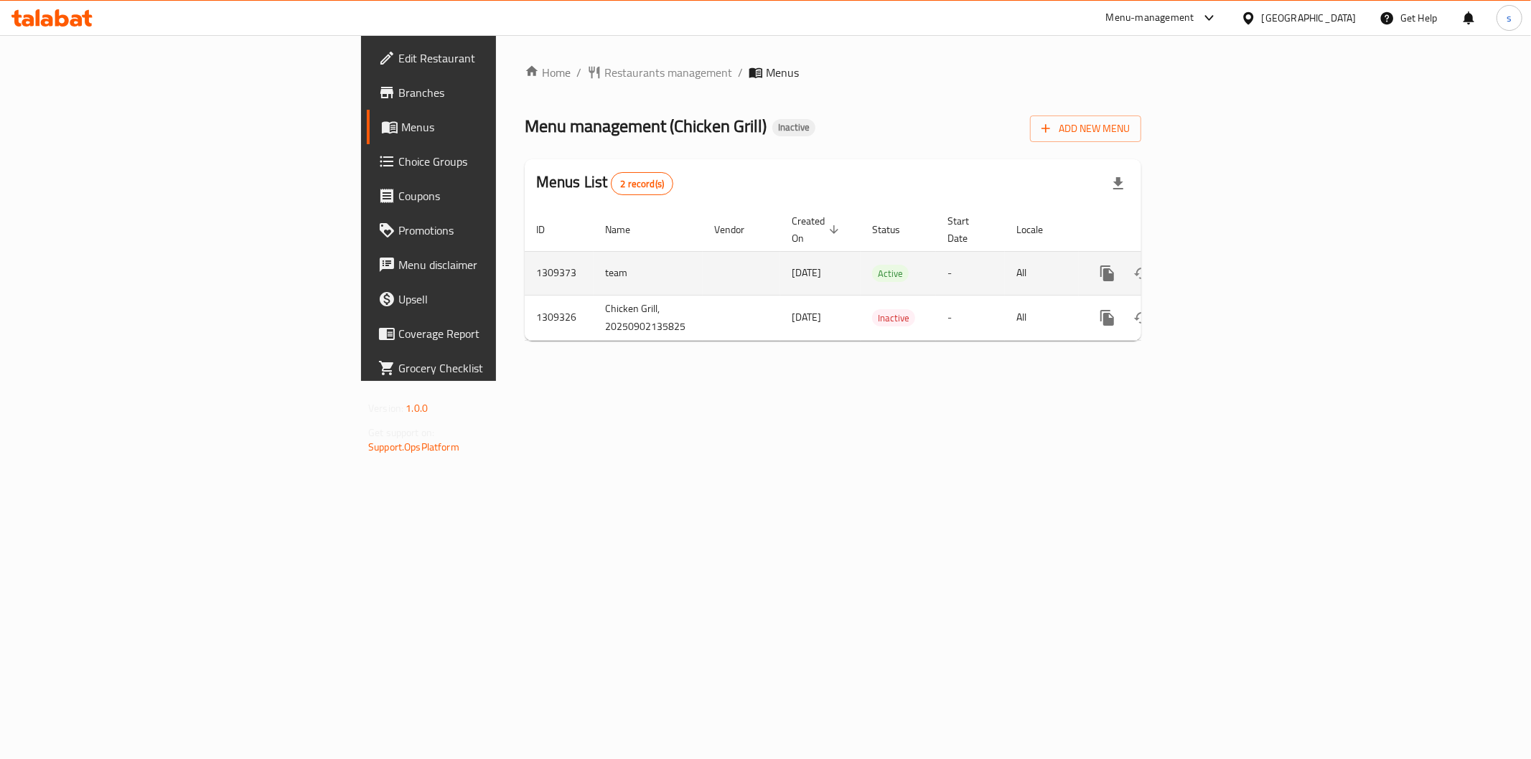
click at [1219, 265] on icon "enhanced table" at bounding box center [1210, 273] width 17 height 17
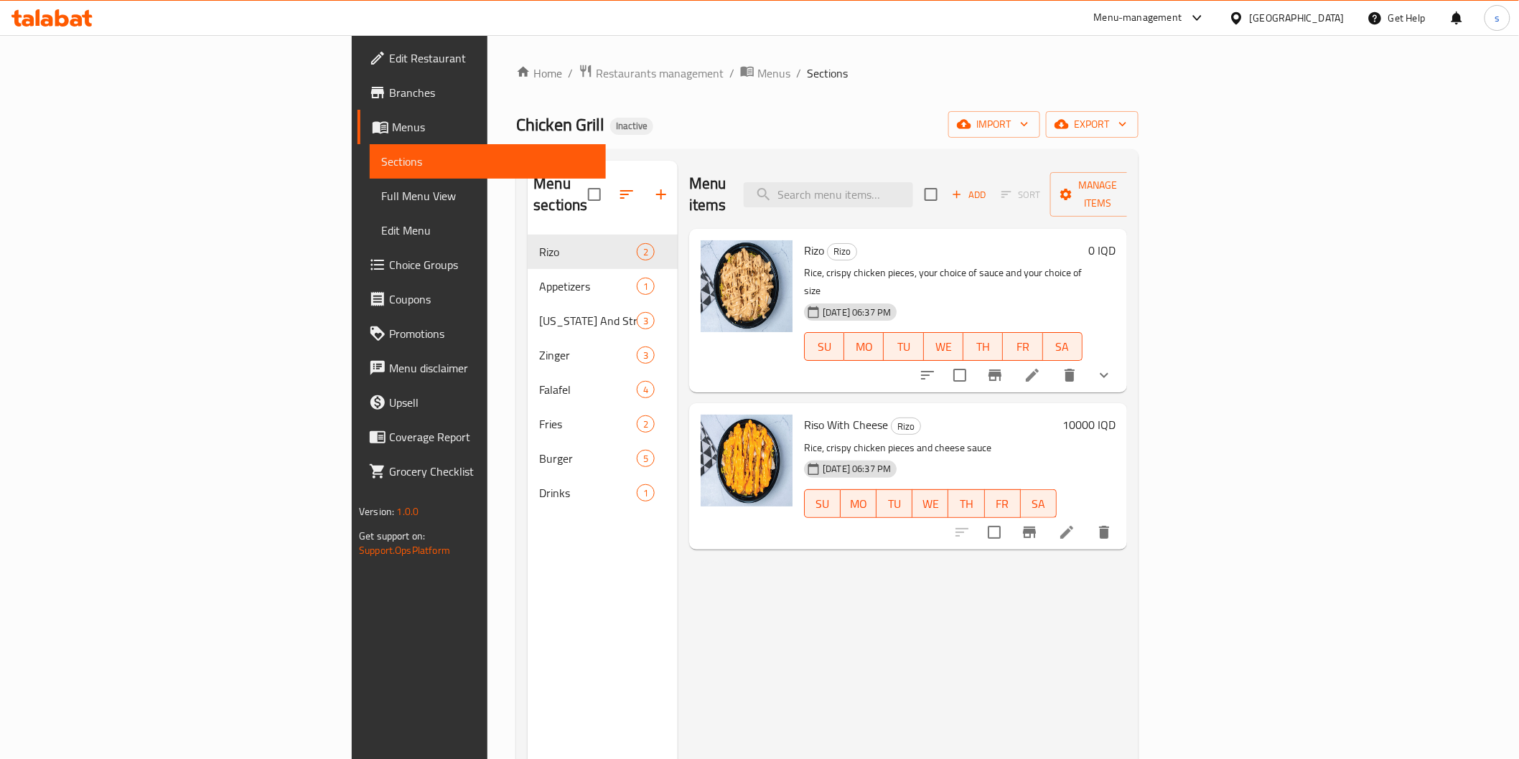
click at [381, 201] on span "Full Menu View" at bounding box center [487, 195] width 212 height 17
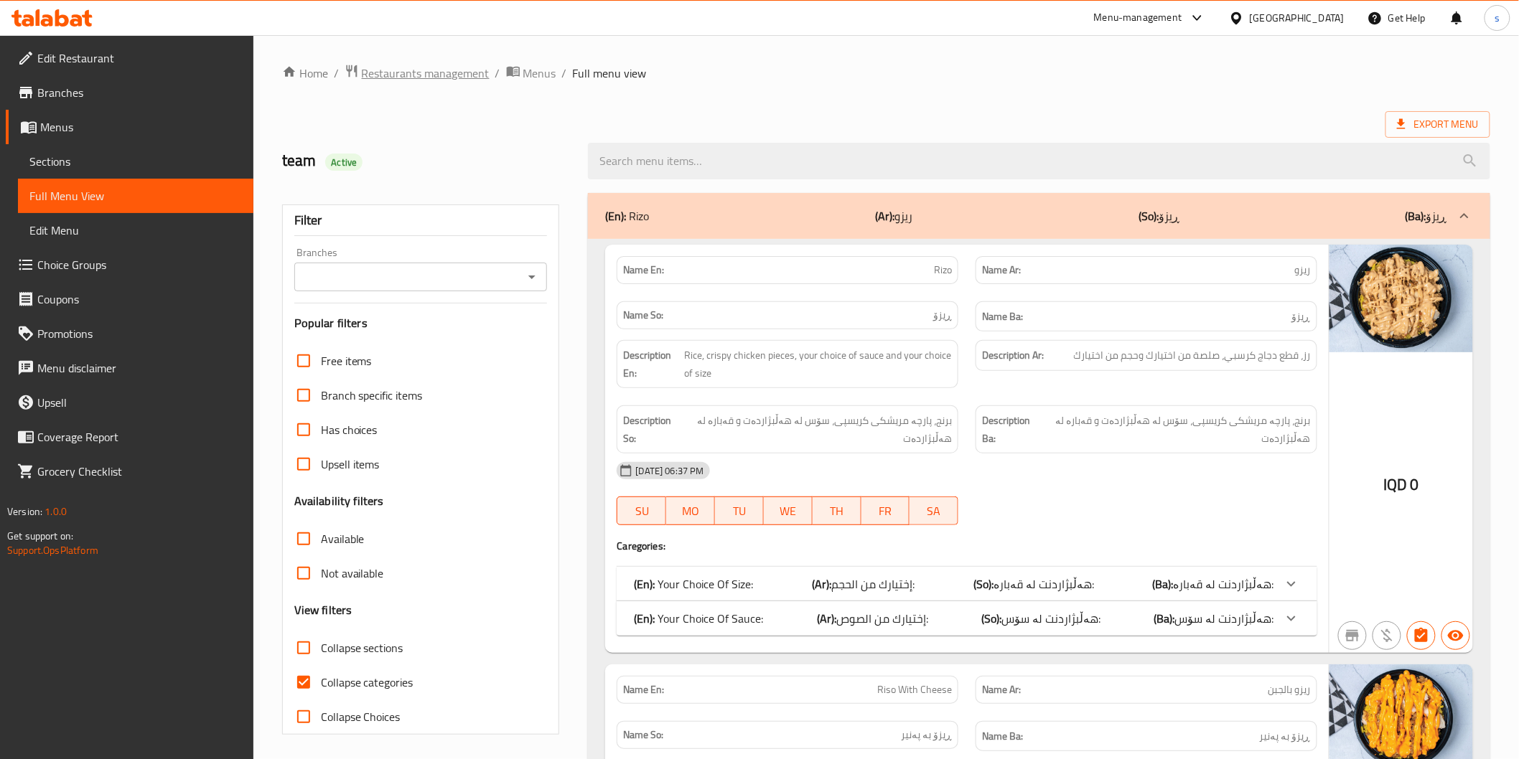
click at [453, 82] on span "Restaurants management" at bounding box center [426, 73] width 128 height 17
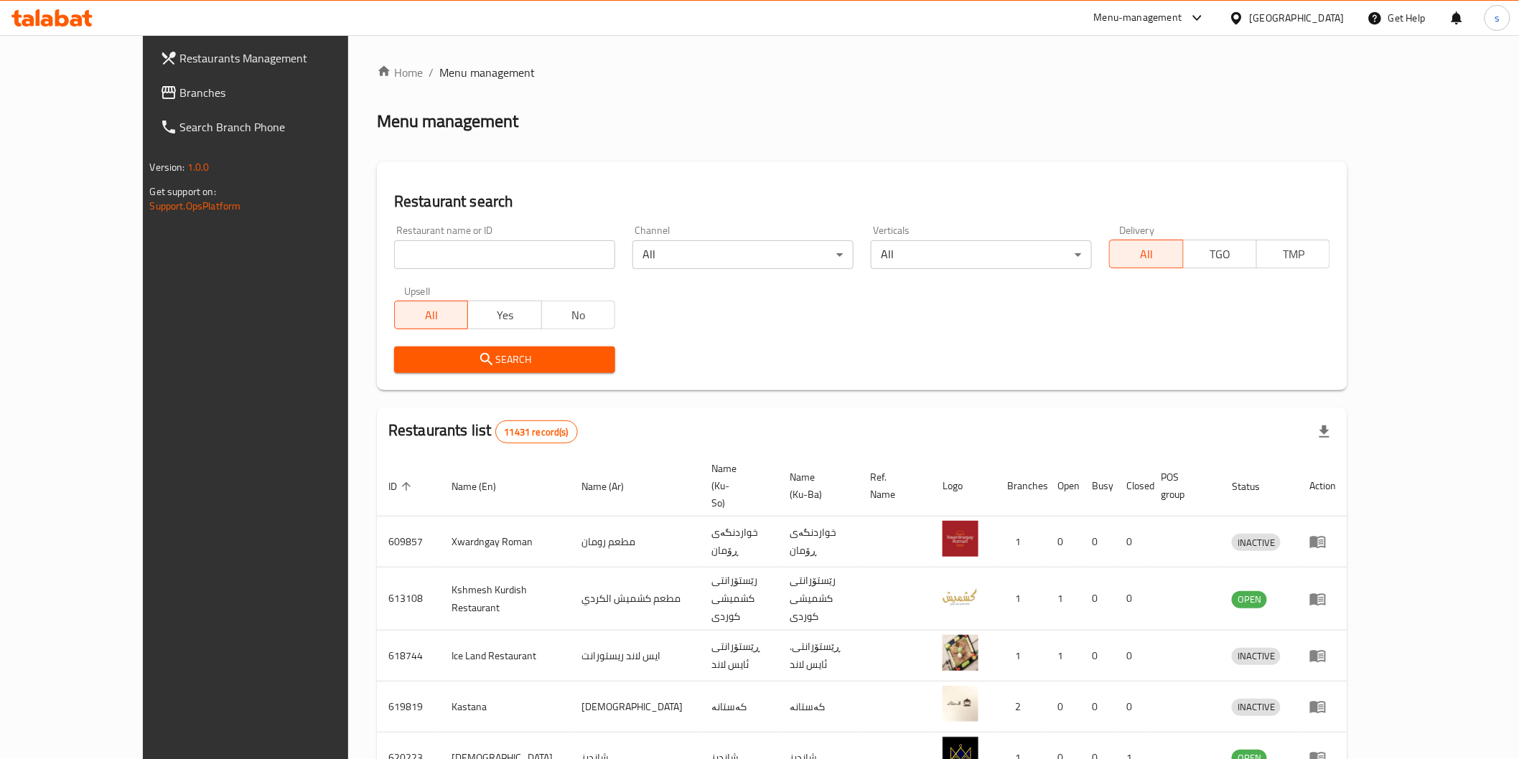
click at [394, 246] on input "search" at bounding box center [504, 254] width 221 height 29
paste input "Chicken Grill"
type input "Chicken Grill"
click button "Search" at bounding box center [504, 360] width 221 height 27
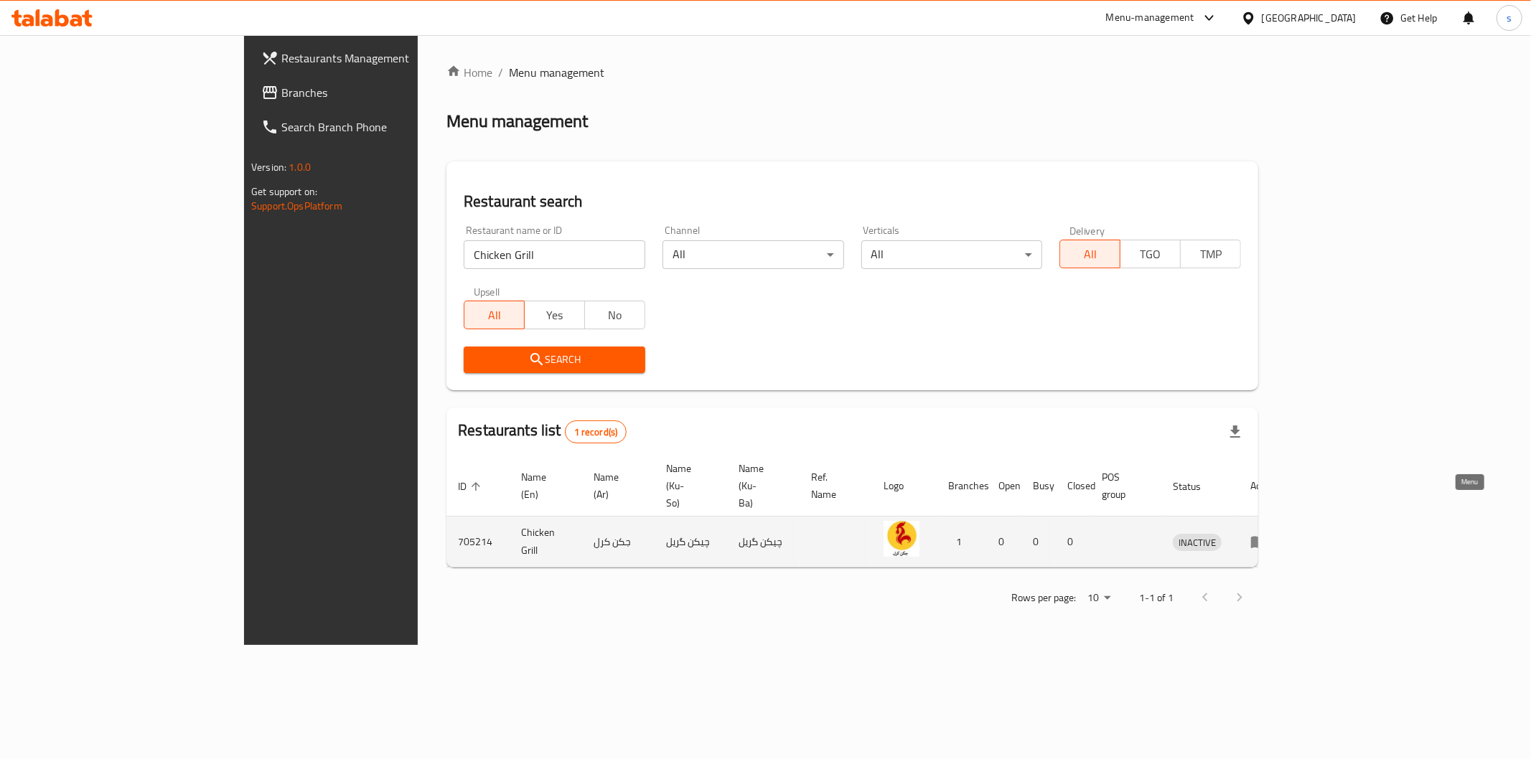
click at [1267, 537] on icon "enhanced table" at bounding box center [1259, 543] width 16 height 12
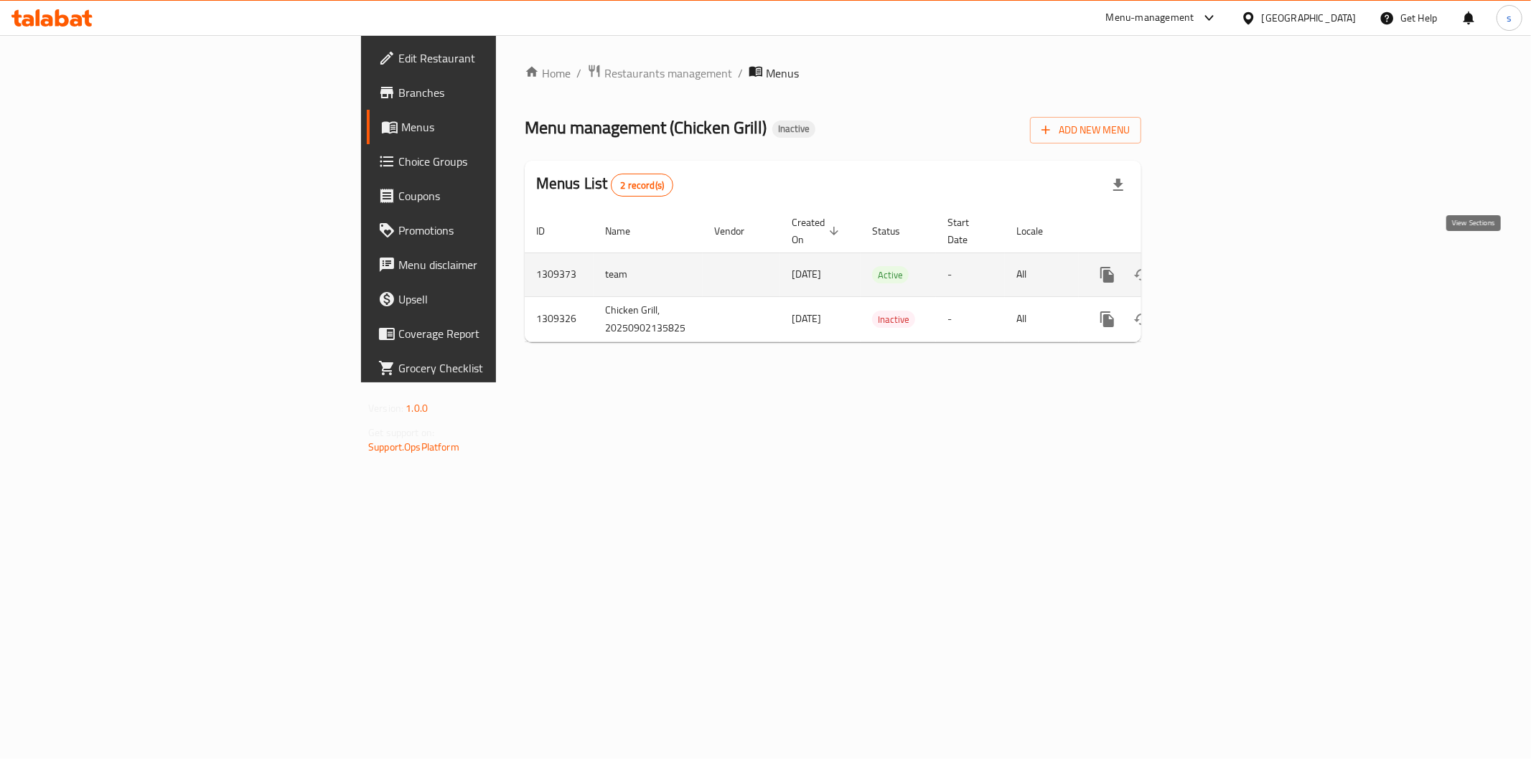
click at [1219, 266] on icon "enhanced table" at bounding box center [1210, 274] width 17 height 17
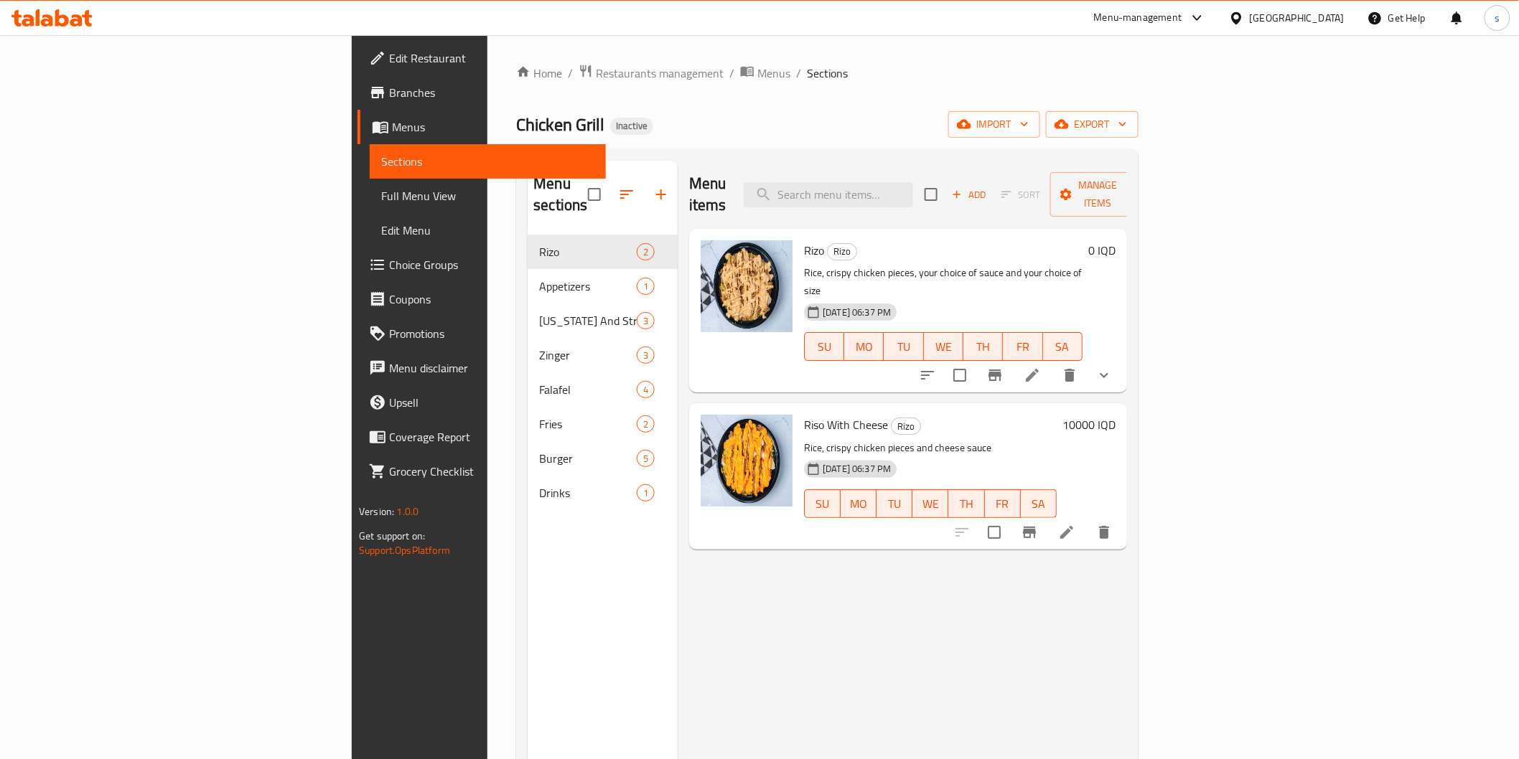
click at [381, 194] on span "Full Menu View" at bounding box center [487, 195] width 212 height 17
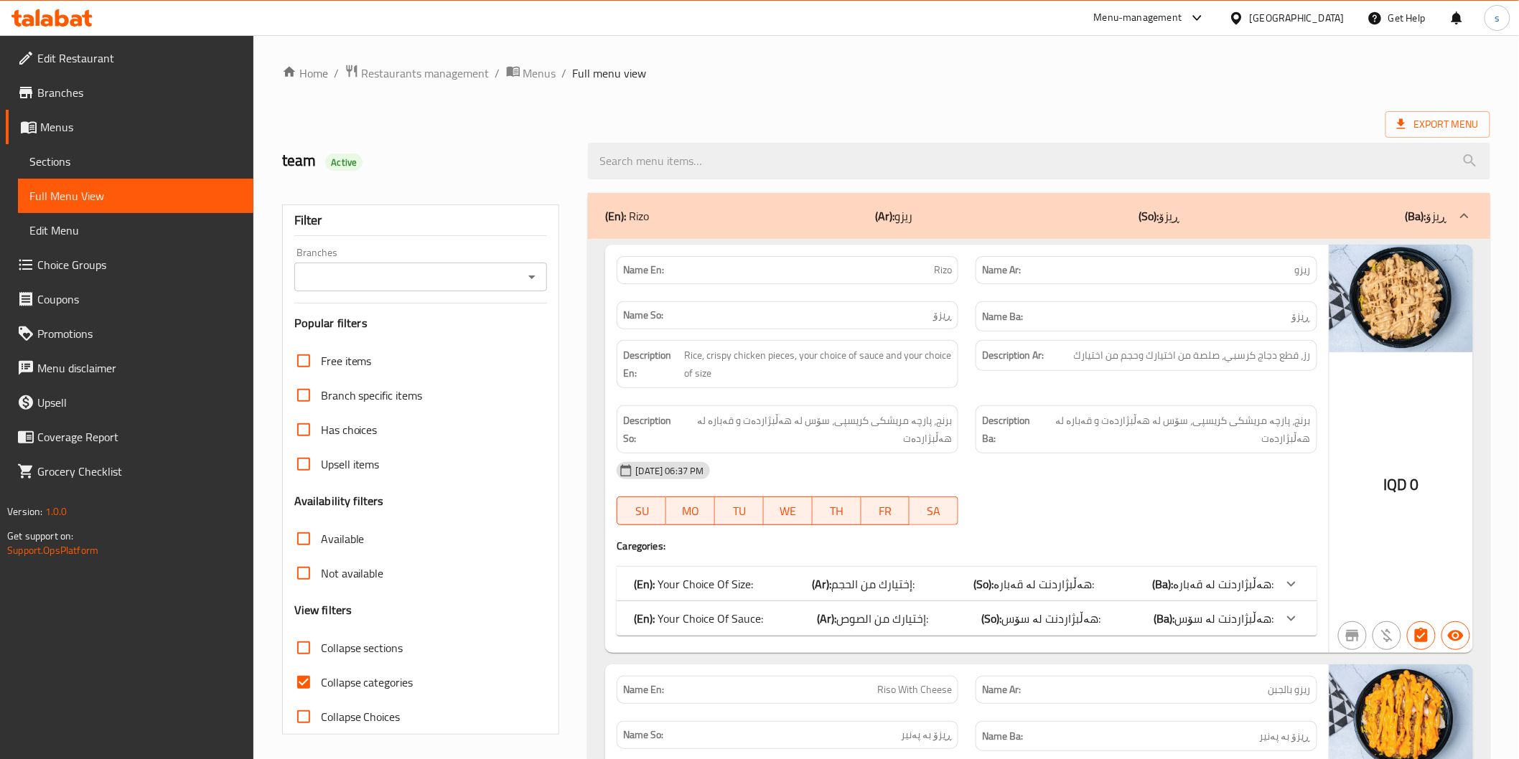
click at [471, 268] on input "Branches" at bounding box center [409, 277] width 221 height 20
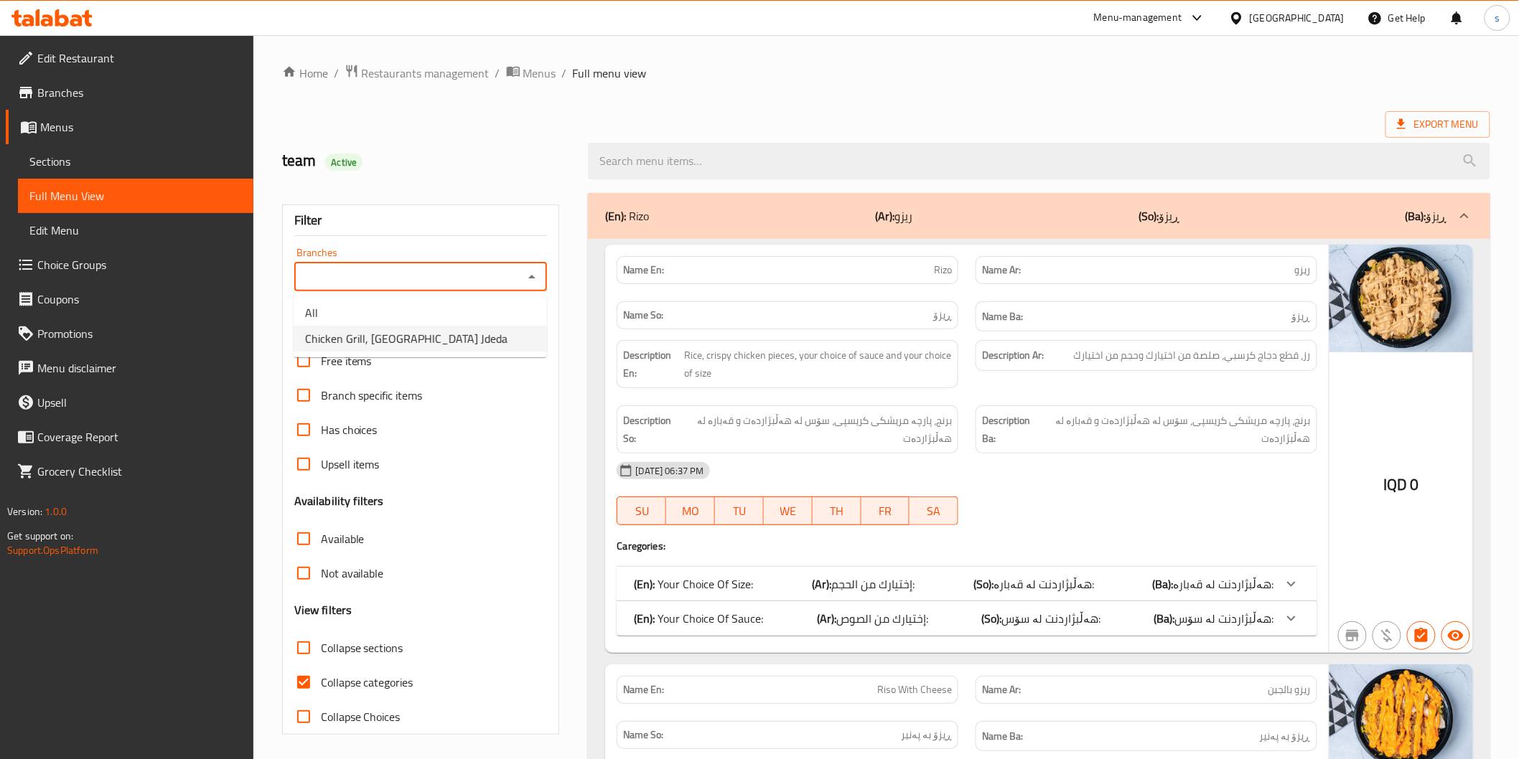
click at [464, 342] on li "Chicken Grill, [GEOGRAPHIC_DATA] Jdeda" at bounding box center [420, 339] width 253 height 26
type input "Chicken Grill, [GEOGRAPHIC_DATA] Jdeda"
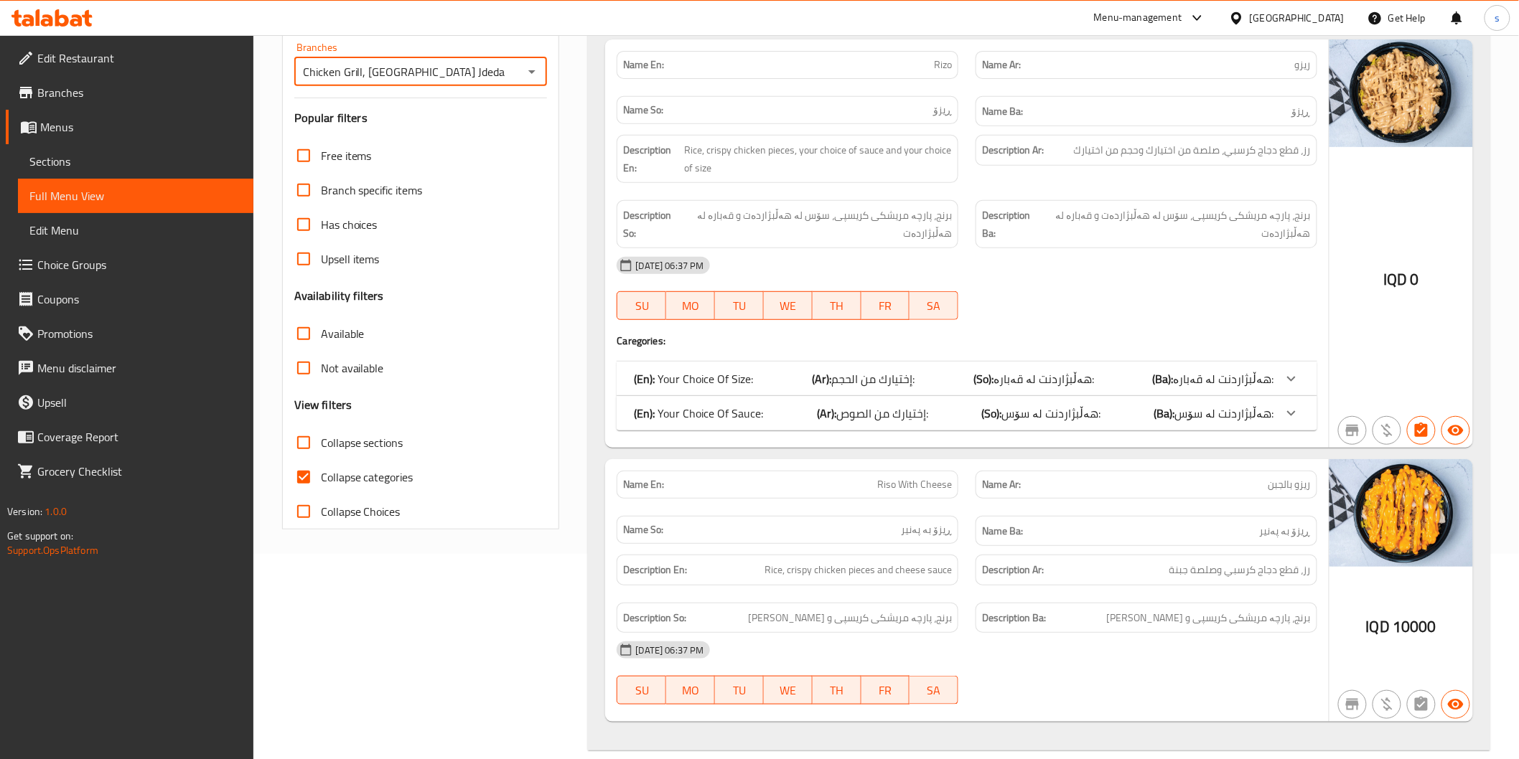
scroll to position [319, 0]
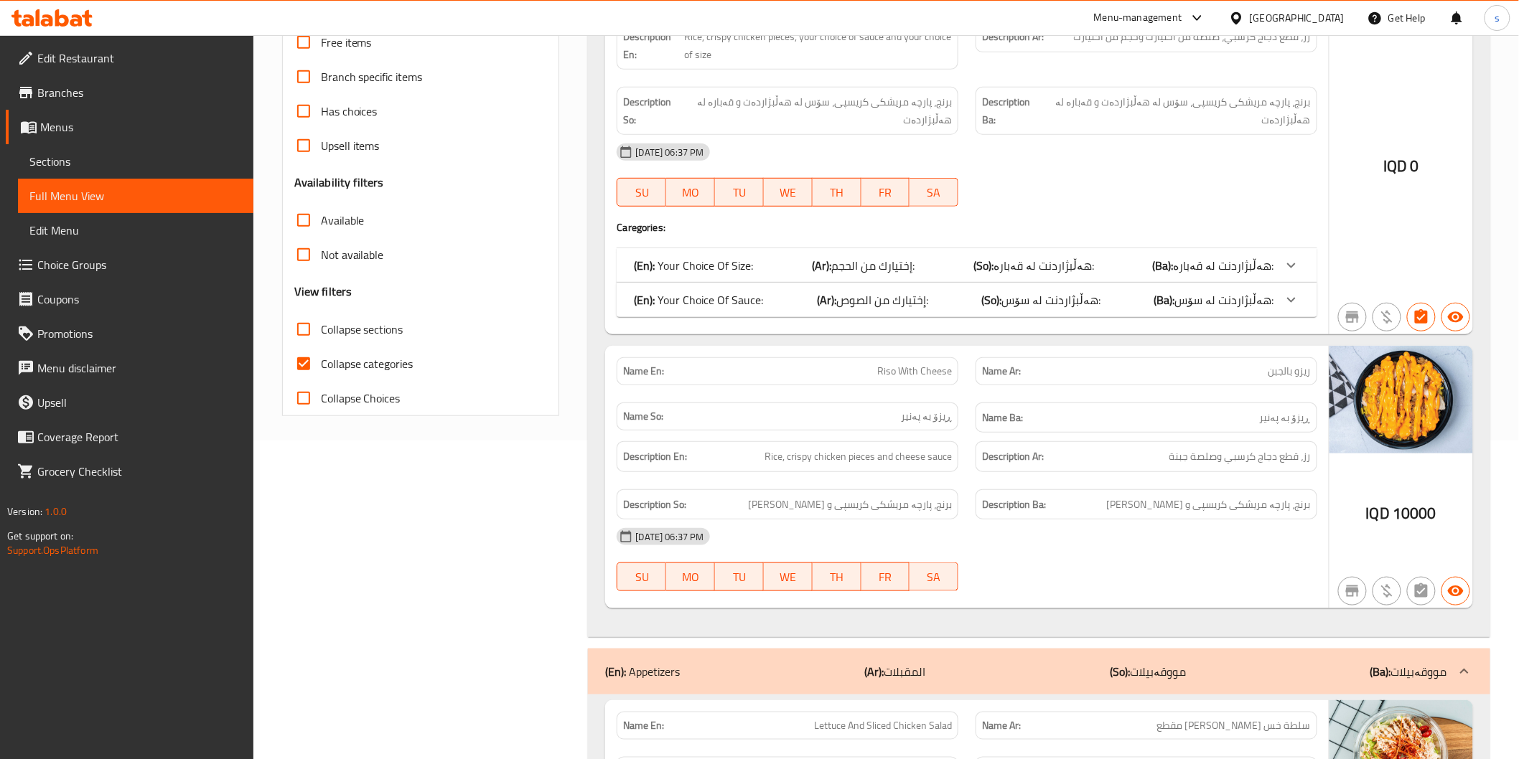
click at [389, 361] on span "Collapse categories" at bounding box center [367, 363] width 93 height 17
click at [321, 361] on input "Collapse categories" at bounding box center [303, 364] width 34 height 34
checkbox input "false"
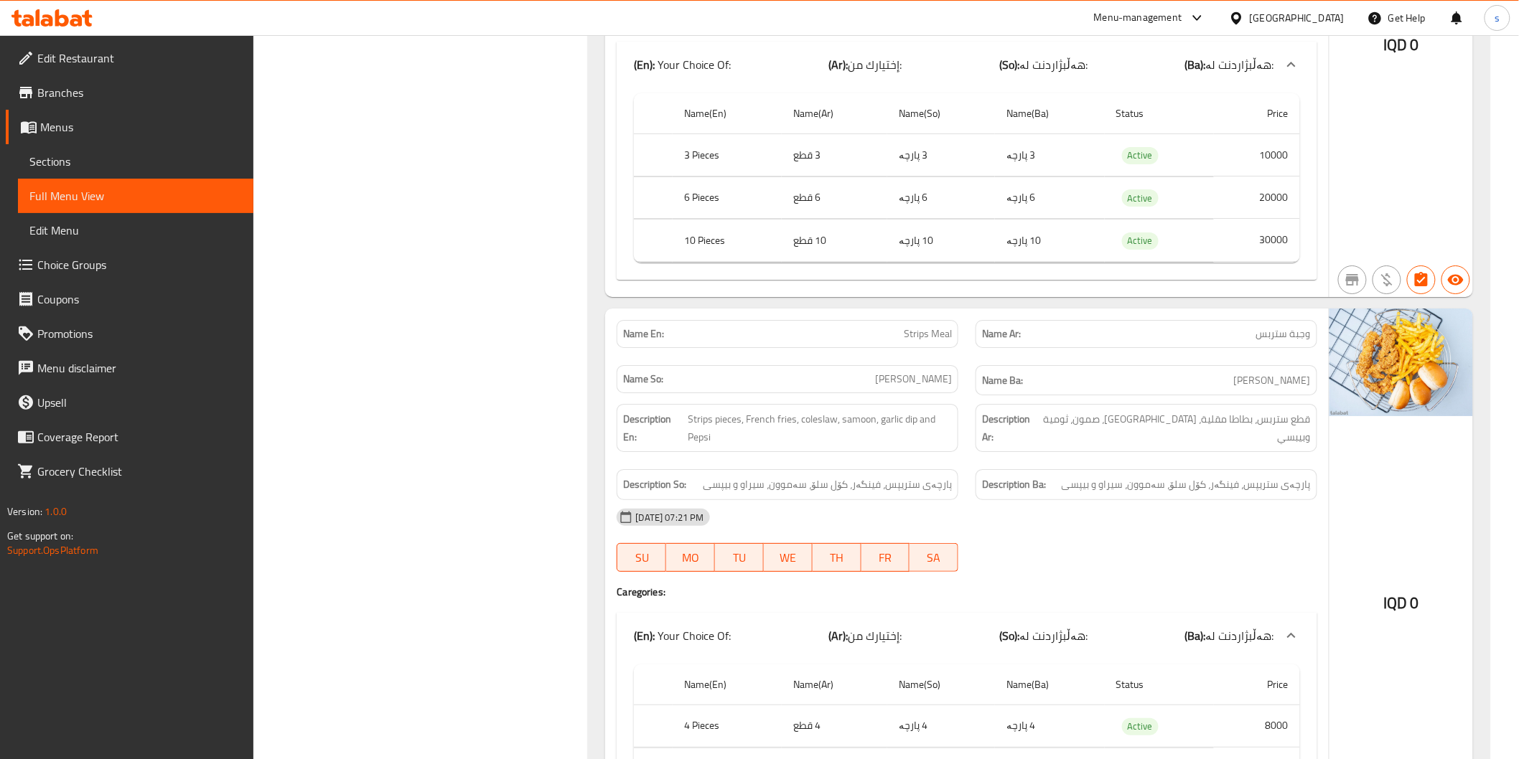
scroll to position [0, 0]
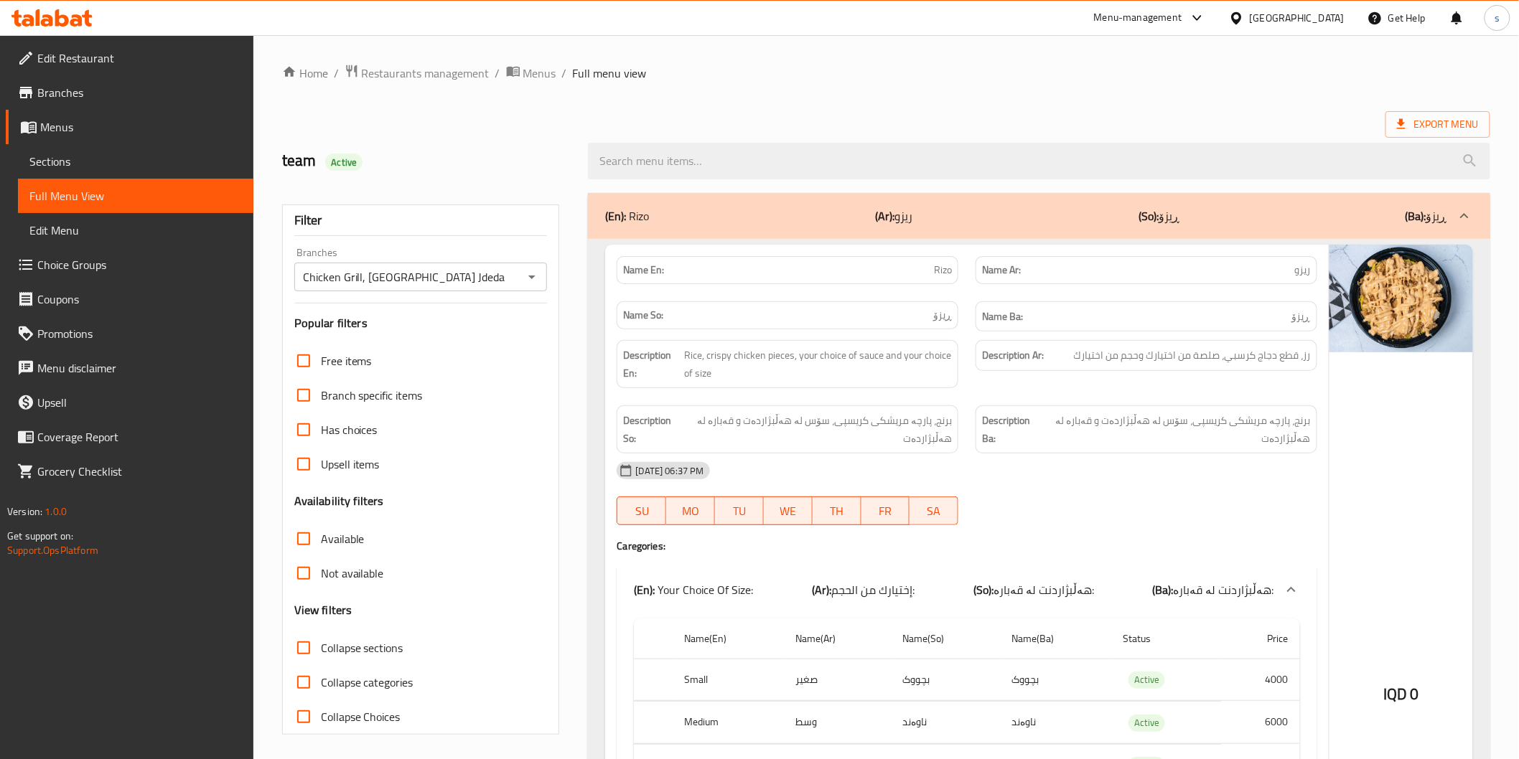
click at [370, 657] on span "Collapse sections" at bounding box center [362, 648] width 83 height 17
click at [321, 657] on input "Collapse sections" at bounding box center [303, 648] width 34 height 34
checkbox input "true"
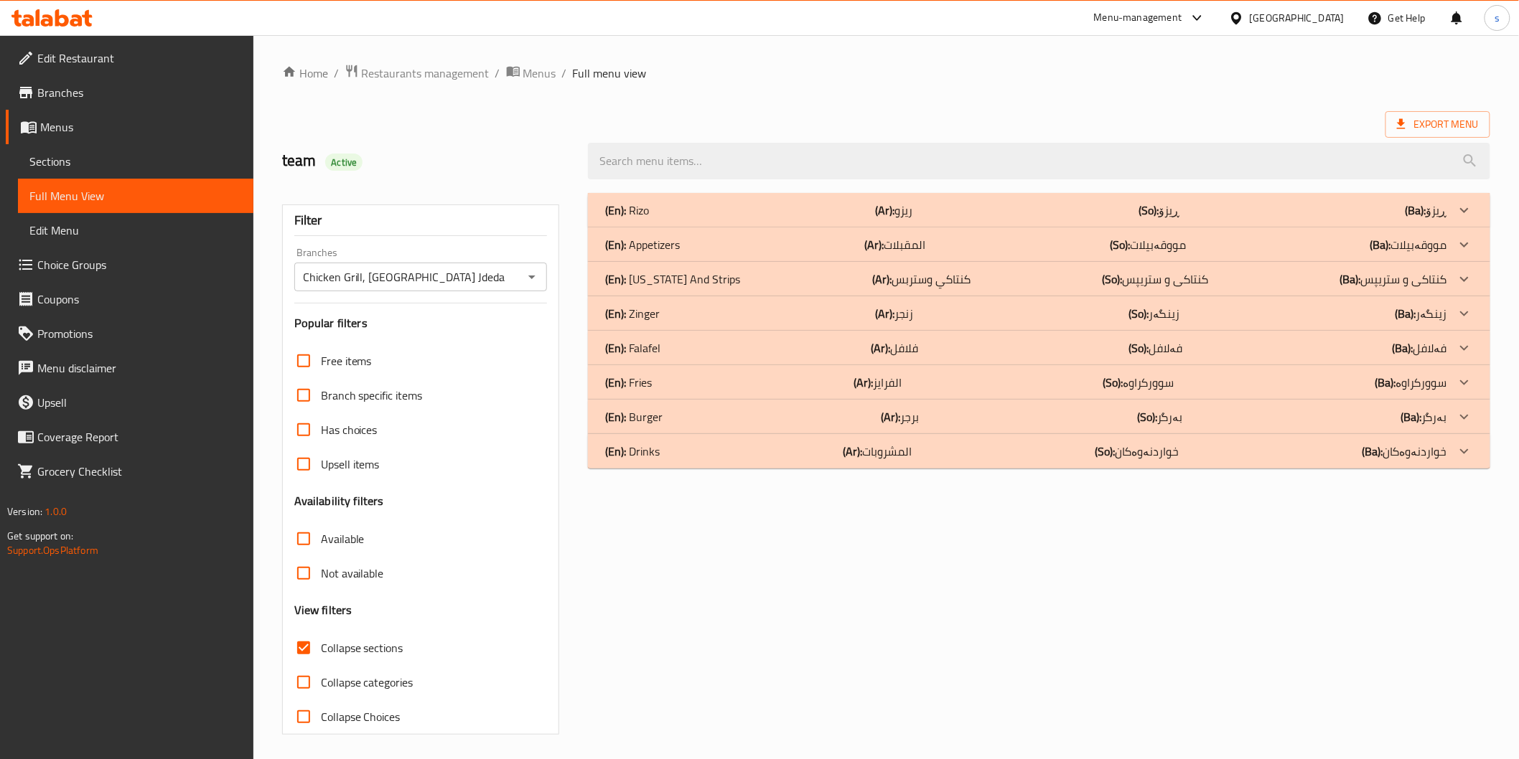
click at [776, 219] on div "(En): Drinks (Ar): المشروبات (So): خواردنەوەکان (Ba): خواردنەوەکان" at bounding box center [1025, 210] width 841 height 17
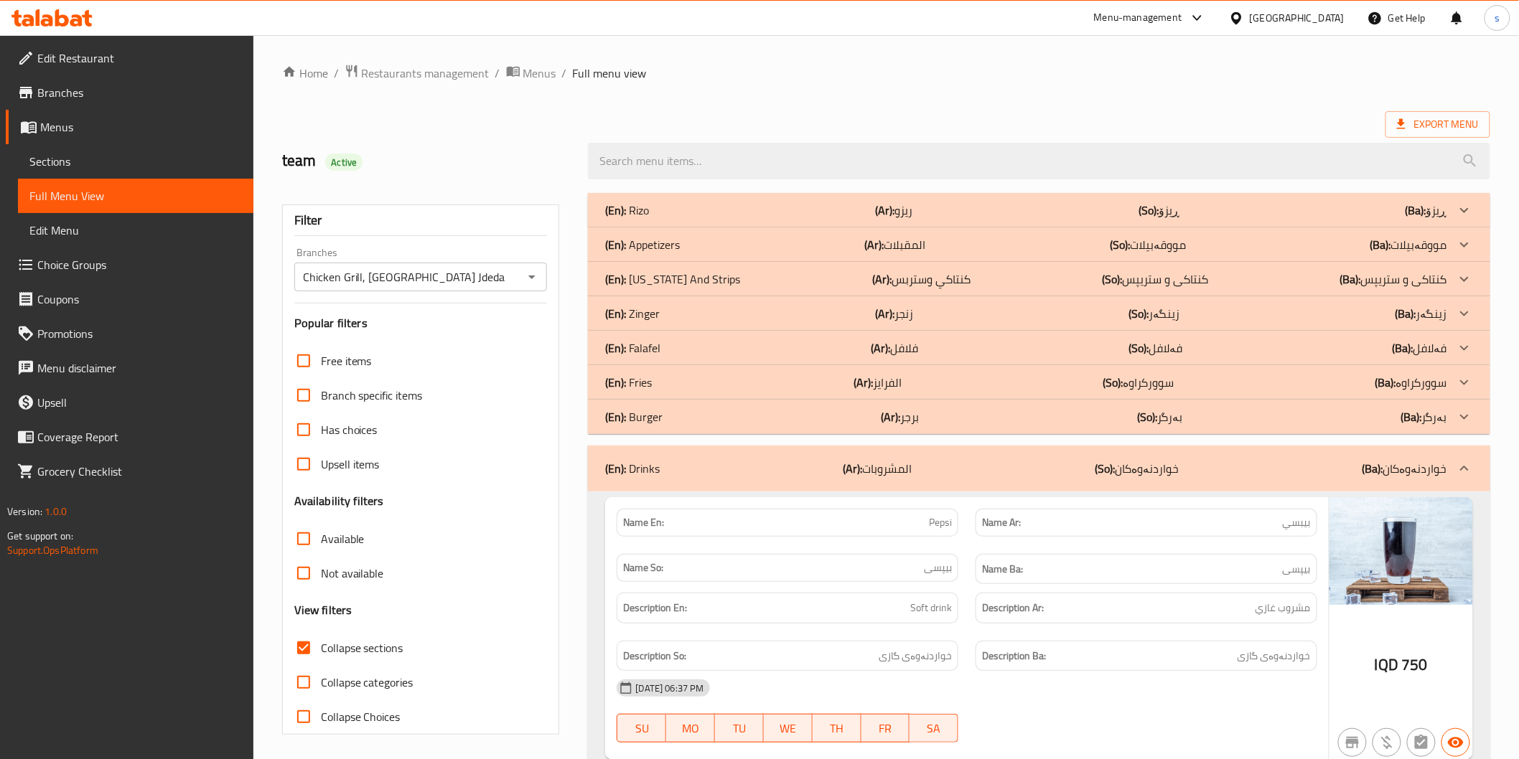
click at [875, 219] on p "(Ar): الفرايز" at bounding box center [893, 210] width 37 height 17
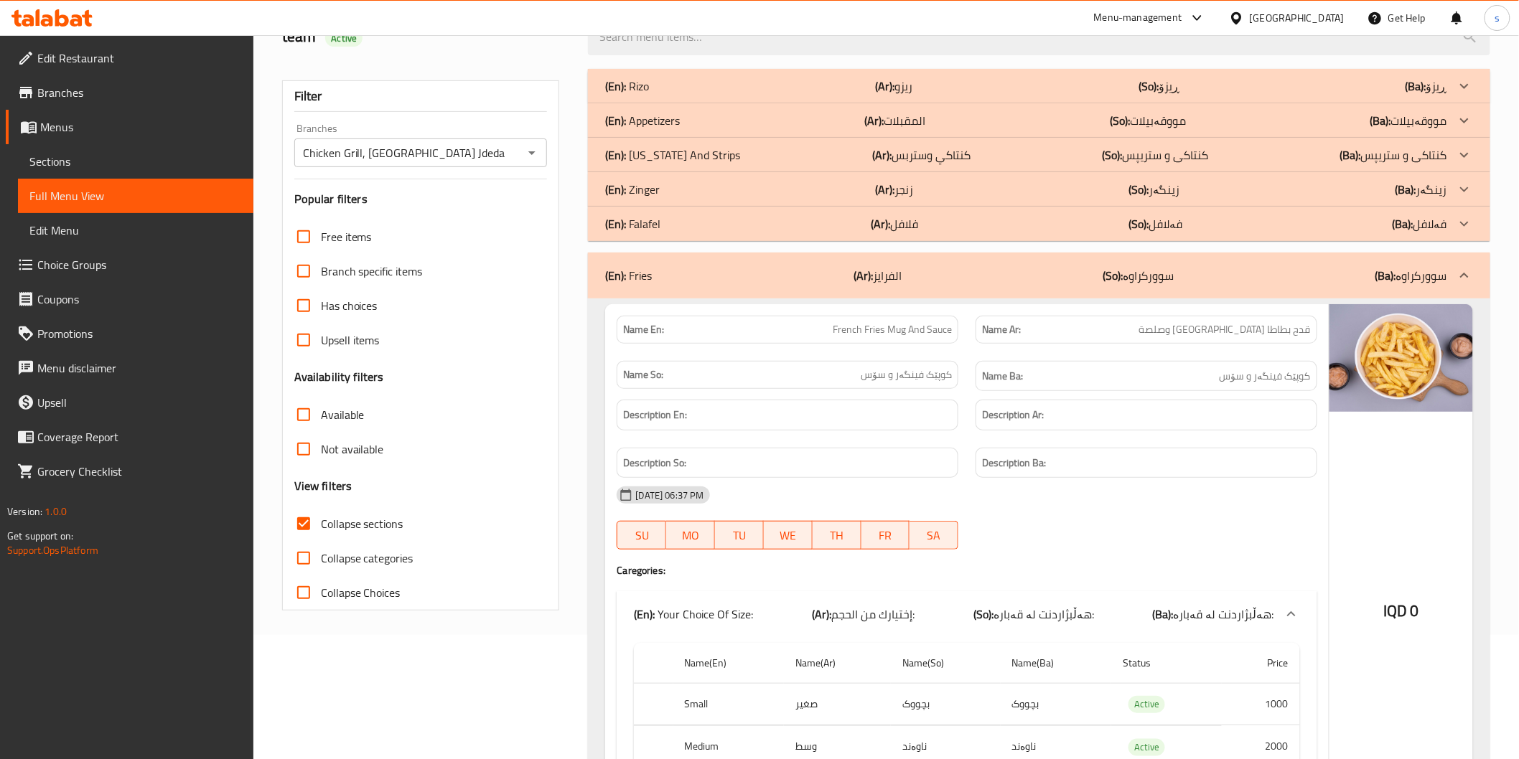
scroll to position [80, 0]
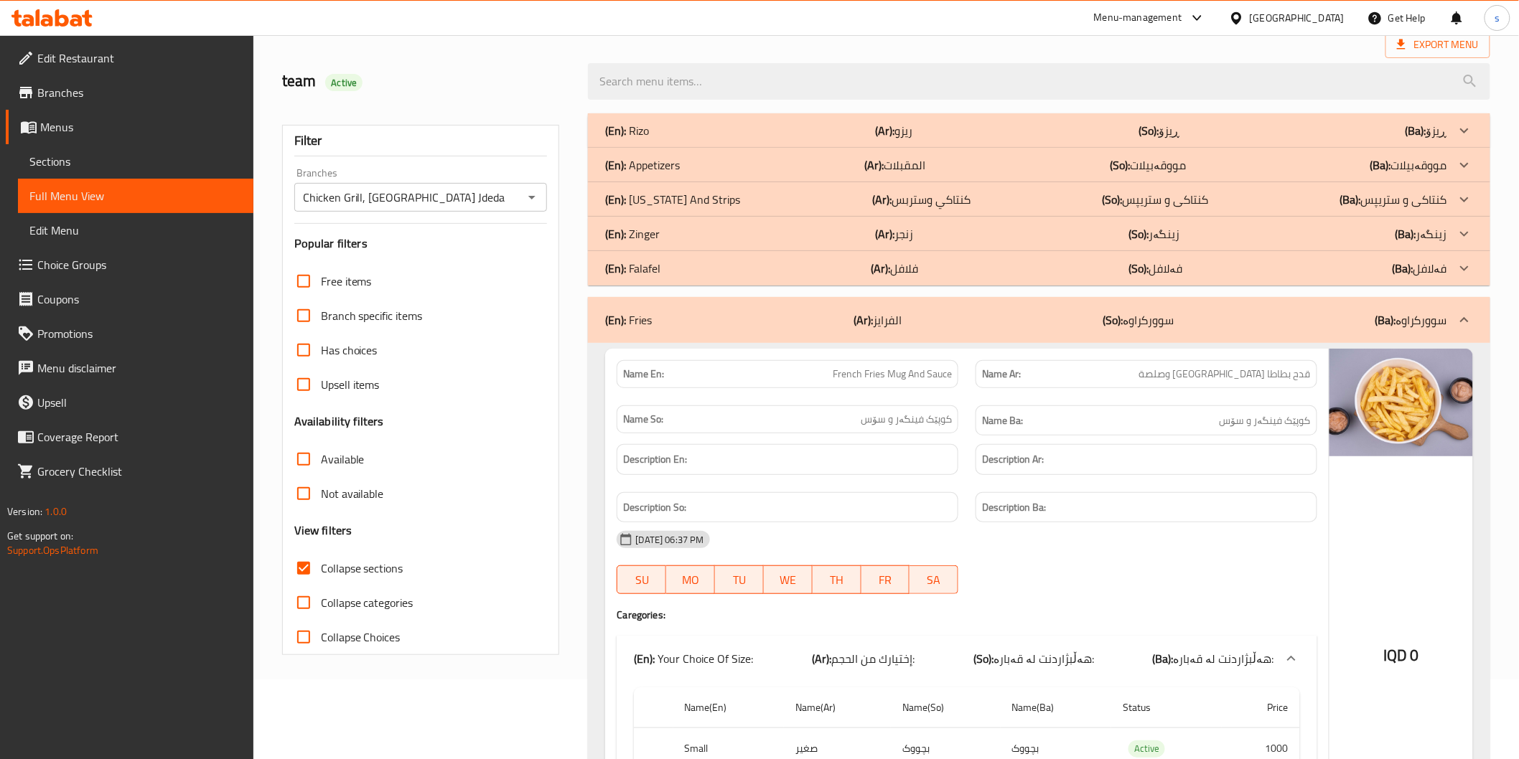
click at [940, 148] on div "(En): Zinger (Ar): زنجر (So): زینگەر (Ba): زینگەر" at bounding box center [1038, 130] width 901 height 34
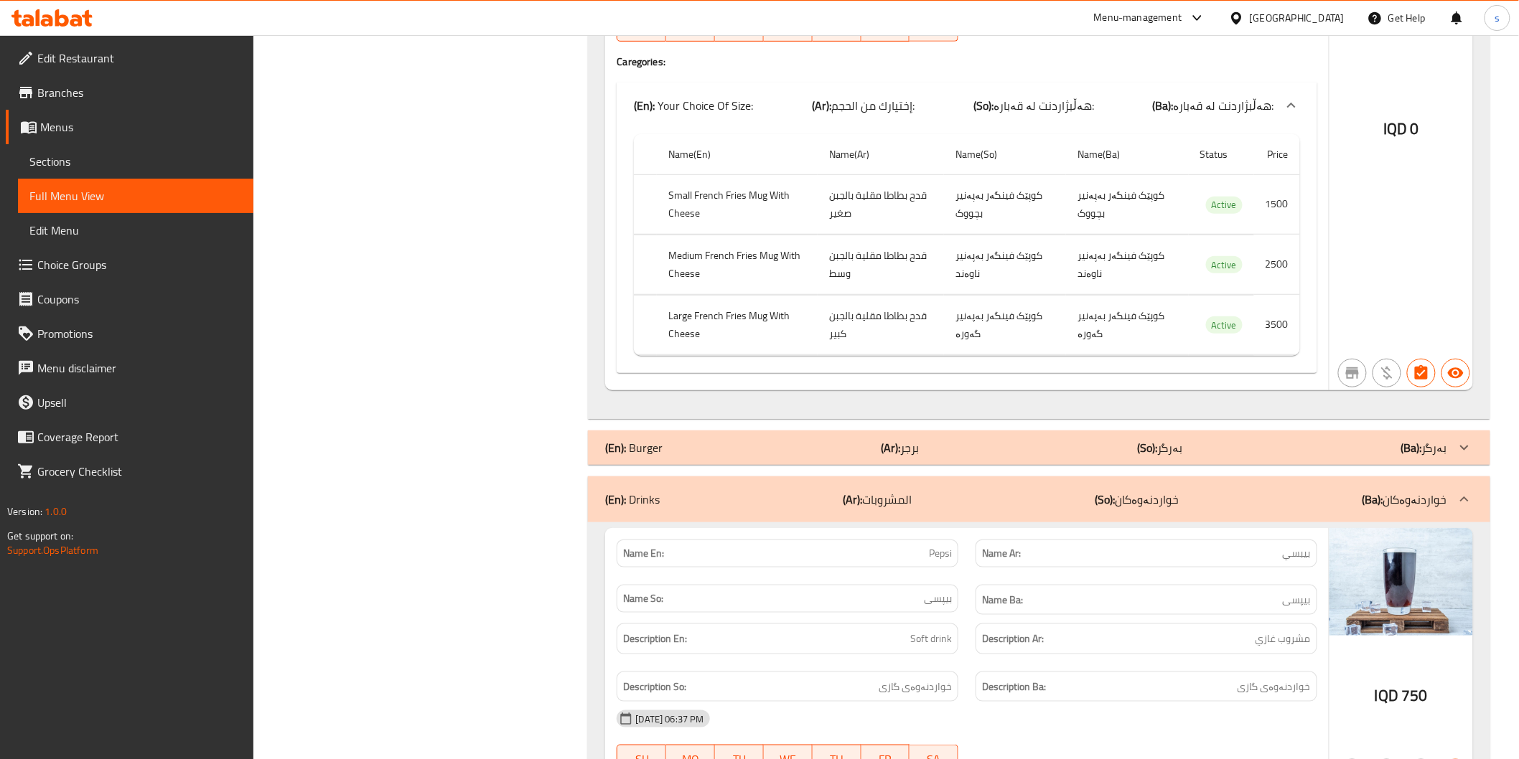
scroll to position [2631, 0]
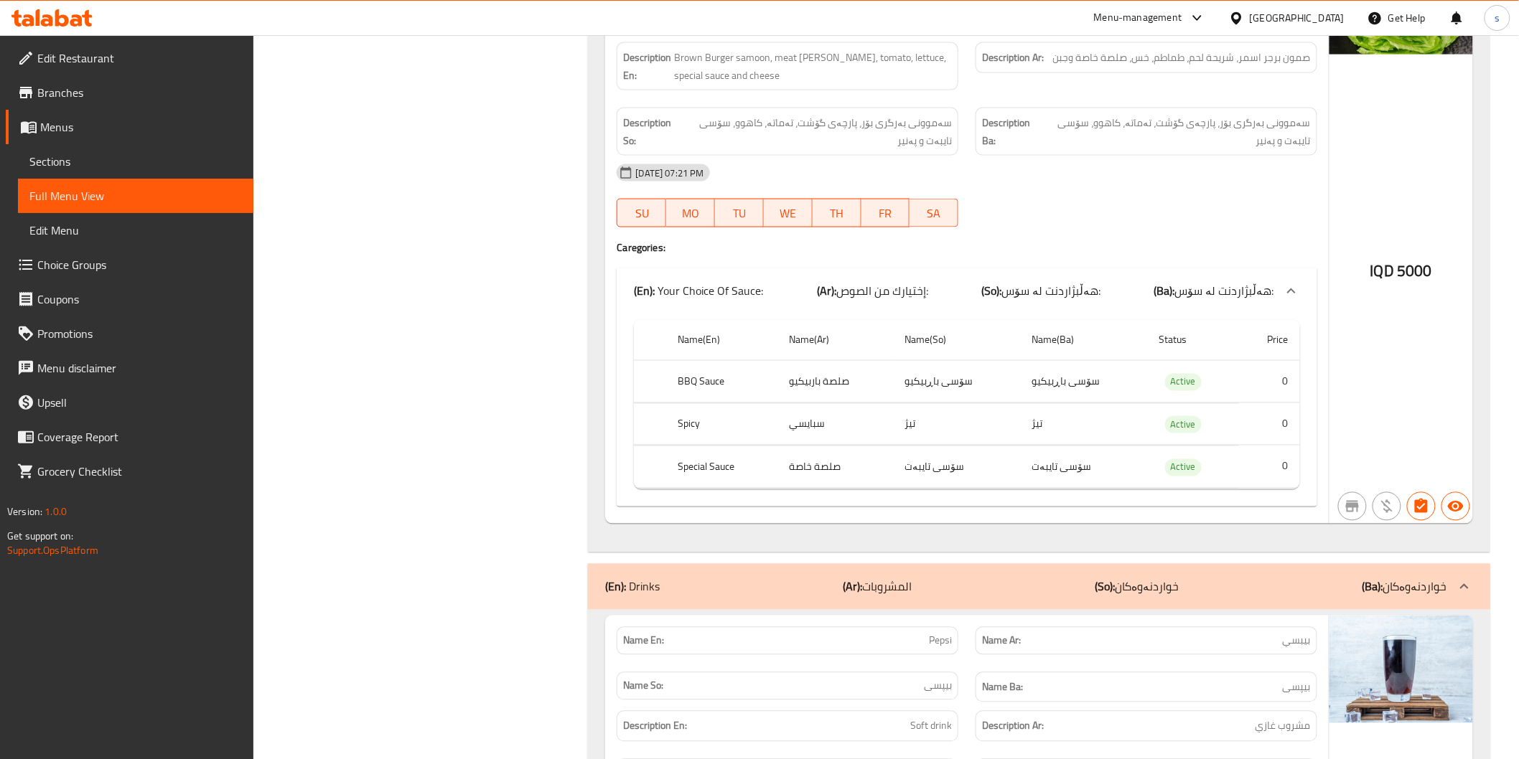
scroll to position [5502, 0]
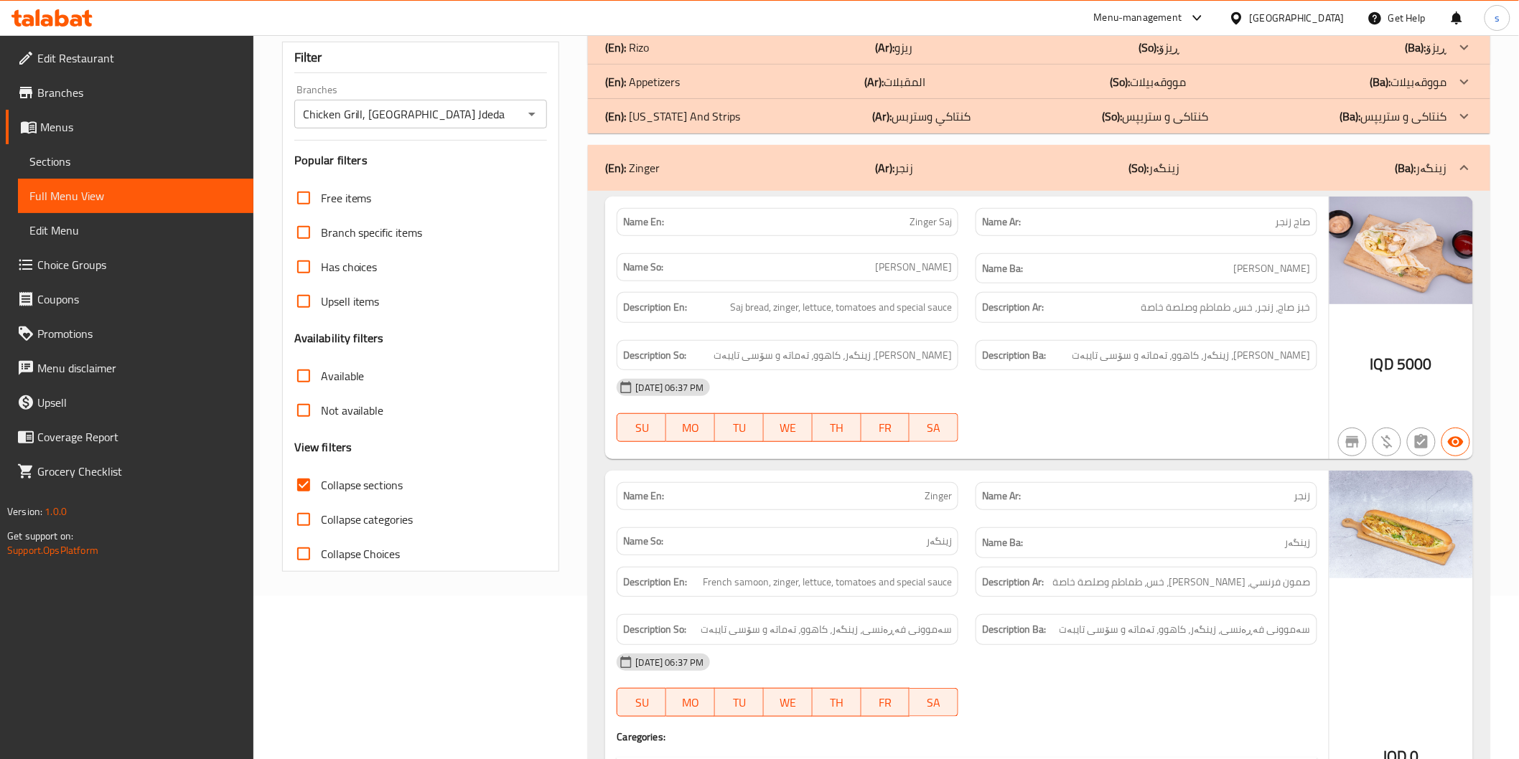
scroll to position [0, 0]
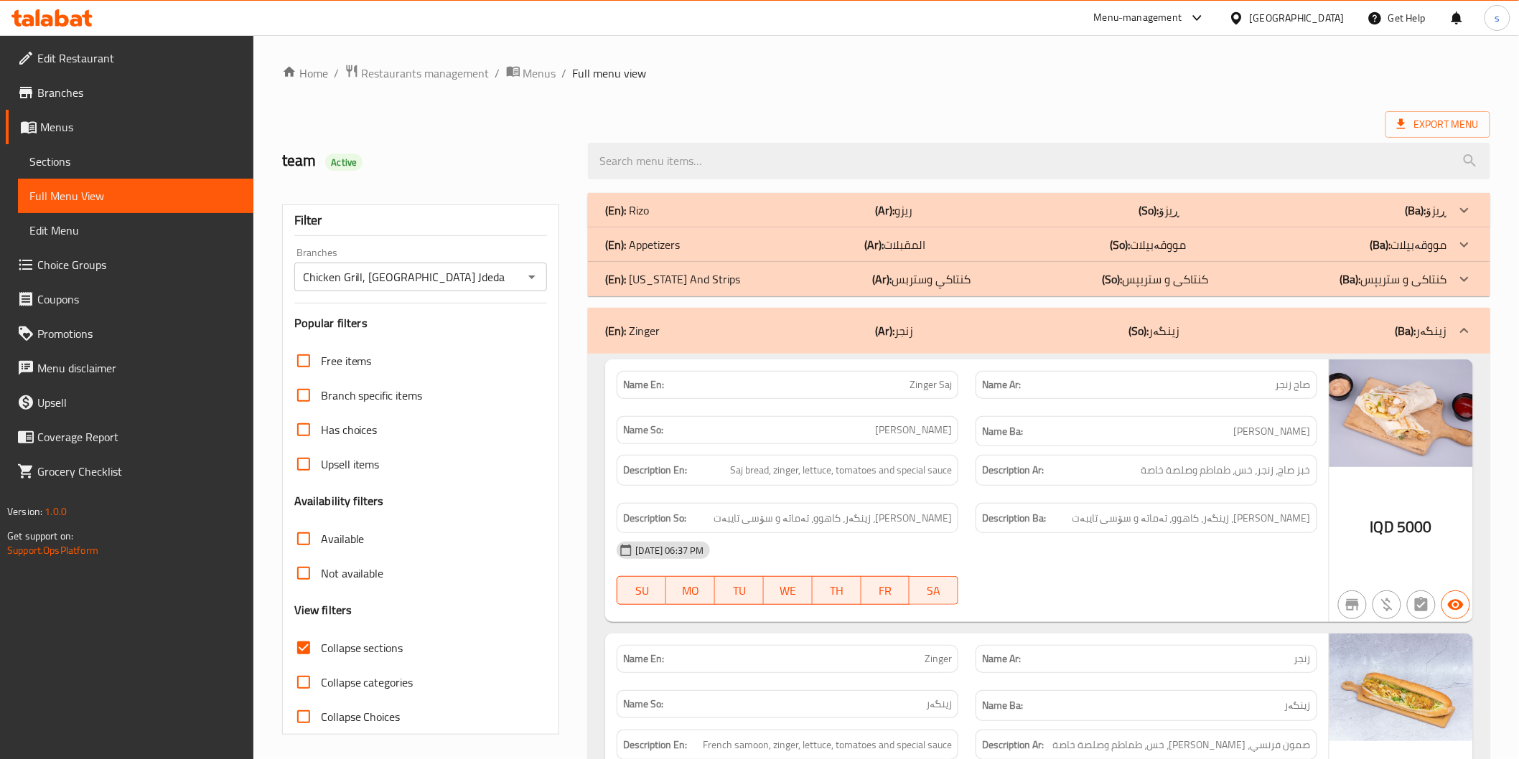
click at [903, 219] on p "(Ar): كنتاكي وستربس" at bounding box center [893, 210] width 37 height 17
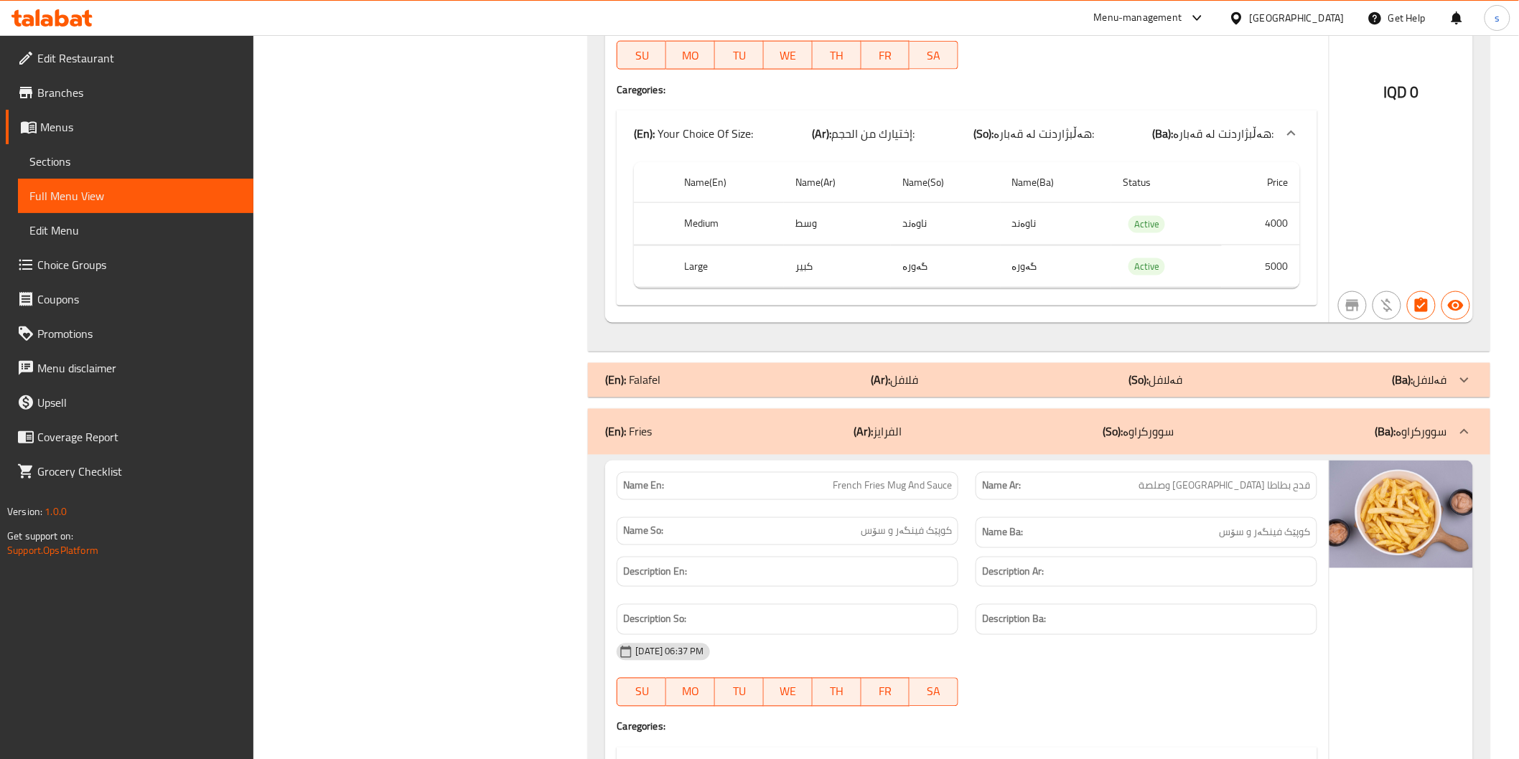
scroll to position [3056, 0]
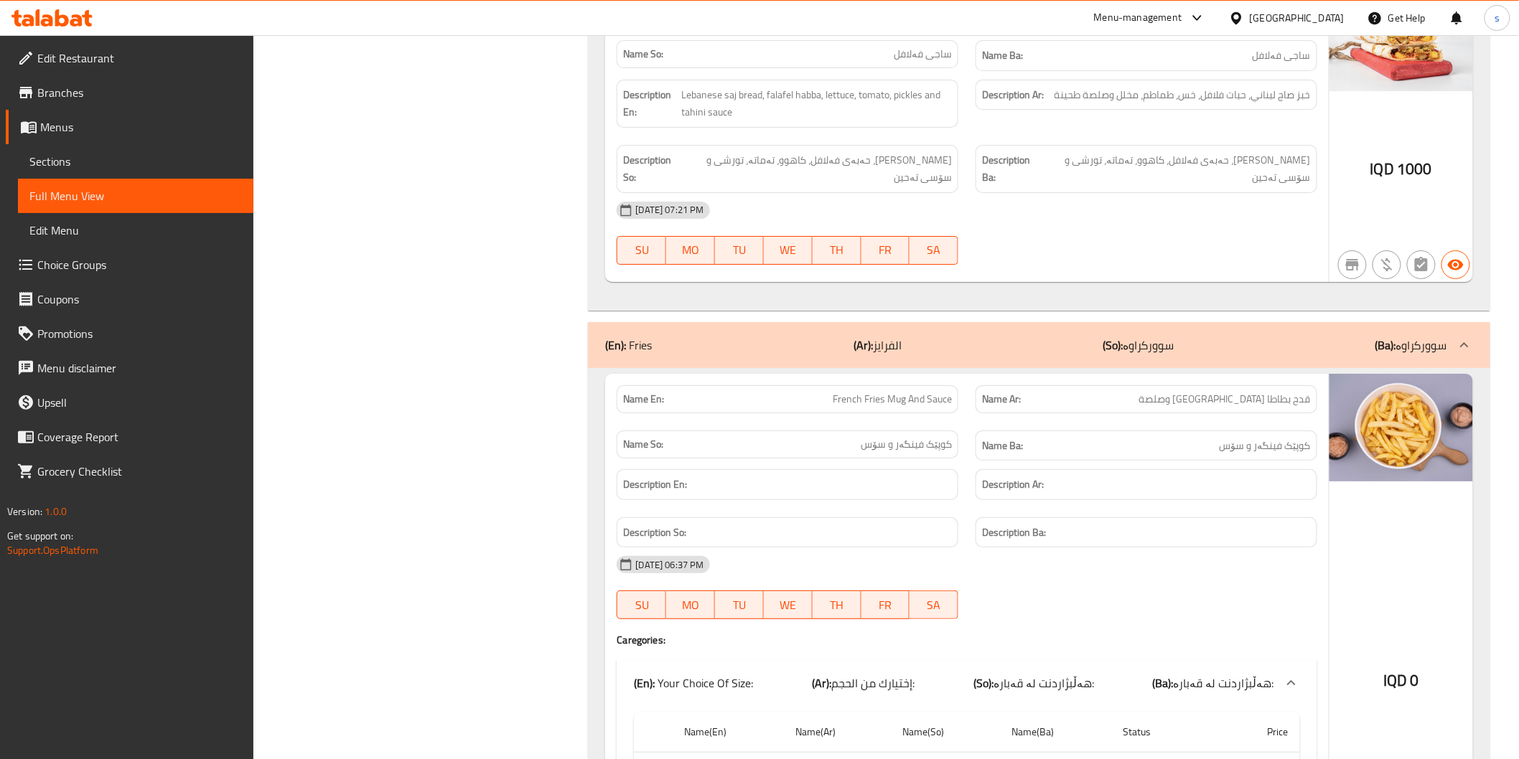
scroll to position [4412, 0]
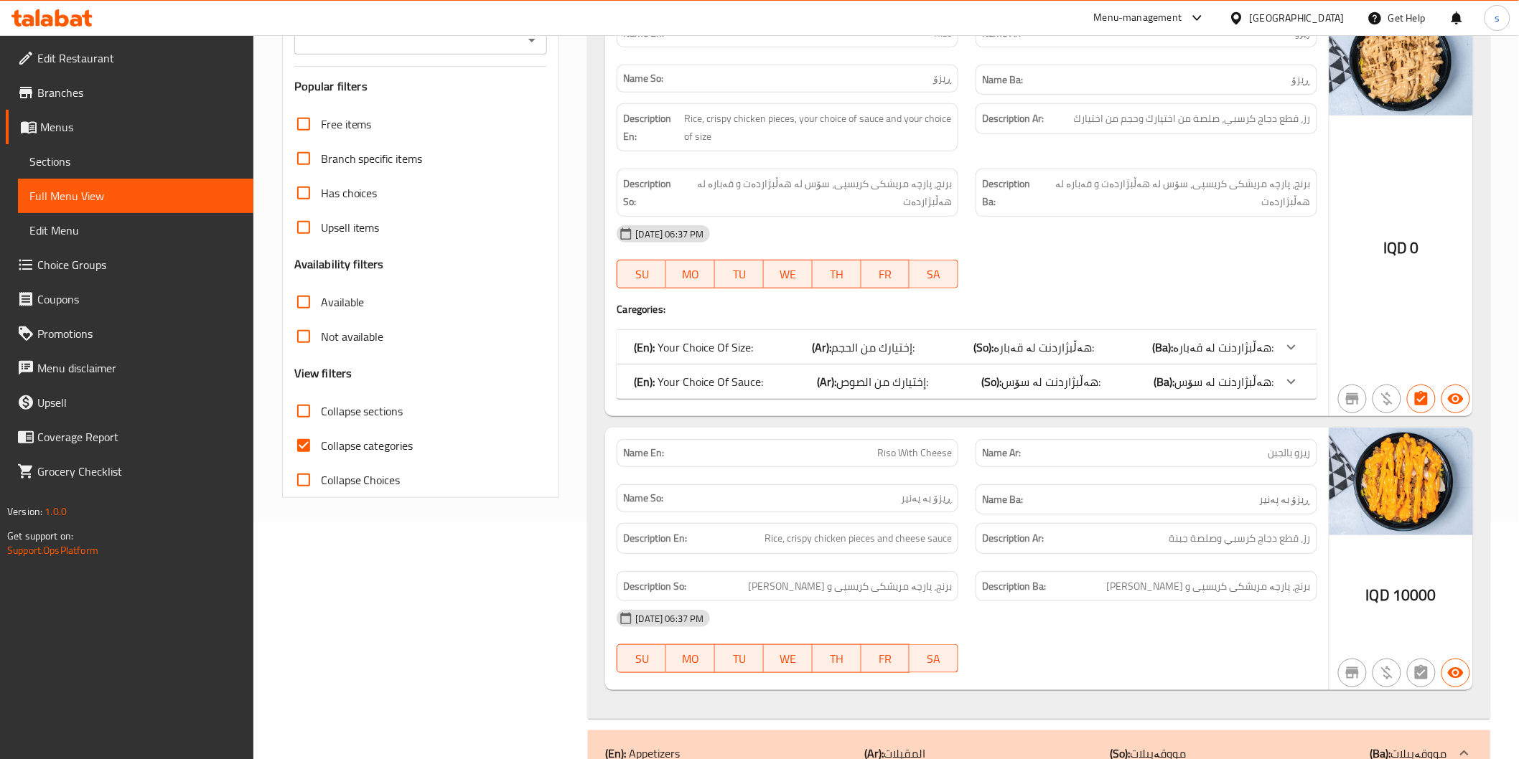
scroll to position [319, 0]
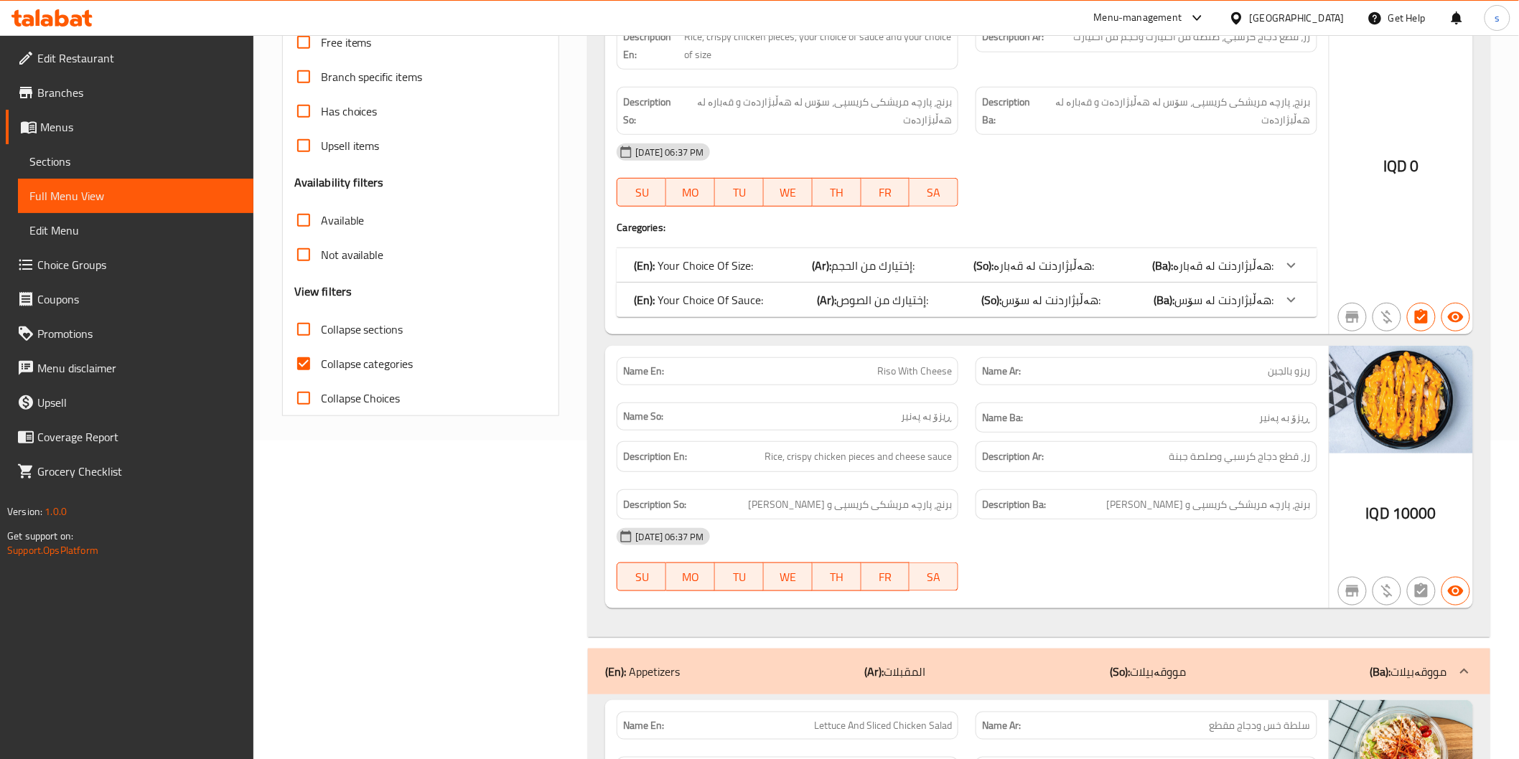
click at [400, 360] on span "Collapse categories" at bounding box center [367, 363] width 93 height 17
click at [321, 360] on input "Collapse categories" at bounding box center [303, 364] width 34 height 34
checkbox input "false"
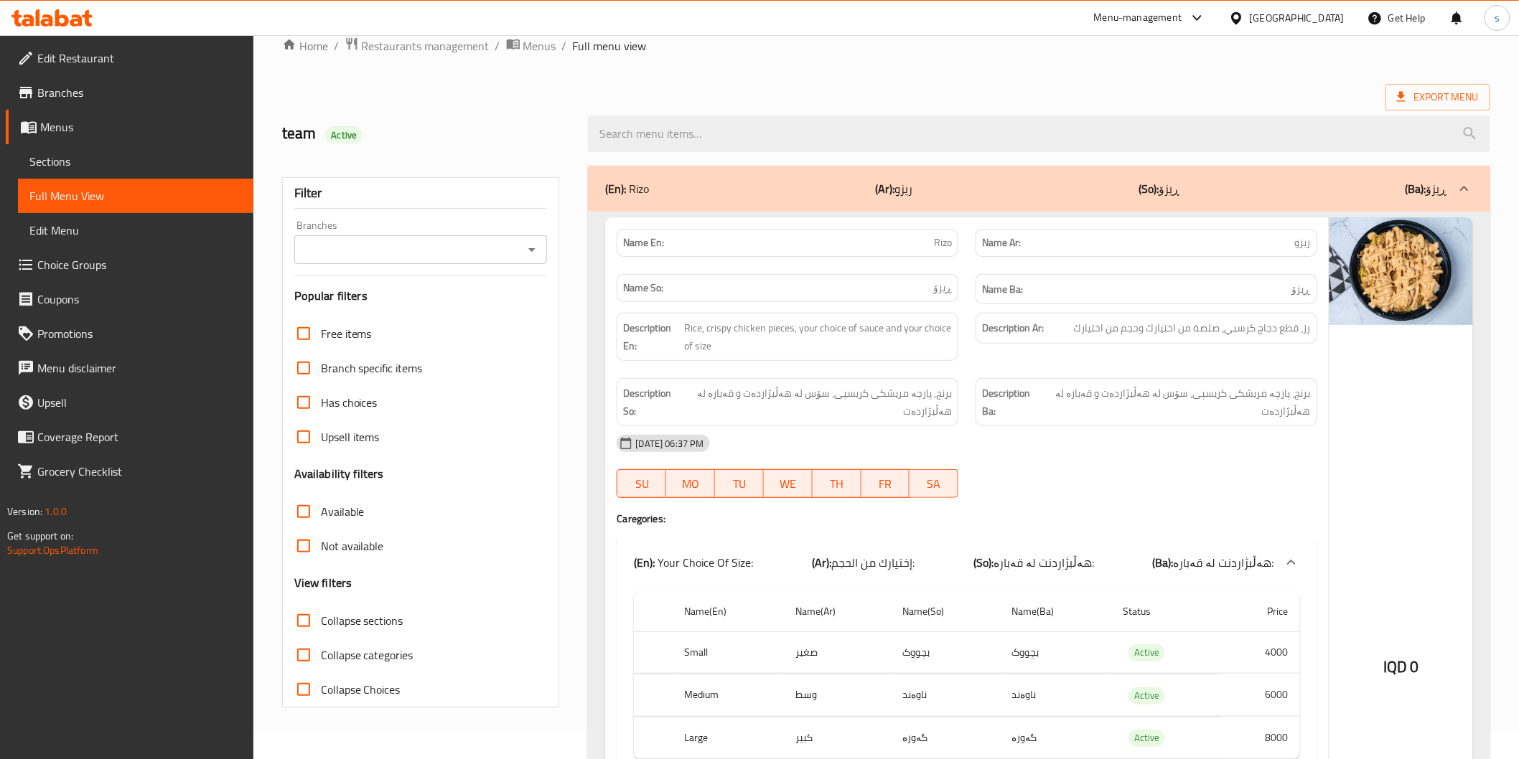
scroll to position [0, 0]
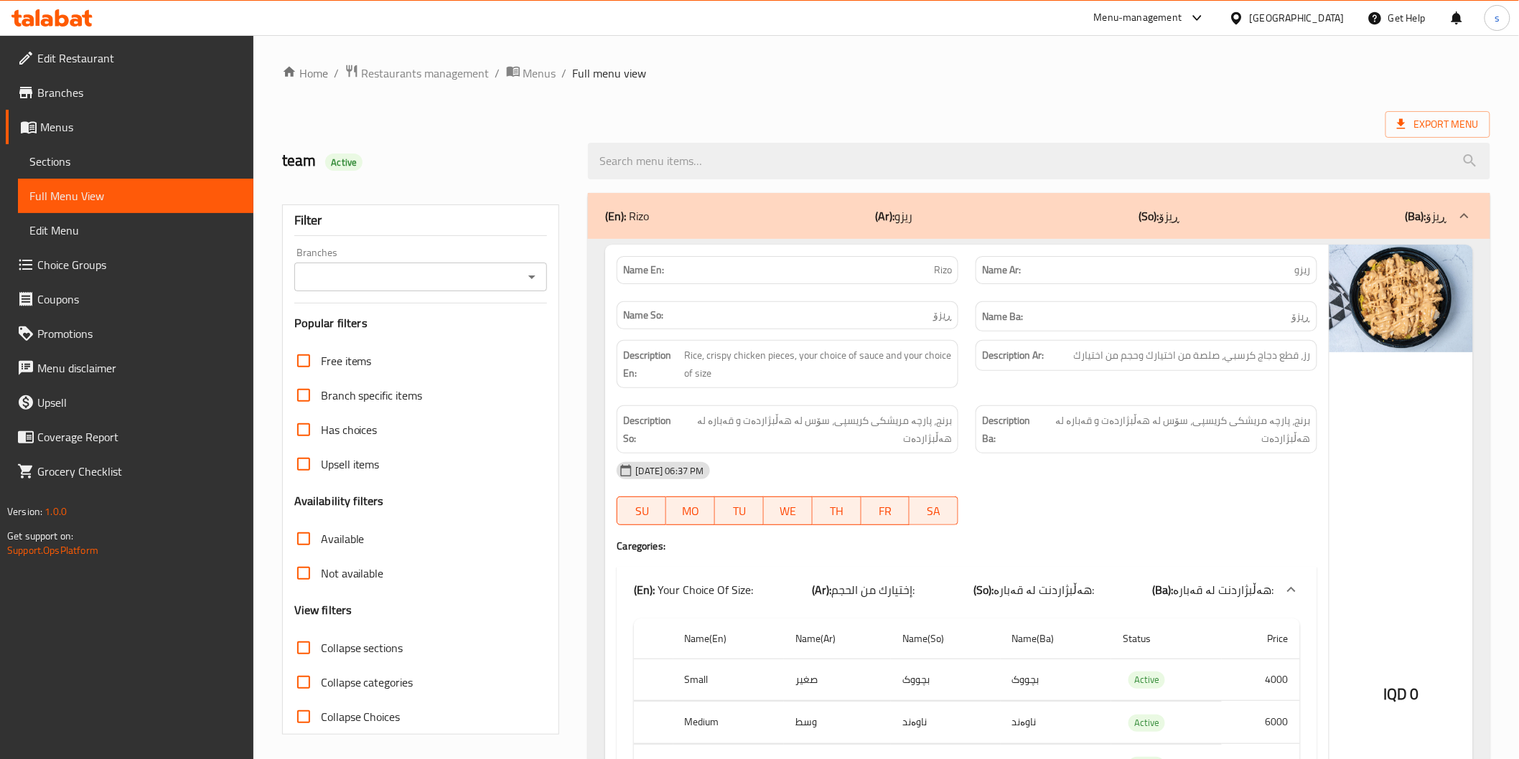
click at [355, 286] on input "Branches" at bounding box center [409, 277] width 221 height 20
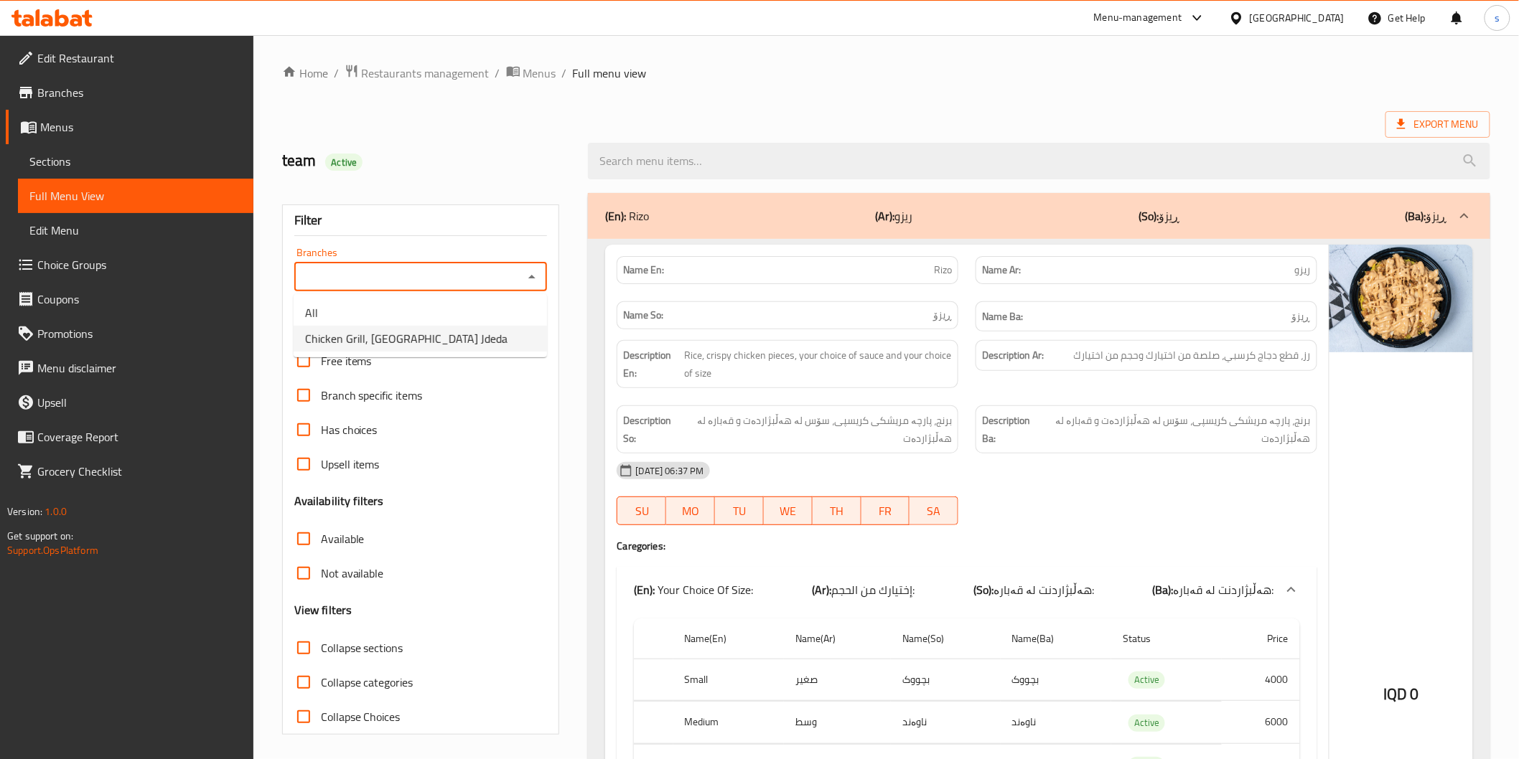
click at [362, 330] on span "Chicken Grill, [GEOGRAPHIC_DATA] Jdeda" at bounding box center [406, 338] width 202 height 17
type input "Chicken Grill, [GEOGRAPHIC_DATA] Jdeda"
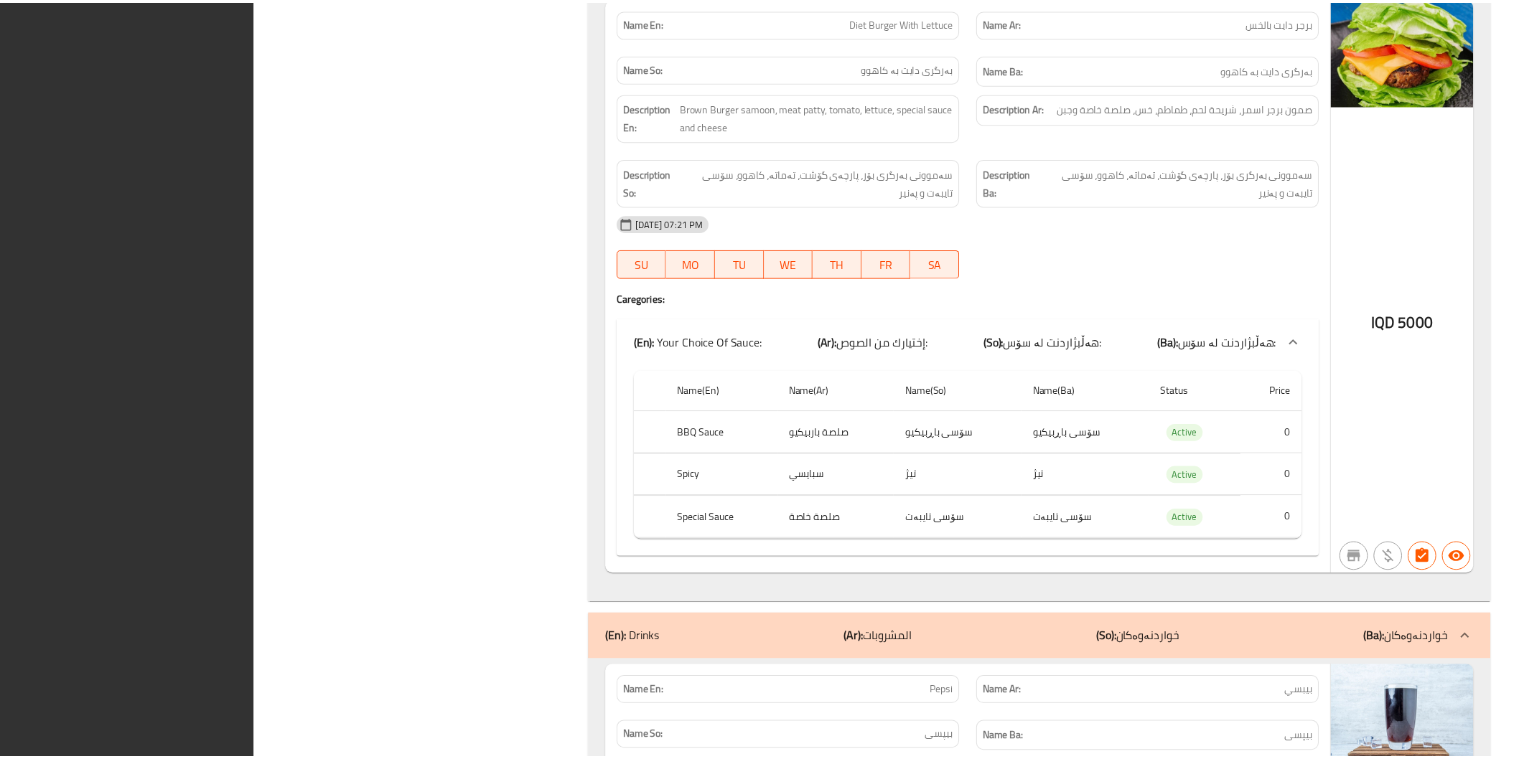
scroll to position [10010, 0]
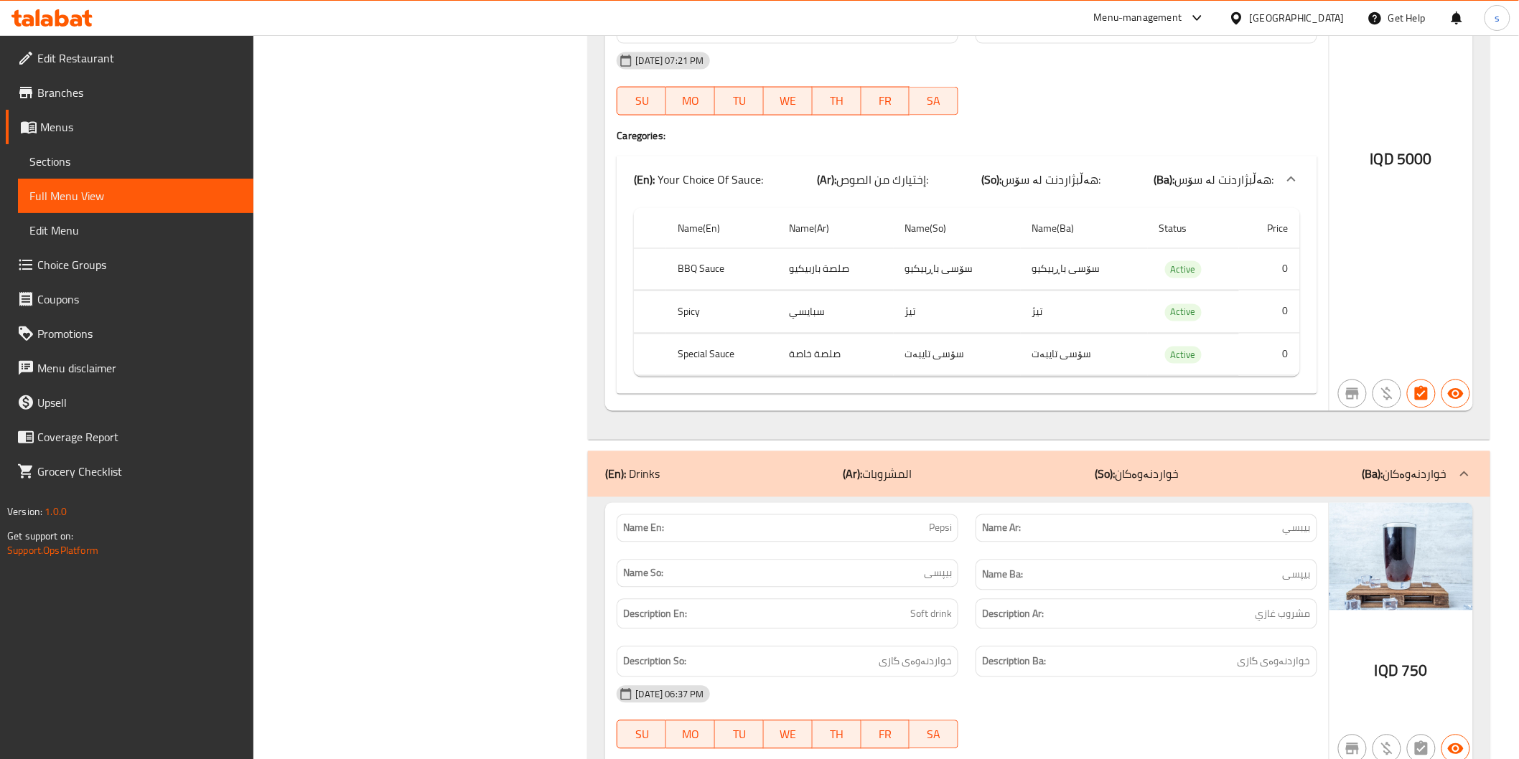
click at [151, 65] on span "Edit Restaurant" at bounding box center [139, 58] width 205 height 17
